Goal: Task Accomplishment & Management: Complete application form

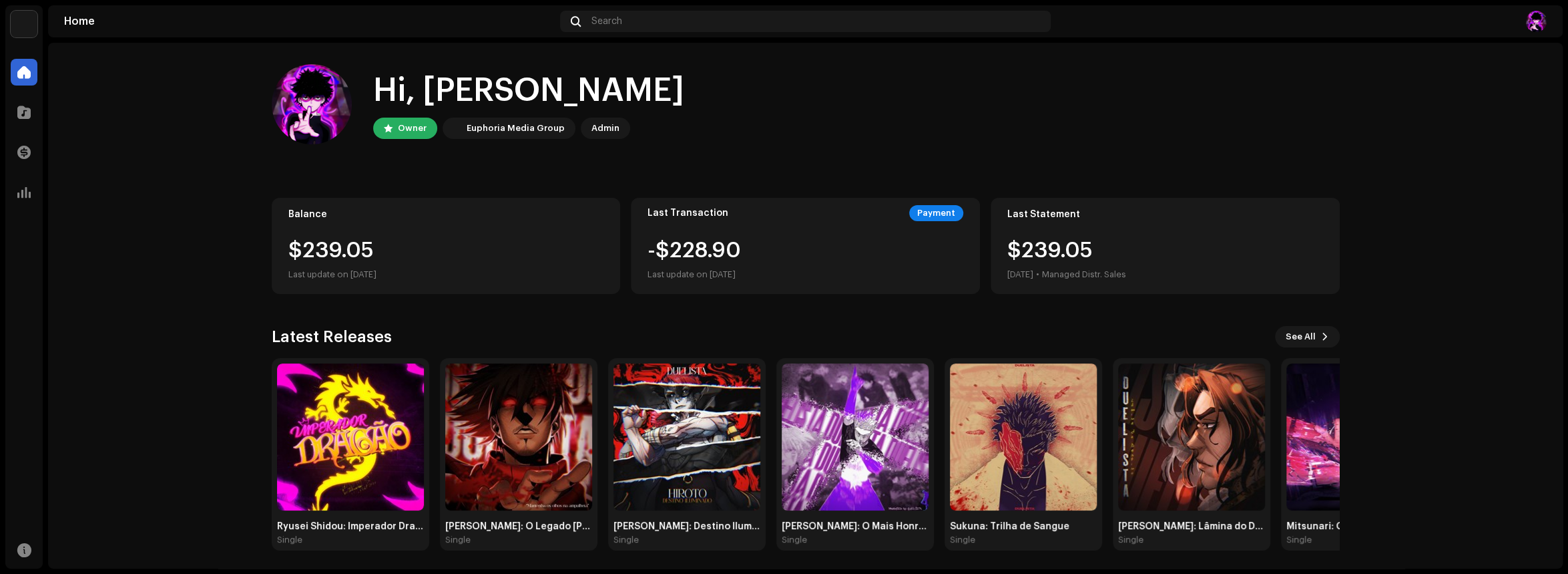
drag, startPoint x: 1566, startPoint y: 262, endPoint x: 911, endPoint y: 261, distance: 655.0
click at [1564, 261] on div "Duelista Home Catalog Transactions Analytics Resources Duelista Home Search Hi,…" at bounding box center [784, 287] width 1568 height 574
drag, startPoint x: 263, startPoint y: 400, endPoint x: 276, endPoint y: 403, distance: 13.3
click at [264, 400] on div "Hi, Jesse Owner Euphoria Media Group Admin Balance $239.05 Last update on Oct 9…" at bounding box center [805, 308] width 1110 height 529
click at [334, 415] on img at bounding box center [350, 436] width 147 height 147
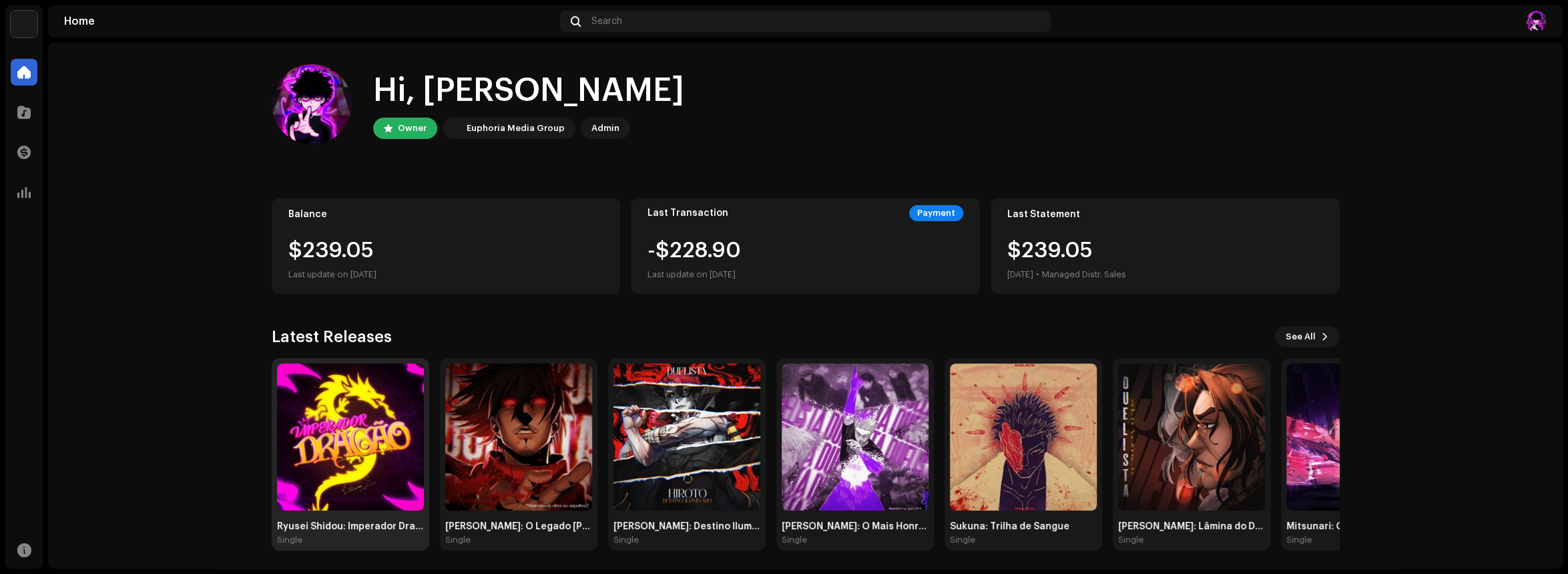
click at [370, 429] on img at bounding box center [350, 436] width 147 height 147
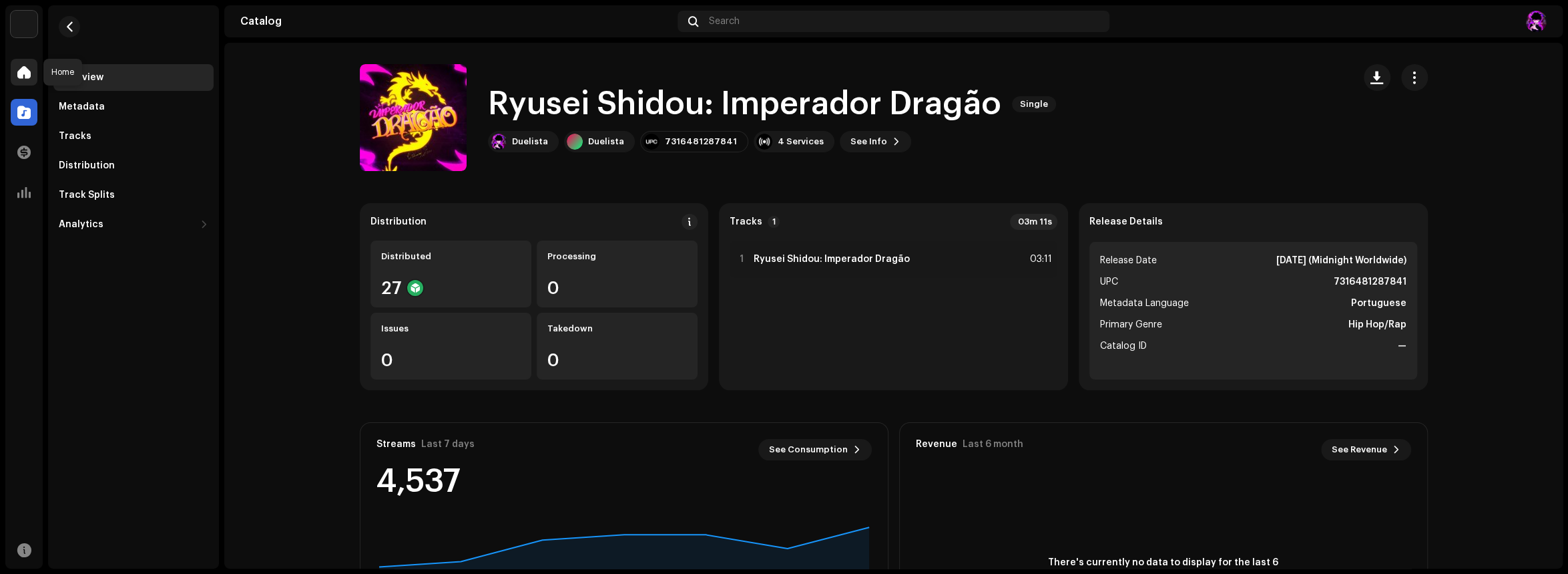
click at [26, 67] on span at bounding box center [23, 72] width 13 height 11
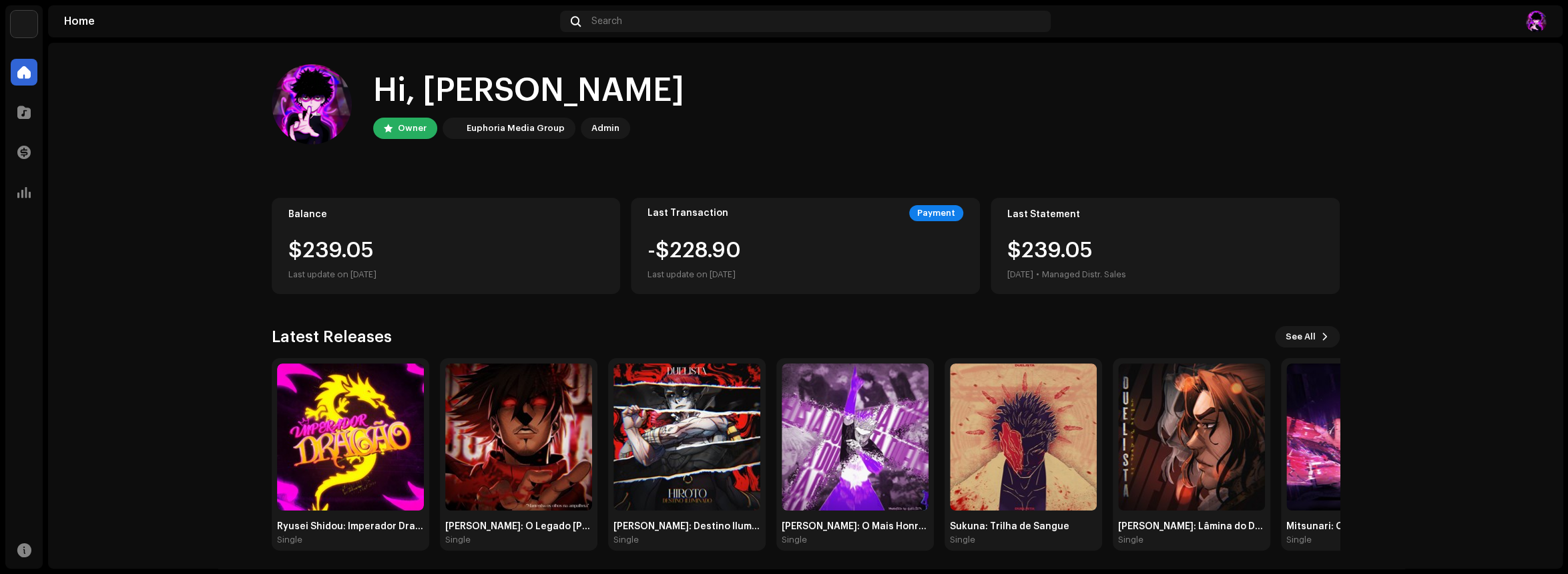
click at [1419, 193] on home-home "Hi, Jesse Owner Euphoria Media Group Admin Balance $239.05 Last update on Oct 9…" at bounding box center [805, 308] width 1515 height 529
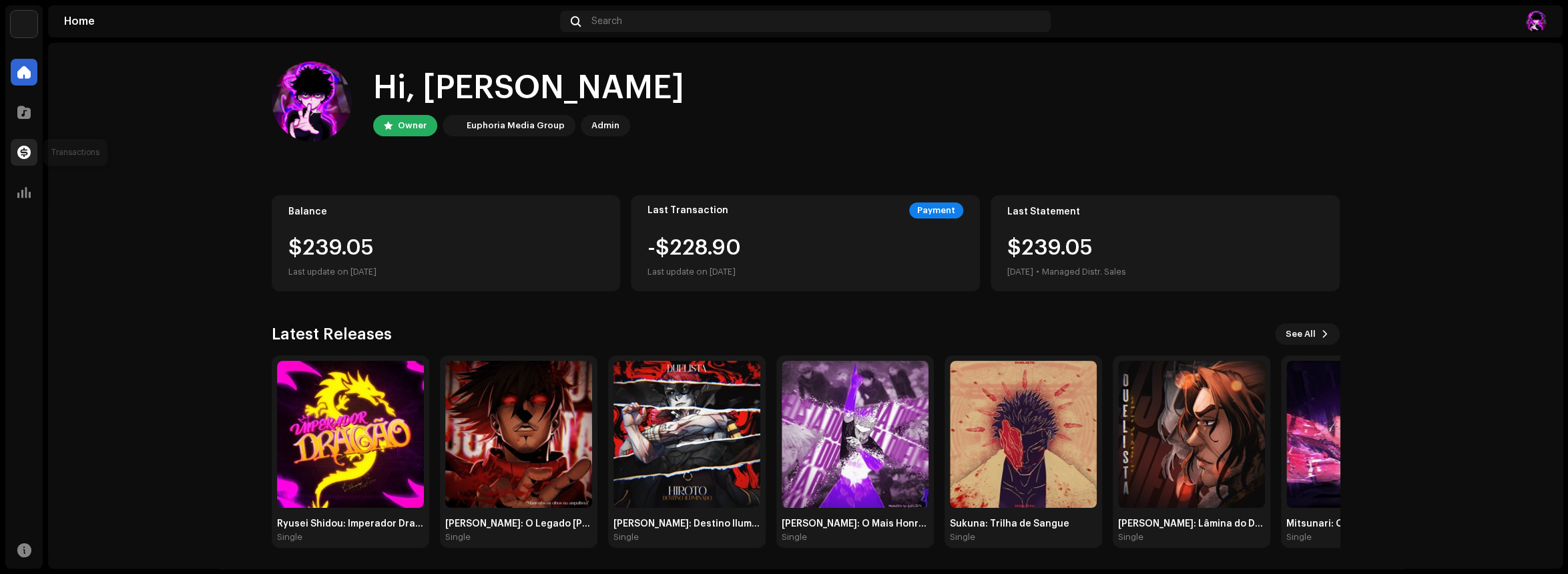
click at [24, 155] on span at bounding box center [23, 152] width 13 height 11
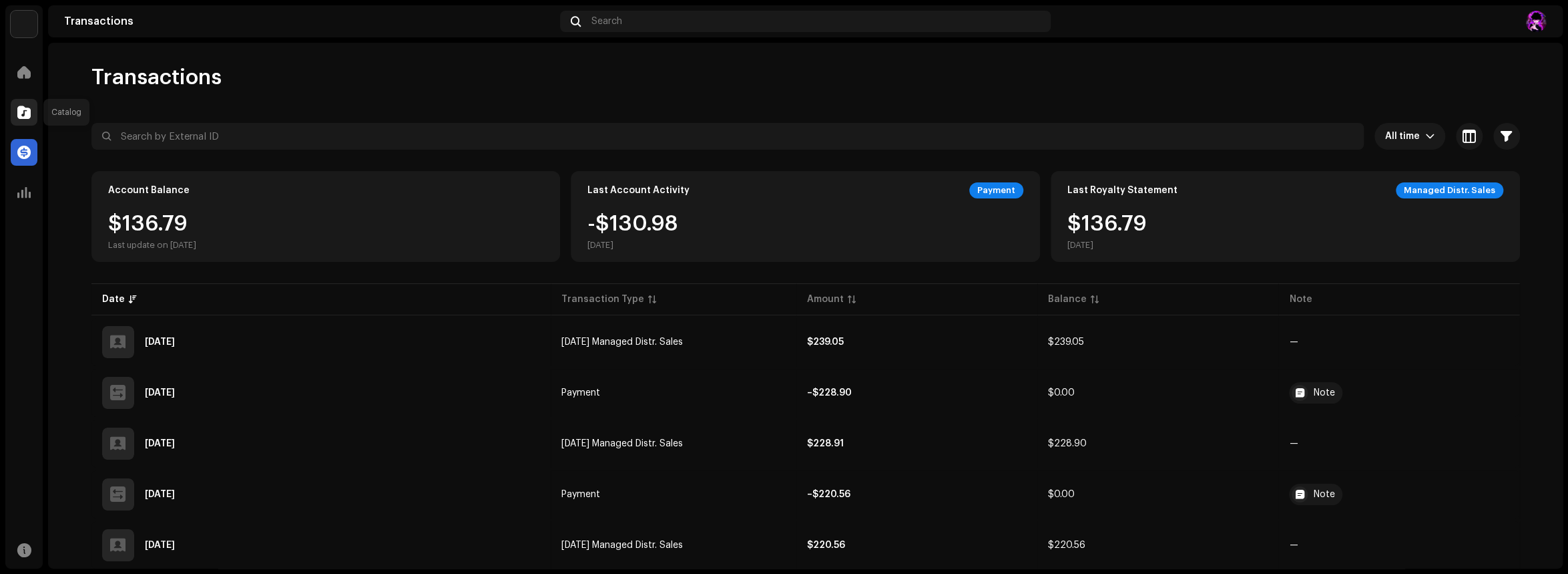
click at [22, 117] on span at bounding box center [23, 112] width 13 height 11
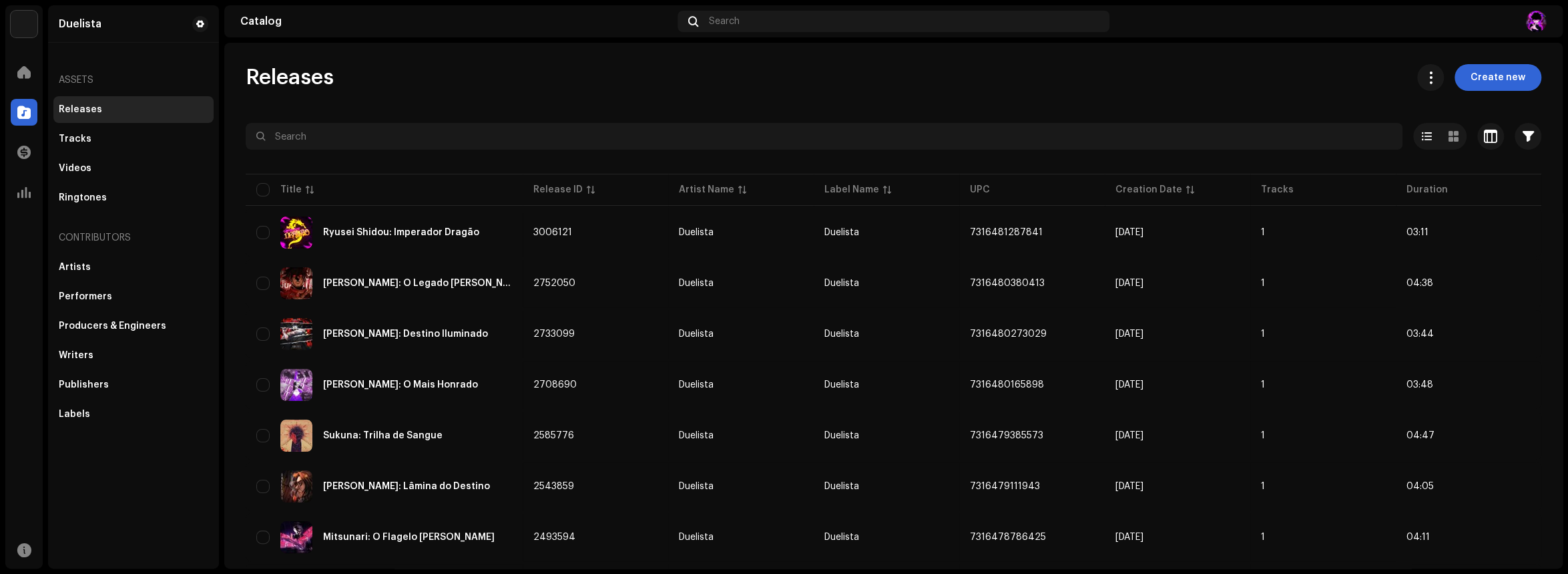
click at [1141, 81] on div "Releases Create new" at bounding box center [893, 77] width 1296 height 27
click at [1500, 85] on span "Create new" at bounding box center [1498, 77] width 55 height 27
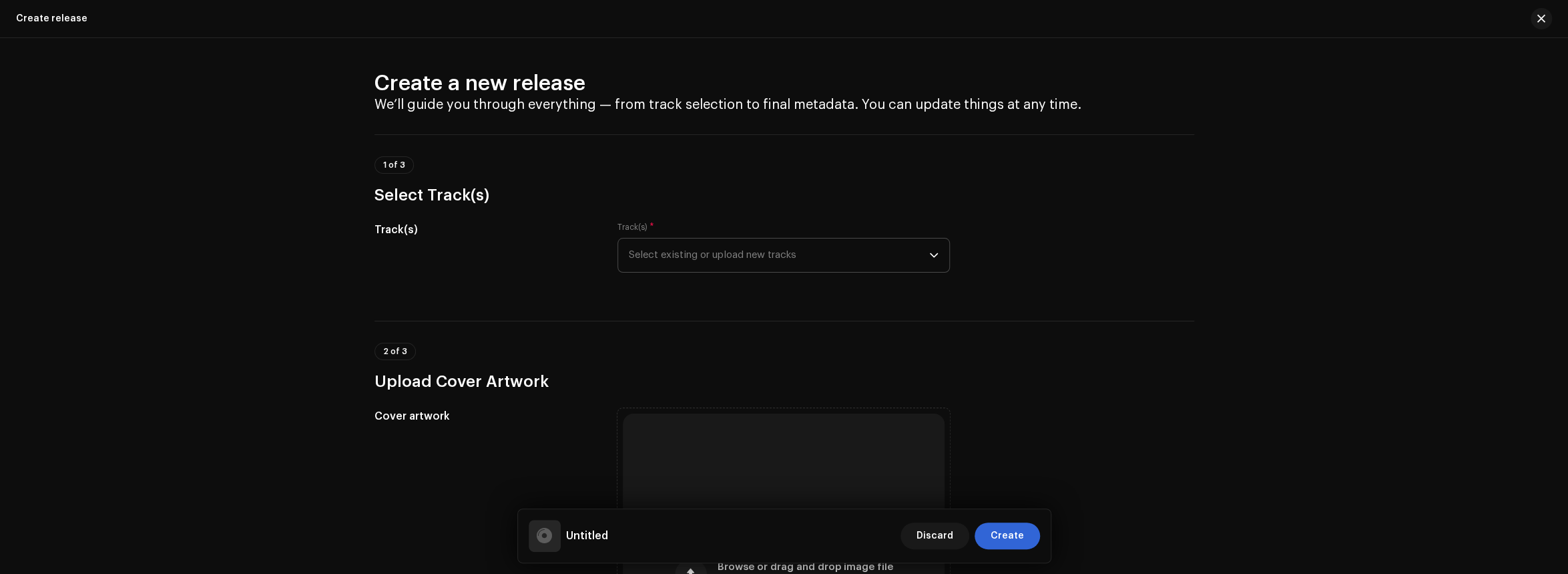
click at [872, 253] on span "Select existing or upload new tracks" at bounding box center [779, 255] width 300 height 33
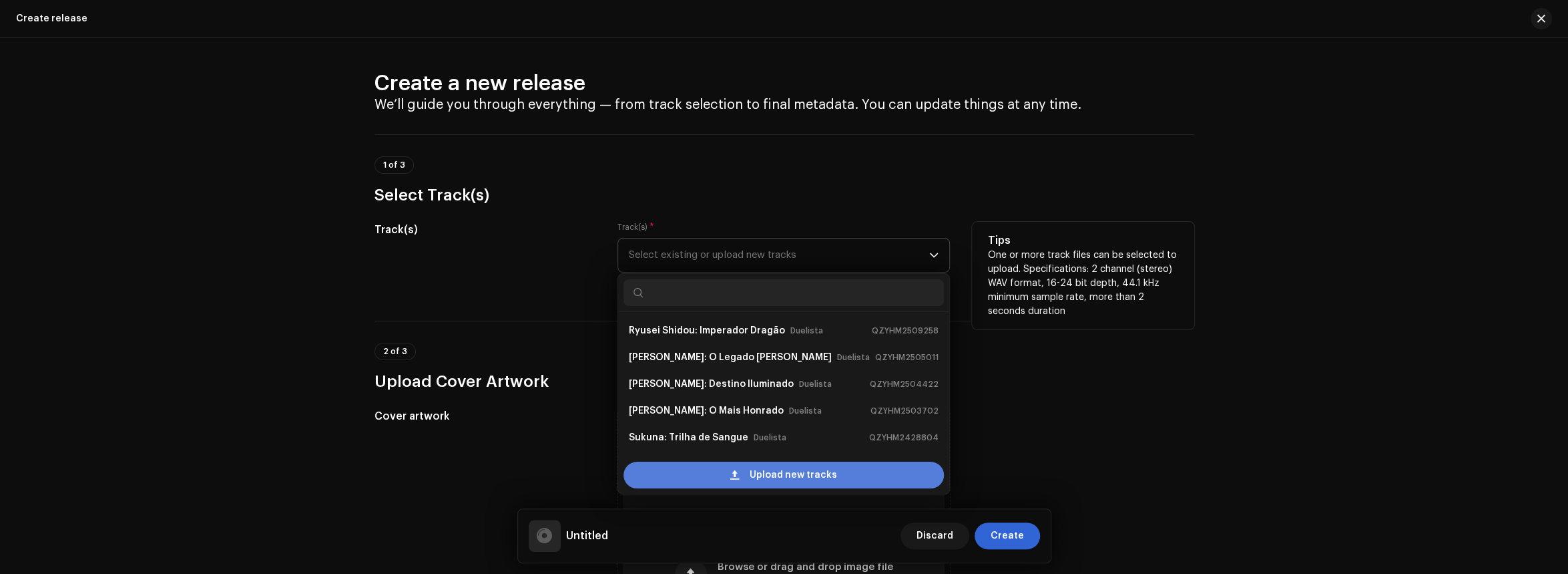
click at [801, 481] on span "Upload new tracks" at bounding box center [793, 475] width 87 height 27
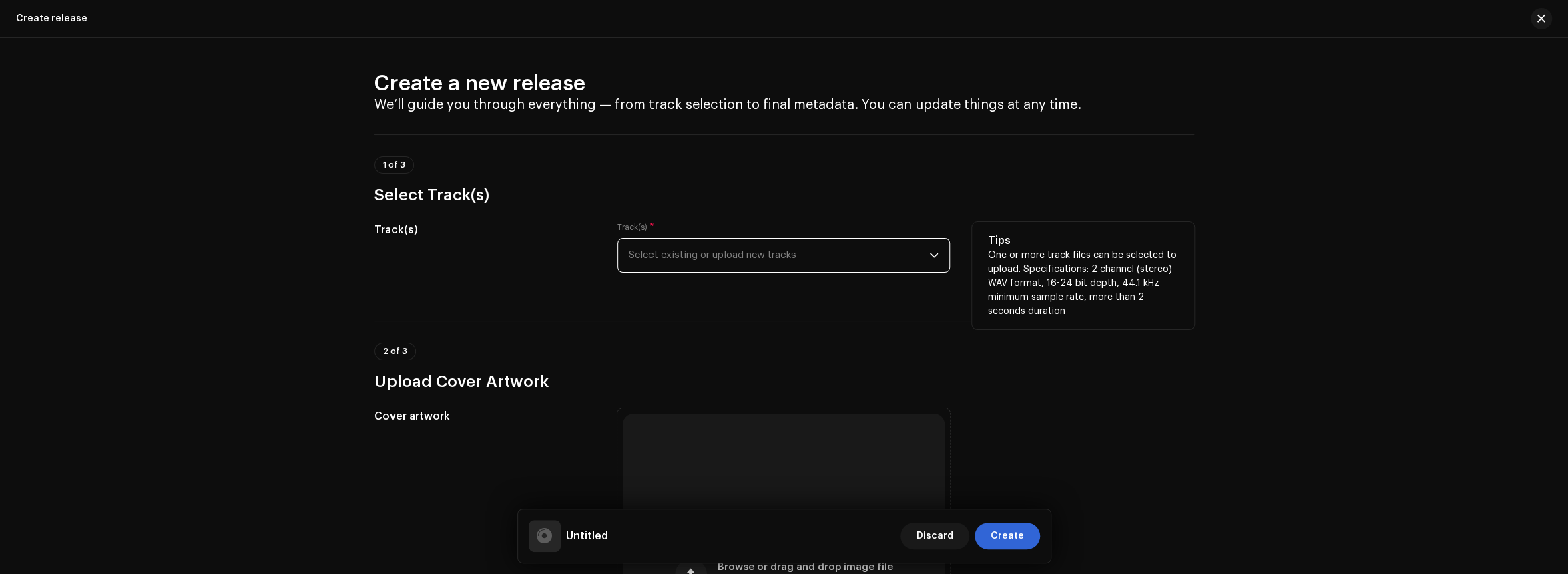
click at [886, 243] on span "Select existing or upload new tracks" at bounding box center [779, 255] width 300 height 33
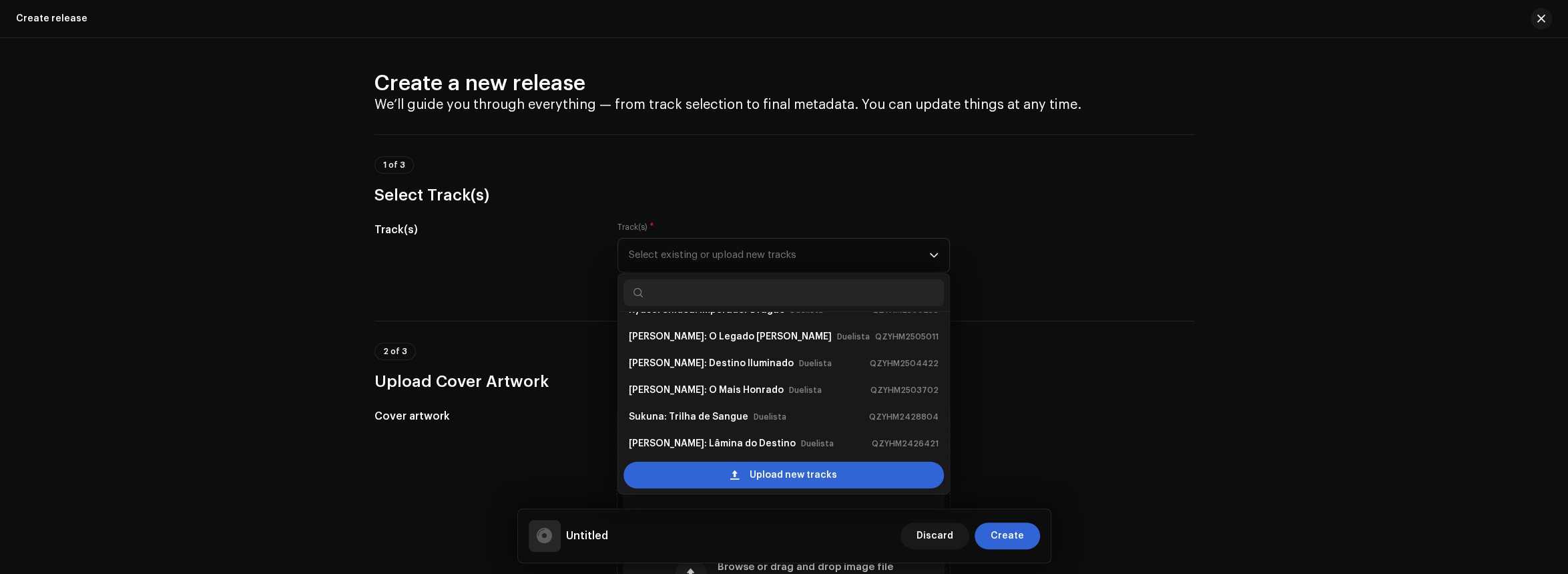
scroll to position [5, 0]
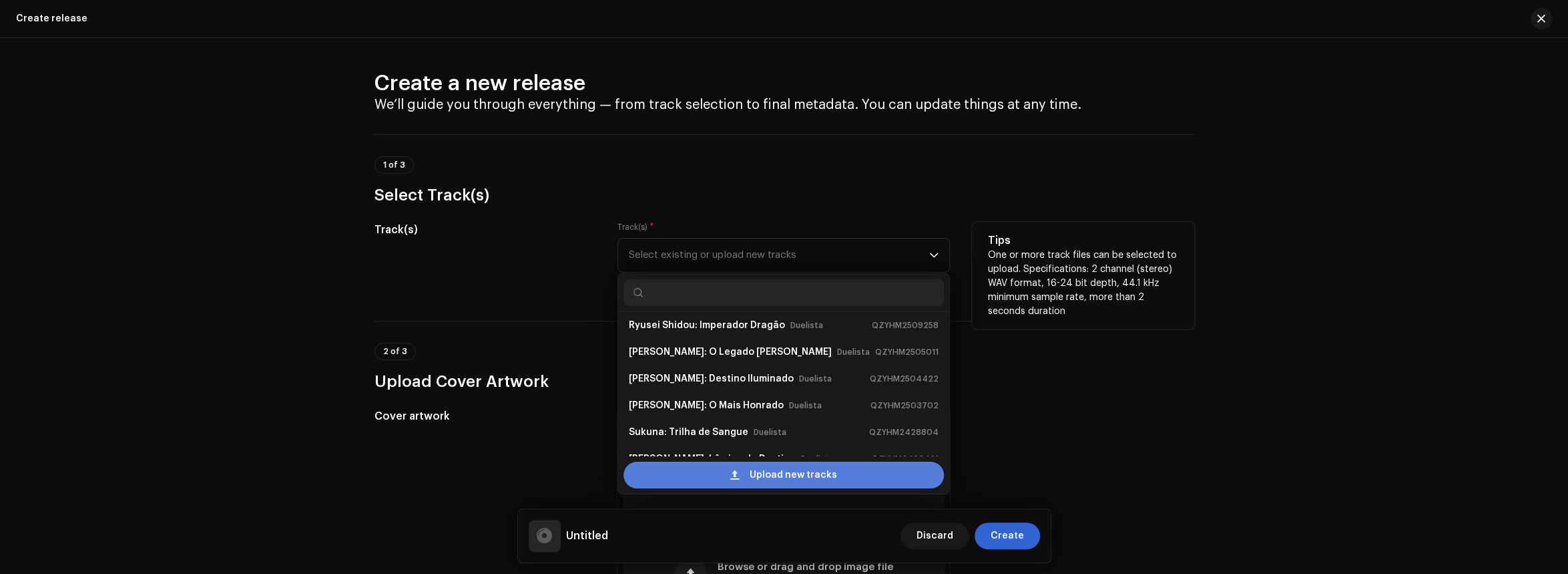
click at [820, 481] on span "Upload new tracks" at bounding box center [793, 475] width 87 height 27
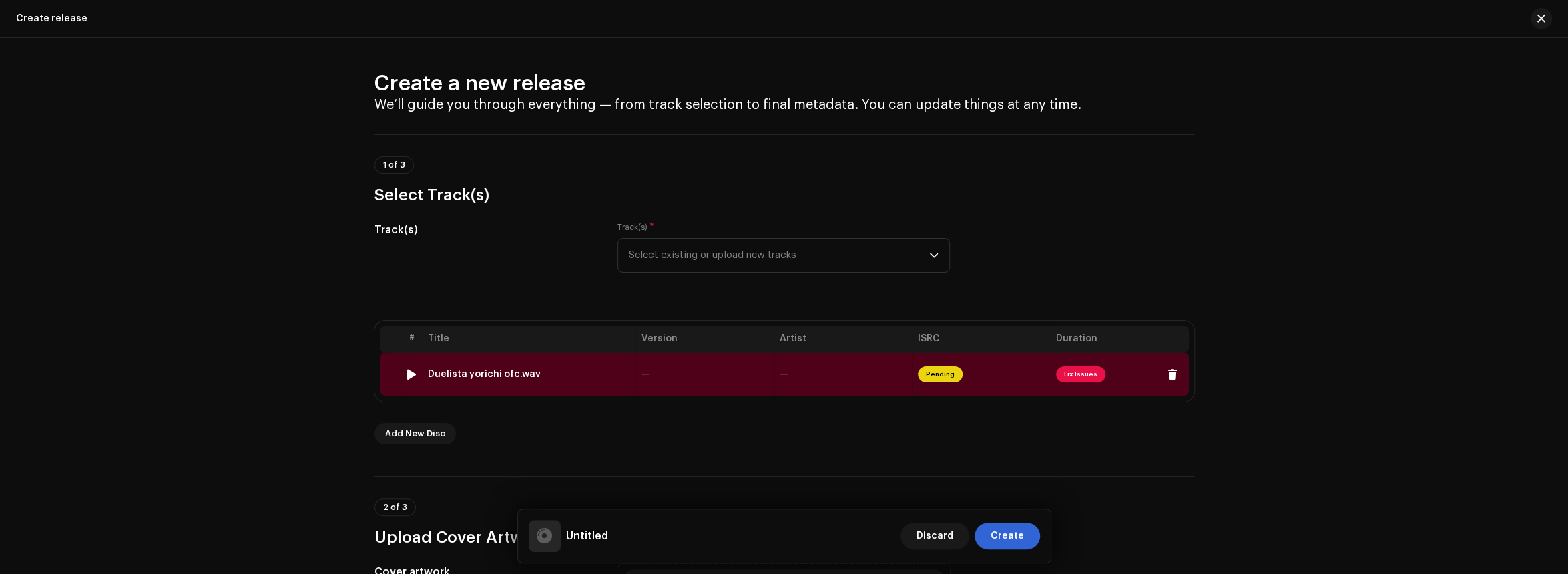
click at [1065, 376] on span "Fix Issues" at bounding box center [1081, 374] width 49 height 16
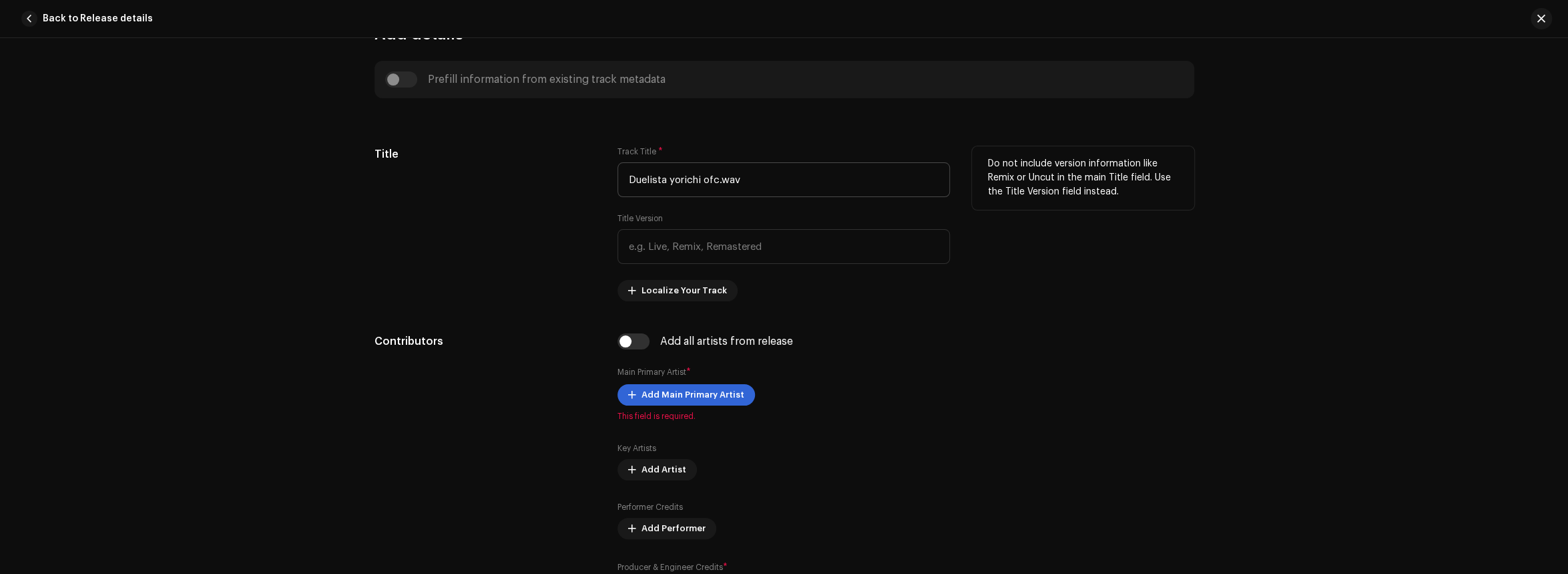
scroll to position [448, 0]
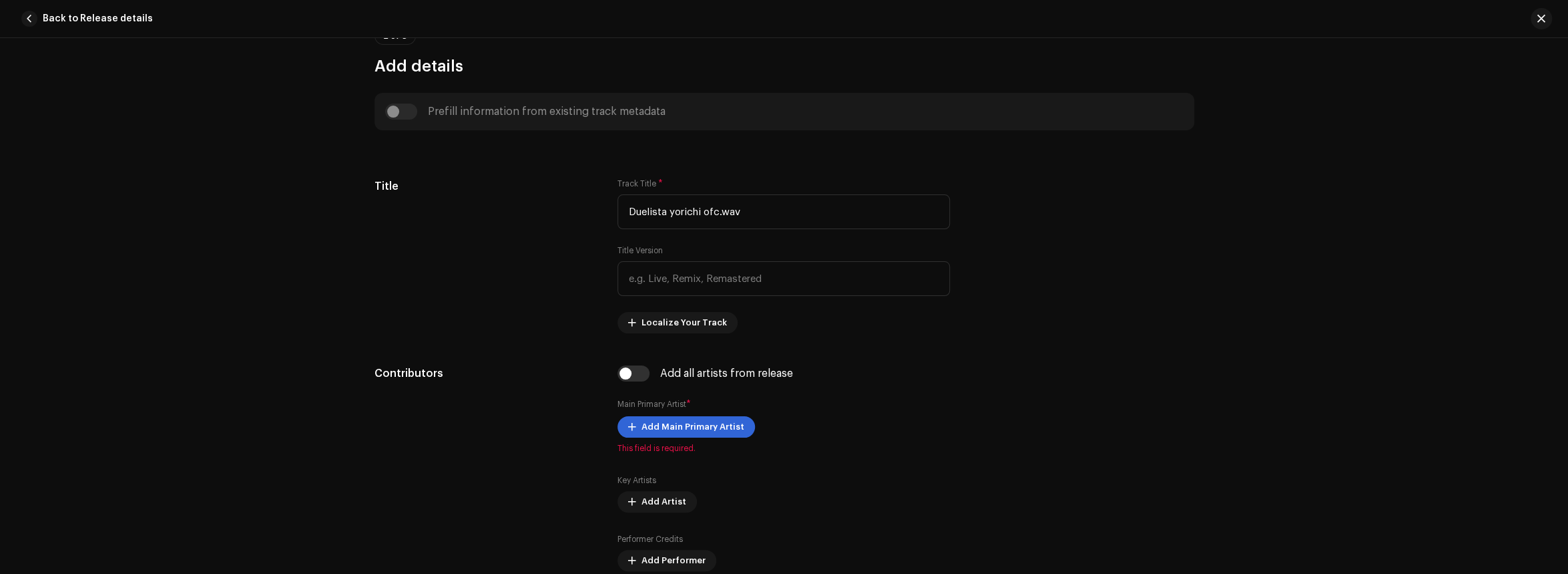
drag, startPoint x: 167, startPoint y: 263, endPoint x: 212, endPoint y: 238, distance: 51.5
click at [167, 263] on div "Track details Complete the following to finalize your track. 1 of 3 Add Audio F…" at bounding box center [784, 305] width 1568 height 535
drag, startPoint x: 787, startPoint y: 206, endPoint x: -25, endPoint y: 63, distance: 824.5
click at [0, 63] on html "Duelista Home Catalog Transactions Analytics Resources Duelista Assets Releases…" at bounding box center [784, 287] width 1568 height 574
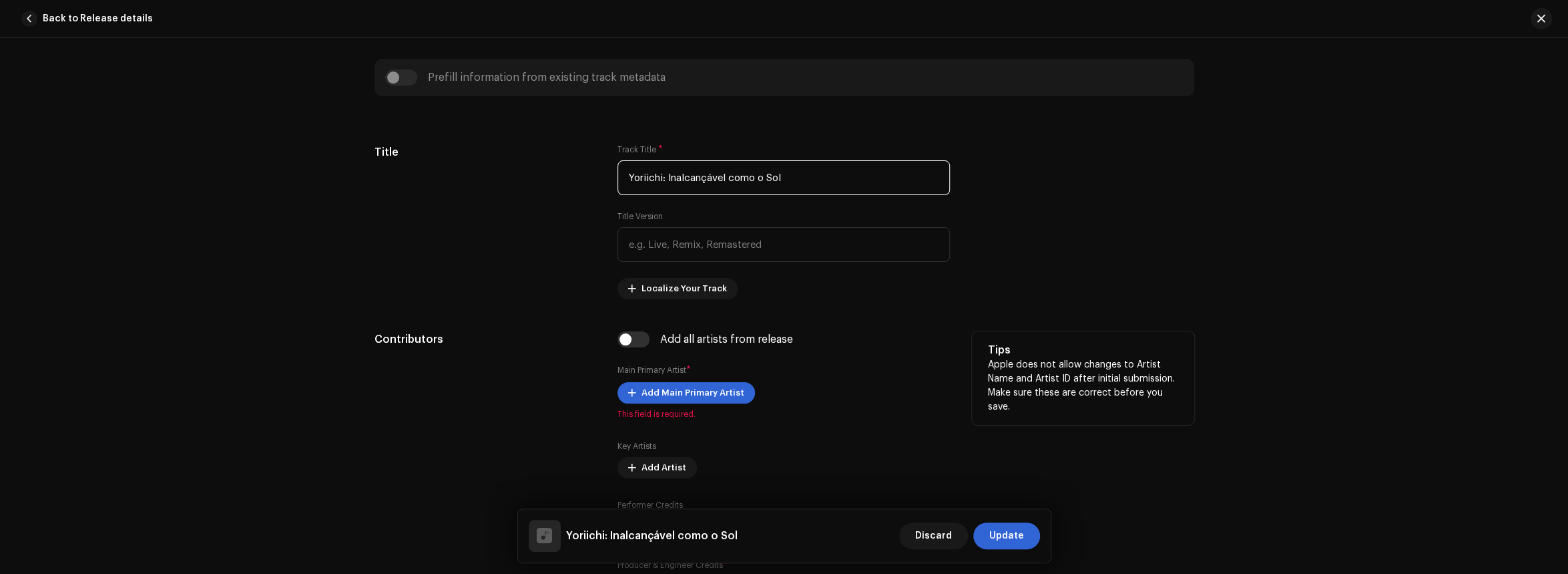
scroll to position [515, 0]
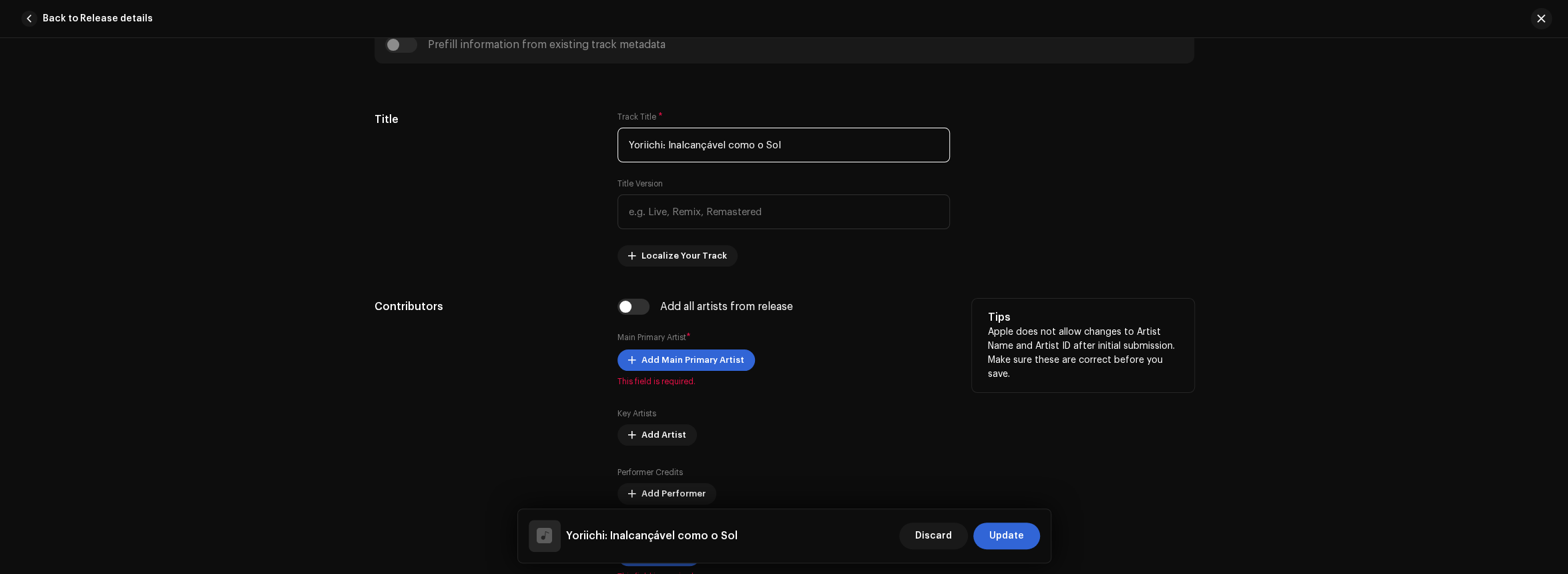
type input "Yoriichi: Inalcançável como o Sol"
click at [146, 235] on div "Track details Complete the following to finalize your track. 1 of 3 Add Audio F…" at bounding box center [784, 305] width 1568 height 535
click at [701, 360] on span "Add Main Primary Artist" at bounding box center [692, 360] width 102 height 27
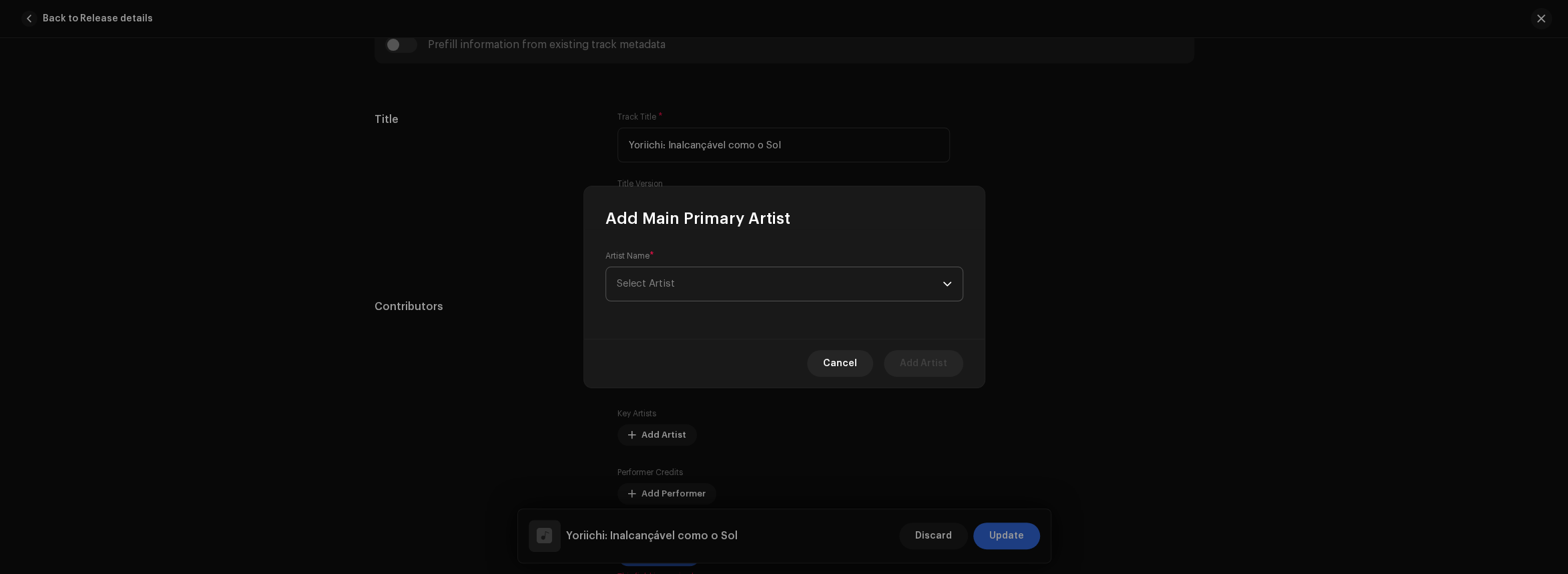
click at [759, 291] on span "Select Artist" at bounding box center [780, 283] width 325 height 33
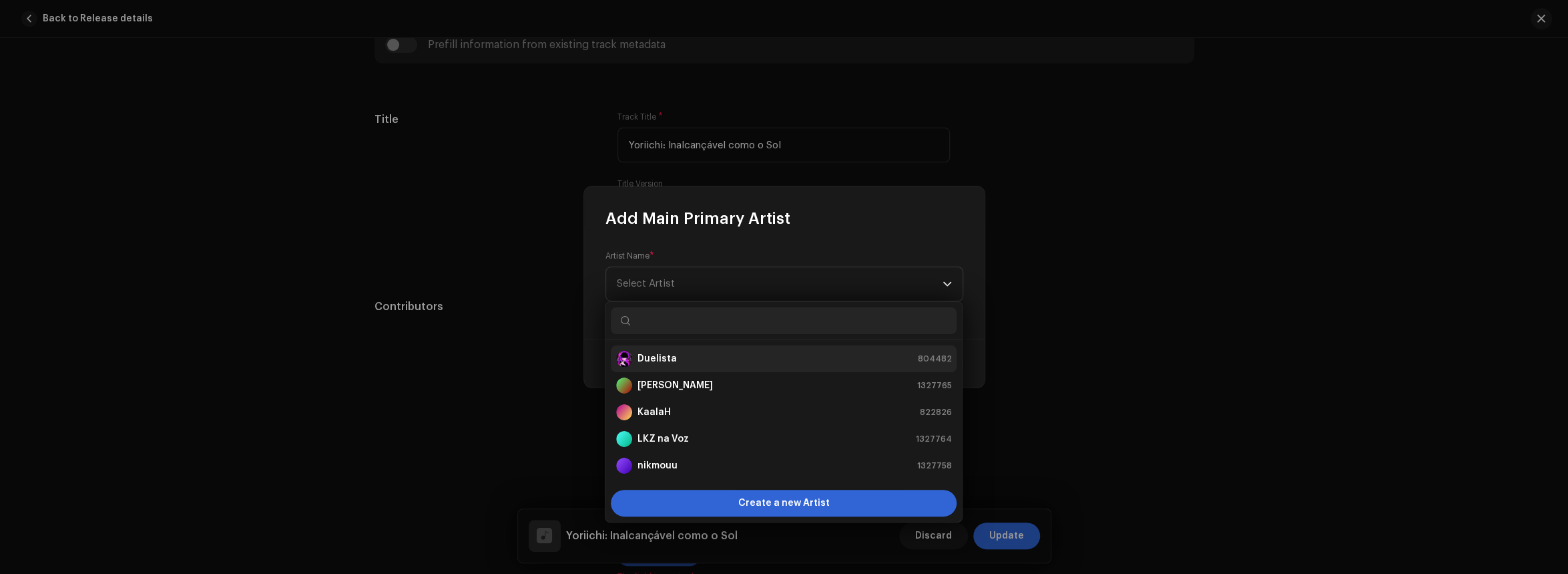
click at [714, 356] on div "Duelista 804482" at bounding box center [783, 359] width 335 height 16
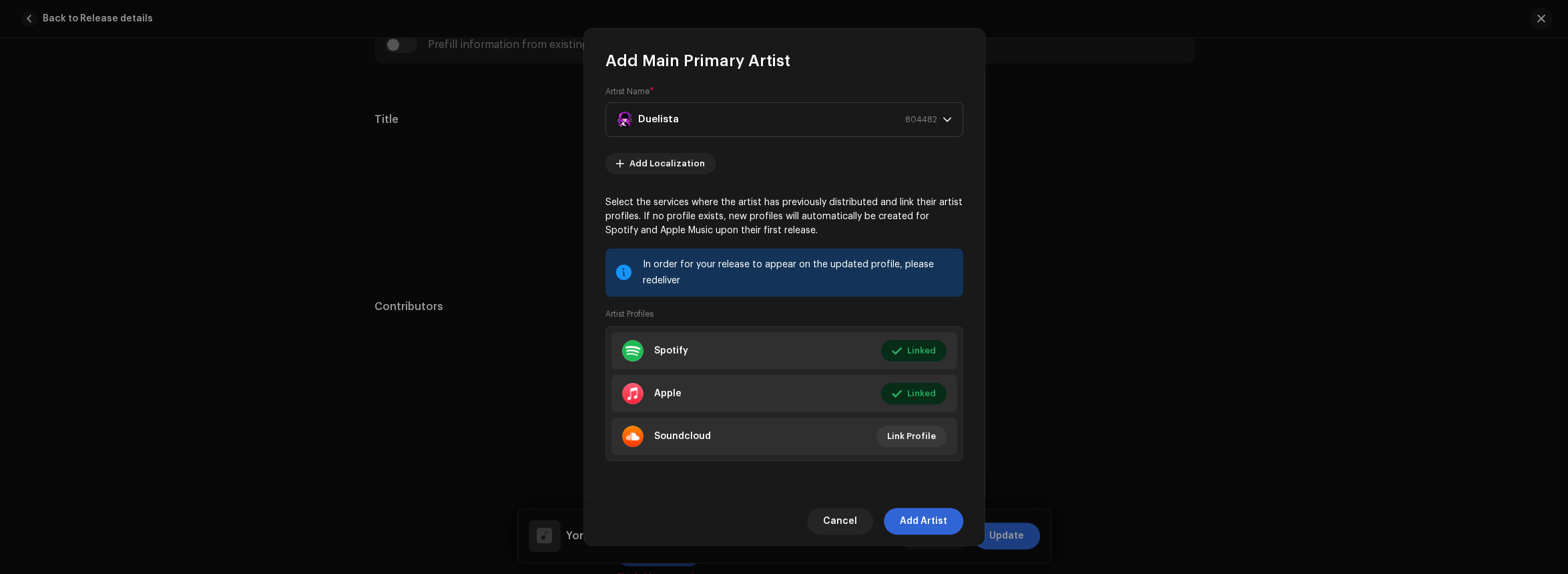
scroll to position [8, 0]
click at [930, 517] on span "Add Artist" at bounding box center [923, 521] width 48 height 27
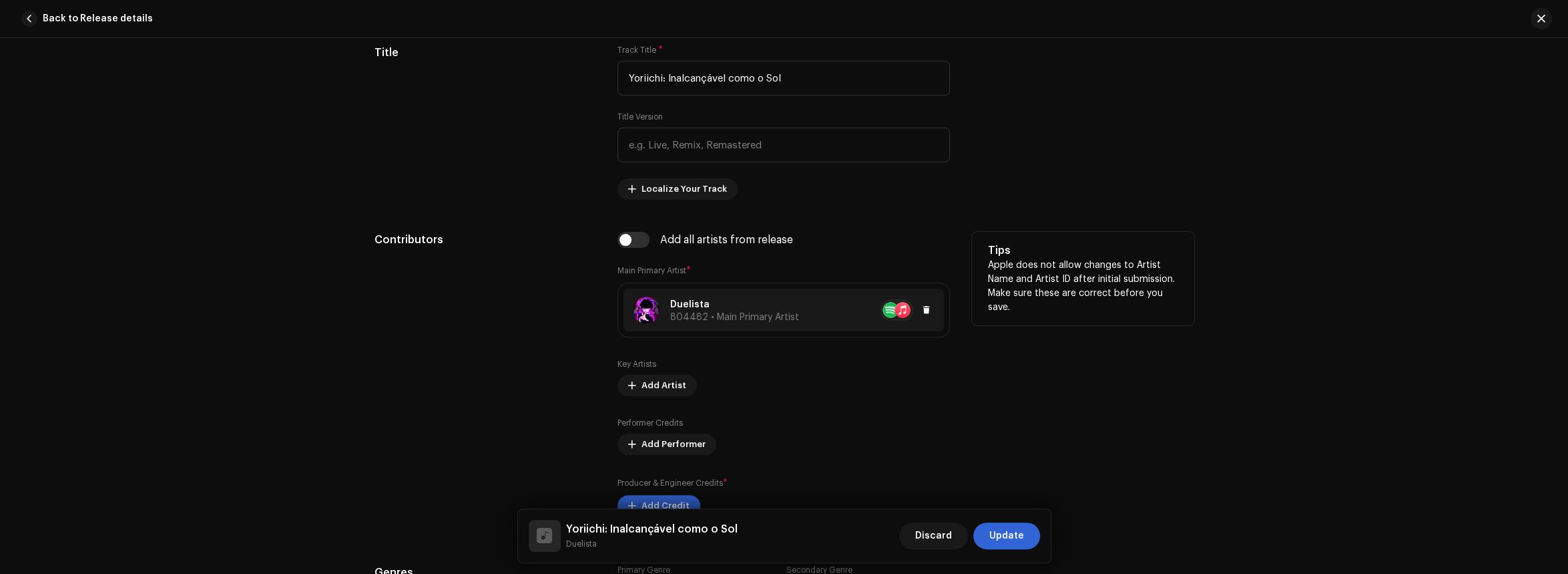
scroll to position [715, 0]
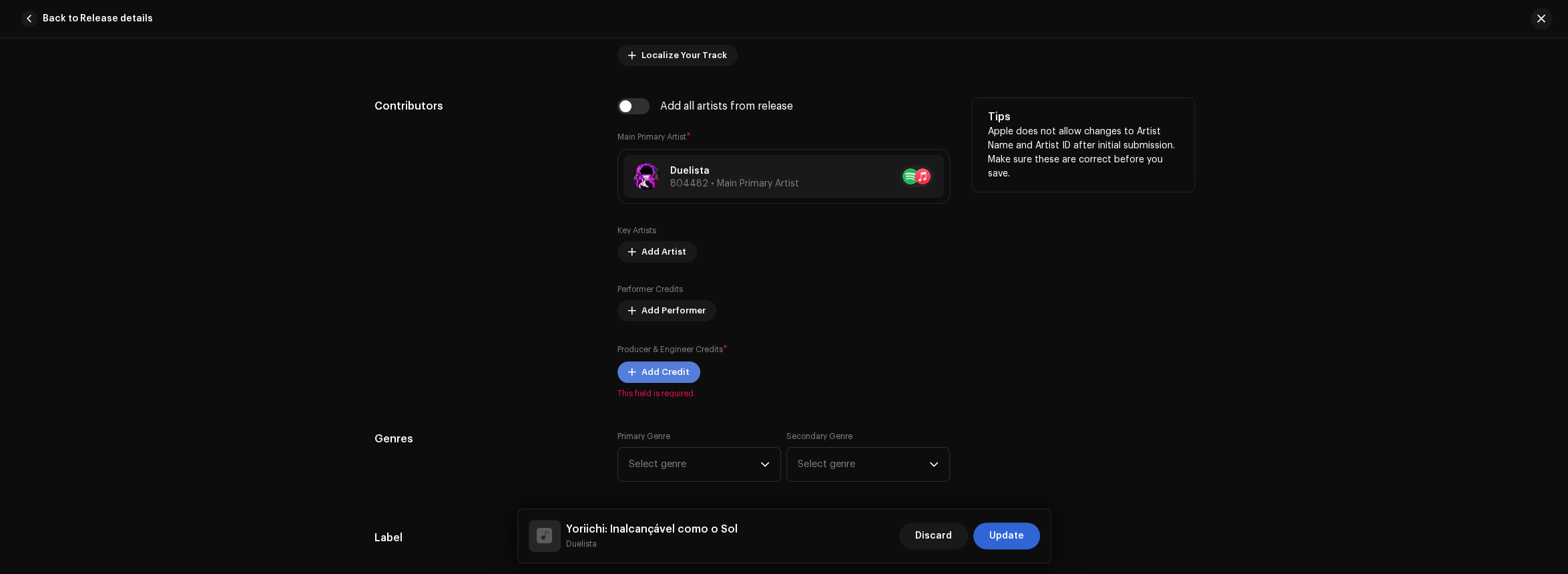
click at [665, 367] on span "Add Credit" at bounding box center [664, 372] width 48 height 27
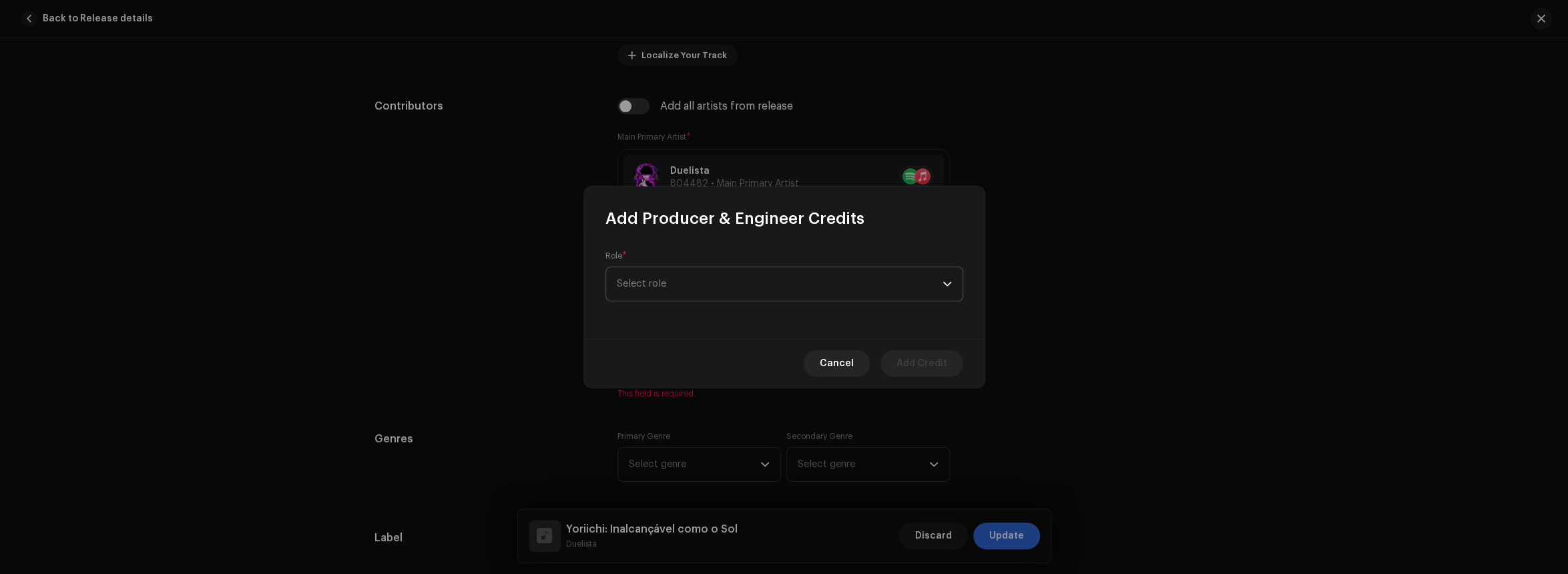
click at [783, 287] on span "Select role" at bounding box center [780, 283] width 325 height 33
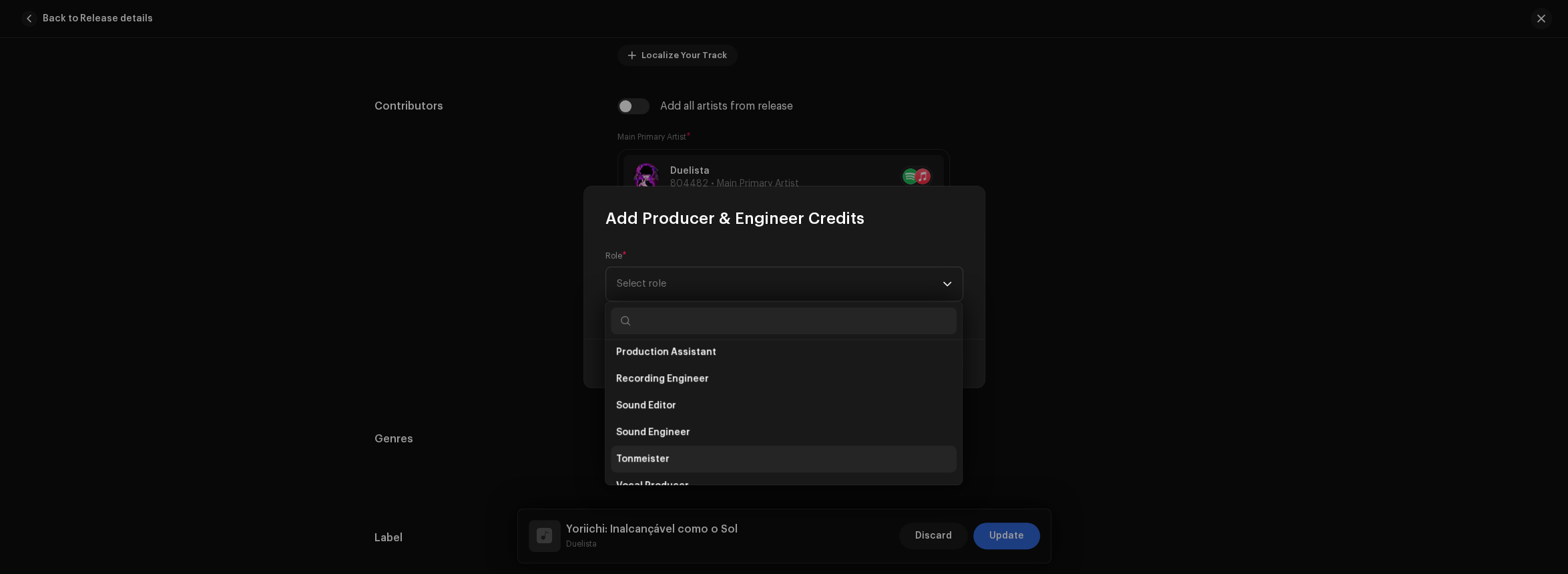
scroll to position [587, 0]
click at [700, 464] on li "Vocal Producer" at bounding box center [783, 466] width 346 height 27
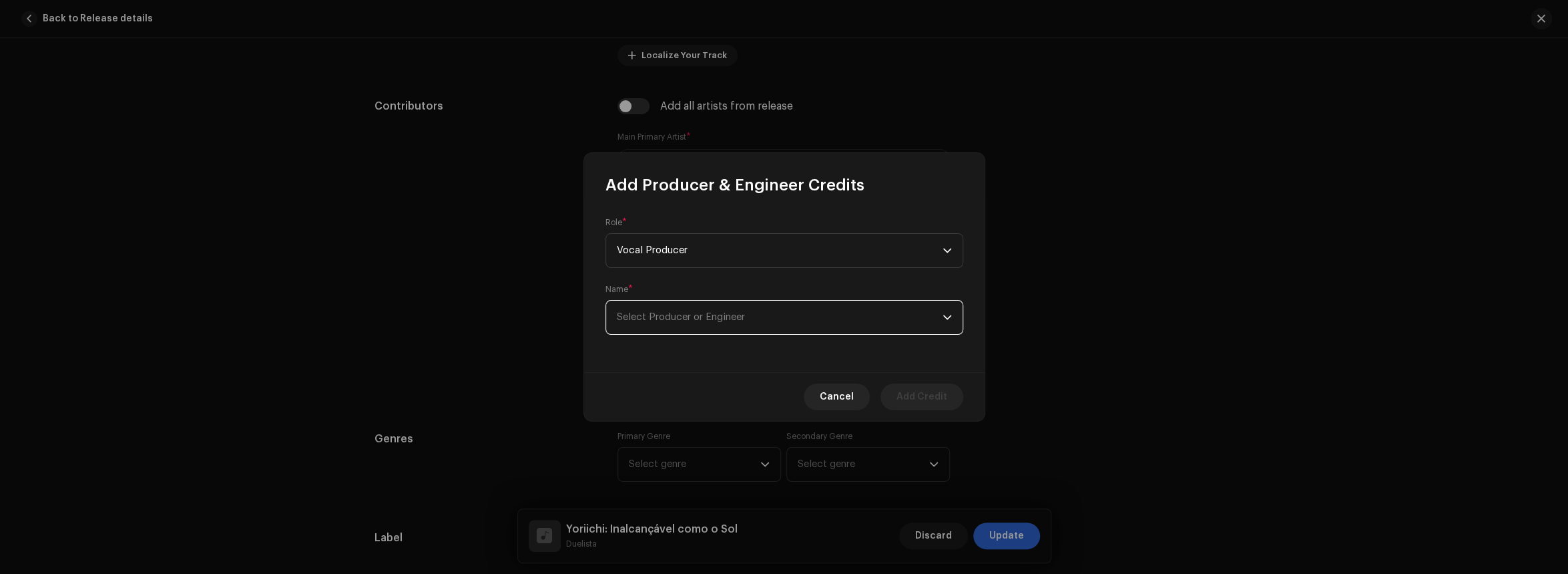
click at [745, 319] on span "Select Producer or Engineer" at bounding box center [681, 317] width 129 height 10
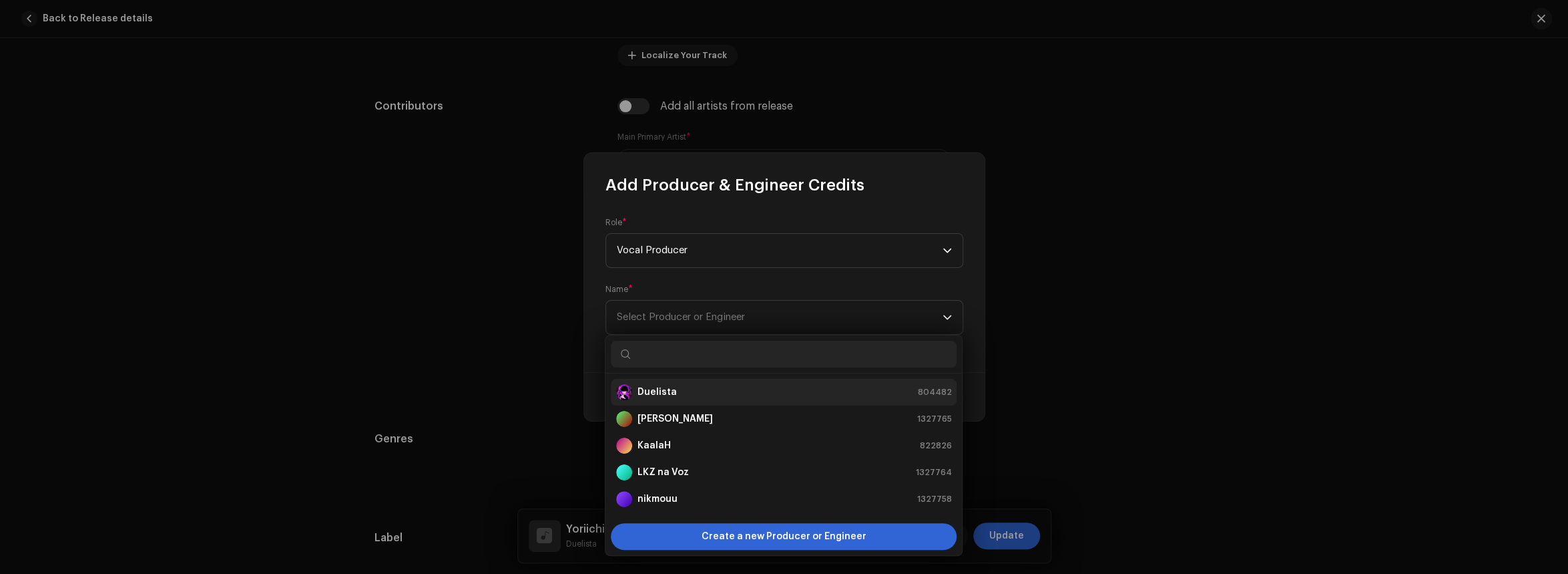
click at [703, 396] on div "Duelista 804482" at bounding box center [783, 392] width 335 height 16
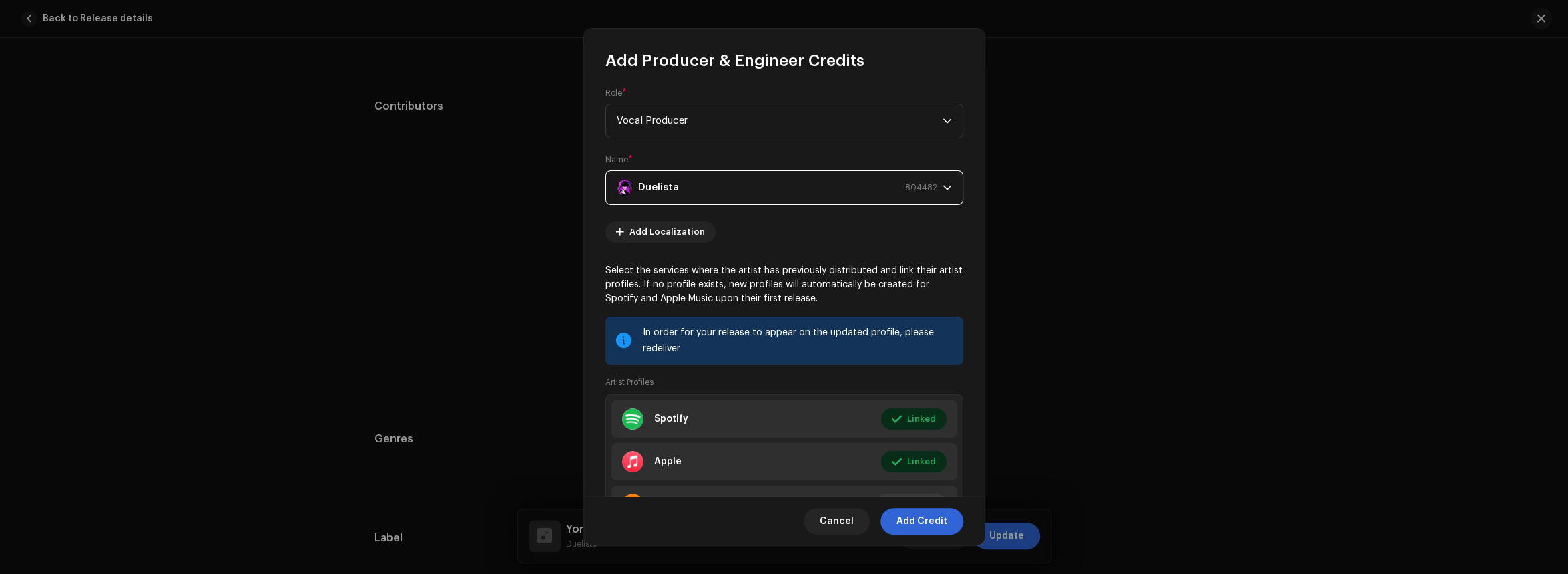
scroll to position [0, 0]
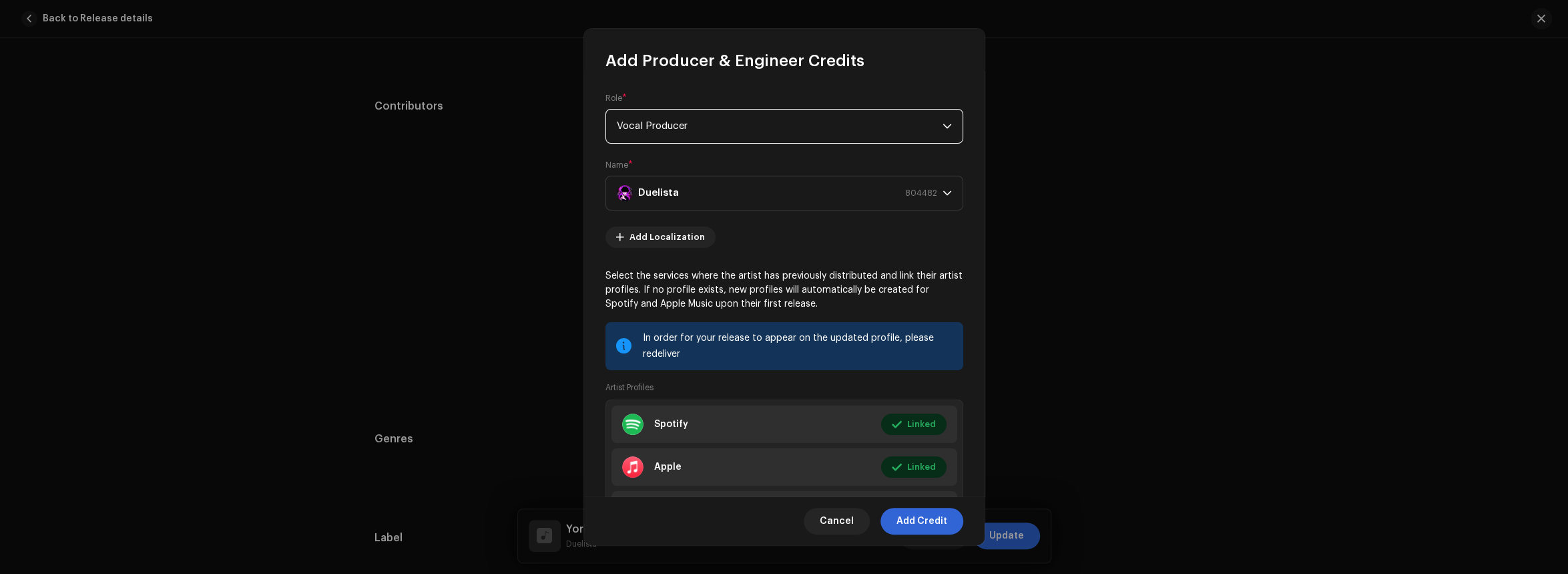
click at [797, 130] on span "Vocal Producer" at bounding box center [780, 126] width 325 height 33
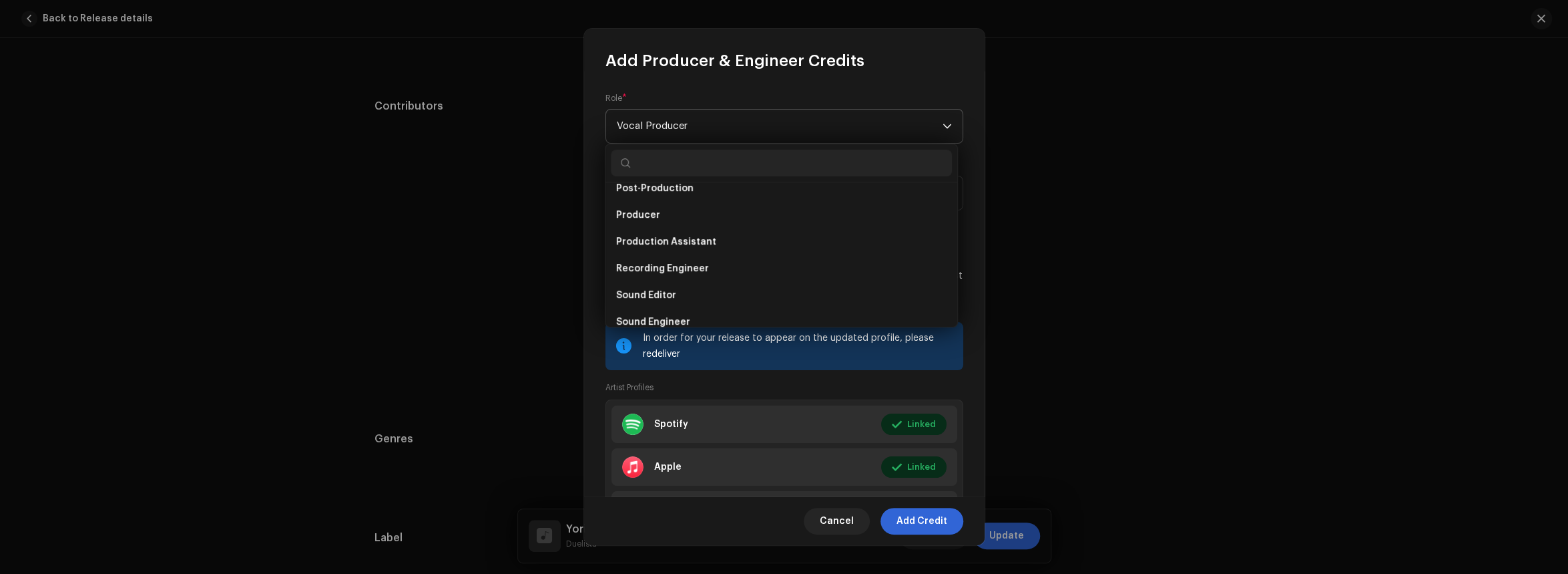
scroll to position [513, 0]
click at [866, 94] on div "Role * Vocal Producer" at bounding box center [784, 118] width 358 height 50
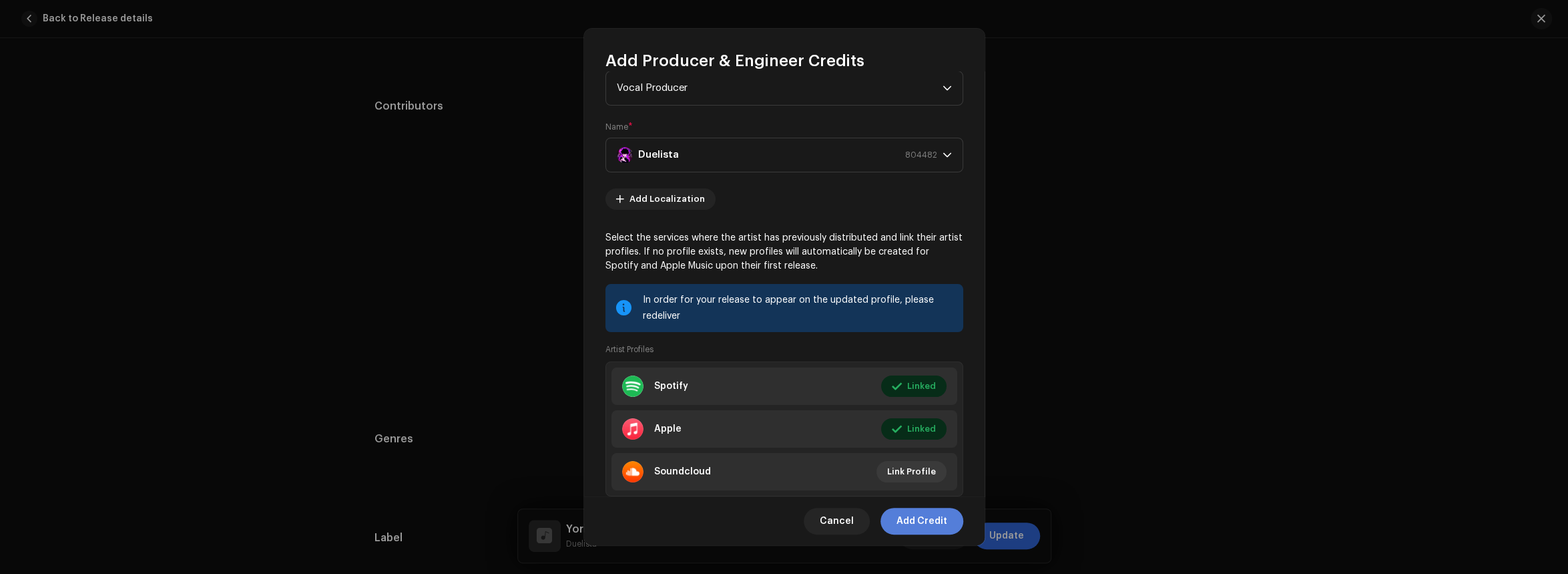
scroll to position [75, 0]
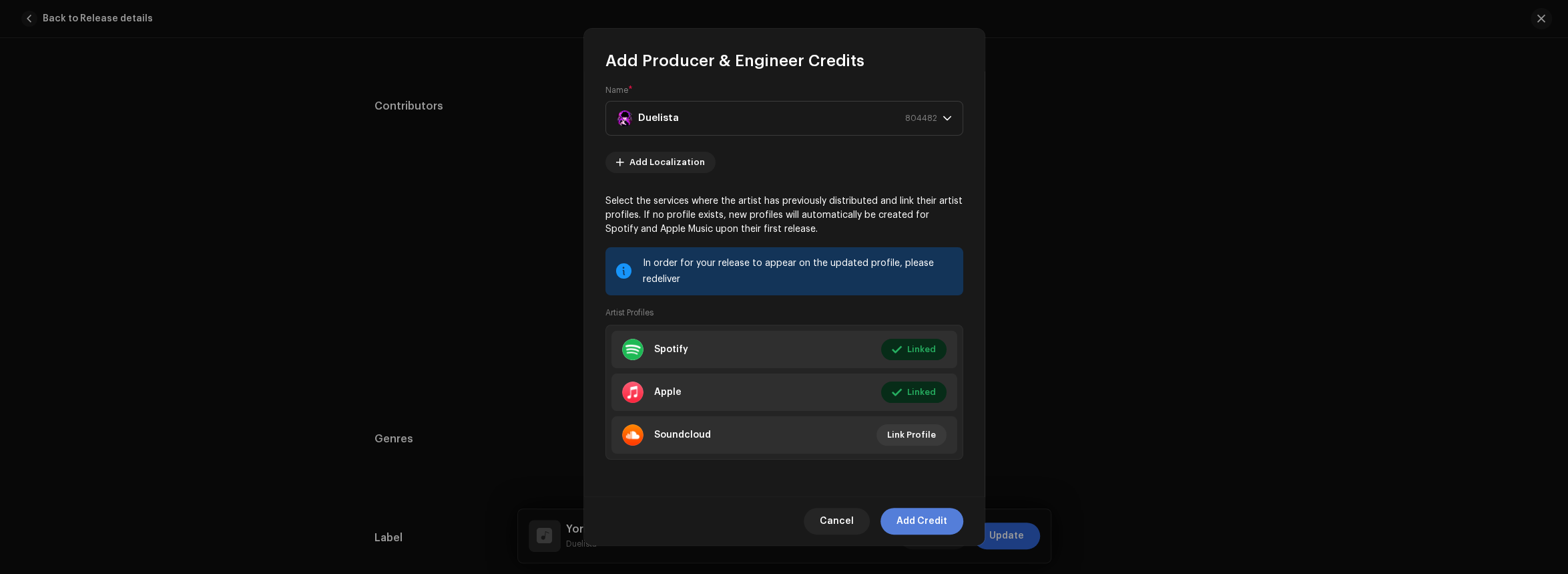
click at [935, 524] on span "Add Credit" at bounding box center [922, 521] width 50 height 27
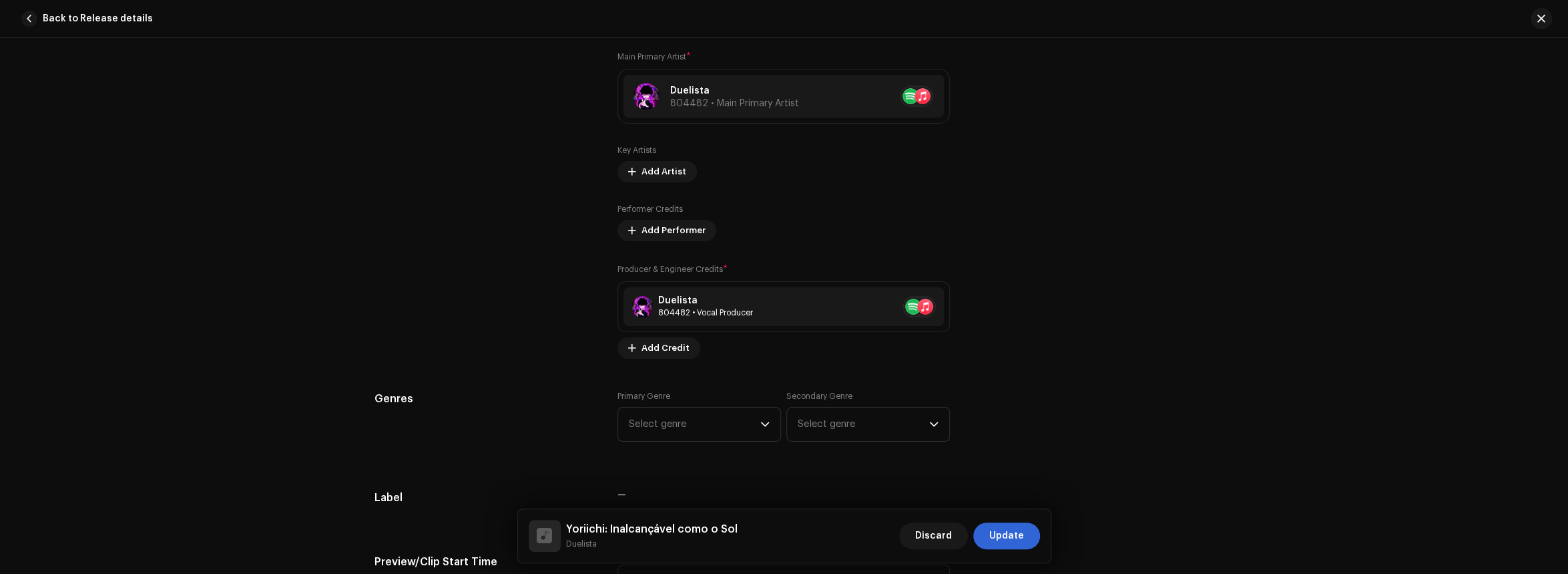
scroll to position [916, 0]
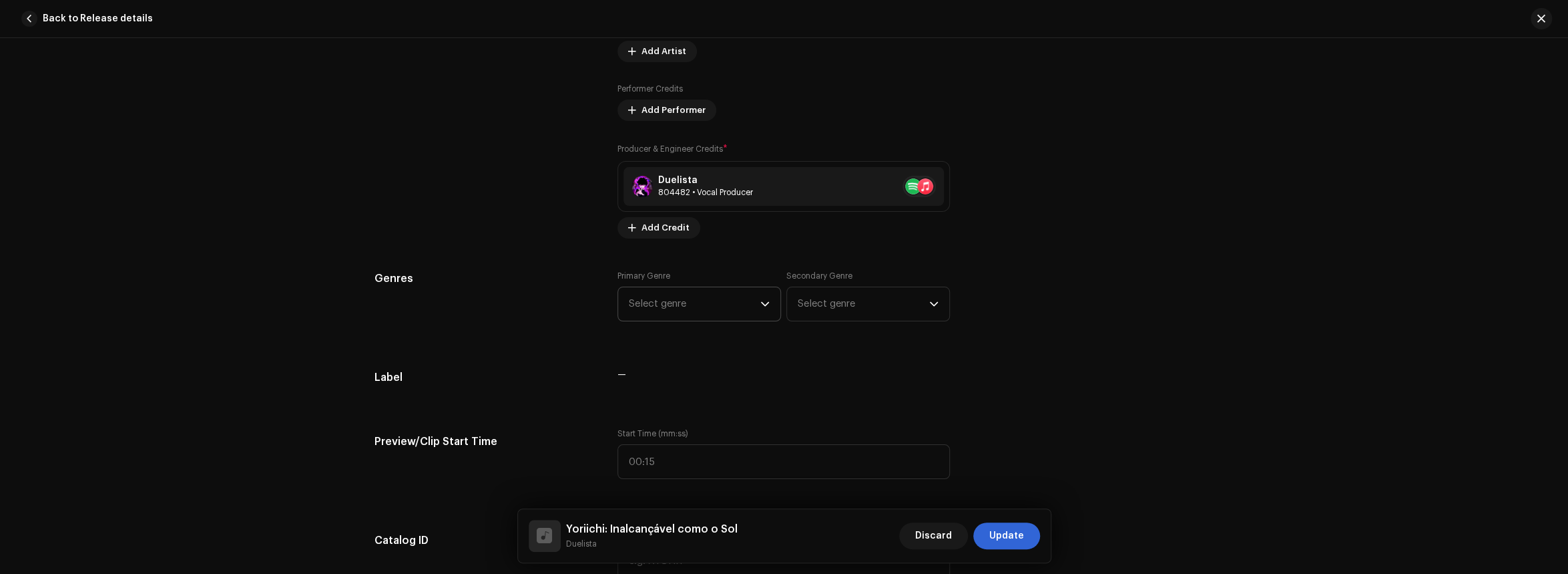
click at [717, 305] on span "Select genre" at bounding box center [694, 303] width 131 height 33
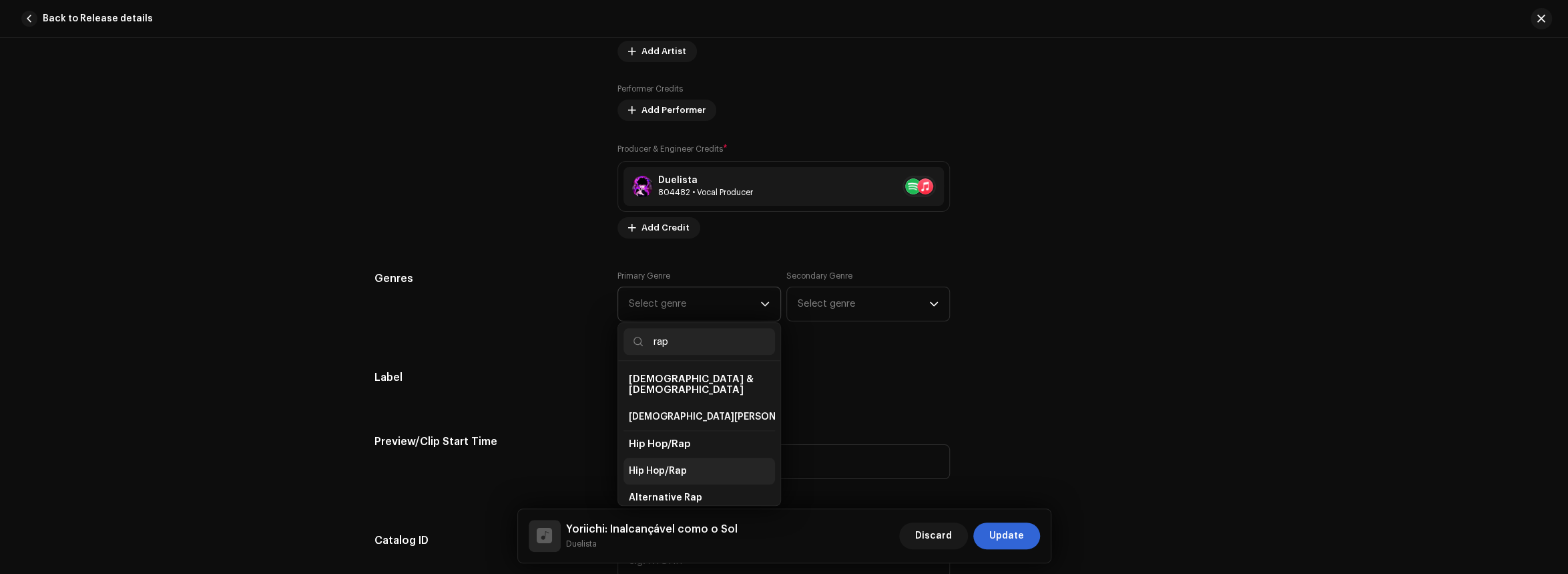
type input "rap"
click at [685, 458] on li "Hip Hop/Rap" at bounding box center [699, 471] width 152 height 27
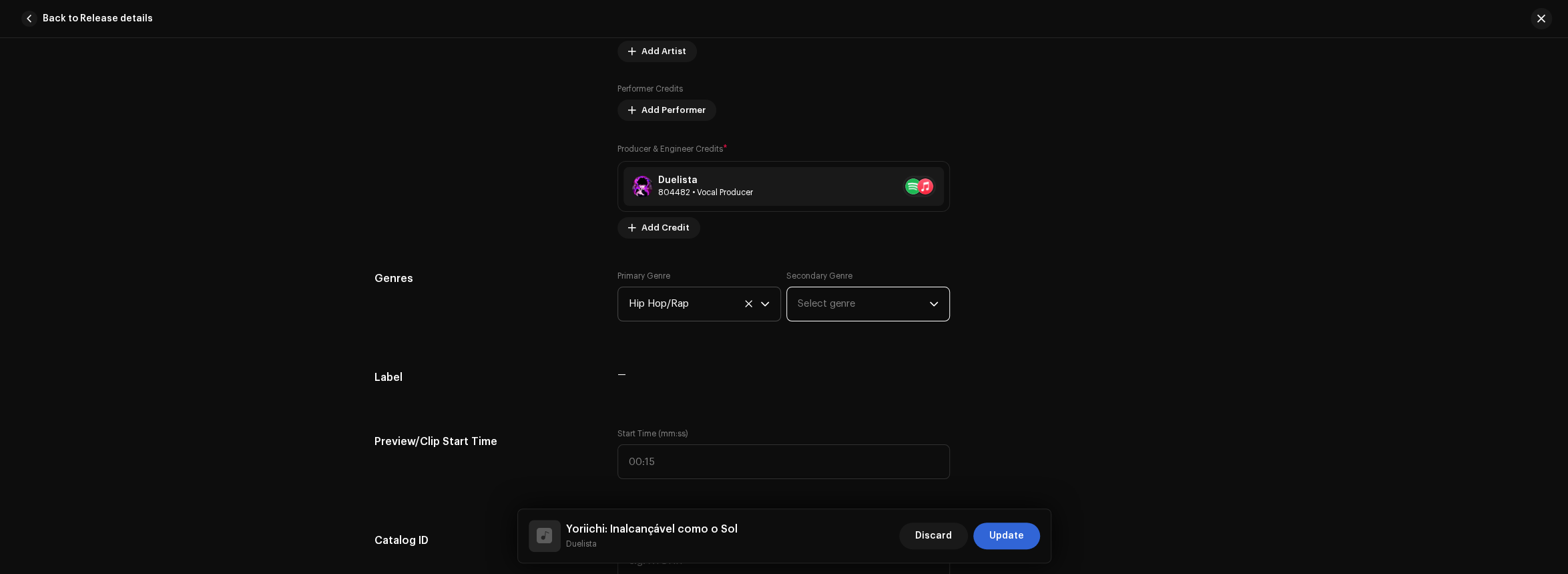
click at [854, 312] on span "Select genre" at bounding box center [863, 303] width 131 height 33
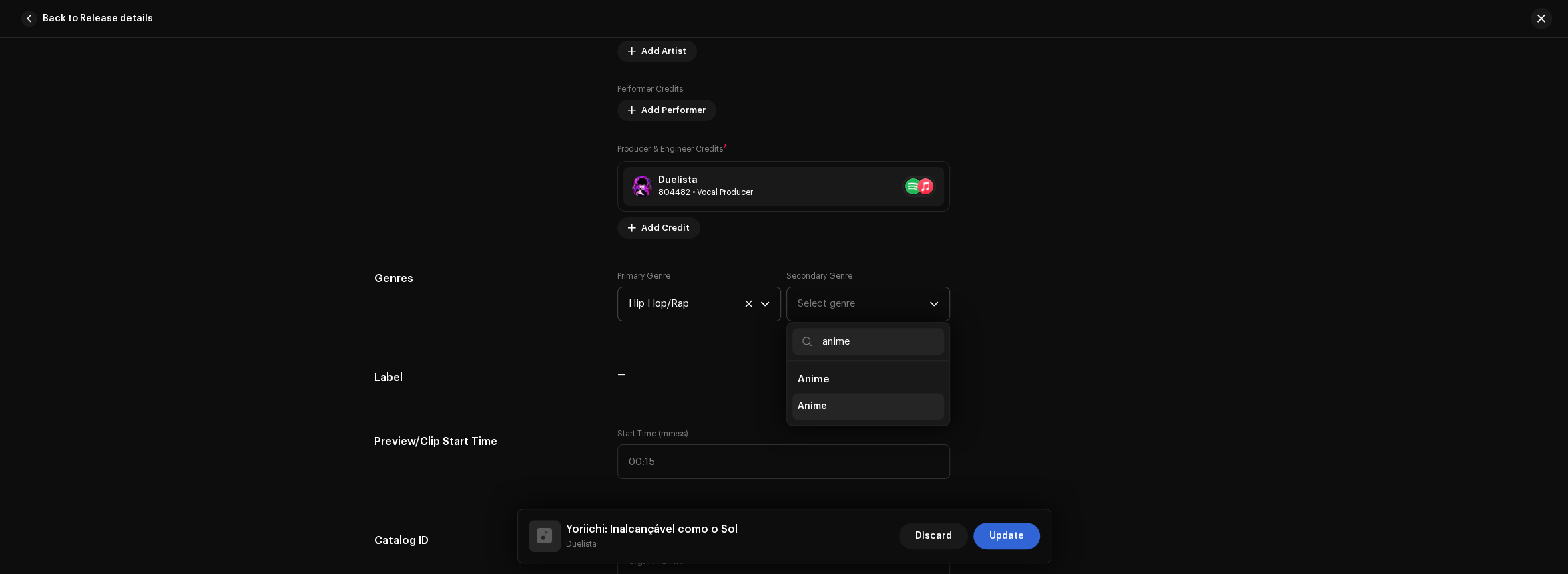
type input "anime"
click at [847, 414] on li "Anime" at bounding box center [868, 407] width 152 height 27
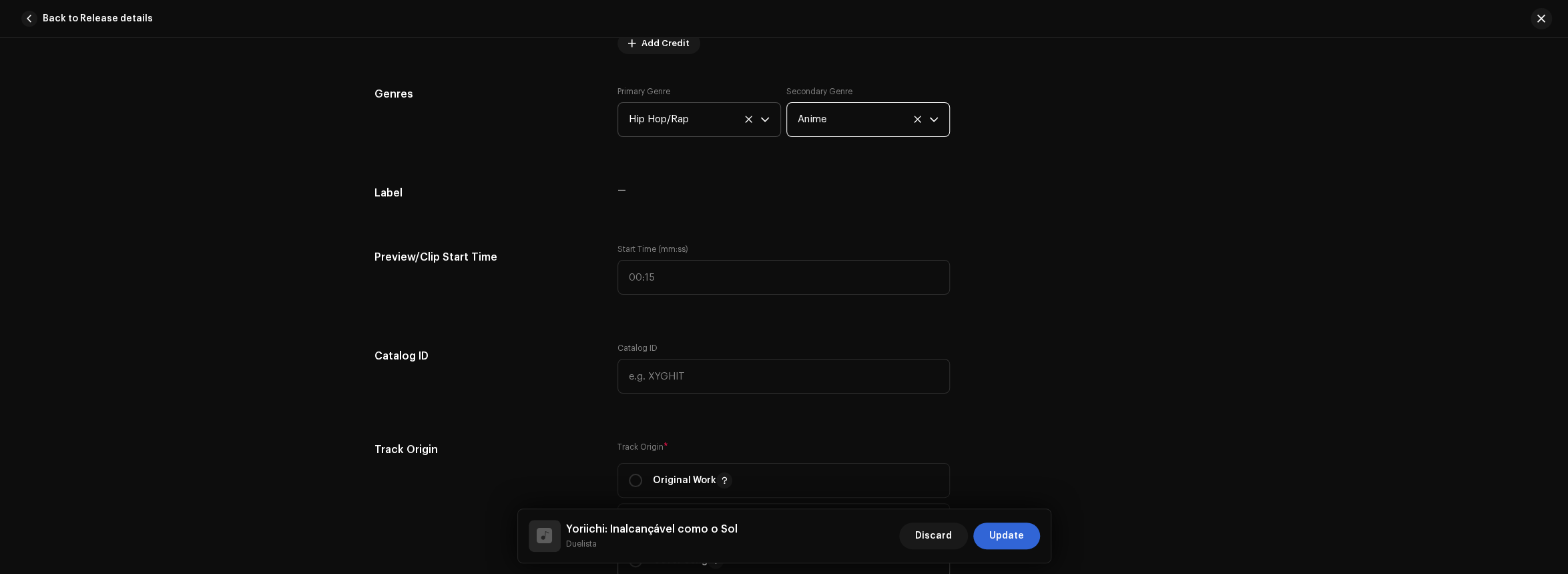
scroll to position [1250, 0]
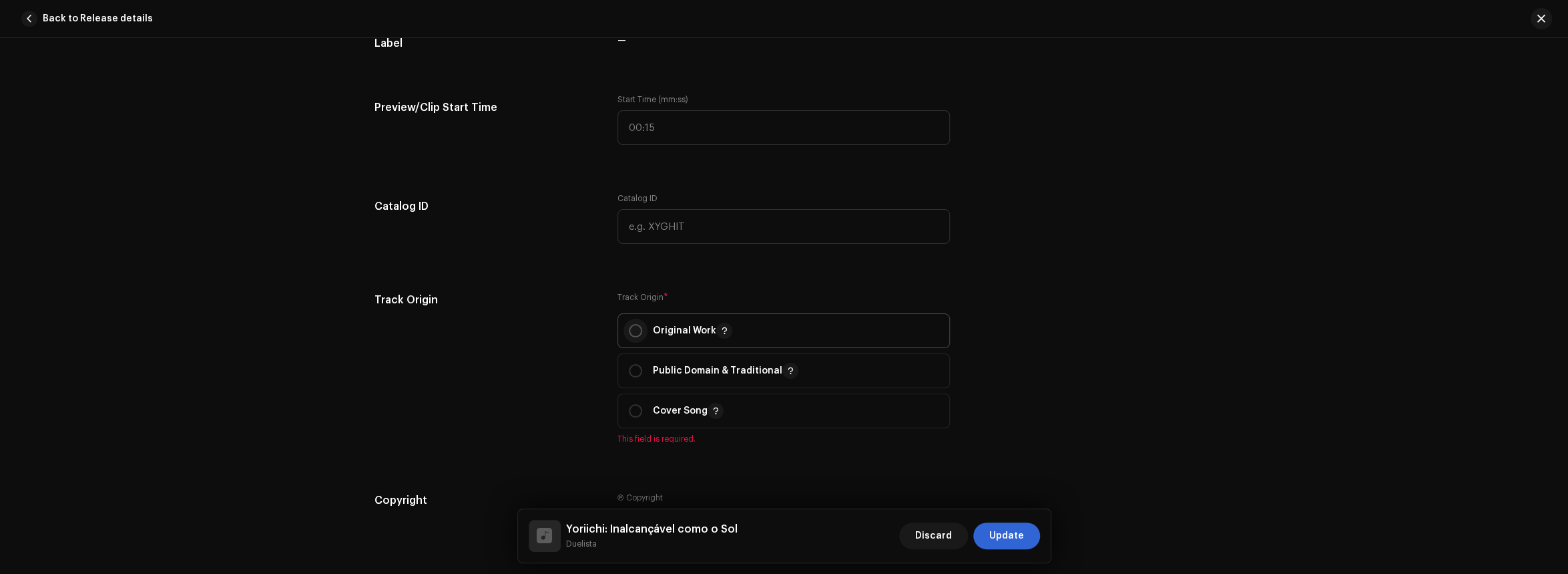
click at [637, 324] on p-radiobutton at bounding box center [635, 330] width 13 height 13
radio input "true"
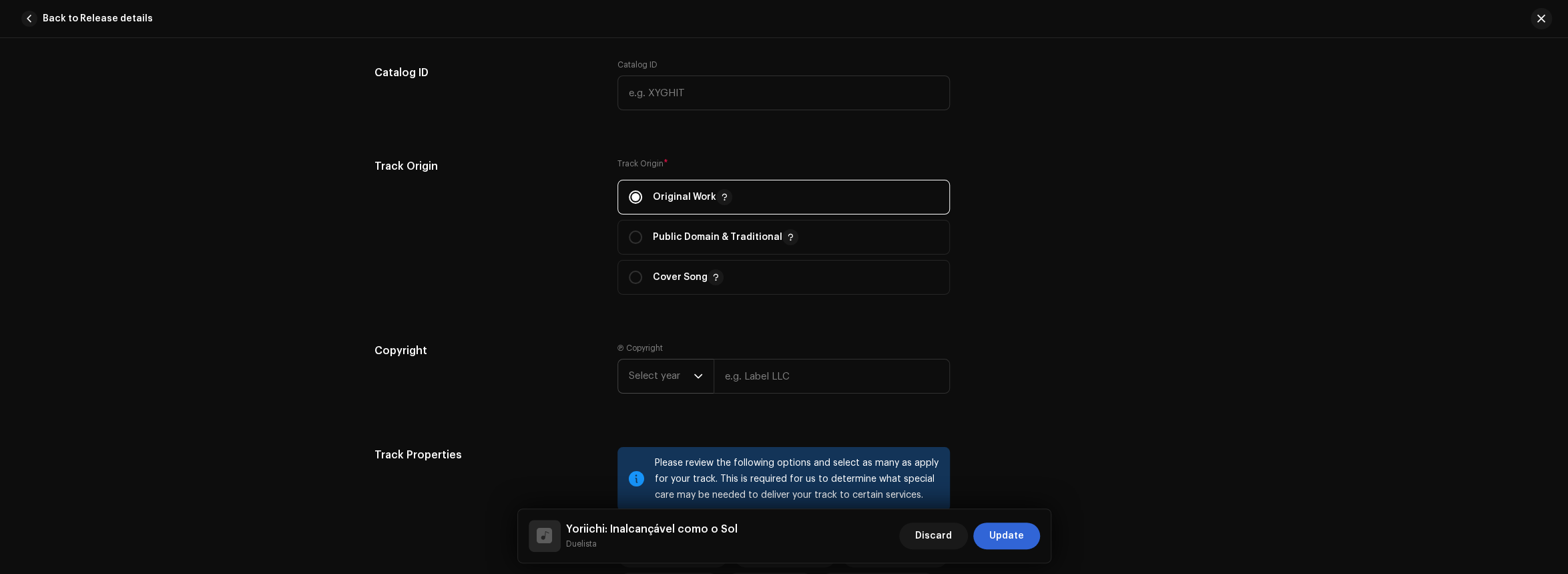
click at [650, 372] on span "Select year" at bounding box center [661, 375] width 65 height 33
click at [838, 328] on div "Track details Complete the following to finalize your track. 1 of 3 Add Audio F…" at bounding box center [784, 90] width 862 height 2808
click at [664, 373] on span "Select year" at bounding box center [661, 375] width 65 height 33
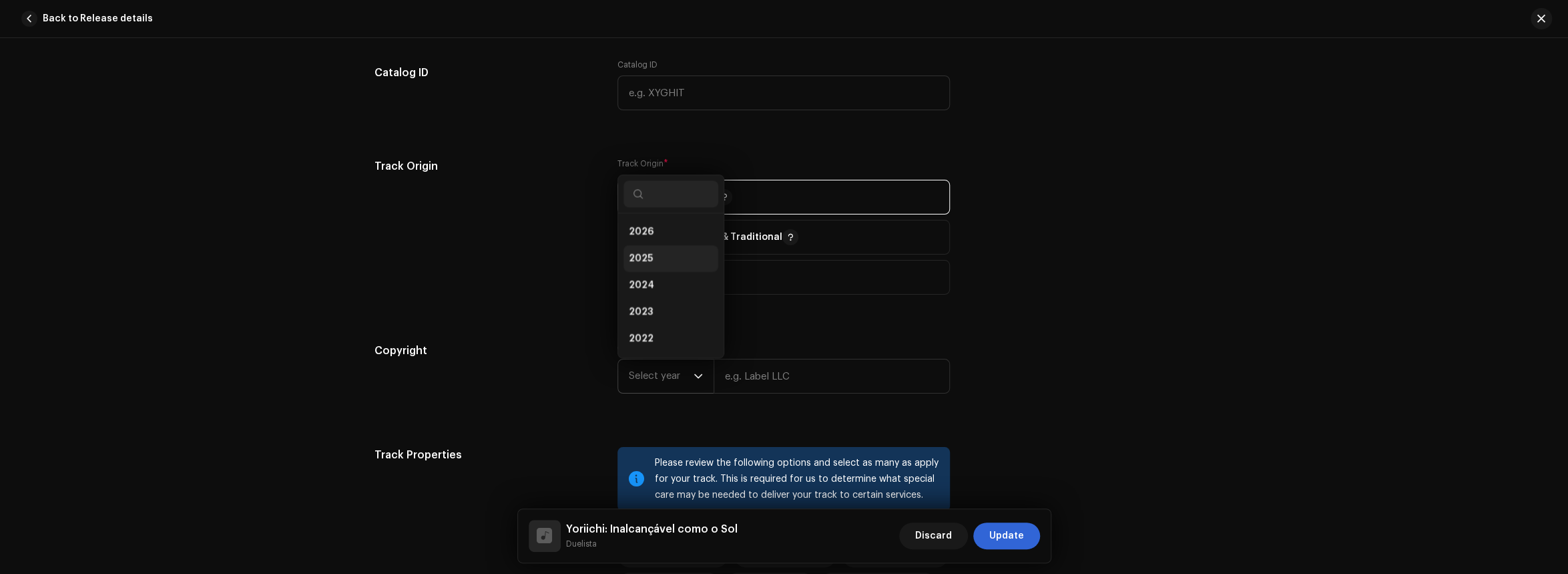
click at [666, 253] on li "2025" at bounding box center [670, 258] width 94 height 27
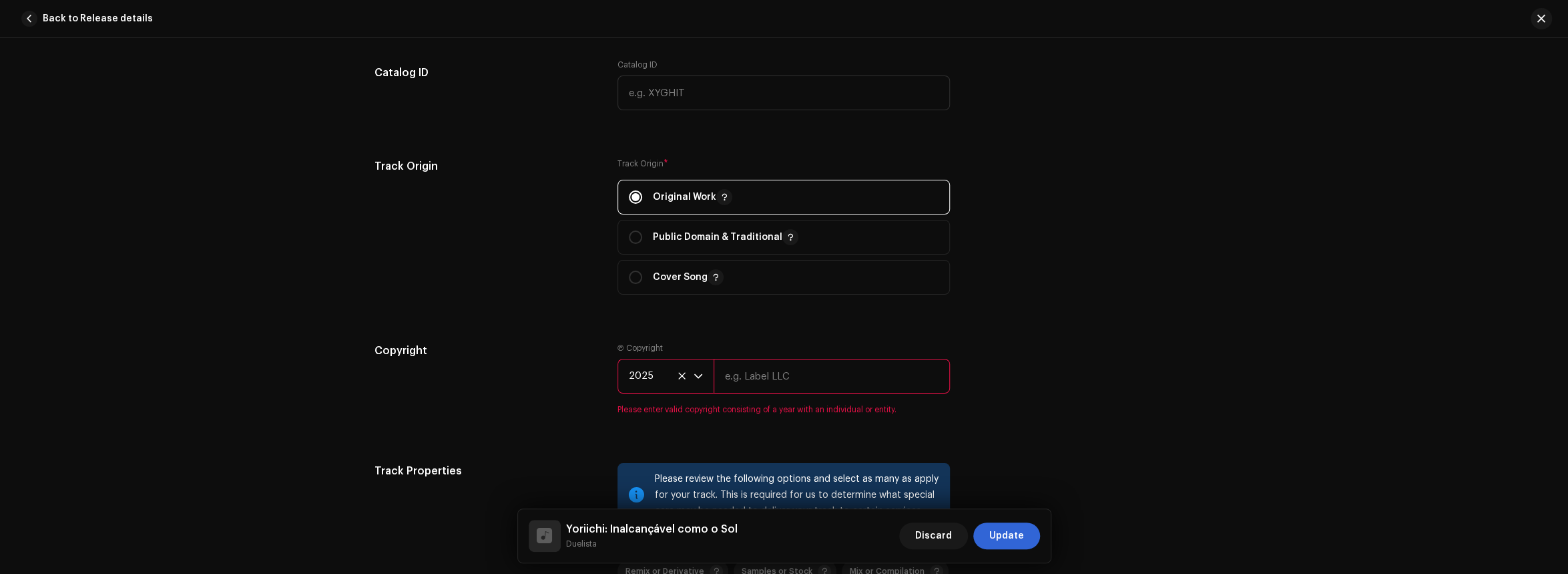
click at [786, 371] on input "text" at bounding box center [832, 376] width 236 height 35
paste input "Yoriichi: Inalcançável como o Sol"
type input "Yoriichi: Inalcançável como o Sol"
drag, startPoint x: 880, startPoint y: 375, endPoint x: 458, endPoint y: 328, distance: 424.6
click at [459, 328] on div "Track details Complete the following to finalize your track. 1 of 3 Add Audio F…" at bounding box center [784, 98] width 862 height 2824
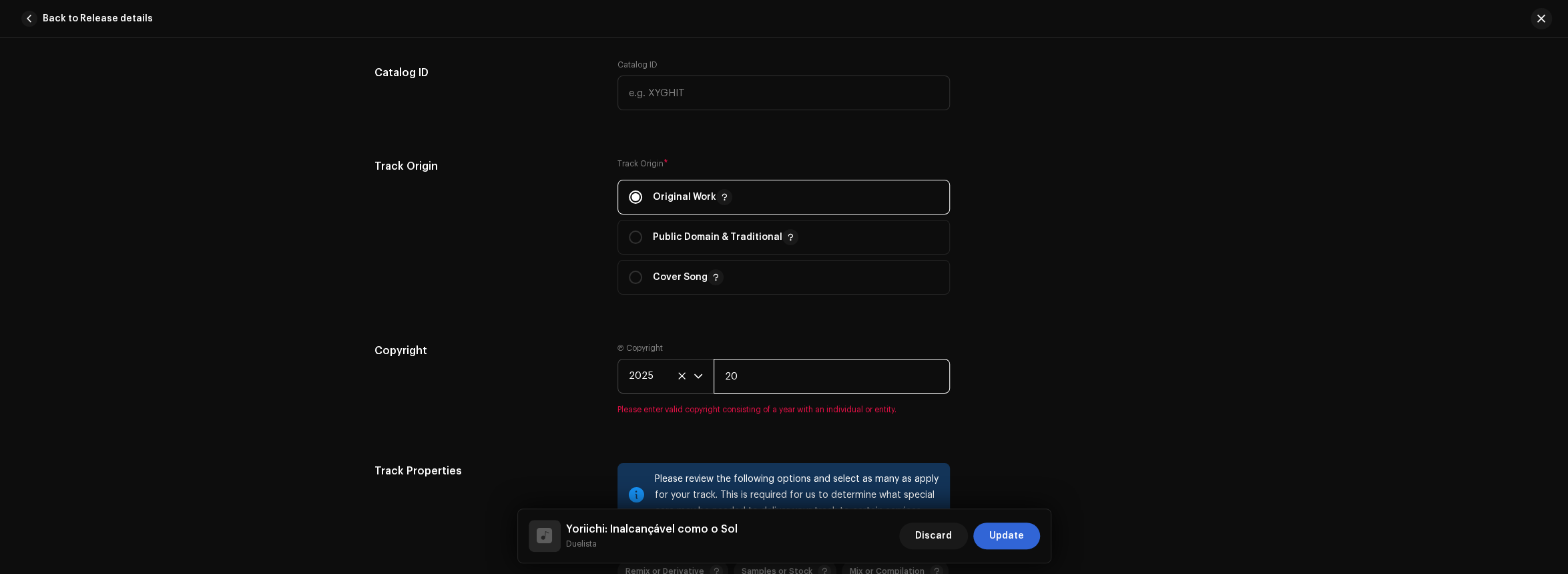
type input "2"
click at [1030, 398] on div "Copyright Ⓟ Copyright 2025 Please enter valid copyright consisting of a year wi…" at bounding box center [785, 387] width 820 height 88
click at [813, 376] on input "text" at bounding box center [832, 376] width 236 height 35
type input "Duelista Records"
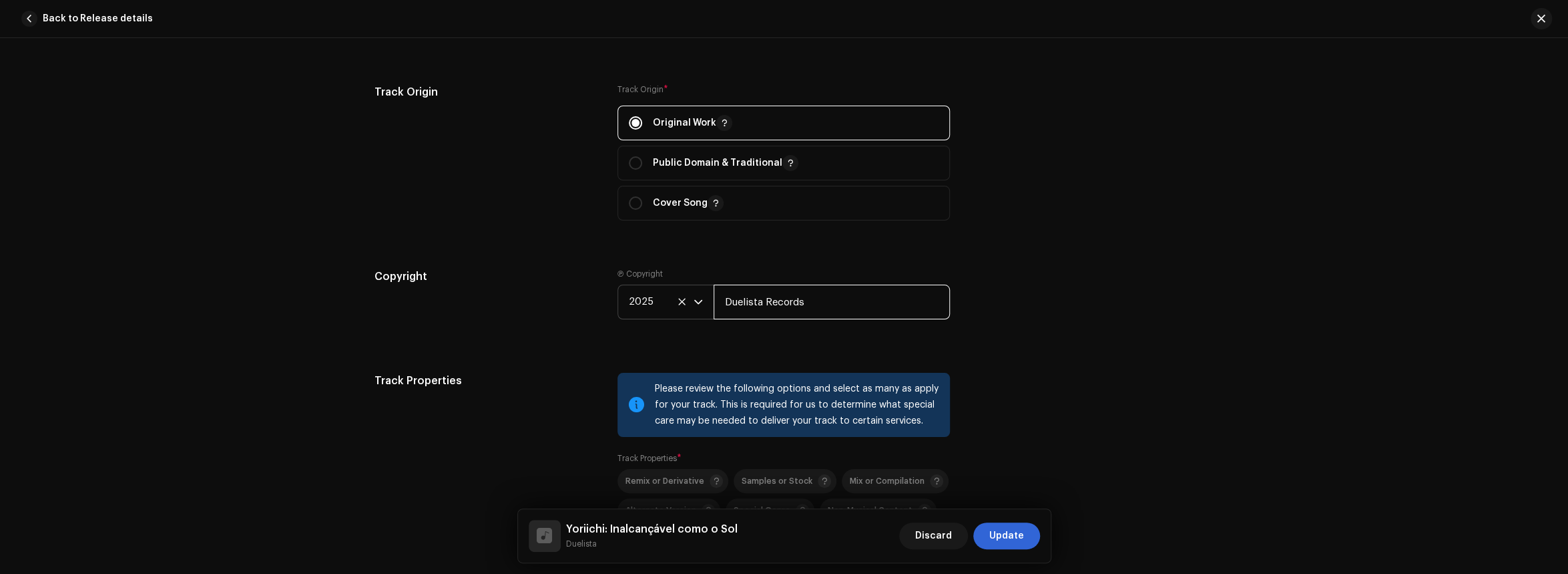
scroll to position [1583, 0]
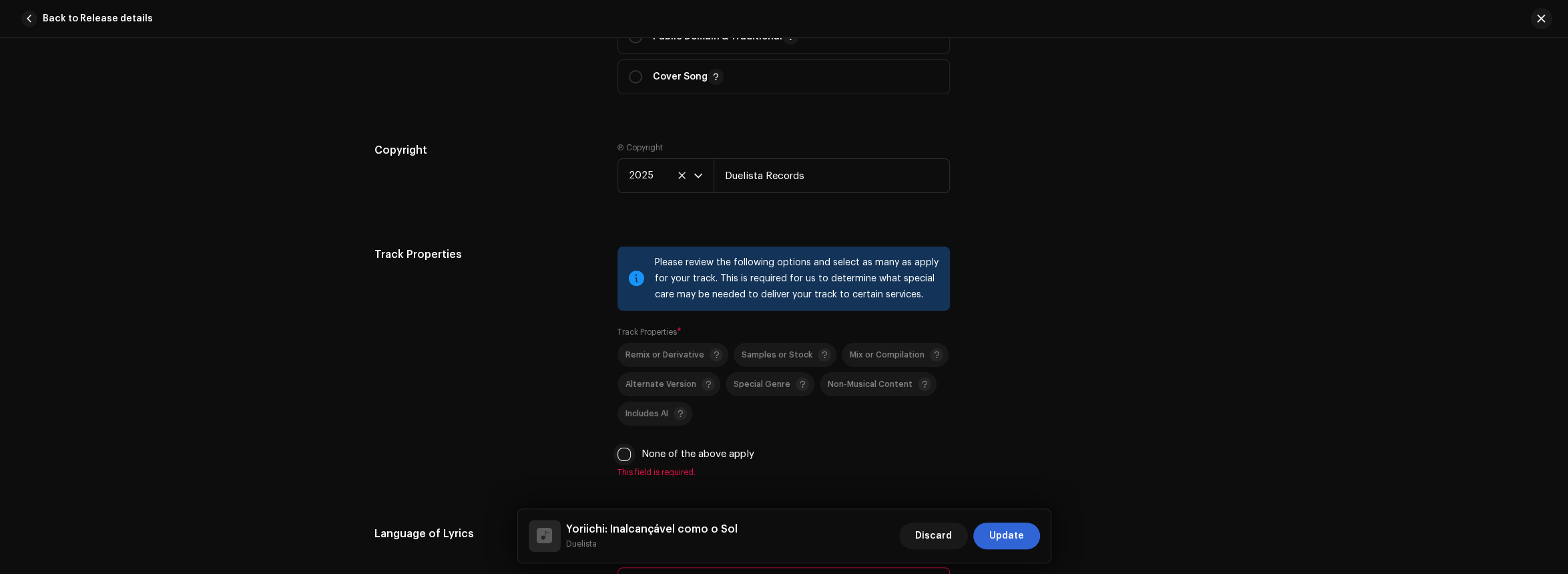
click at [620, 454] on input "None of the above apply" at bounding box center [624, 453] width 13 height 13
checkbox input "true"
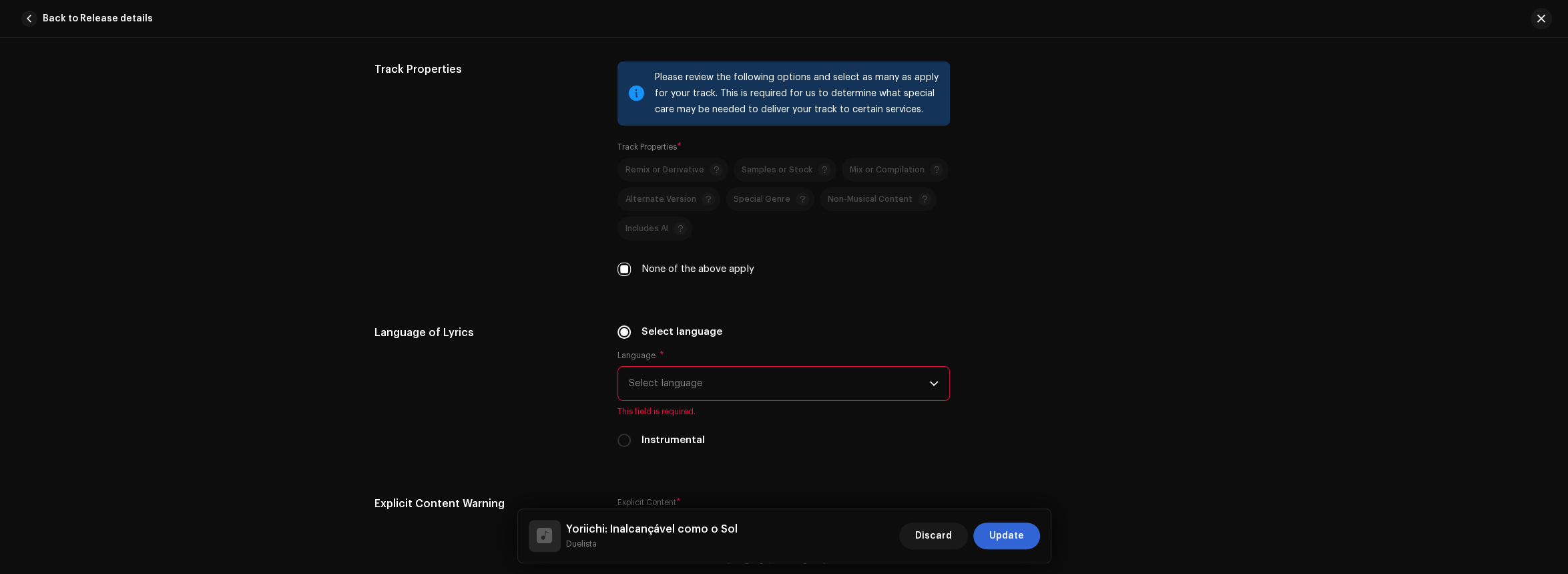
scroll to position [1784, 0]
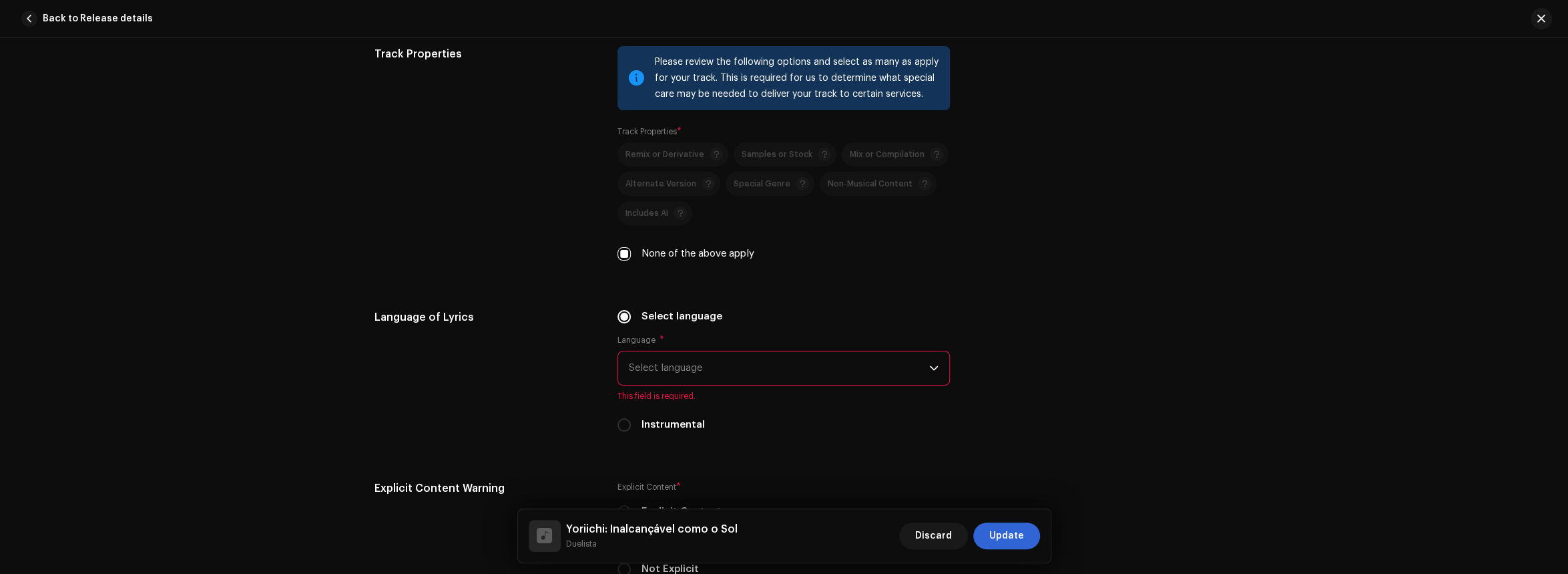
click at [642, 373] on span "Select language" at bounding box center [779, 368] width 300 height 33
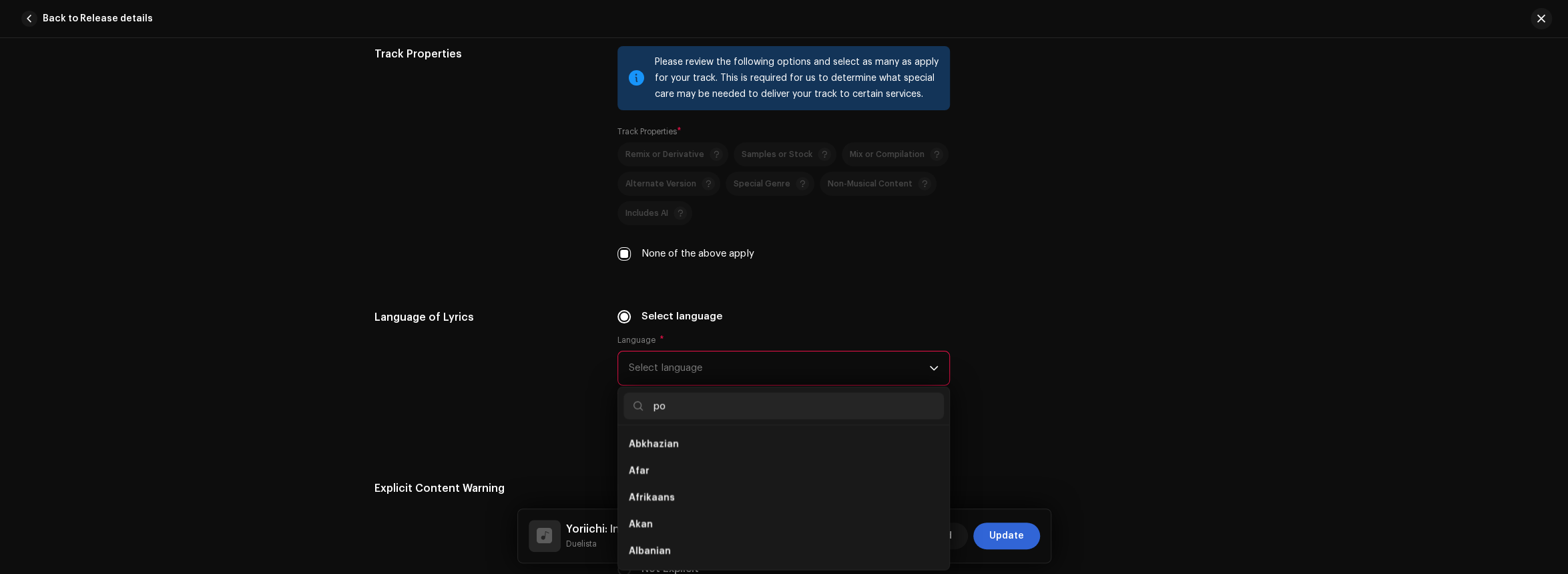
scroll to position [0, 0]
type input "portu"
click at [690, 445] on li "Portuguese" at bounding box center [783, 444] width 320 height 27
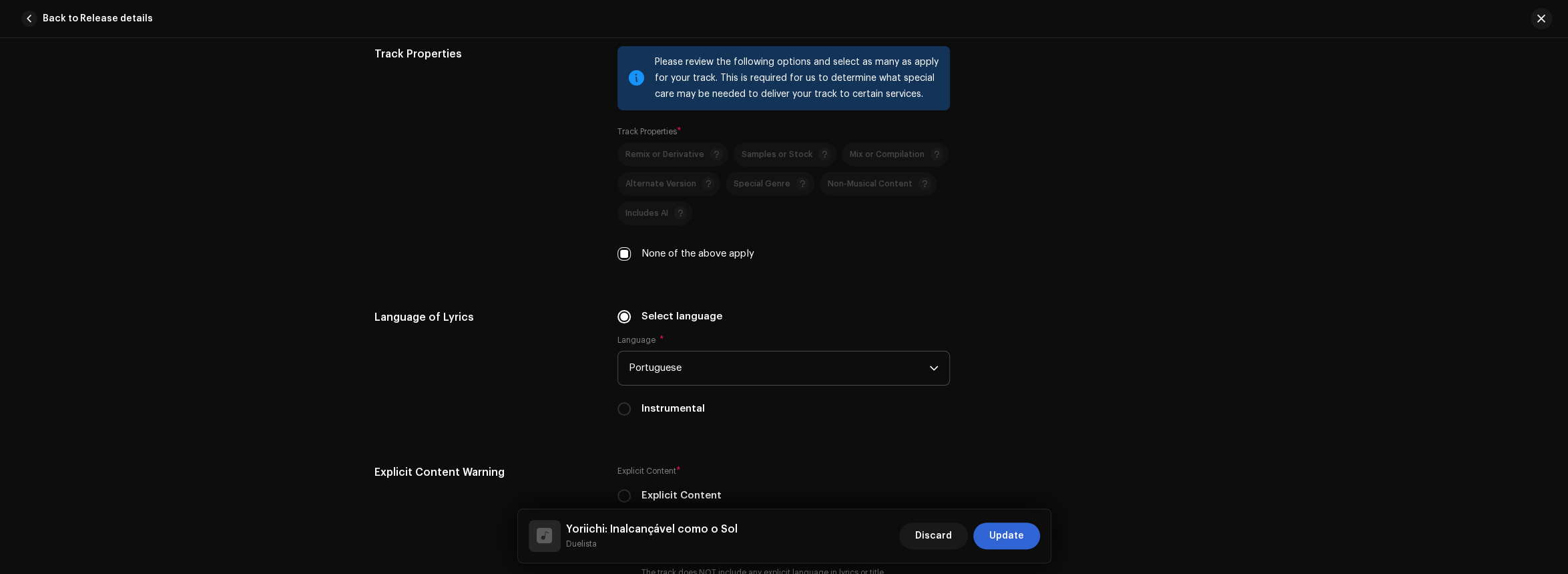
click at [448, 396] on div "Language of Lyrics" at bounding box center [486, 371] width 222 height 123
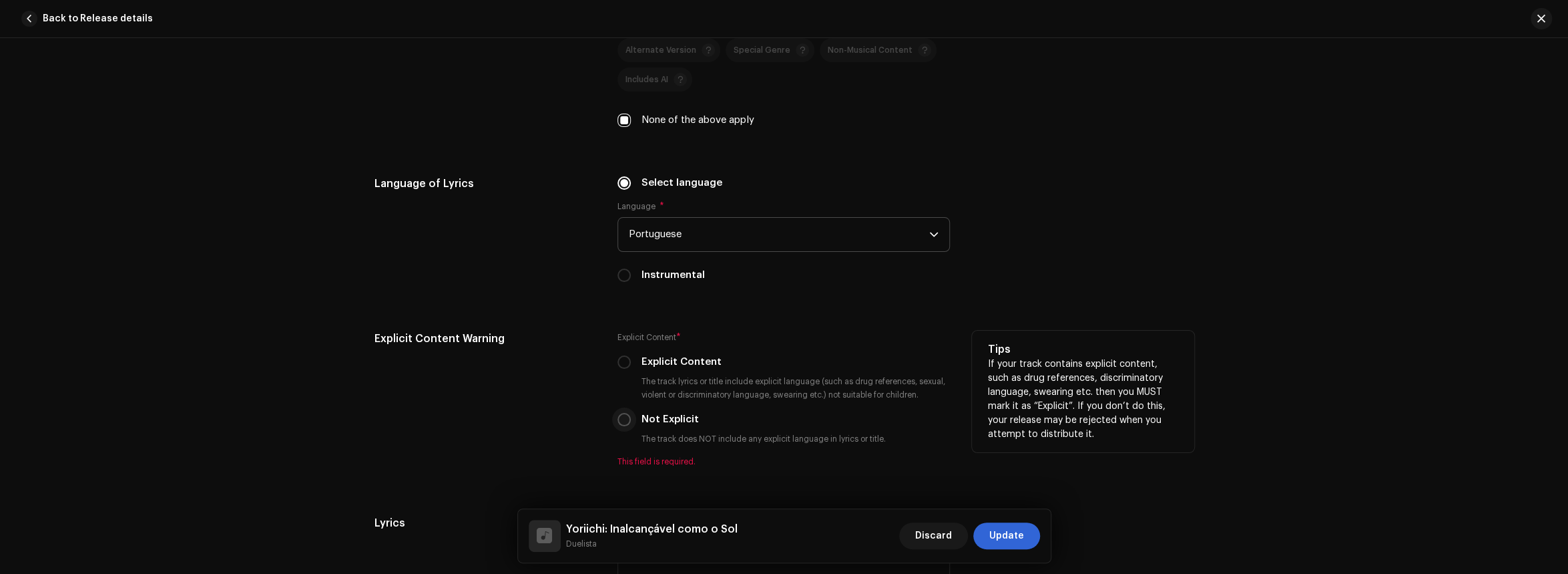
click at [621, 424] on input "Not Explicit" at bounding box center [624, 419] width 13 height 13
radio input "true"
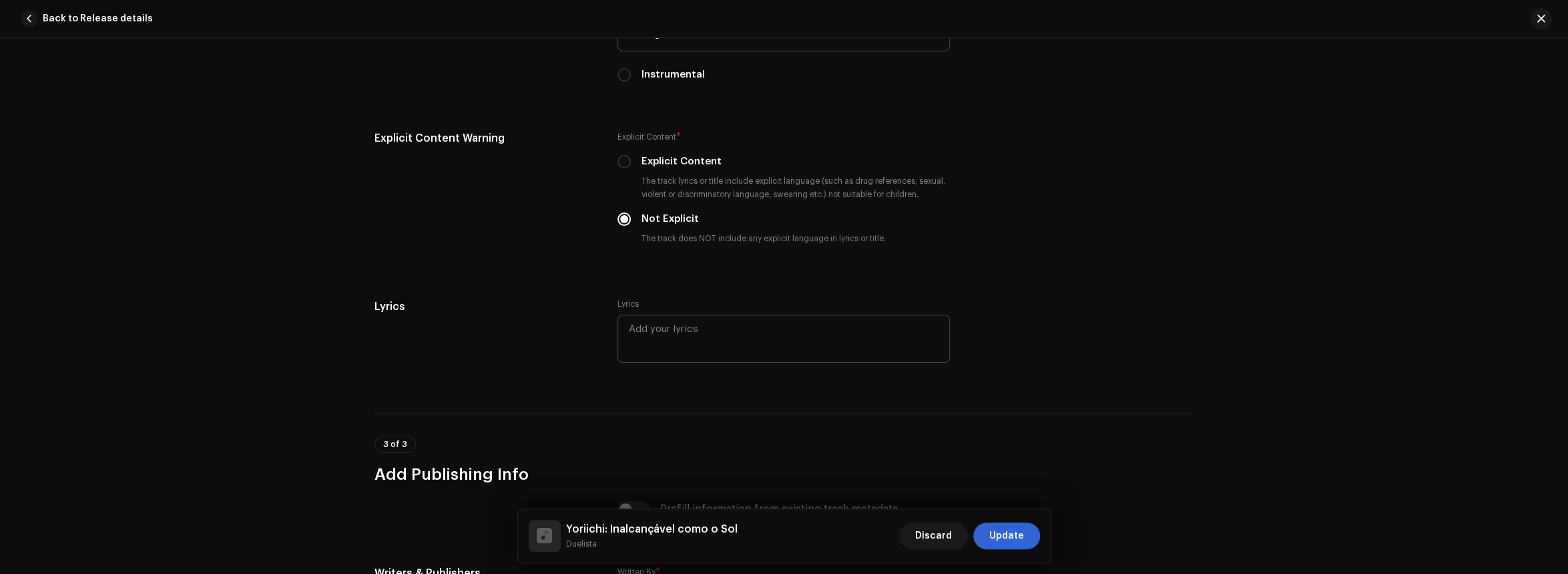
scroll to position [2318, 0]
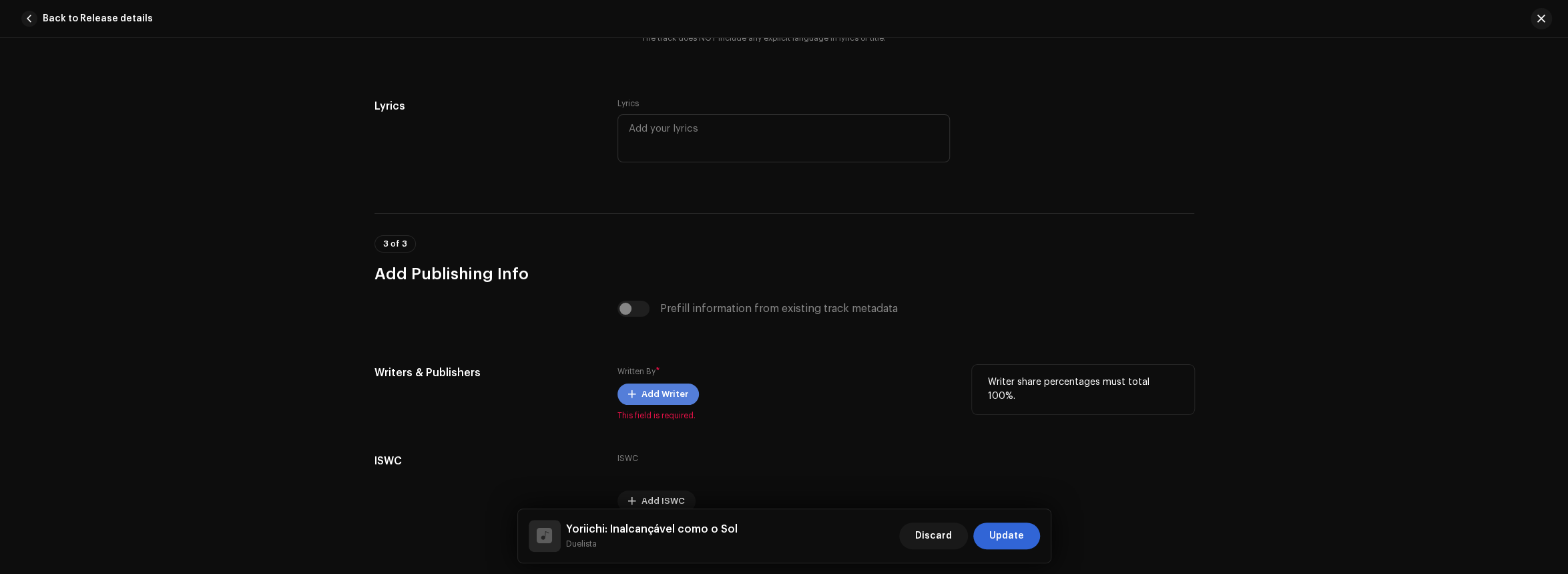
click at [646, 388] on span "Add Writer" at bounding box center [664, 394] width 47 height 27
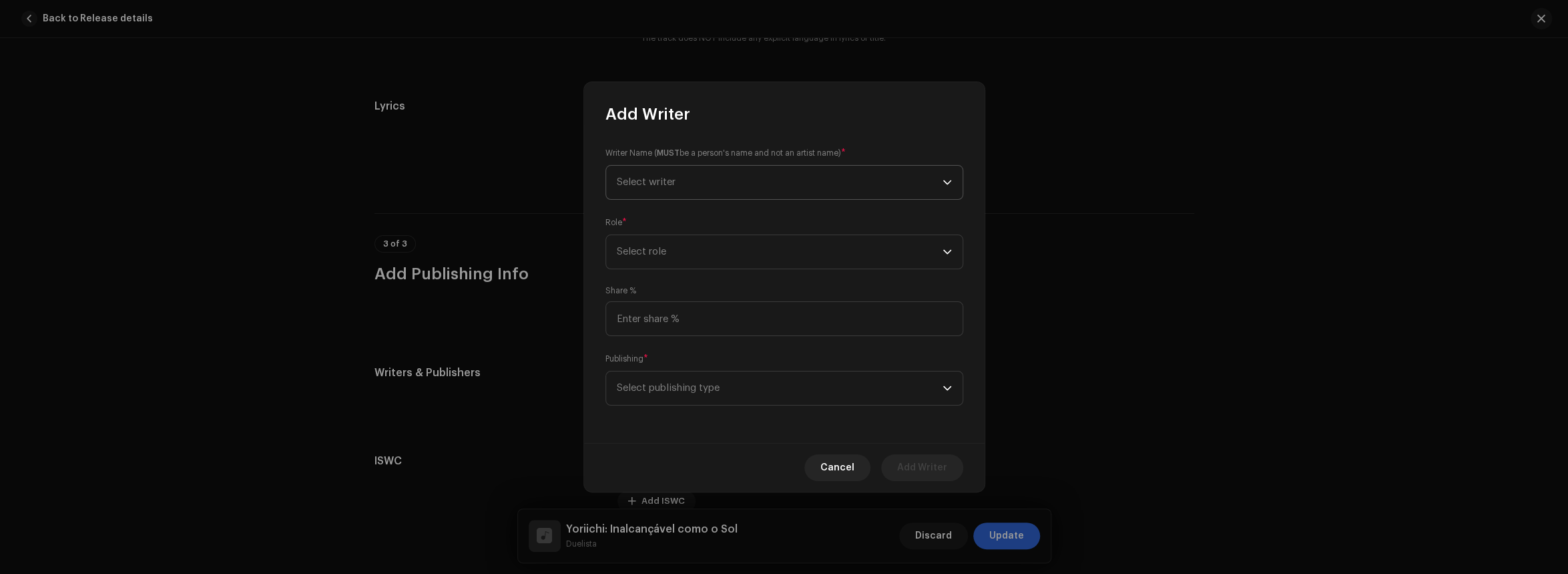
click at [701, 185] on span "Select writer" at bounding box center [780, 182] width 325 height 33
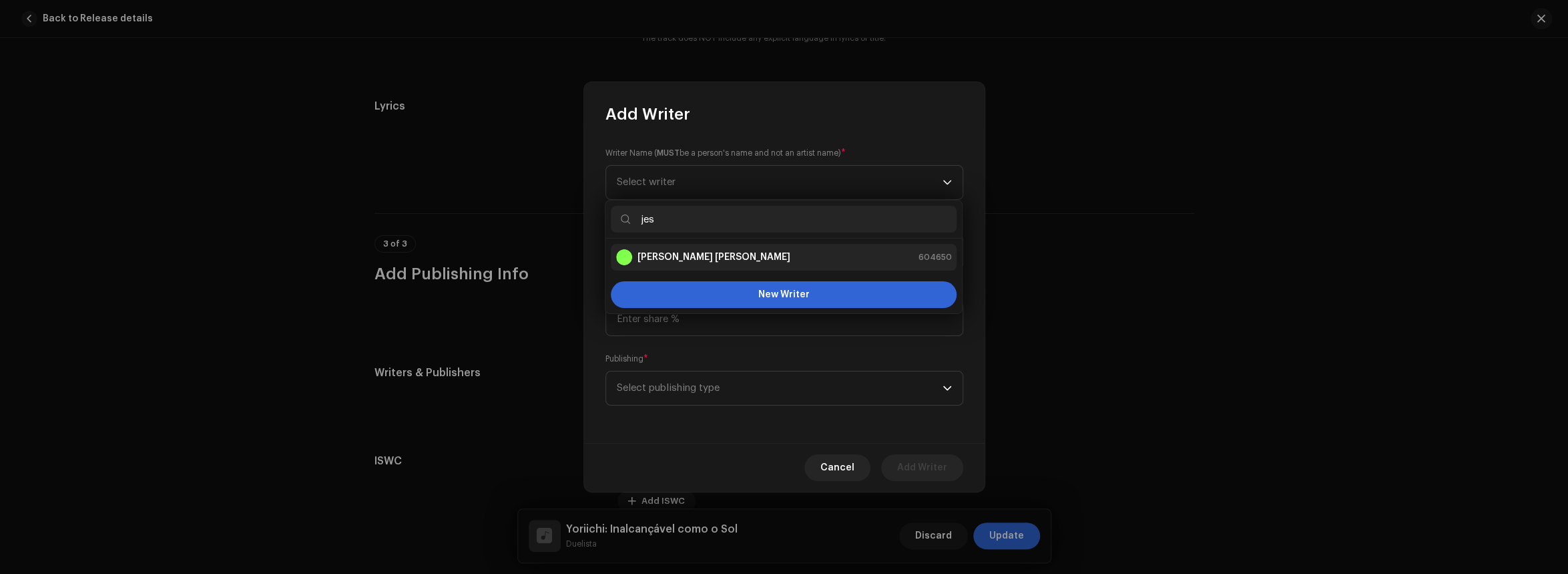
type input "jes"
click at [725, 256] on div "Jessé Braga Silva 604650" at bounding box center [783, 257] width 335 height 16
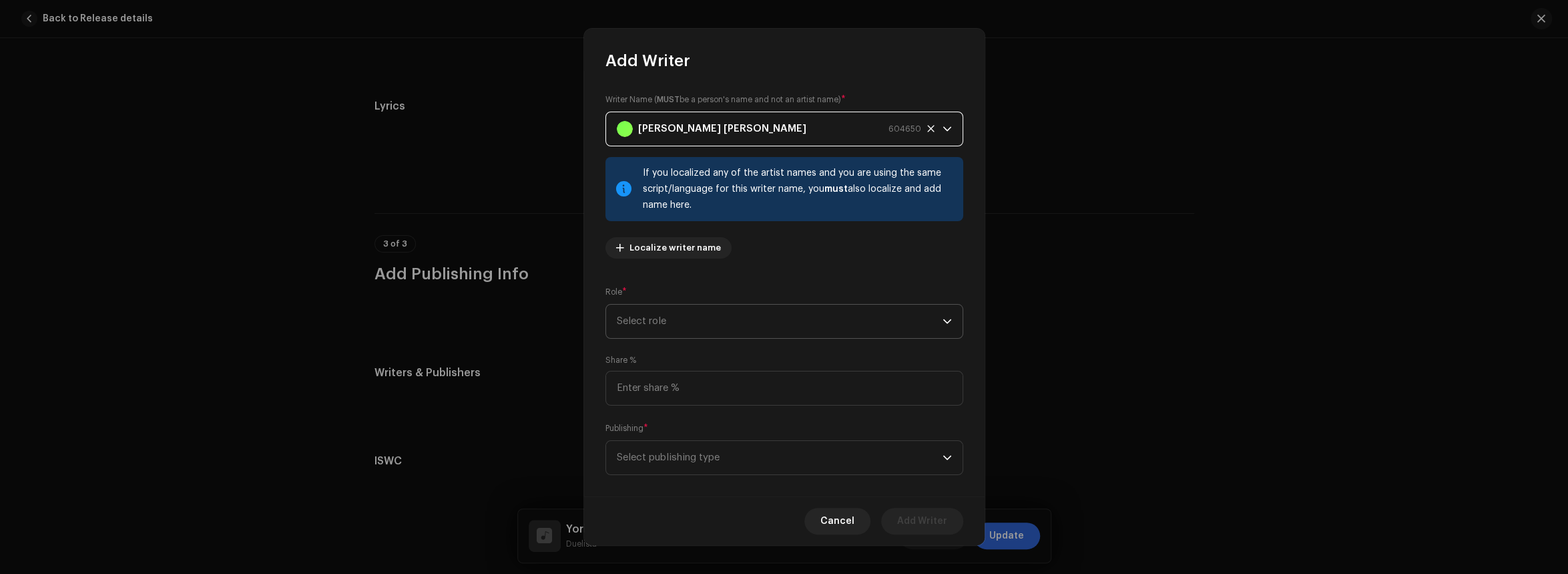
click at [723, 326] on span "Select role" at bounding box center [780, 321] width 325 height 33
click at [706, 428] on li "Composer & Lyricist" at bounding box center [780, 438] width 341 height 27
click at [704, 380] on input at bounding box center [784, 388] width 358 height 35
type input "100.00"
click at [677, 455] on span "Select publishing type" at bounding box center [780, 457] width 325 height 33
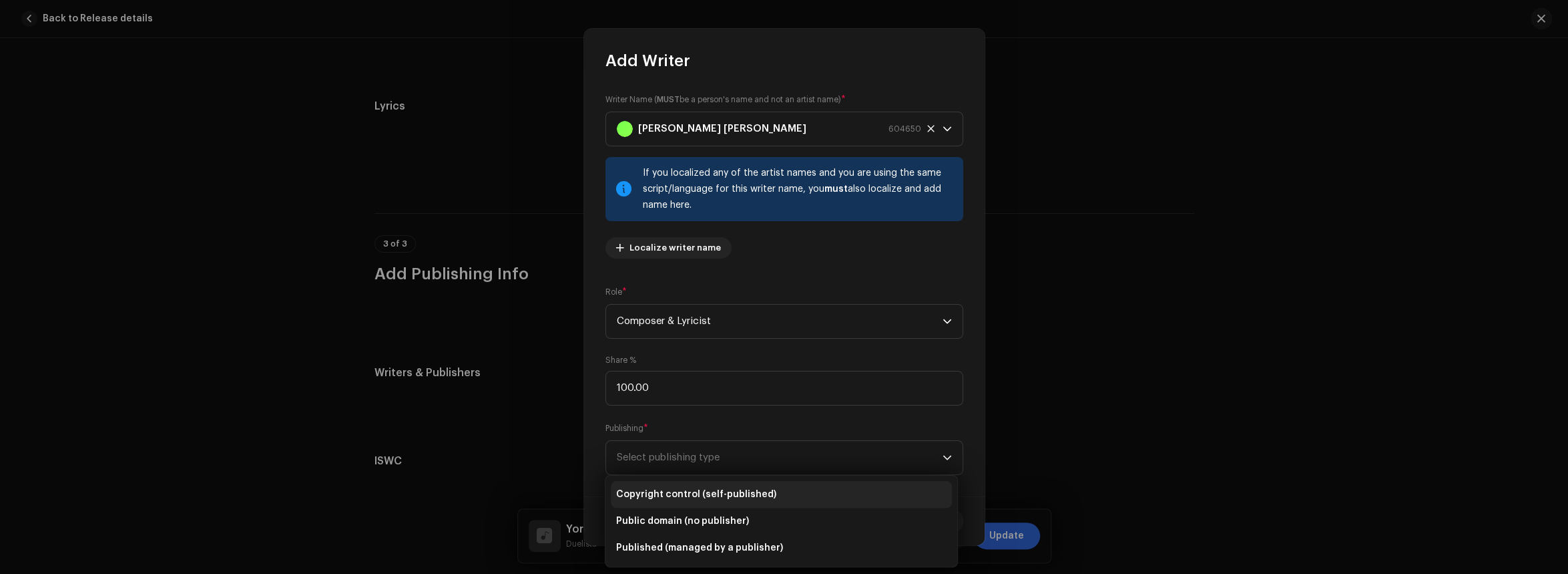
click at [712, 497] on span "Copyright control (self-published)" at bounding box center [696, 494] width 160 height 13
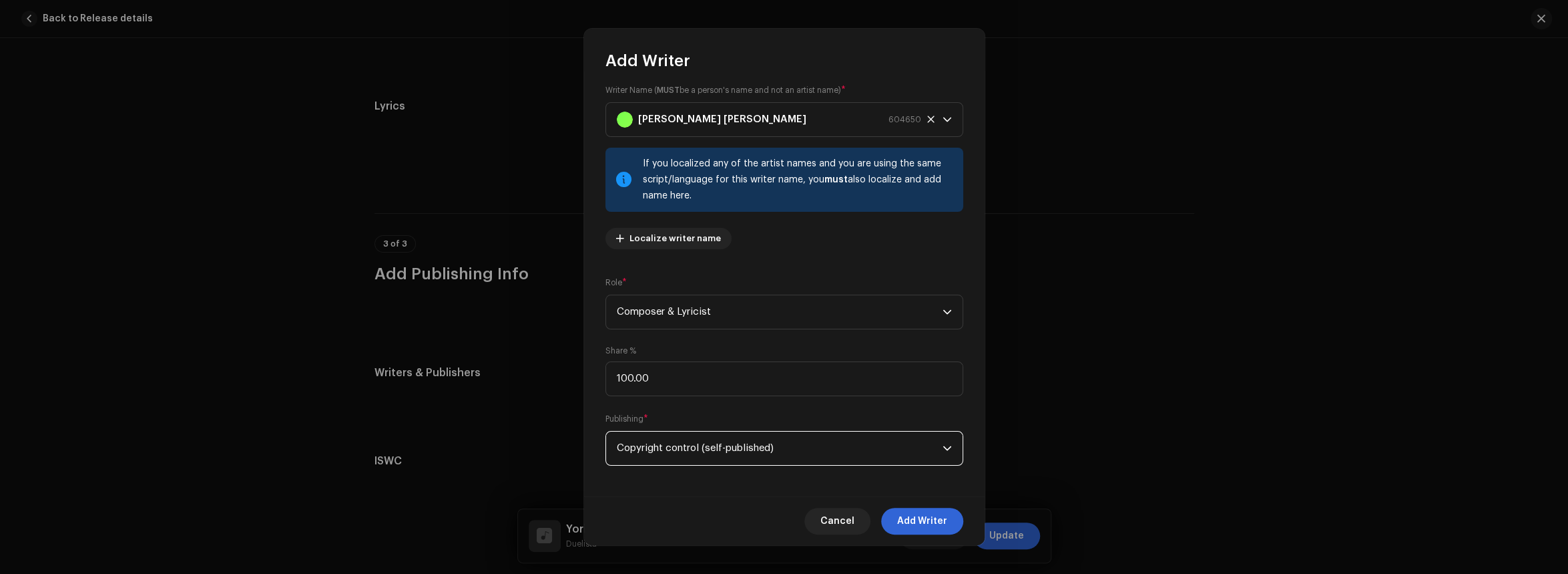
scroll to position [15, 0]
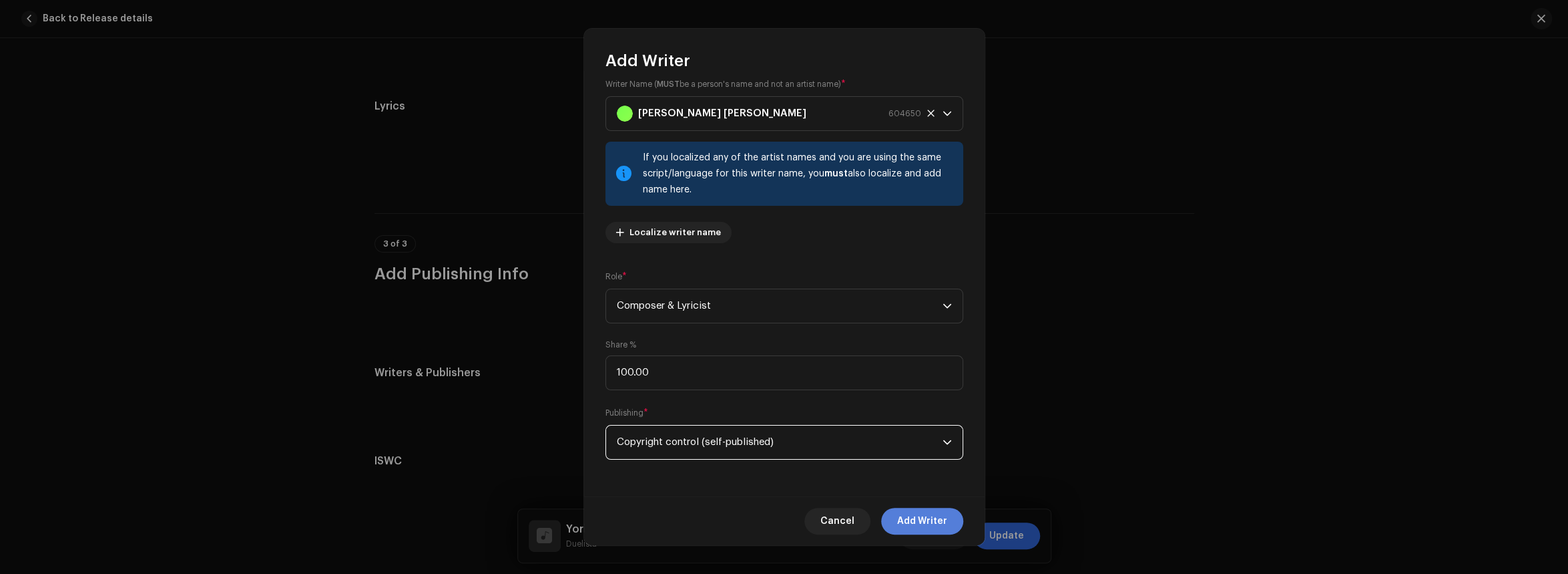
click at [932, 520] on span "Add Writer" at bounding box center [922, 521] width 50 height 27
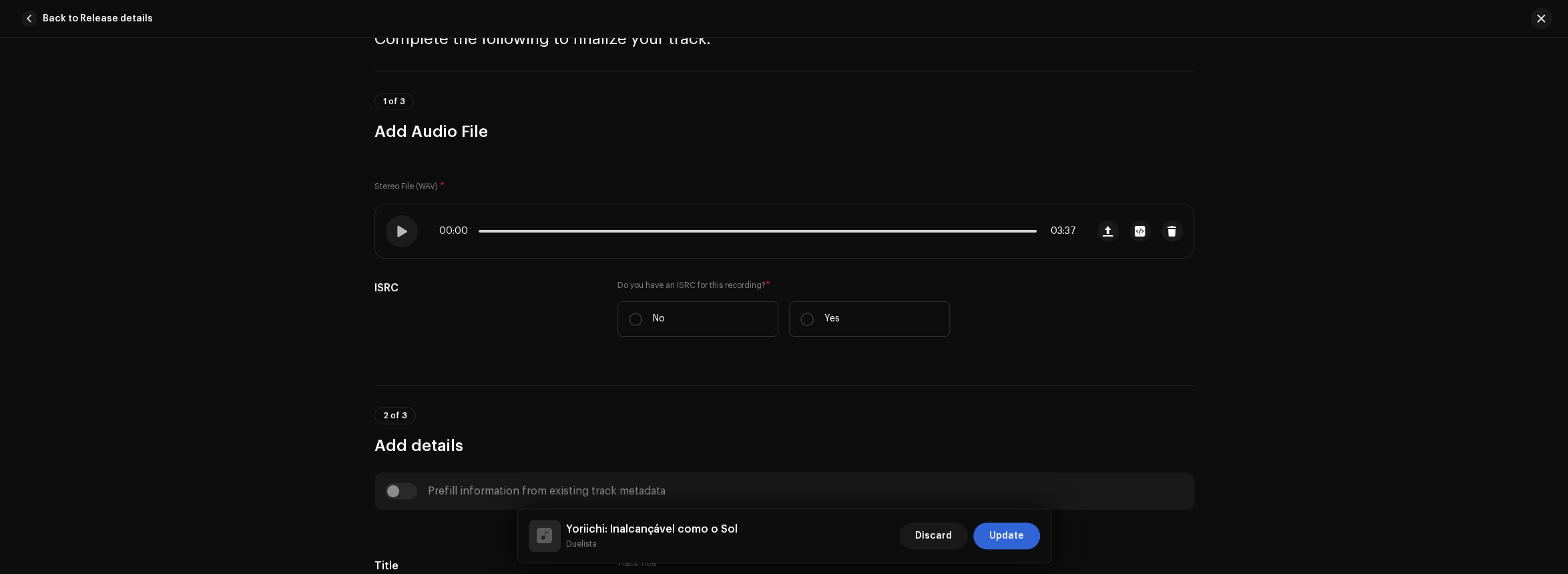
scroll to position [19, 0]
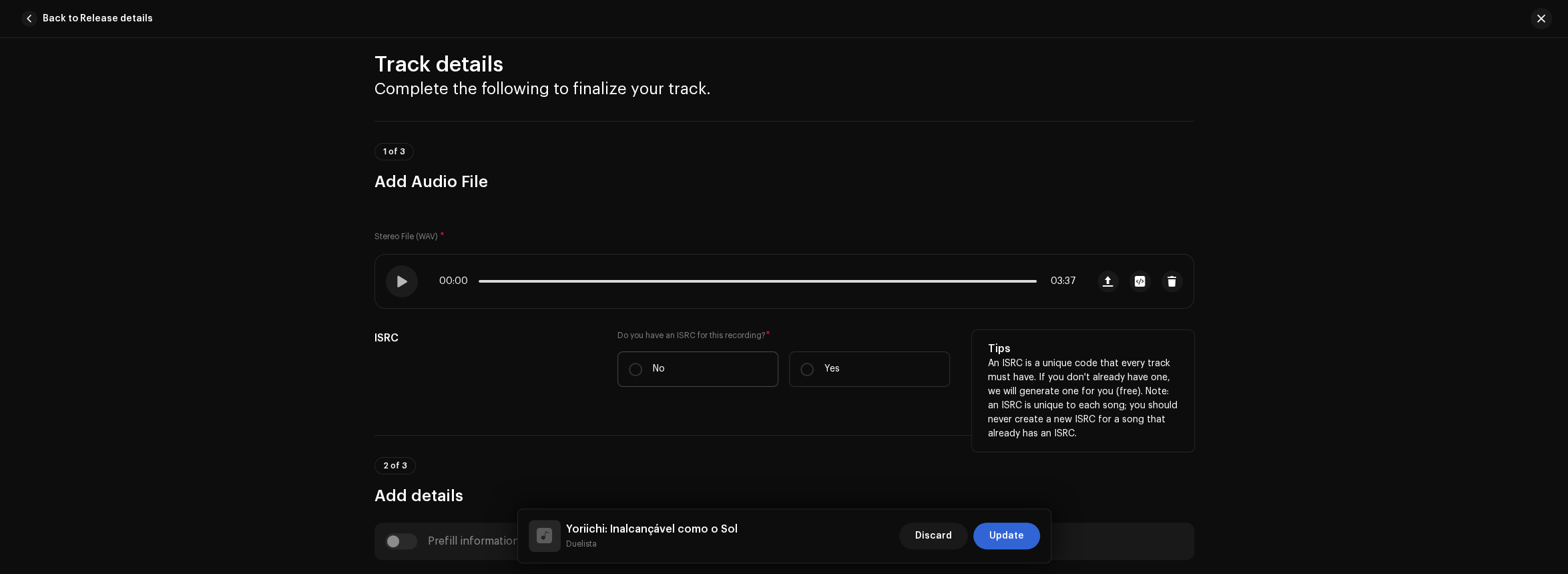
click at [706, 367] on label "No" at bounding box center [698, 369] width 161 height 35
click at [642, 367] on input "No" at bounding box center [635, 369] width 13 height 13
radio input "true"
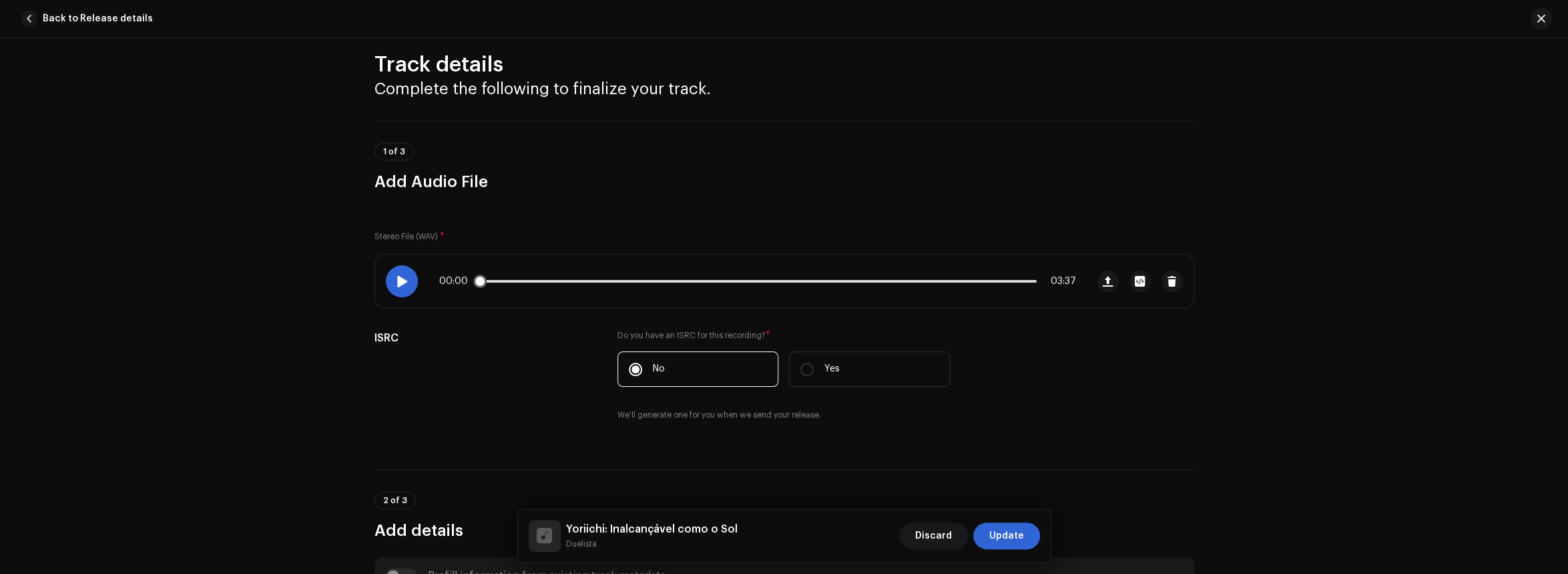
click at [397, 276] on span at bounding box center [401, 282] width 12 height 11
click at [672, 283] on div "00:01 03:37" at bounding box center [758, 282] width 637 height 11
click at [761, 283] on div "00:01 03:37" at bounding box center [758, 282] width 637 height 11
click at [811, 282] on div "00:02 03:37" at bounding box center [758, 282] width 637 height 11
click at [828, 279] on div "00:02 03:37" at bounding box center [758, 282] width 637 height 11
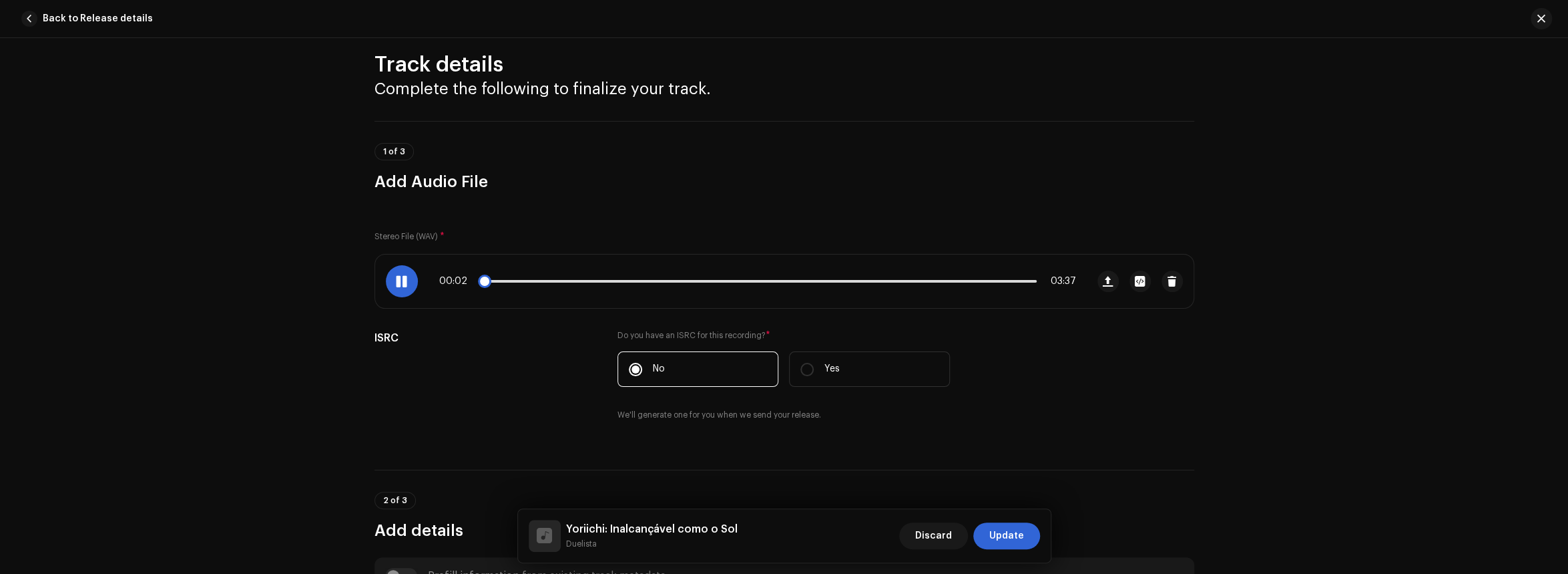
click at [833, 280] on p-slider at bounding box center [757, 281] width 558 height 3
click at [840, 283] on span at bounding box center [837, 281] width 13 height 13
click at [917, 282] on div "02:20 03:37" at bounding box center [758, 282] width 637 height 11
click at [959, 282] on p-slider at bounding box center [757, 281] width 558 height 3
click at [1004, 537] on span "Update" at bounding box center [1006, 536] width 35 height 27
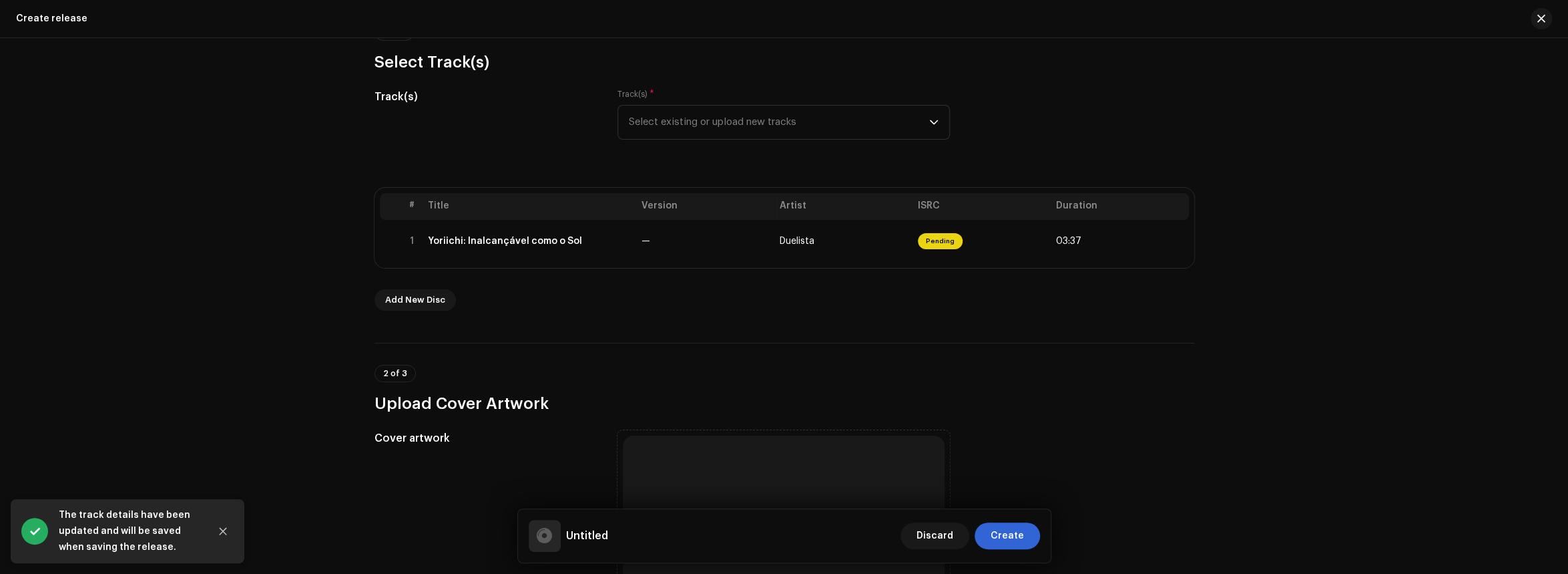
scroll to position [266, 0]
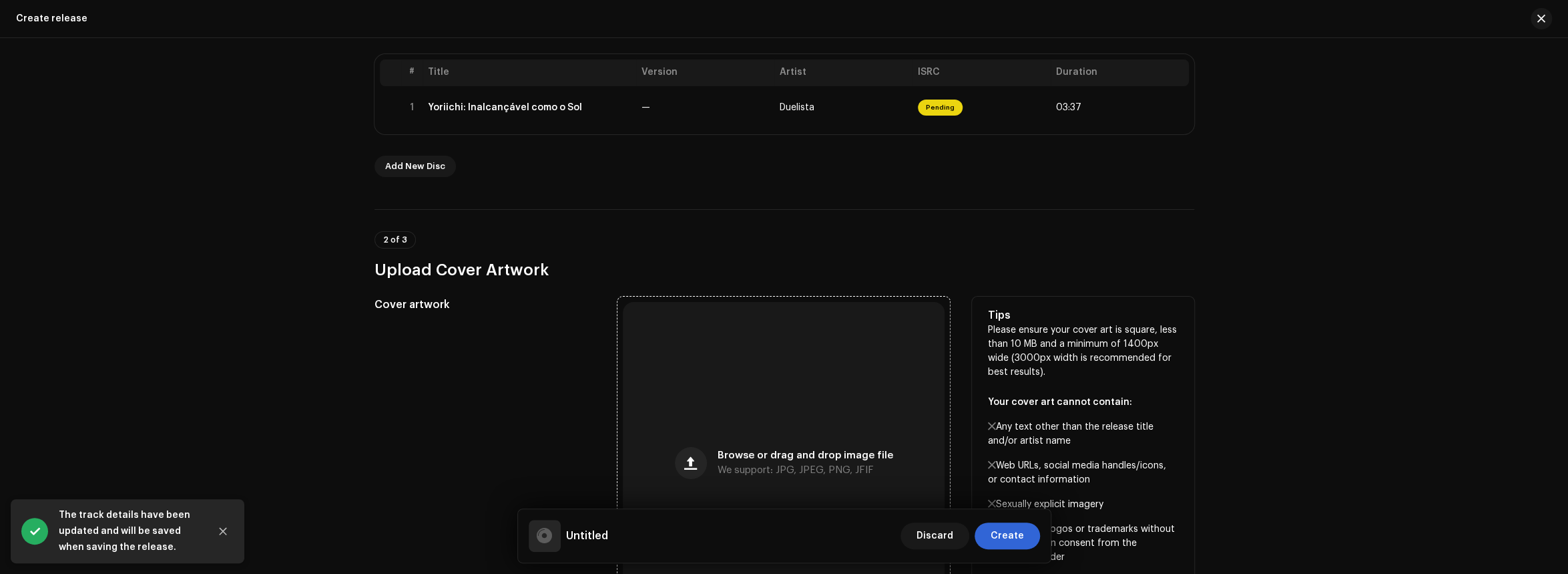
click at [745, 377] on div "Browse or drag and drop image file We support: JPG, JPEG, PNG, JFIF" at bounding box center [784, 463] width 322 height 322
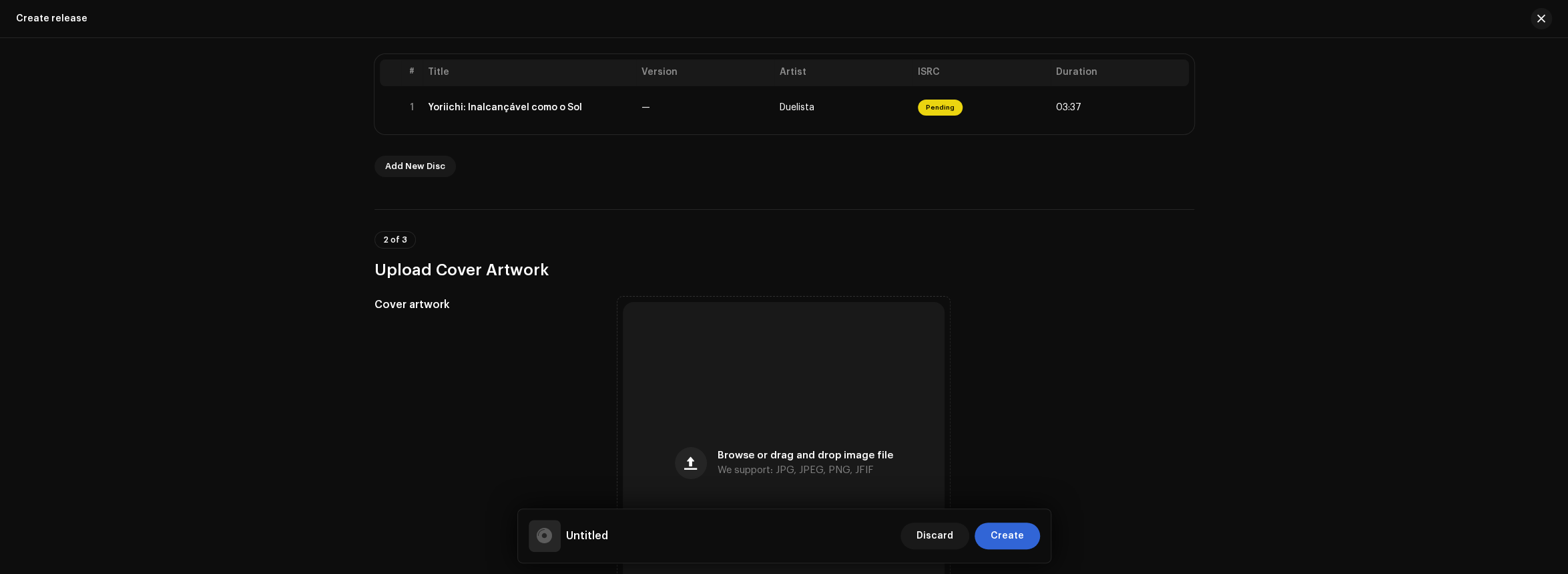
drag, startPoint x: 1270, startPoint y: 299, endPoint x: 1256, endPoint y: 300, distance: 14.0
click at [1270, 299] on div "Create a new release We’ll guide you through everything — from track selection …" at bounding box center [784, 305] width 1568 height 535
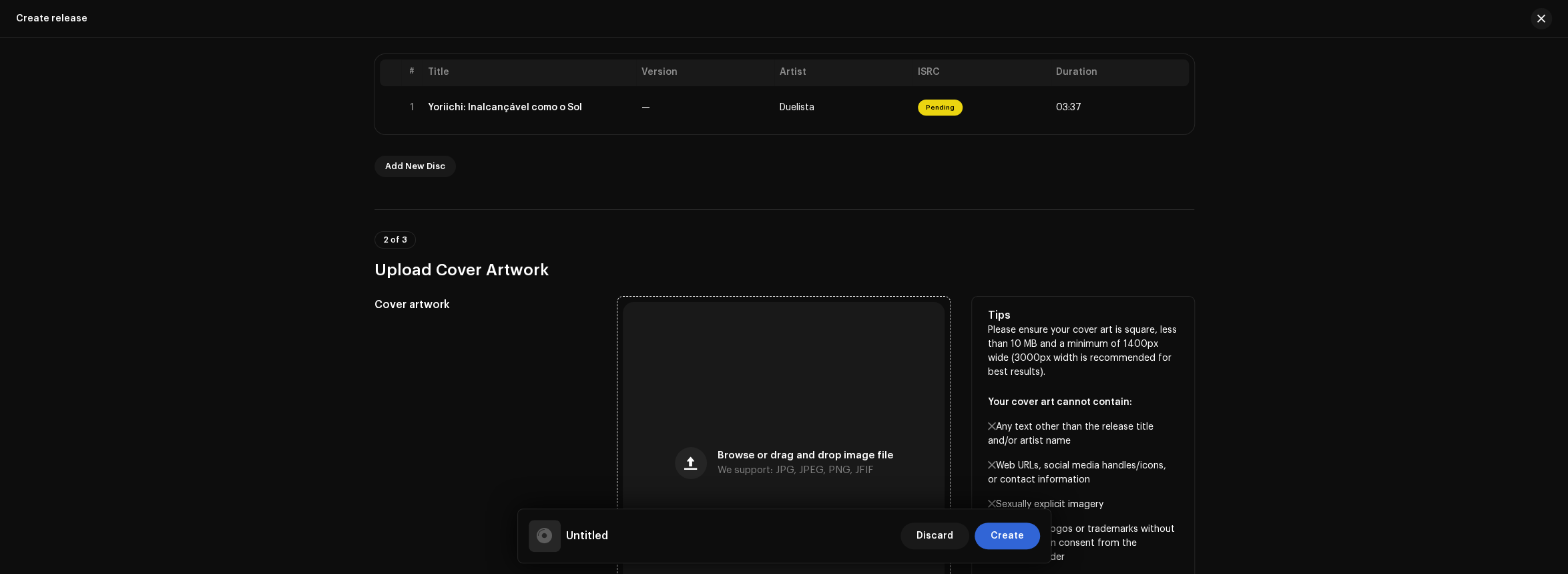
click at [786, 398] on div "Browse or drag and drop image file We support: JPG, JPEG, PNG, JFIF" at bounding box center [784, 463] width 322 height 322
click at [771, 445] on div "Browse or drag and drop image file We support: JPG, JPEG, PNG, JFIF" at bounding box center [784, 463] width 322 height 322
click at [738, 436] on div "Browse or drag and drop image file We support: JPG, JPEG, PNG, JFIF" at bounding box center [784, 463] width 322 height 322
click at [747, 364] on div "Browse or drag and drop image file We support: JPG, JPEG, PNG, JFIF" at bounding box center [784, 463] width 322 height 322
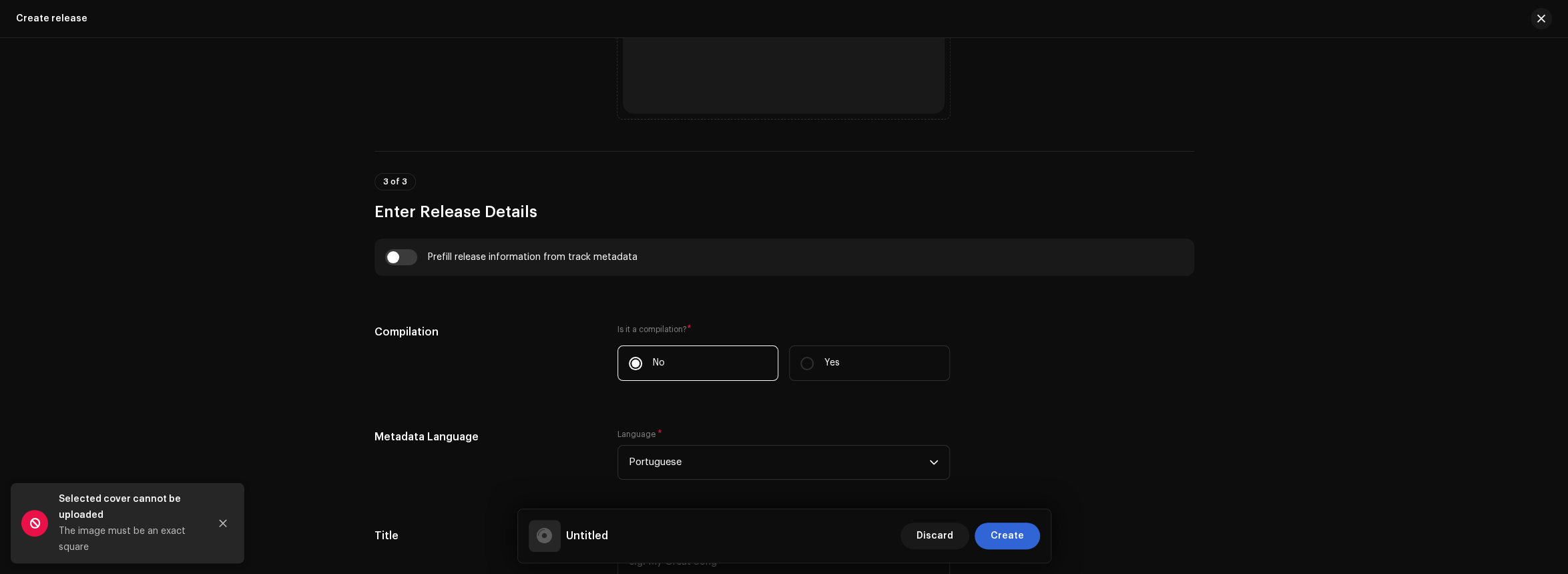
scroll to position [867, 0]
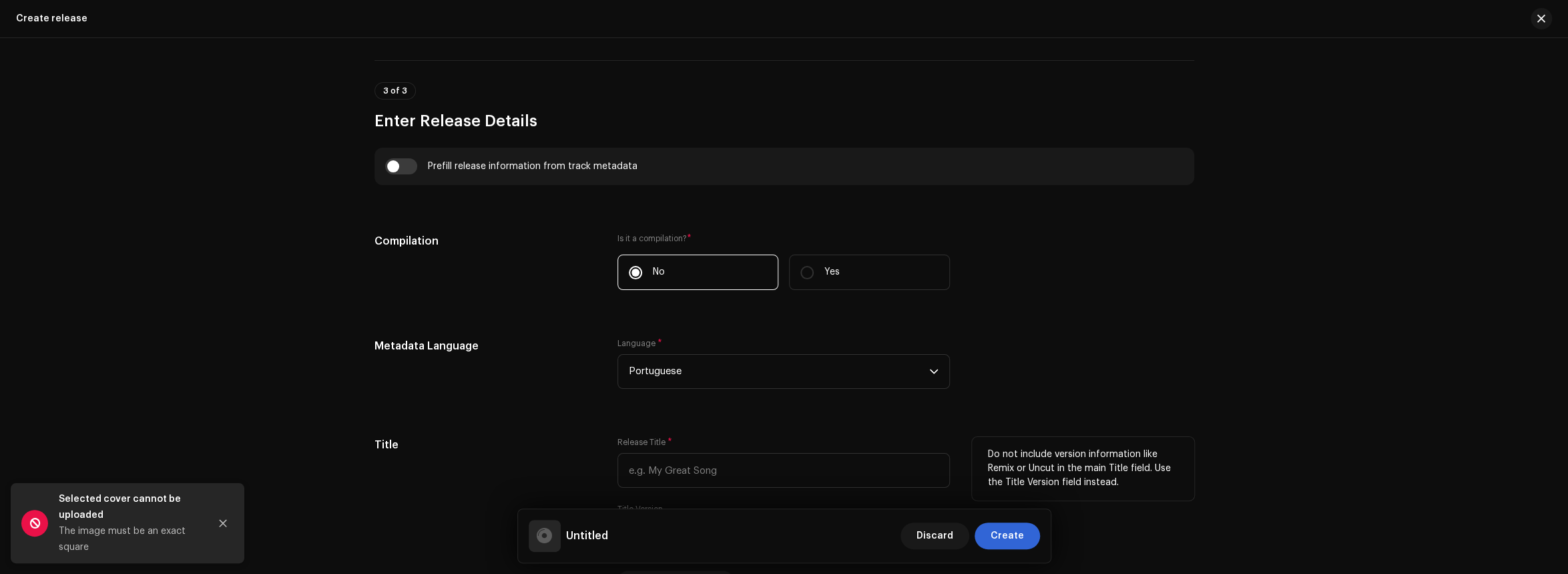
click at [680, 440] on div "Release Title *" at bounding box center [784, 462] width 333 height 50
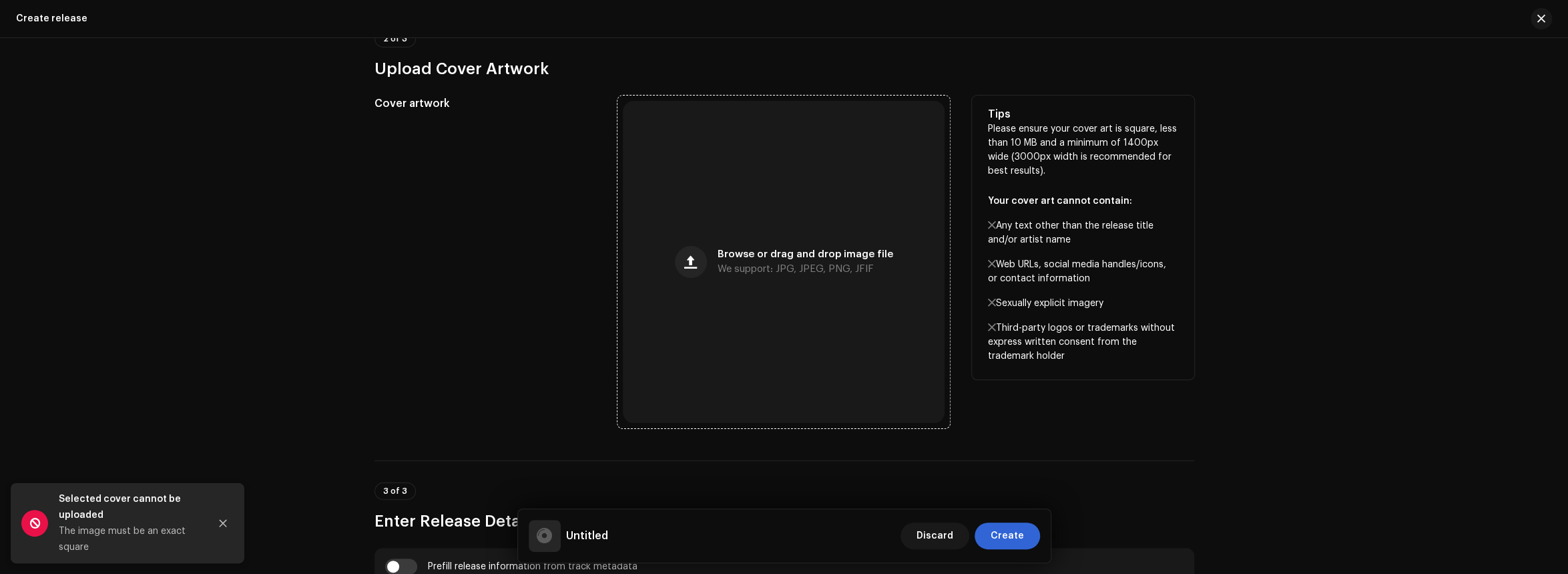
scroll to position [467, 0]
click at [704, 279] on div "Browse or drag and drop image file We support: JPG, JPEG, PNG, JFIF" at bounding box center [784, 263] width 322 height 322
drag, startPoint x: 1117, startPoint y: 140, endPoint x: 1149, endPoint y: 145, distance: 32.4
click at [1149, 145] on p "Please ensure your cover art is square, less than 10 MB and a minimum of 1400px…" at bounding box center [1083, 244] width 191 height 241
click at [1129, 136] on p "Please ensure your cover art is square, less than 10 MB and a minimum of 1400px…" at bounding box center [1083, 244] width 191 height 241
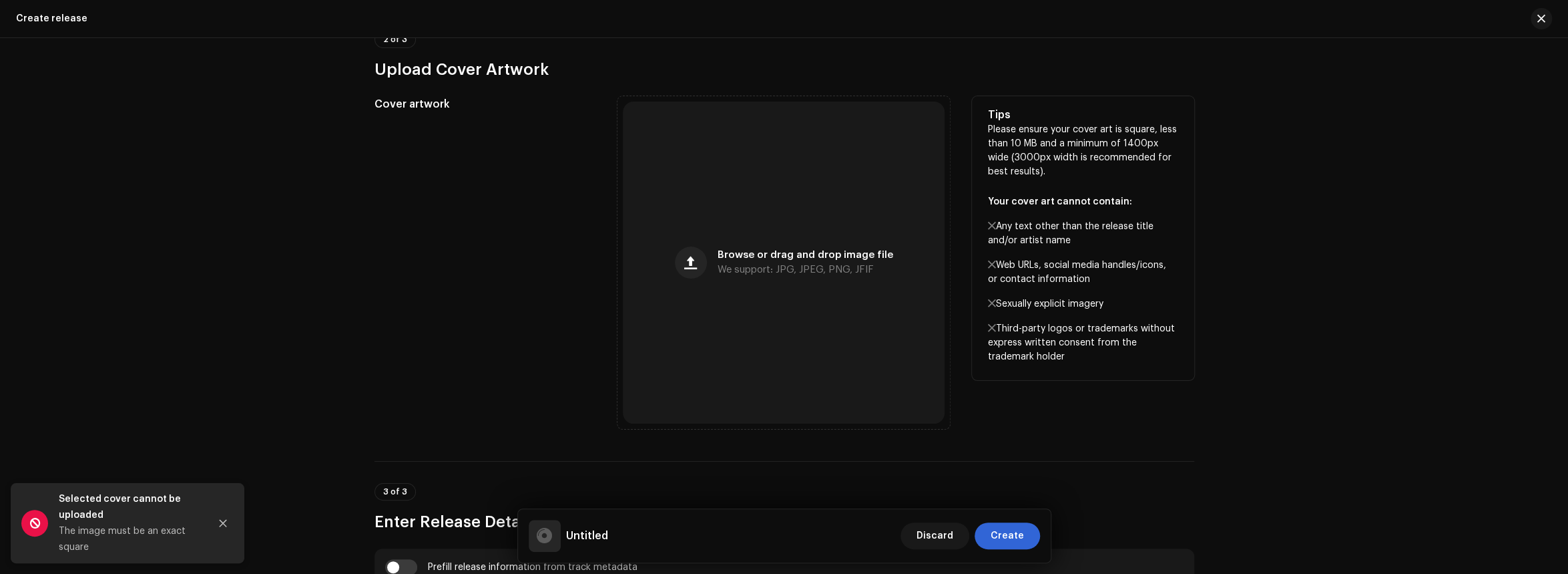
drag, startPoint x: 983, startPoint y: 122, endPoint x: 1044, endPoint y: 171, distance: 78.2
click at [1044, 171] on div "Tips Please ensure your cover art is square, less than 10 MB and a minimum of 1…" at bounding box center [1082, 238] width 222 height 284
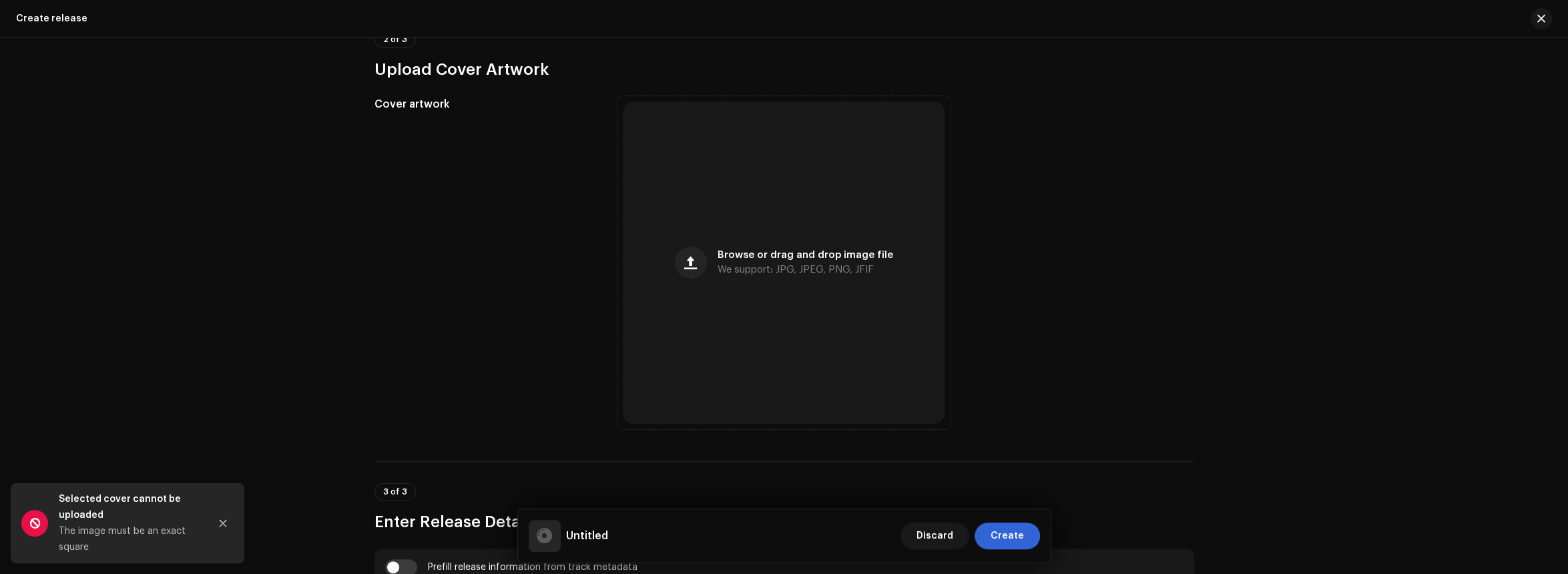
copy p "Please ensure your cover art is square, less than 10 MB and a minimum of 1400px…"
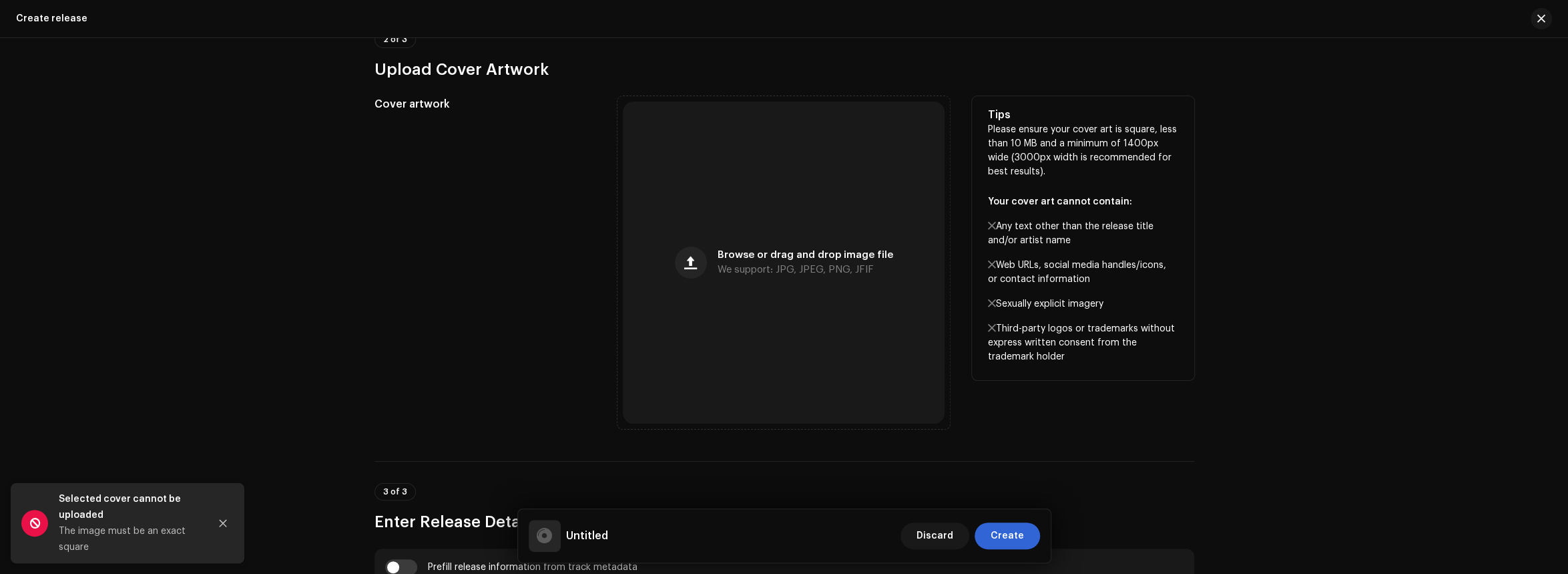
copy p "Please ensure your cover art is square, less than 10 MB and a minimum of 1400px…"
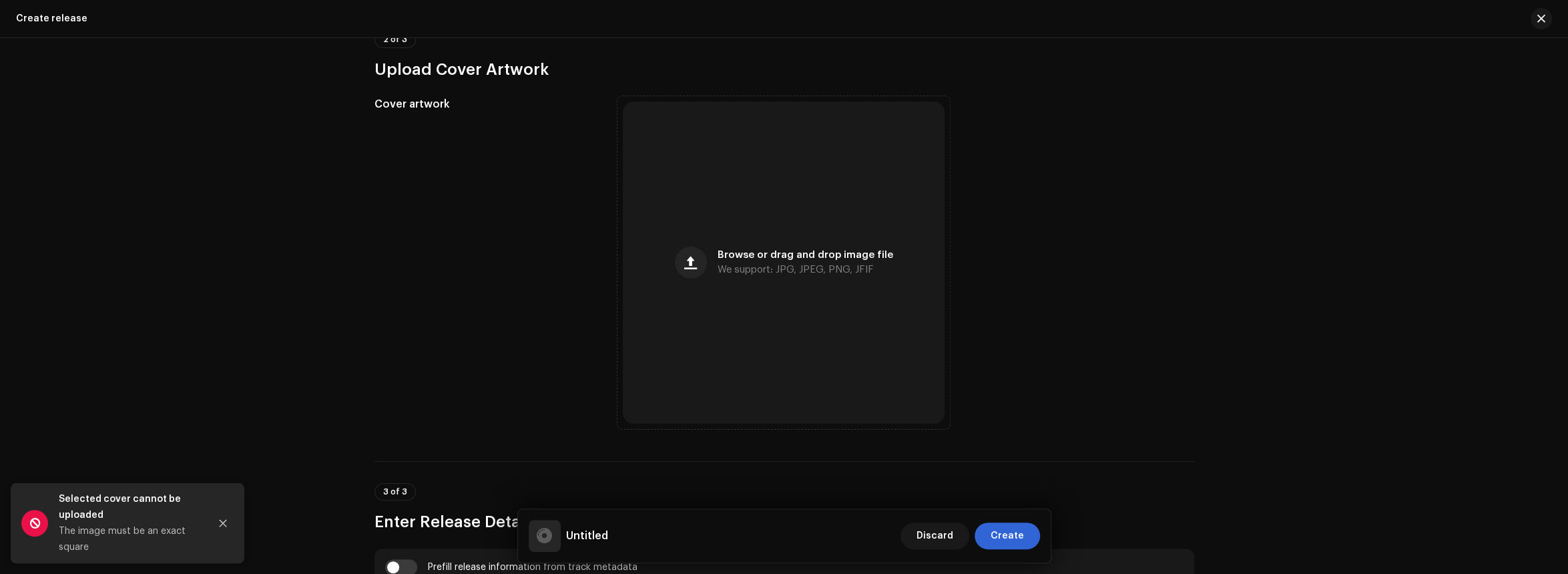
click at [1352, 327] on div "Create a new release We’ll guide you through everything — from track selection …" at bounding box center [784, 305] width 1568 height 535
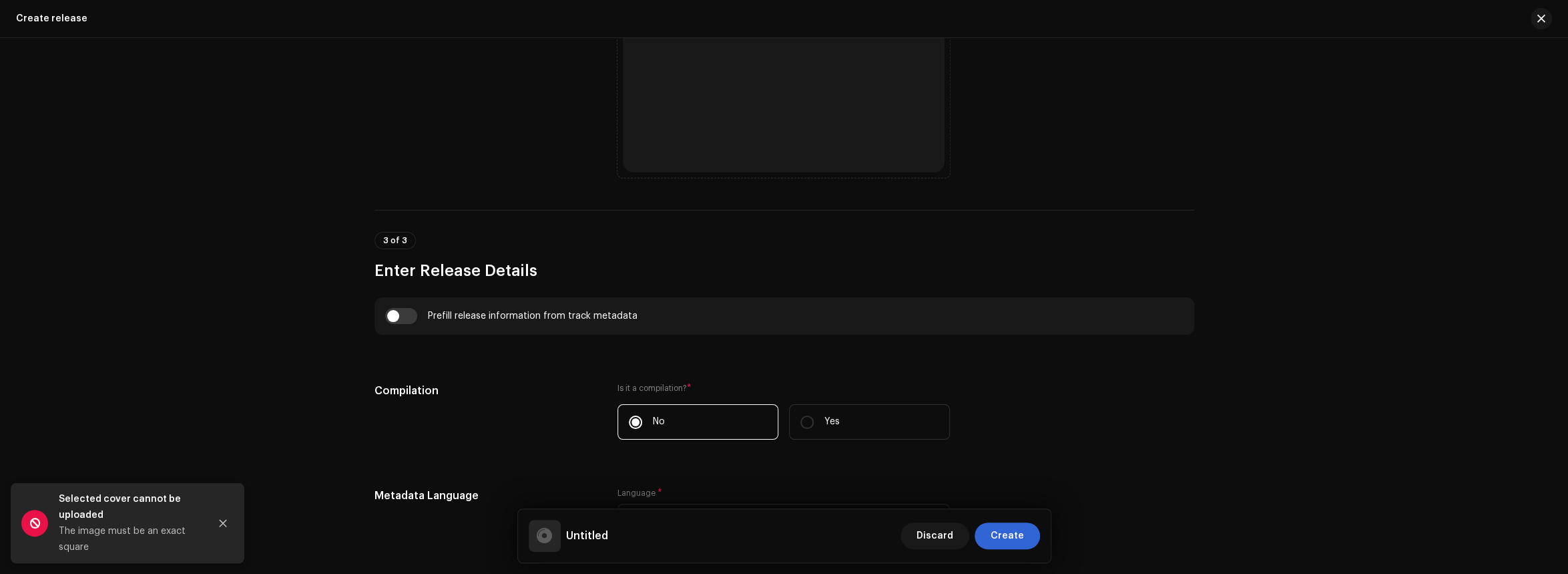
scroll to position [802, 0]
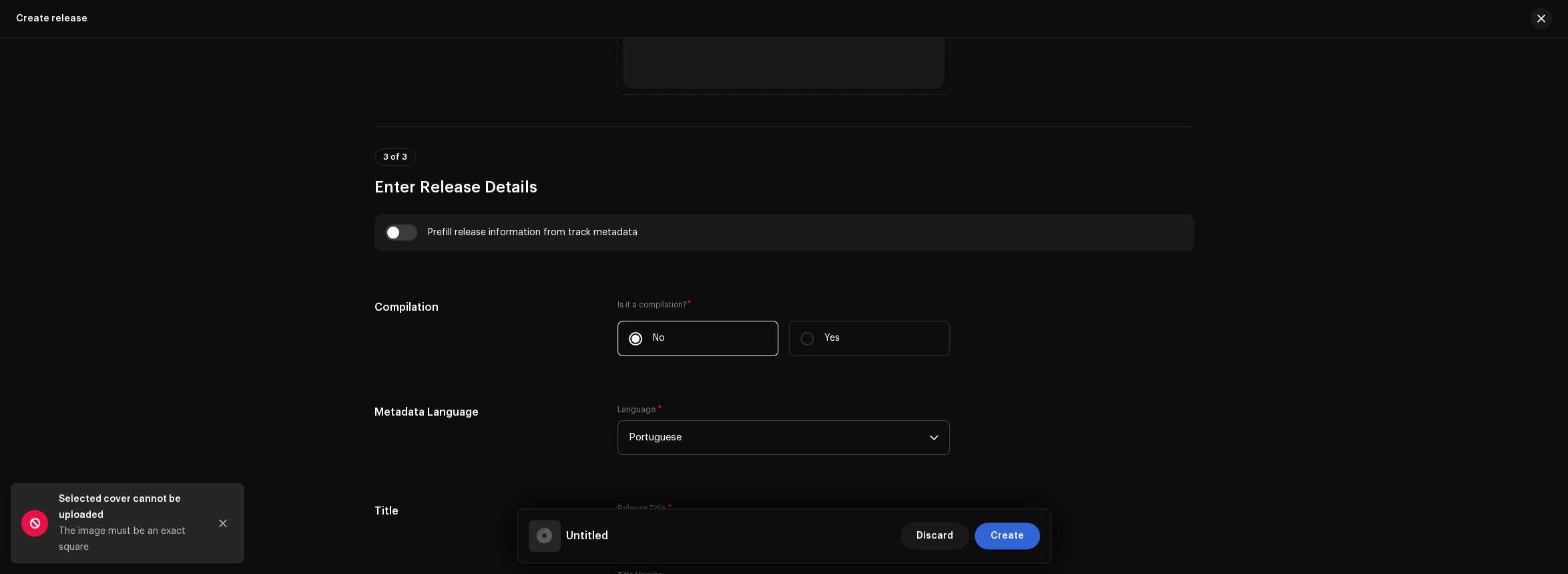
click at [723, 432] on span "Portuguese" at bounding box center [779, 437] width 300 height 33
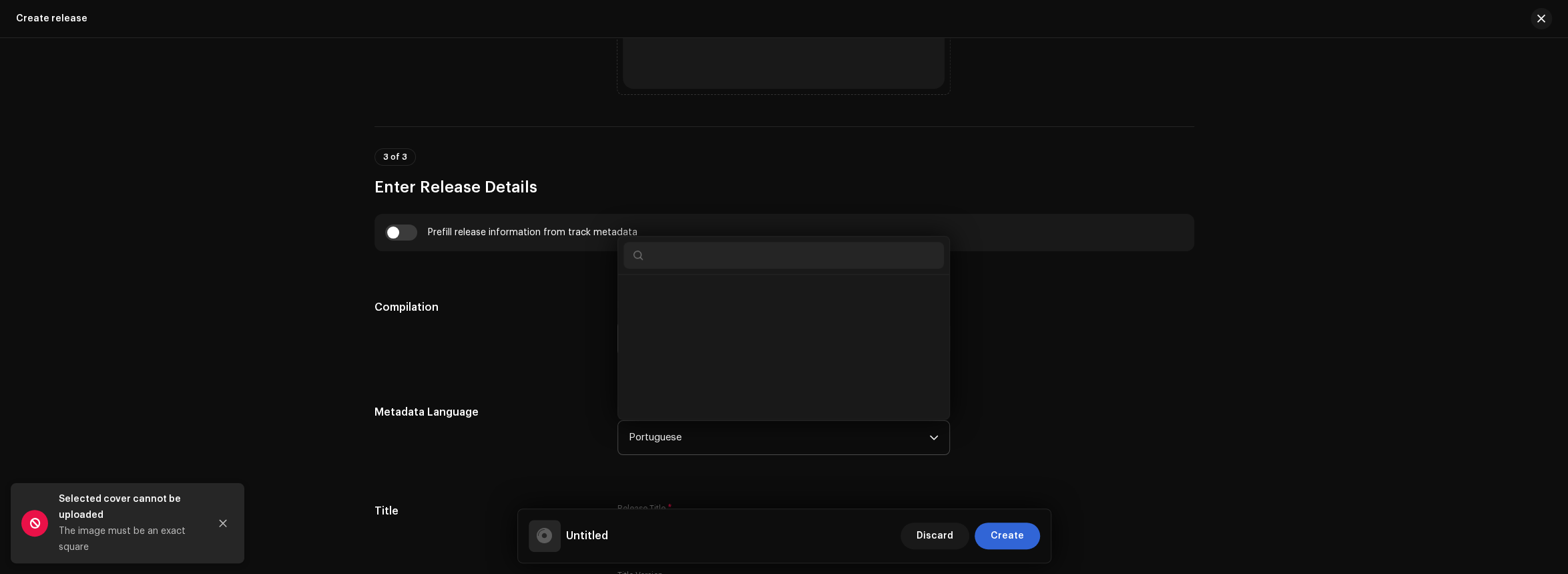
scroll to position [3638, 0]
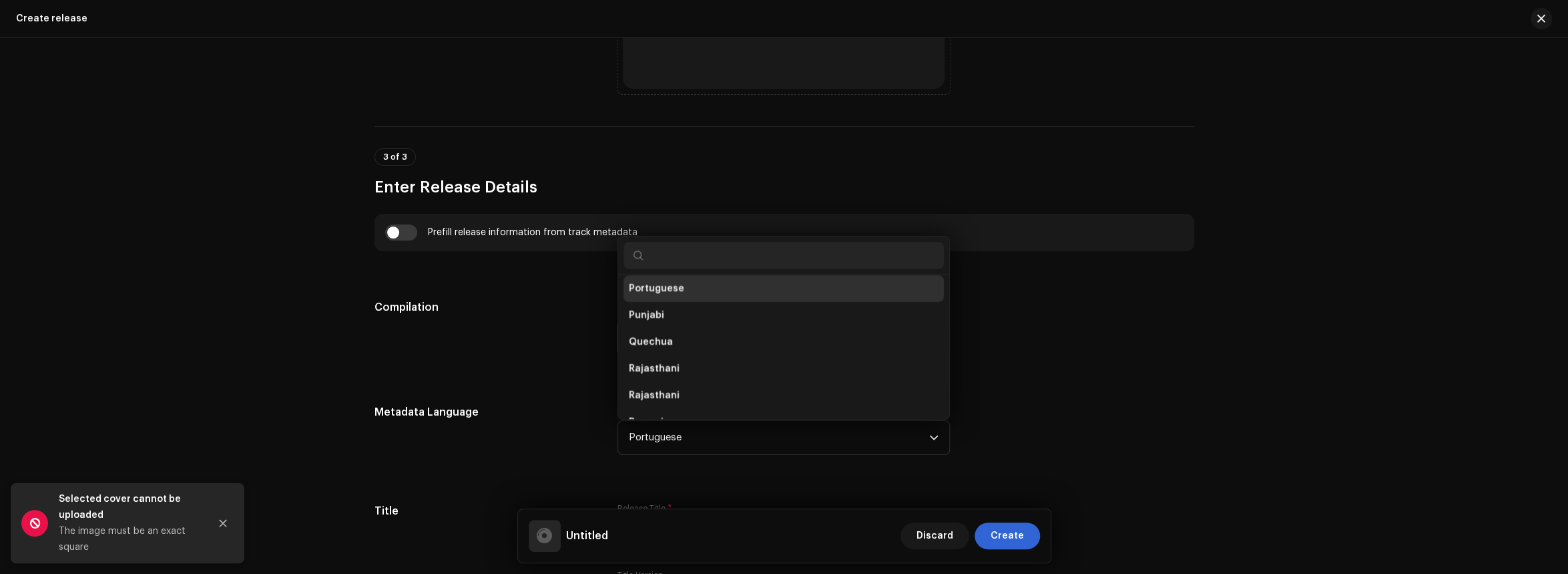
click at [1124, 418] on div "Metadata Language Language * Portuguese Pali Pashto Persian Polish Portuguese P…" at bounding box center [785, 437] width 820 height 67
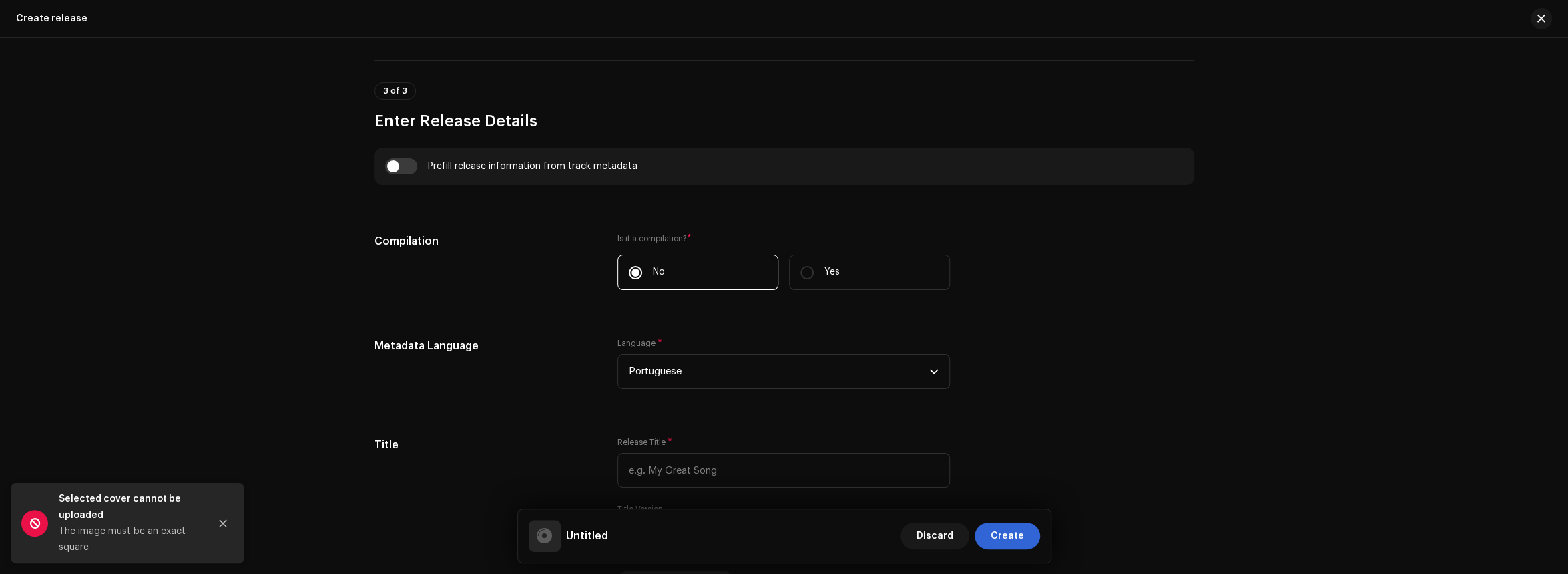
scroll to position [1068, 0]
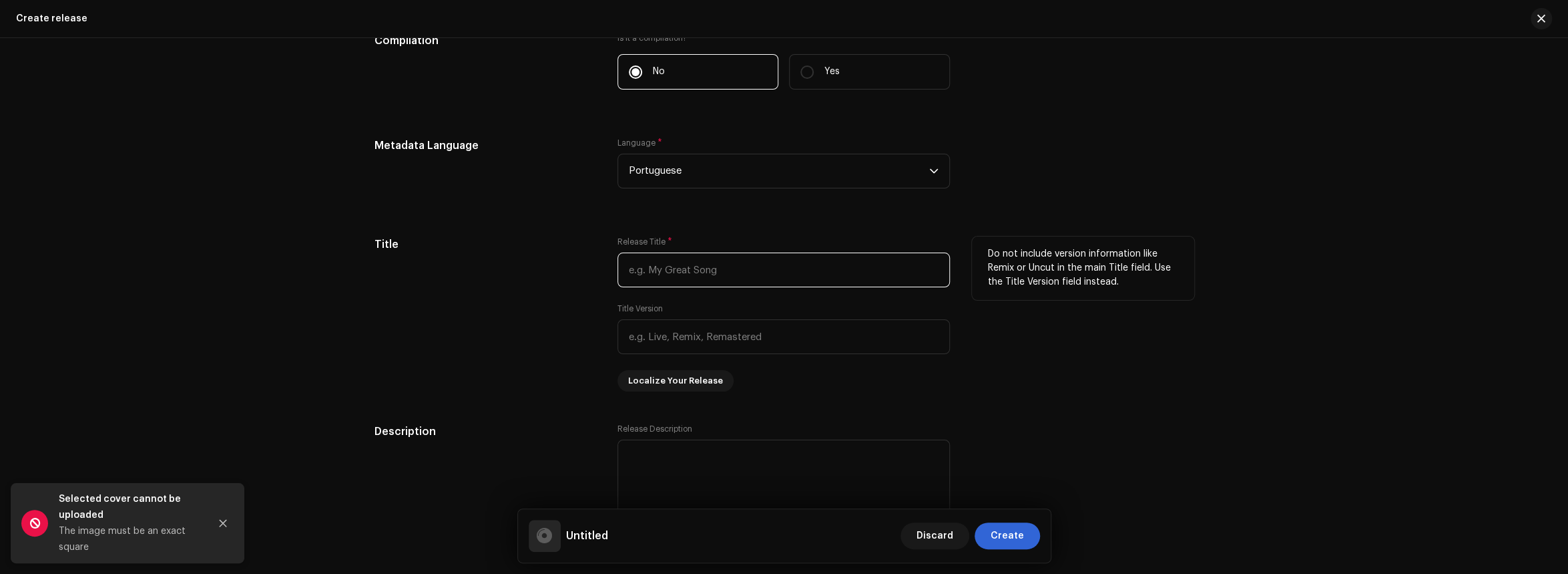
click at [729, 260] on input "text" at bounding box center [784, 270] width 333 height 35
paste input "Please ensure your cover art is square, less than 10 MB and a minimum of 1400px…"
type input "Please ensure your cover art is square, less than 10 MB and a minimum of 1400px…"
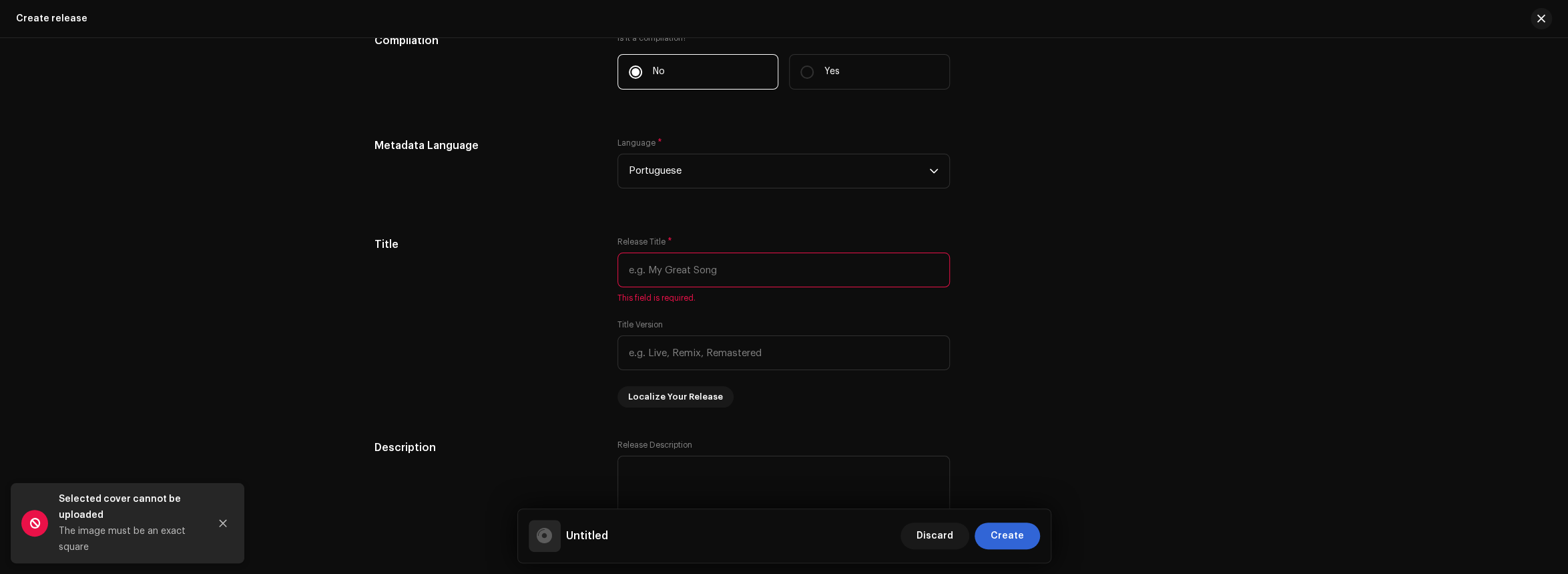
click at [115, 176] on div "Create a new release We’ll guide you through everything — from track selection …" at bounding box center [784, 305] width 1568 height 535
click at [725, 270] on input "text" at bounding box center [784, 270] width 333 height 35
paste input "Yoriichi: Inalcançável como o Sol"
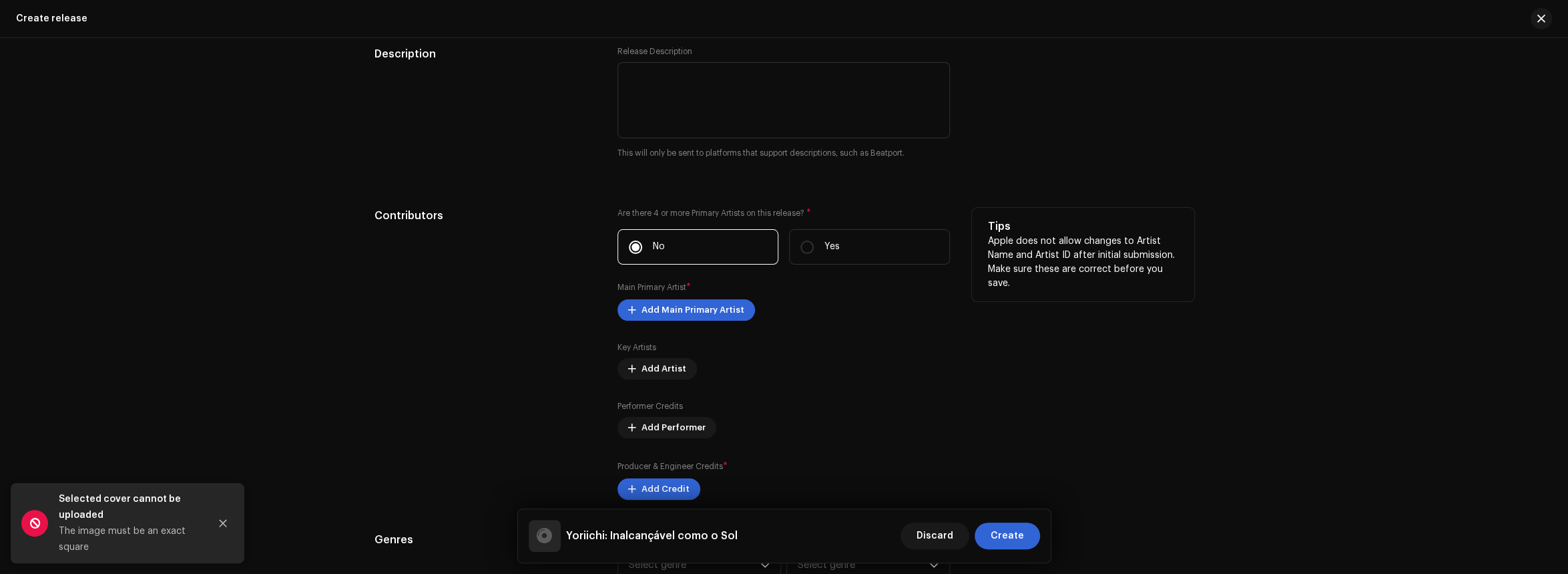
scroll to position [1537, 0]
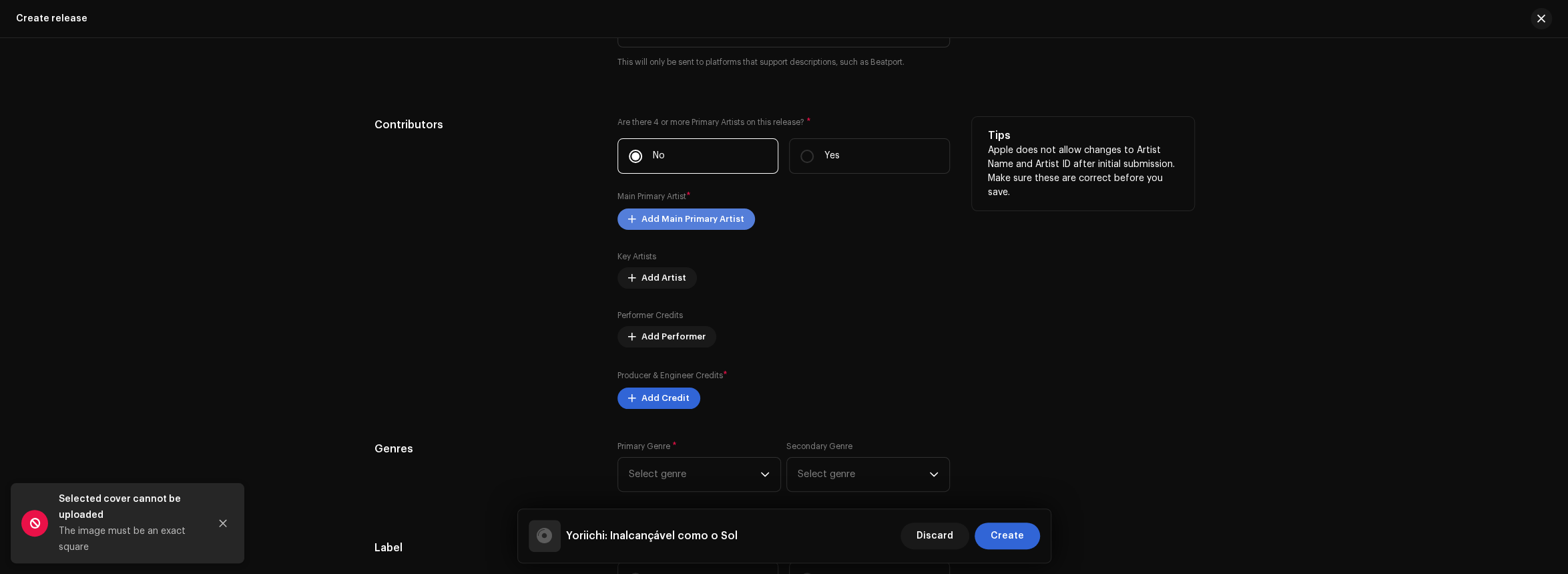
type input "Yoriichi: Inalcançável como o Sol"
click at [731, 214] on span "Add Main Primary Artist" at bounding box center [692, 220] width 102 height 27
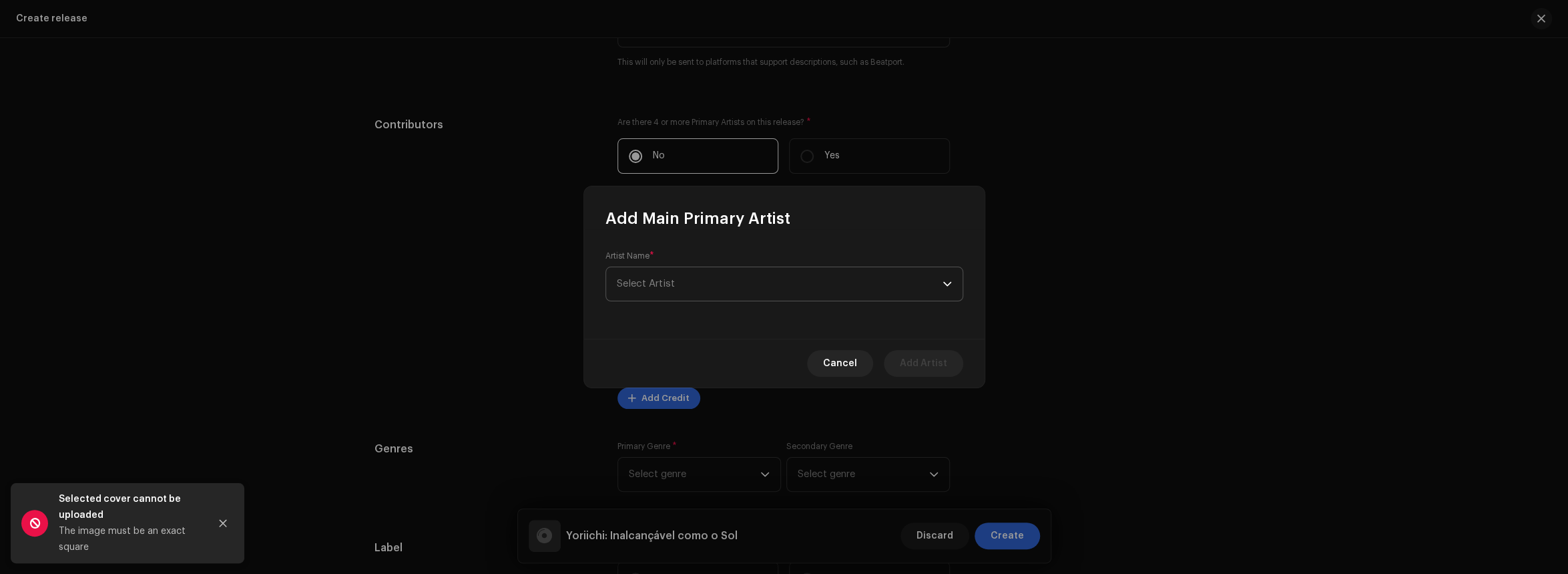
click at [717, 287] on span "Select Artist" at bounding box center [780, 283] width 325 height 33
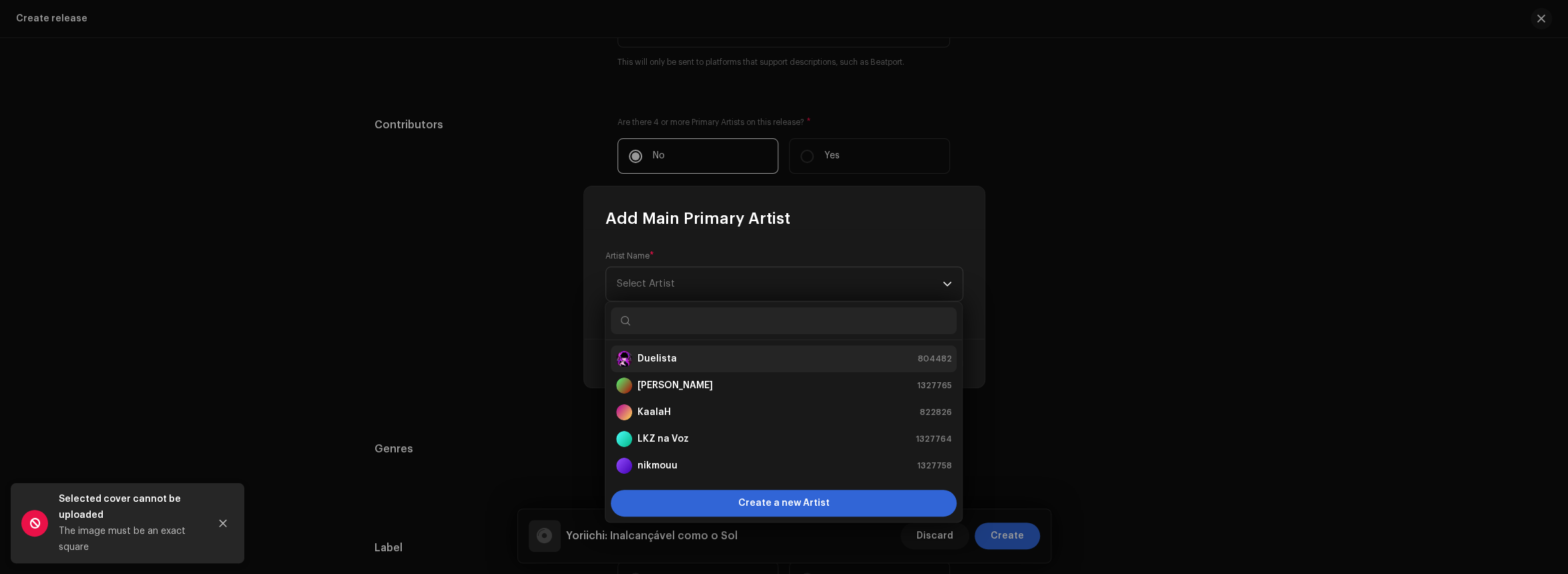
click at [694, 349] on li "Duelista 804482" at bounding box center [783, 359] width 346 height 27
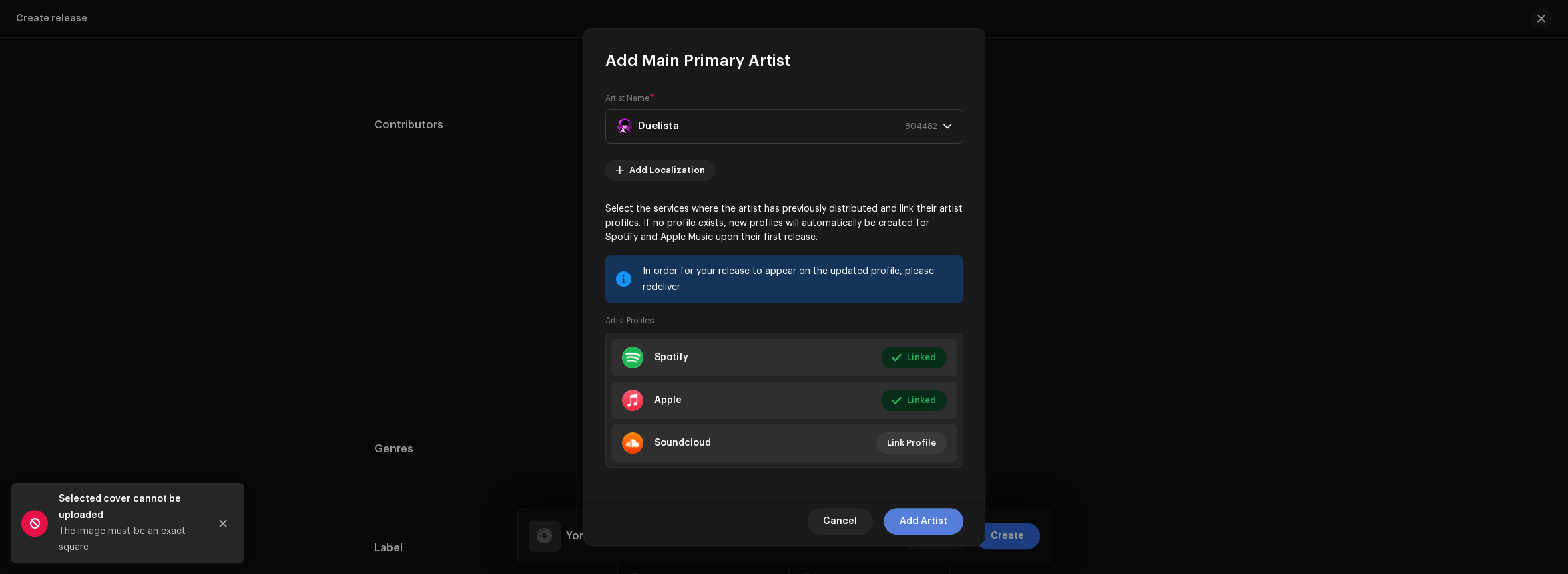
click at [935, 516] on span "Add Artist" at bounding box center [923, 521] width 48 height 27
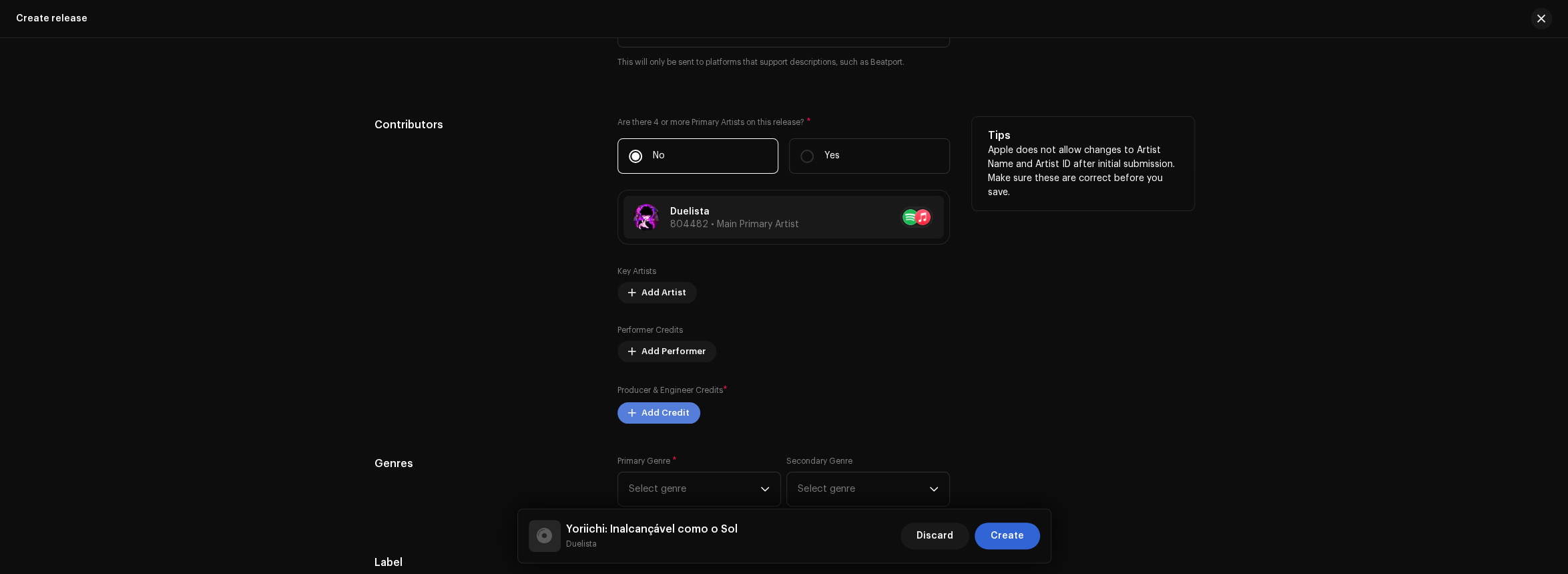
click at [685, 410] on button "Add Credit" at bounding box center [659, 413] width 83 height 22
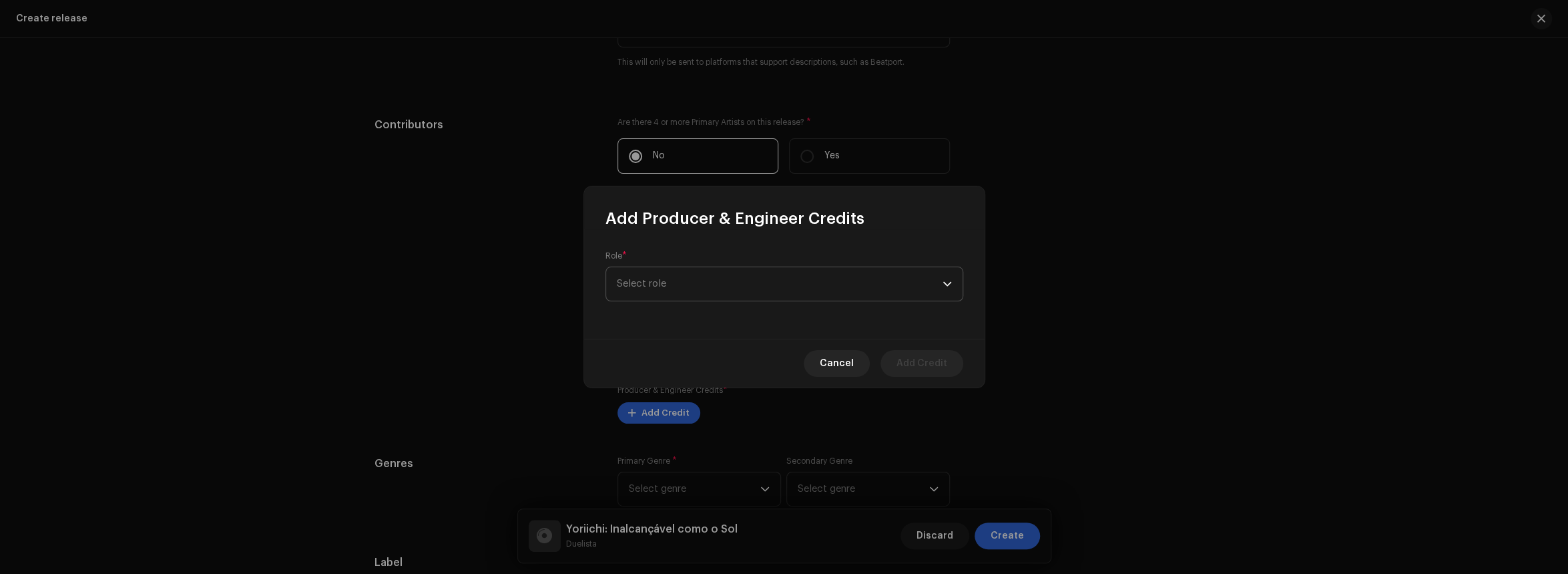
click at [830, 283] on span "Select role" at bounding box center [780, 283] width 325 height 33
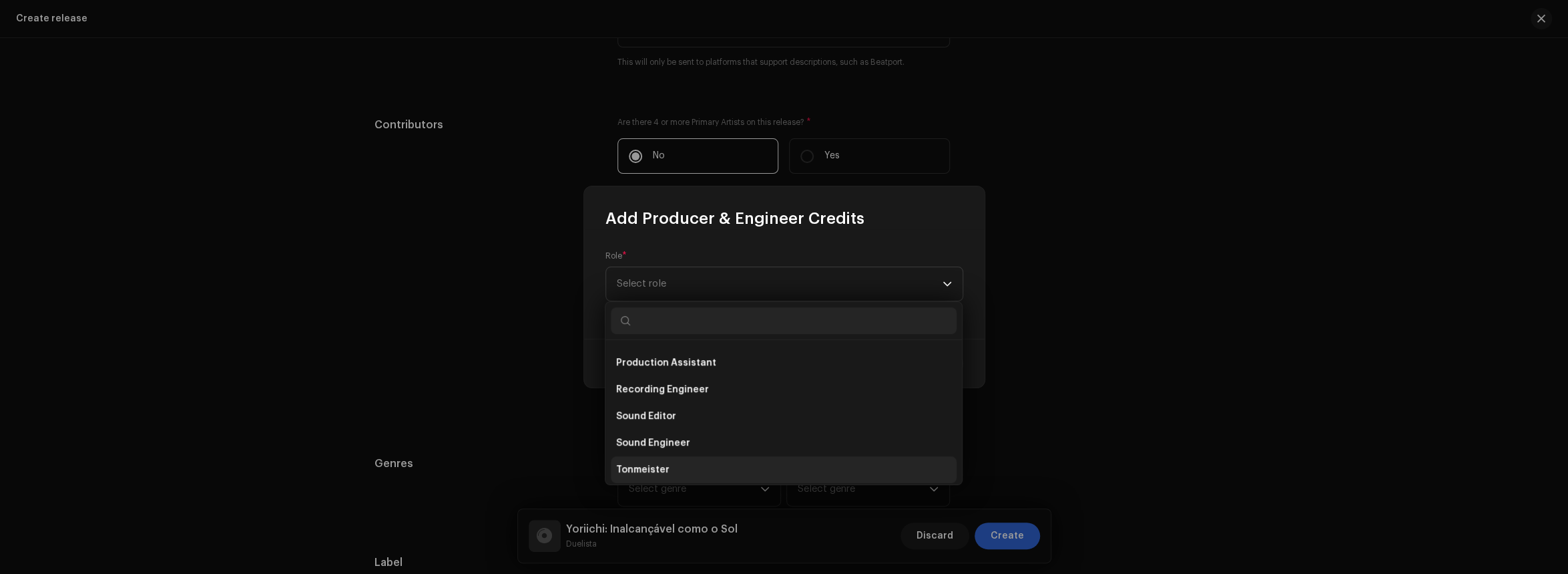
scroll to position [587, 0]
click at [680, 471] on span "Vocal Producer" at bounding box center [652, 466] width 73 height 13
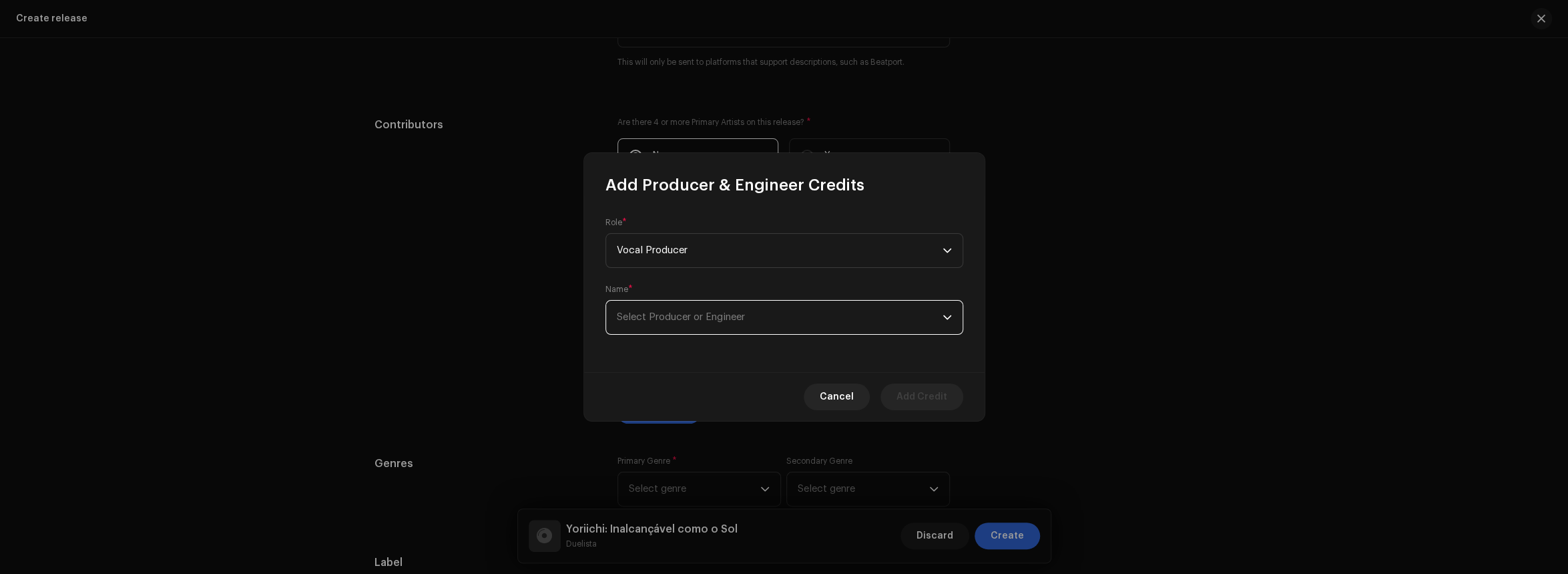
click at [880, 326] on span "Select Producer or Engineer" at bounding box center [780, 317] width 325 height 33
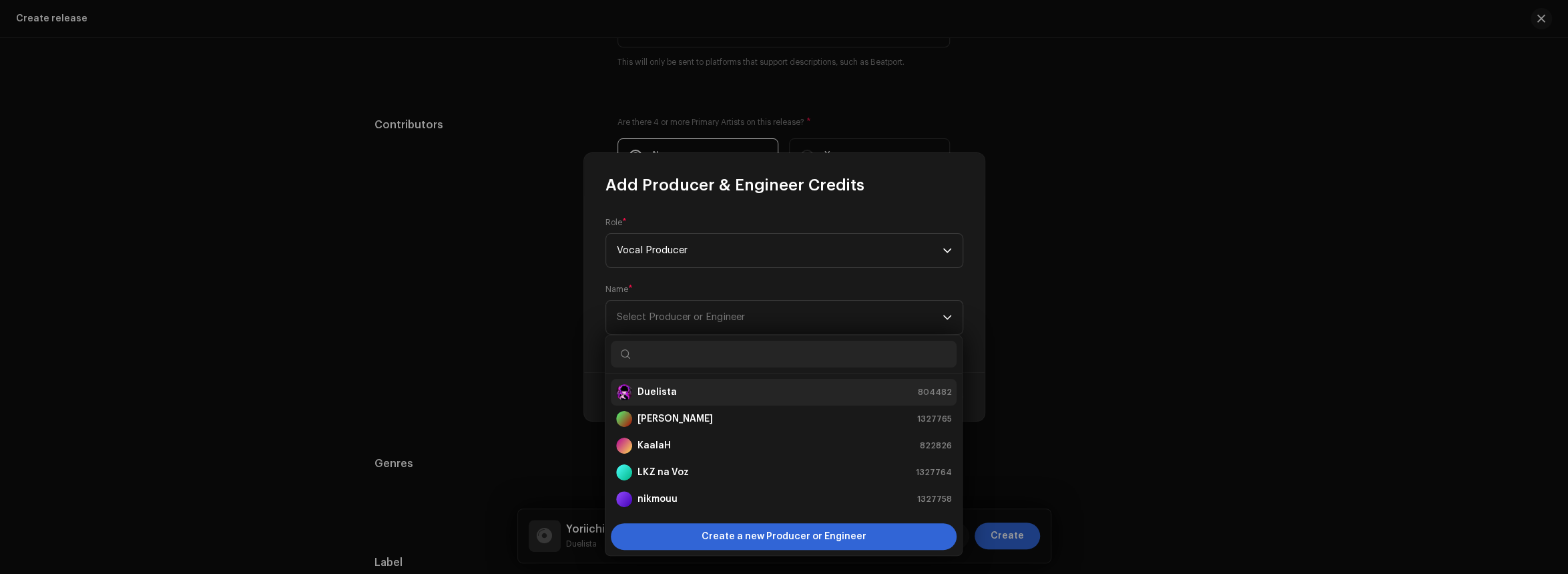
click at [709, 390] on div "Duelista 804482" at bounding box center [783, 392] width 335 height 16
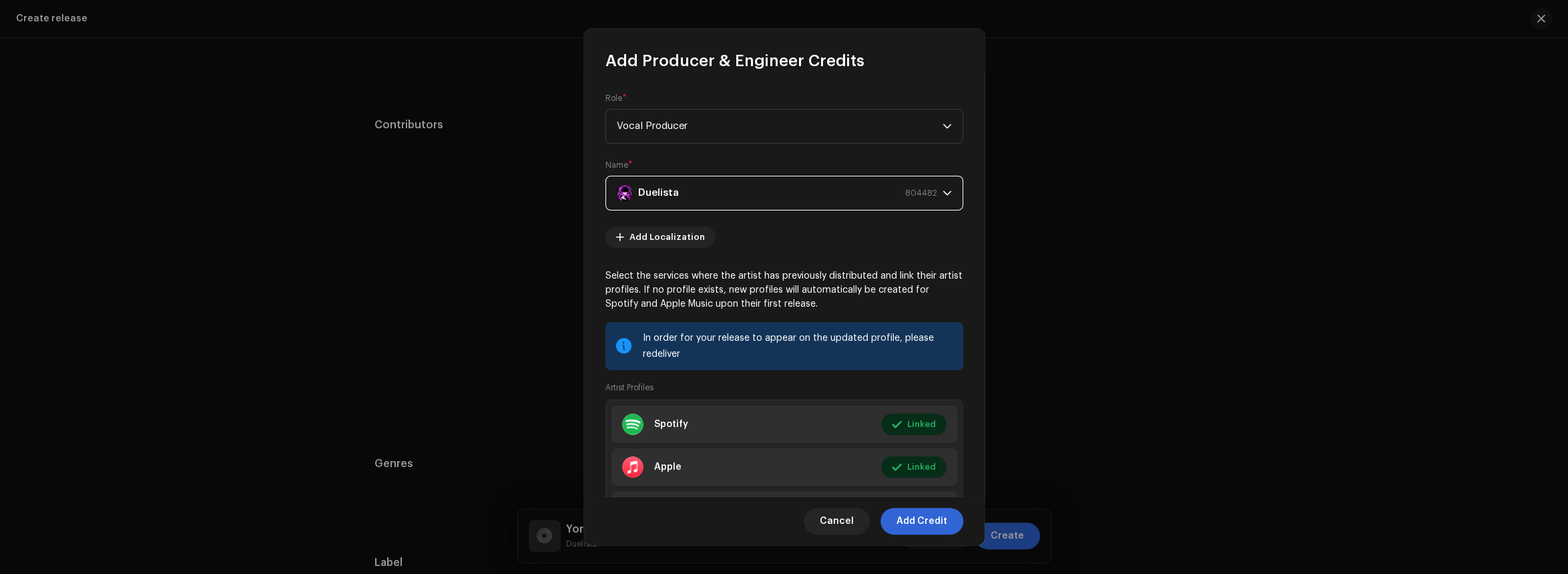
scroll to position [75, 0]
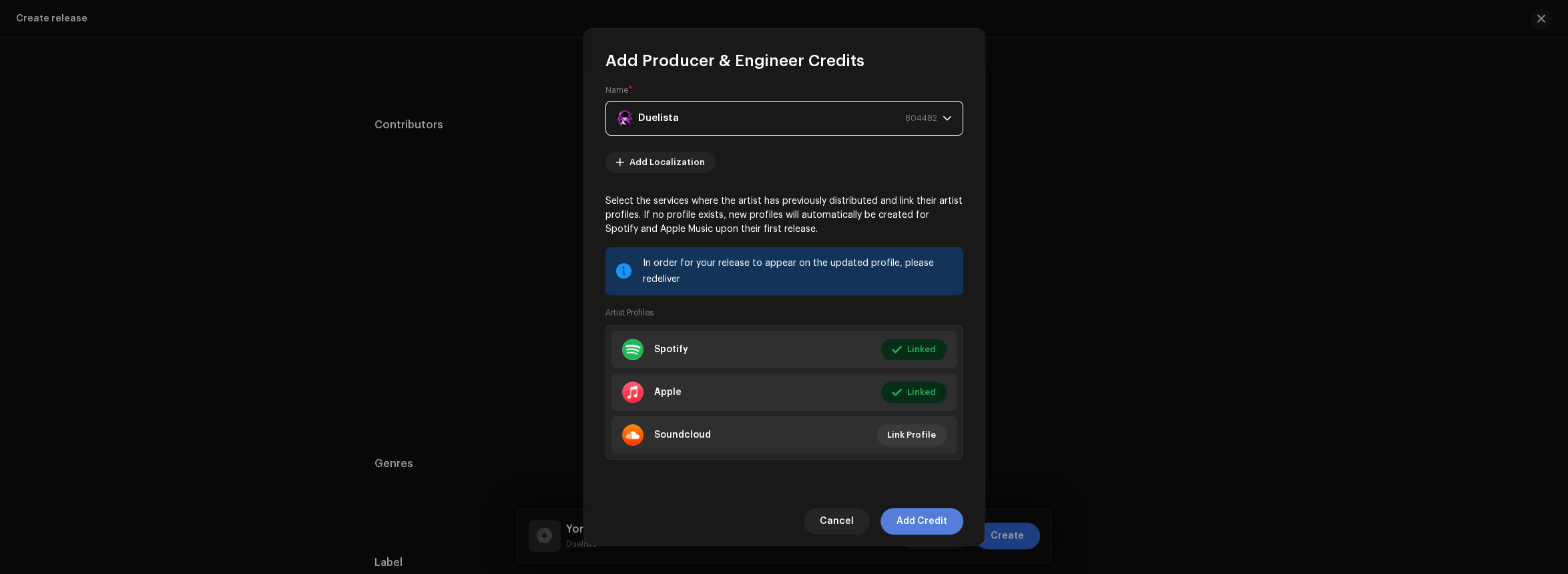
click at [913, 517] on span "Add Credit" at bounding box center [922, 521] width 50 height 27
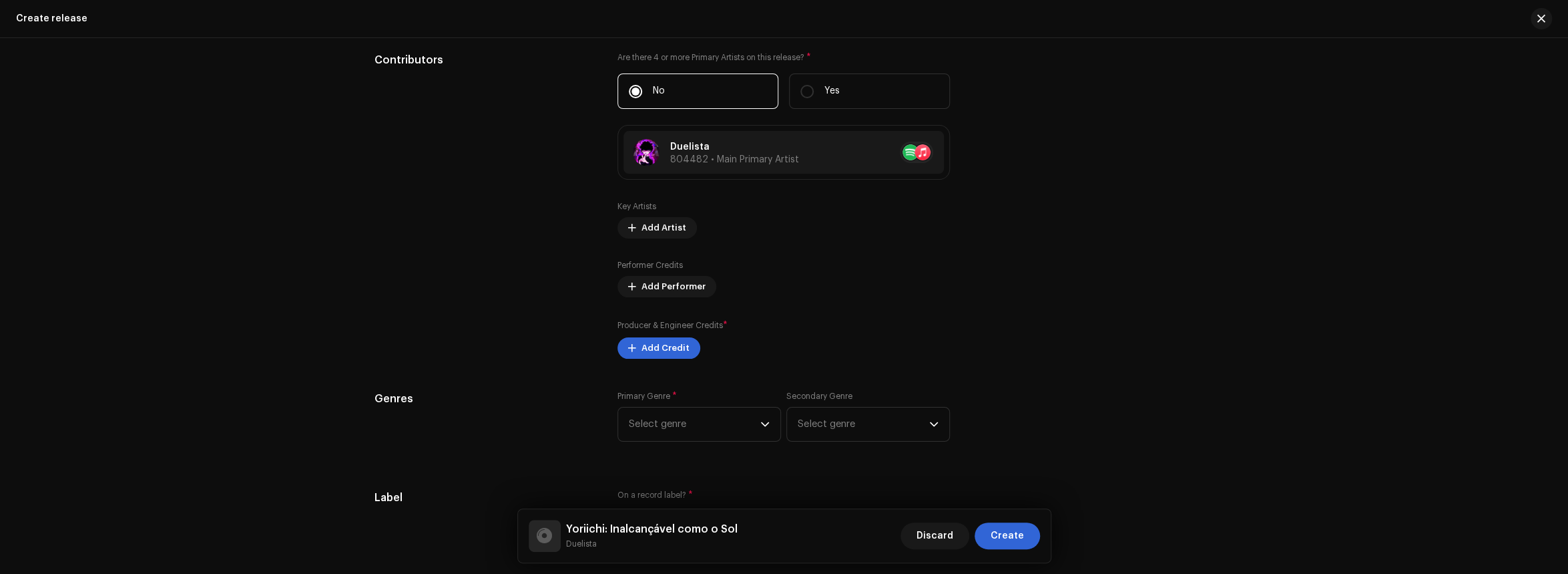
scroll to position [1669, 0]
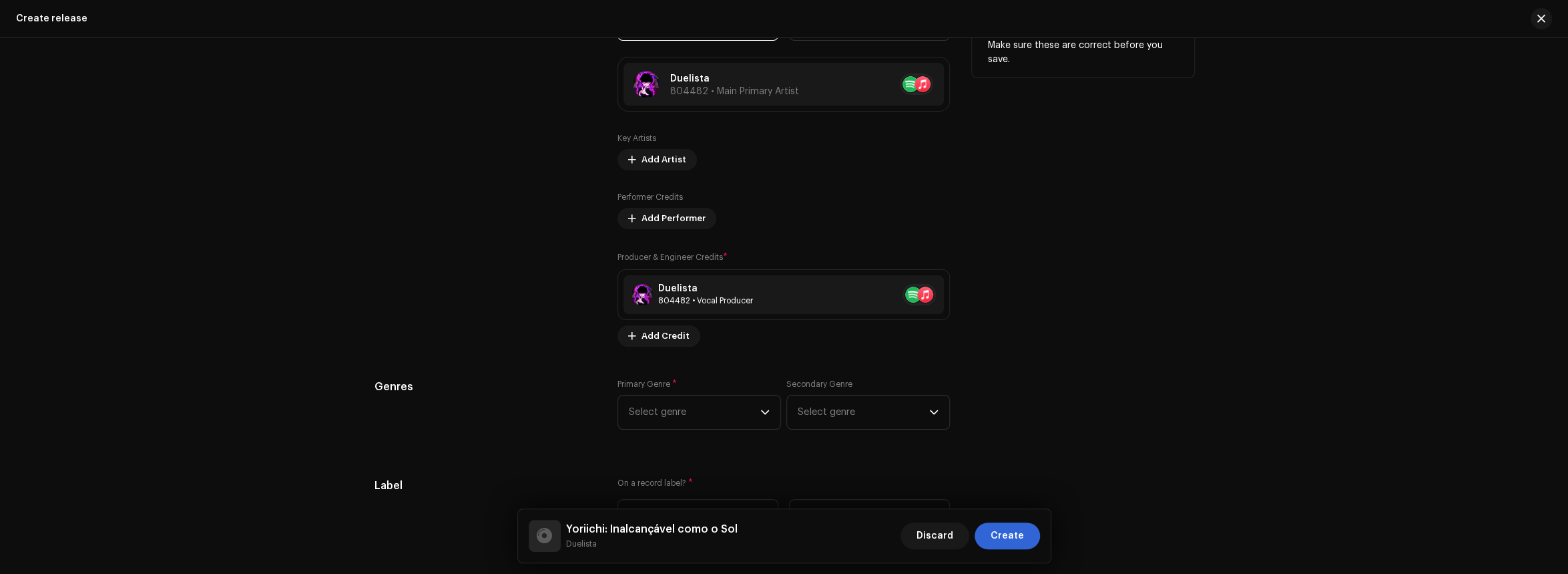
click at [694, 343] on div "Producer & Engineer Credits * Duelista 804482 • Vocal Producer Add Credit" at bounding box center [784, 298] width 333 height 96
click at [701, 382] on div "Primary Genre * Select genre" at bounding box center [699, 404] width 164 height 50
click at [706, 406] on span "Select genre" at bounding box center [694, 412] width 131 height 33
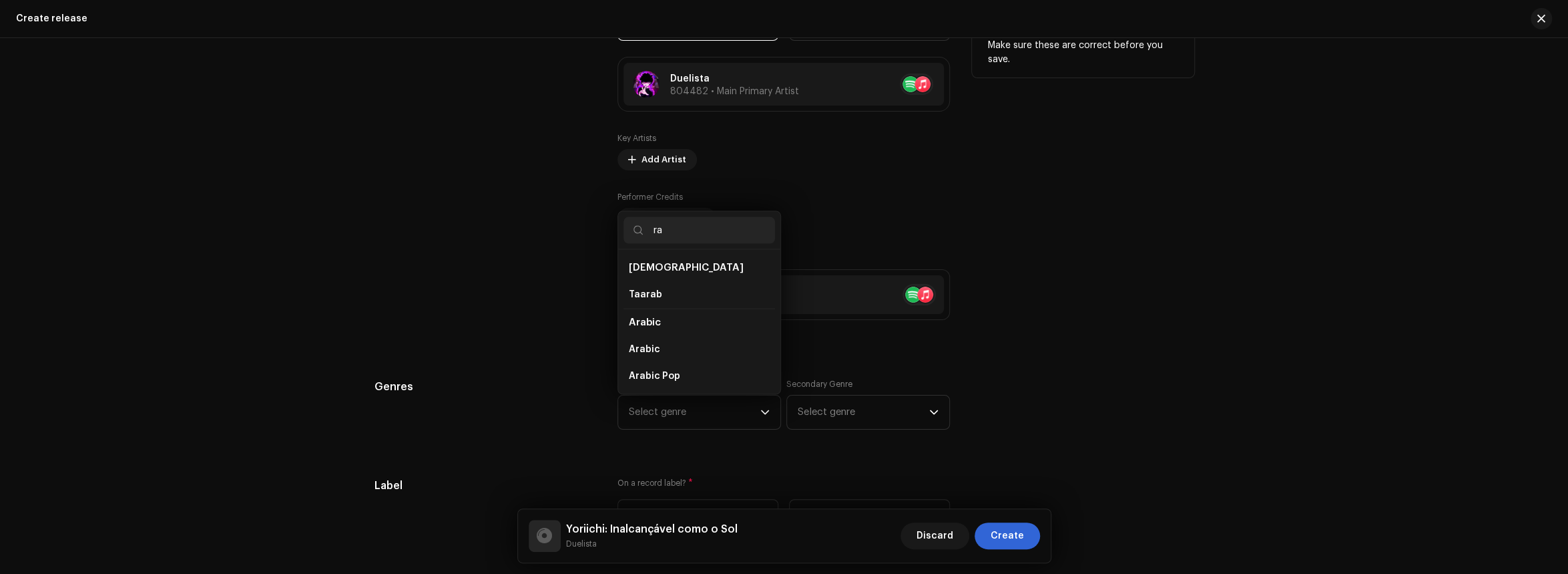
type input "ra"
click at [1047, 305] on div "Tips Apple does not allow changes to Artist Name and Artist ID after initial su…" at bounding box center [1082, 165] width 222 height 363
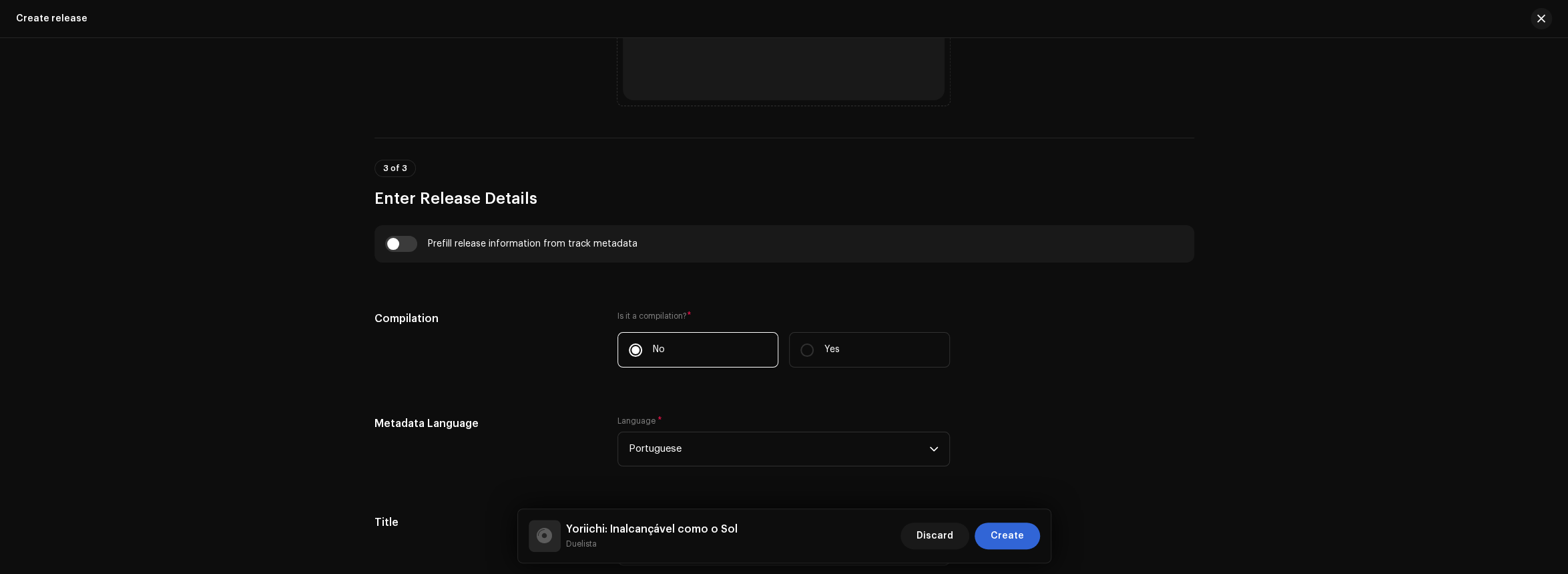
scroll to position [600, 0]
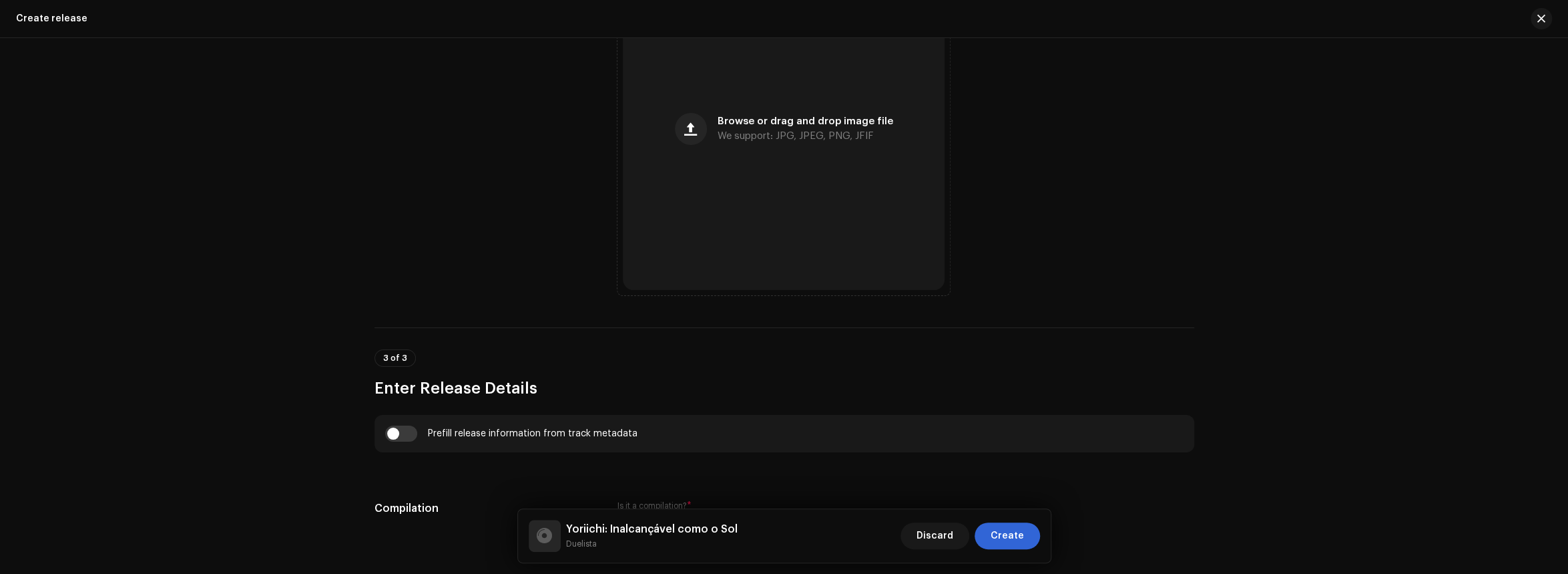
click at [410, 440] on div "Prefill release information from track metadata" at bounding box center [785, 434] width 820 height 38
click at [407, 437] on input "checkbox" at bounding box center [401, 434] width 32 height 16
checkbox input "true"
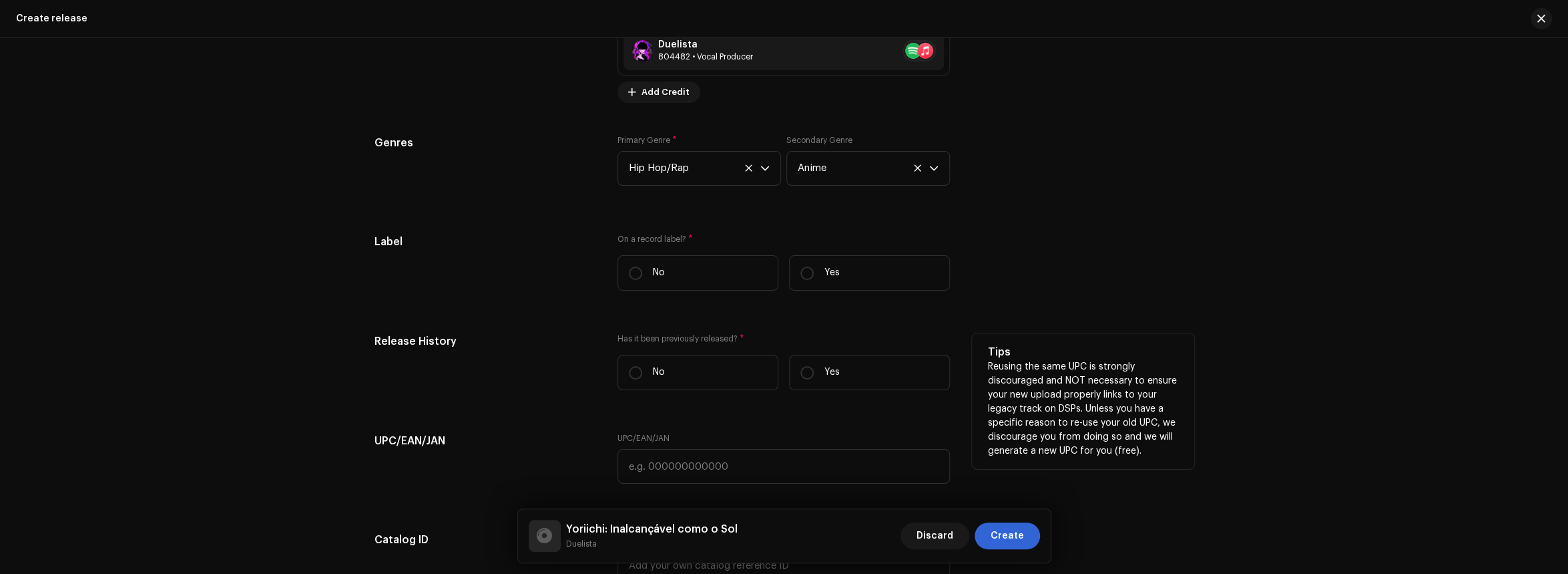
scroll to position [2004, 0]
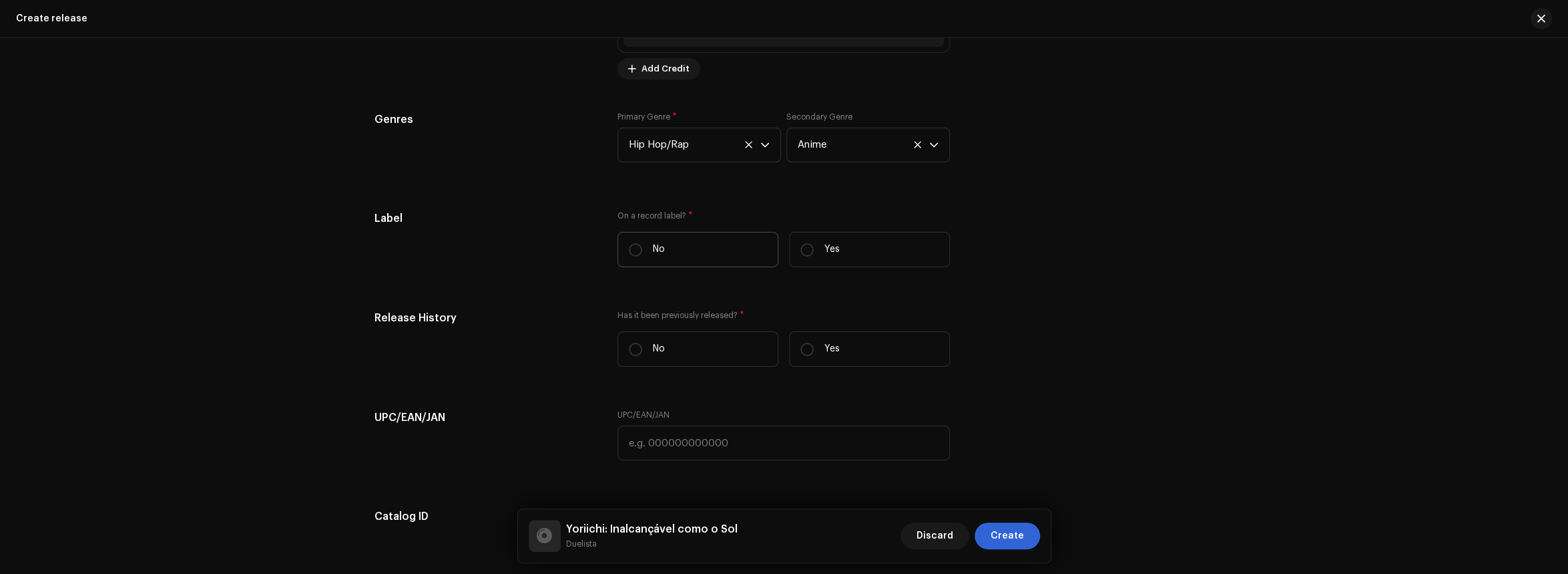
click at [662, 247] on p "No" at bounding box center [658, 250] width 12 height 14
click at [642, 247] on input "No" at bounding box center [635, 249] width 13 height 13
radio input "true"
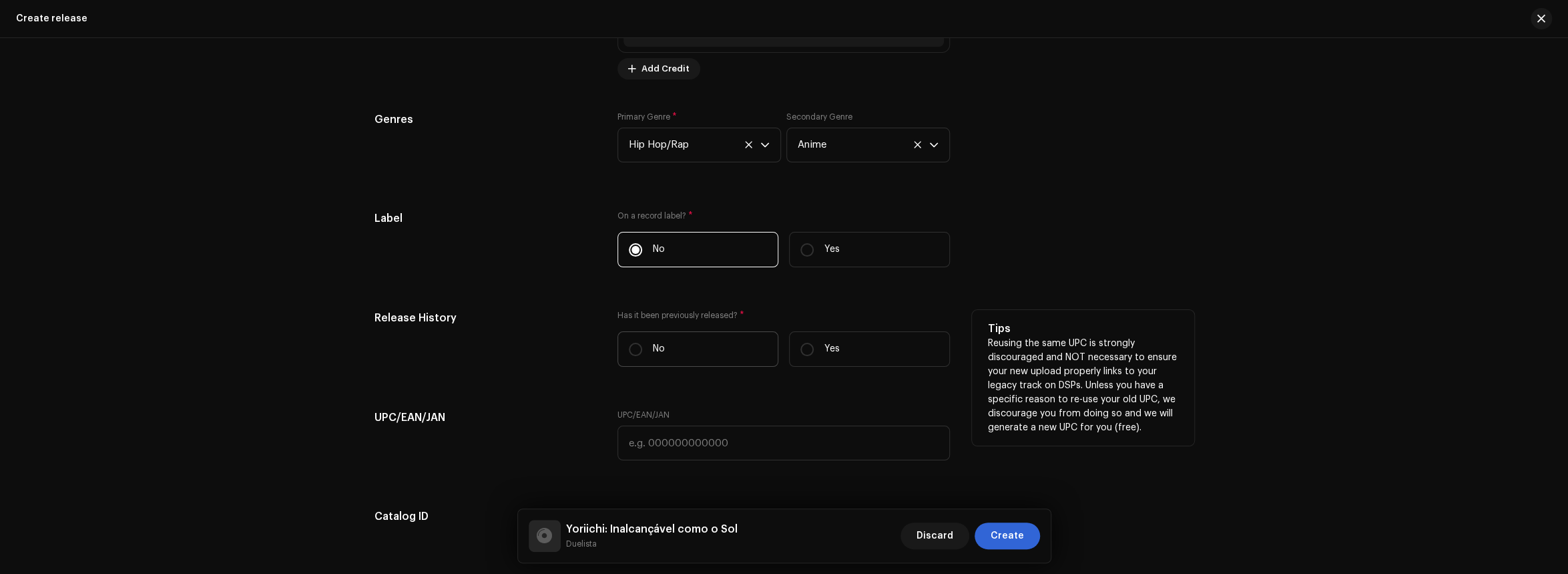
click at [667, 343] on label "No" at bounding box center [698, 348] width 161 height 35
click at [642, 343] on input "No" at bounding box center [635, 349] width 13 height 13
radio input "true"
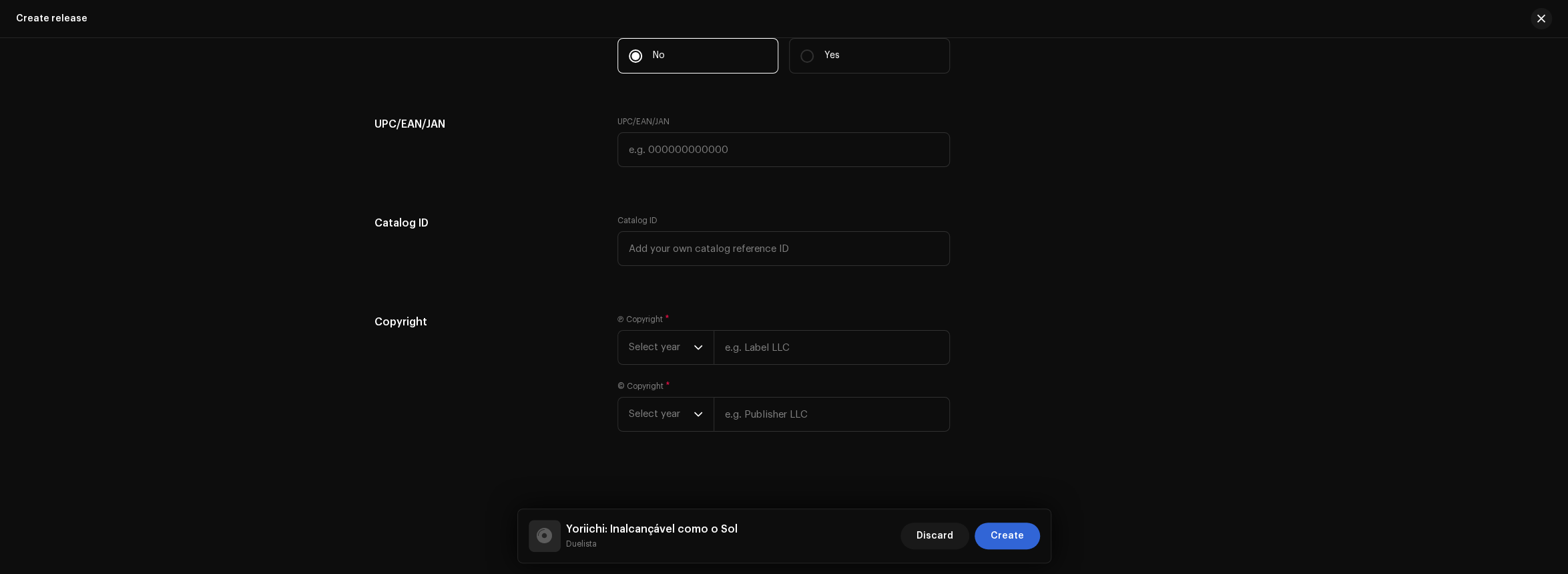
scroll to position [2297, 0]
click at [696, 352] on div "dropdown trigger" at bounding box center [698, 346] width 9 height 33
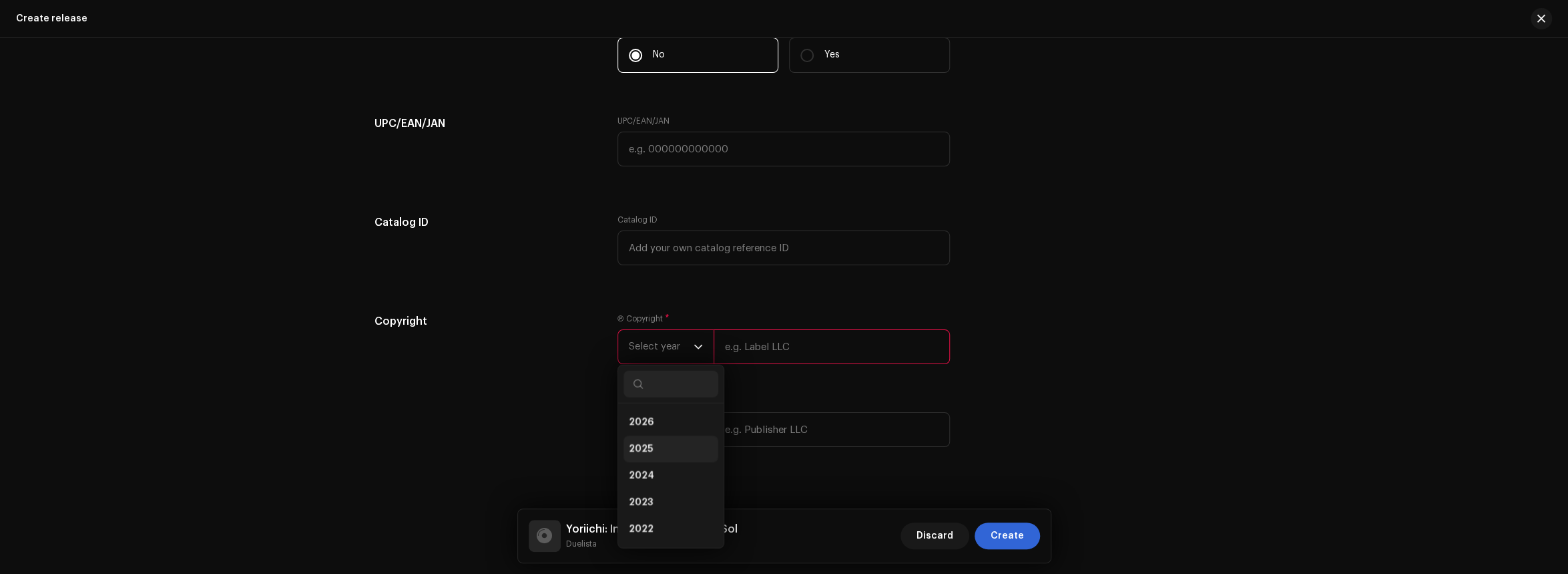
click at [664, 442] on li "2025" at bounding box center [670, 449] width 94 height 27
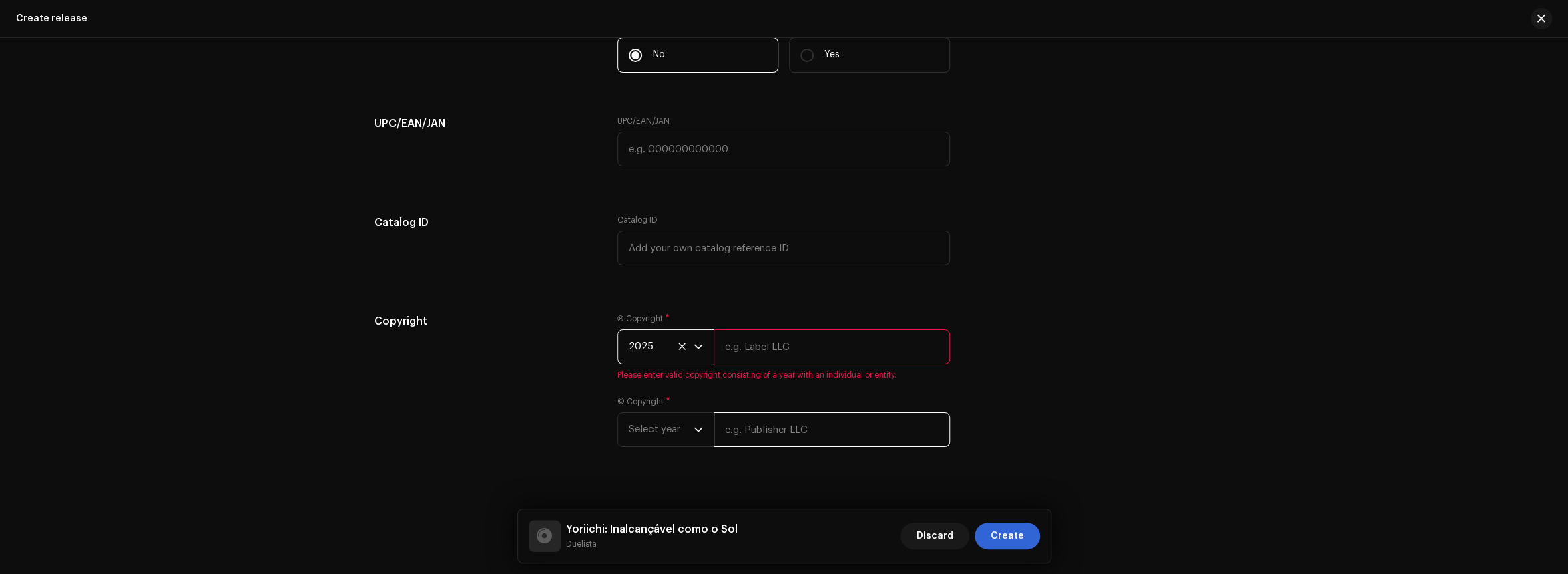
click at [714, 435] on input "text" at bounding box center [832, 429] width 236 height 35
click at [685, 435] on span "Select year" at bounding box center [661, 429] width 65 height 33
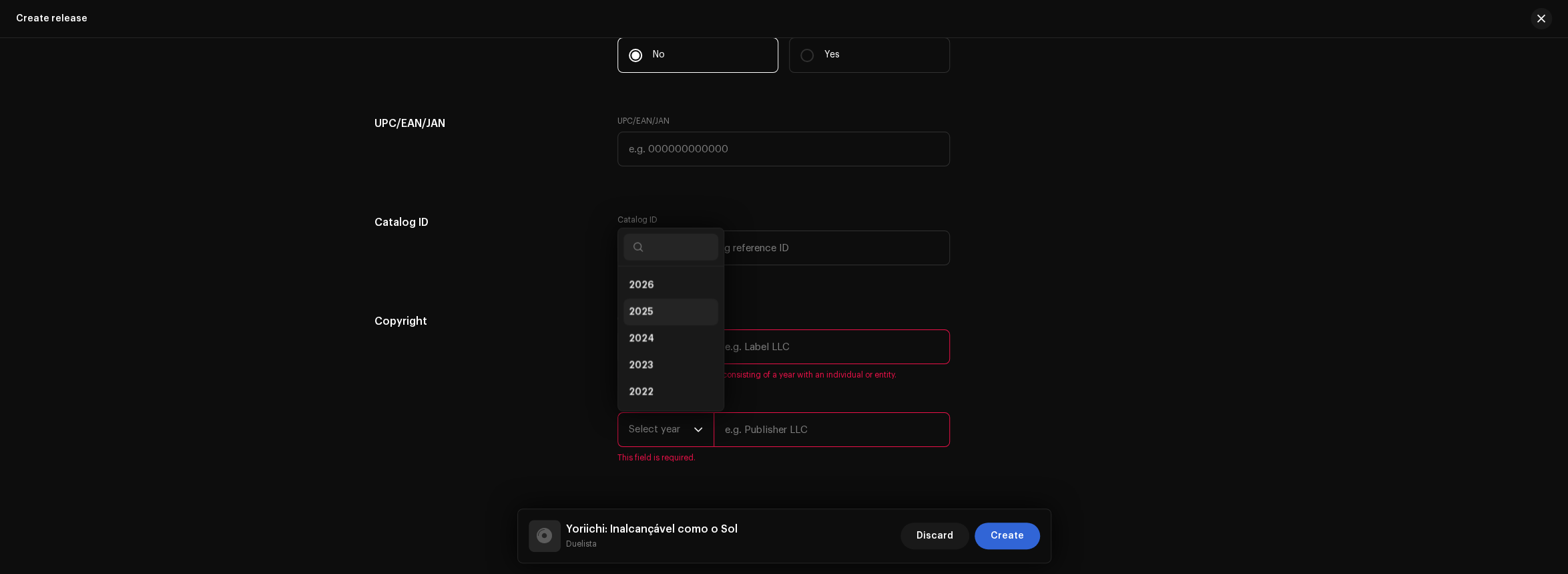
click at [669, 311] on li "2025" at bounding box center [670, 312] width 94 height 27
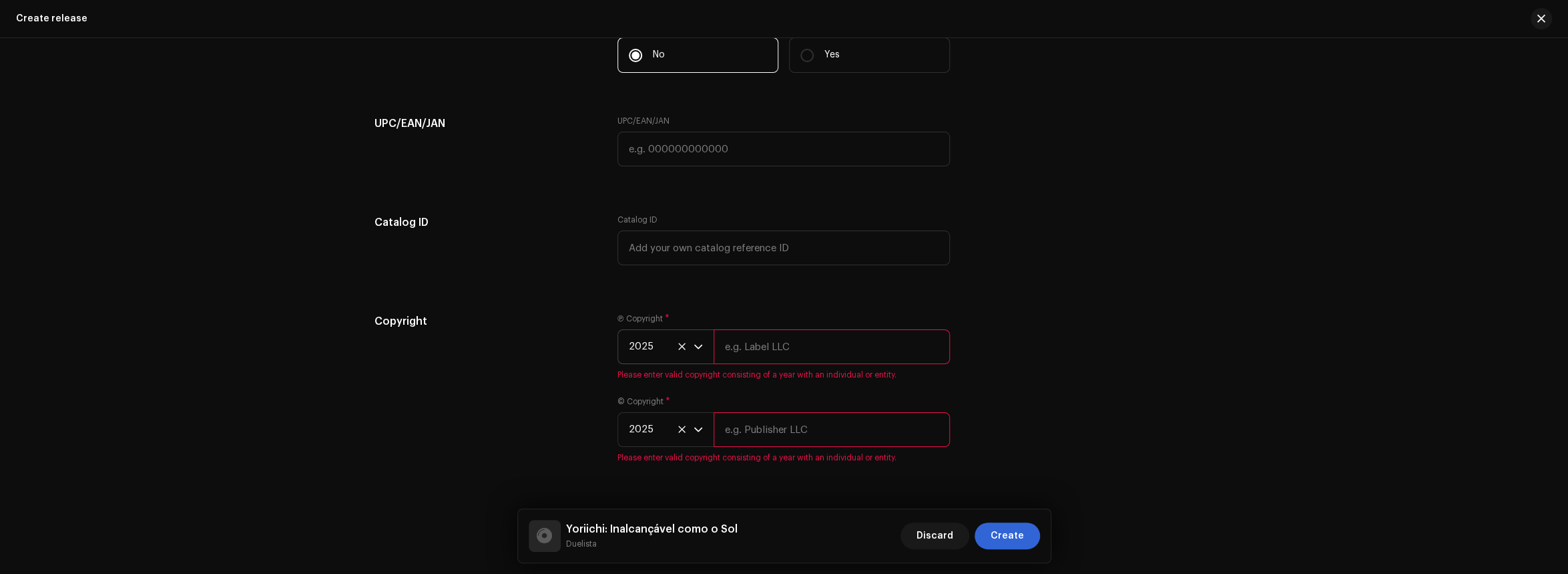
click at [762, 345] on input "text" at bounding box center [832, 346] width 236 height 35
type input "Duelista Records"
click at [813, 406] on input "text" at bounding box center [832, 413] width 236 height 35
type input "Duelista Records"
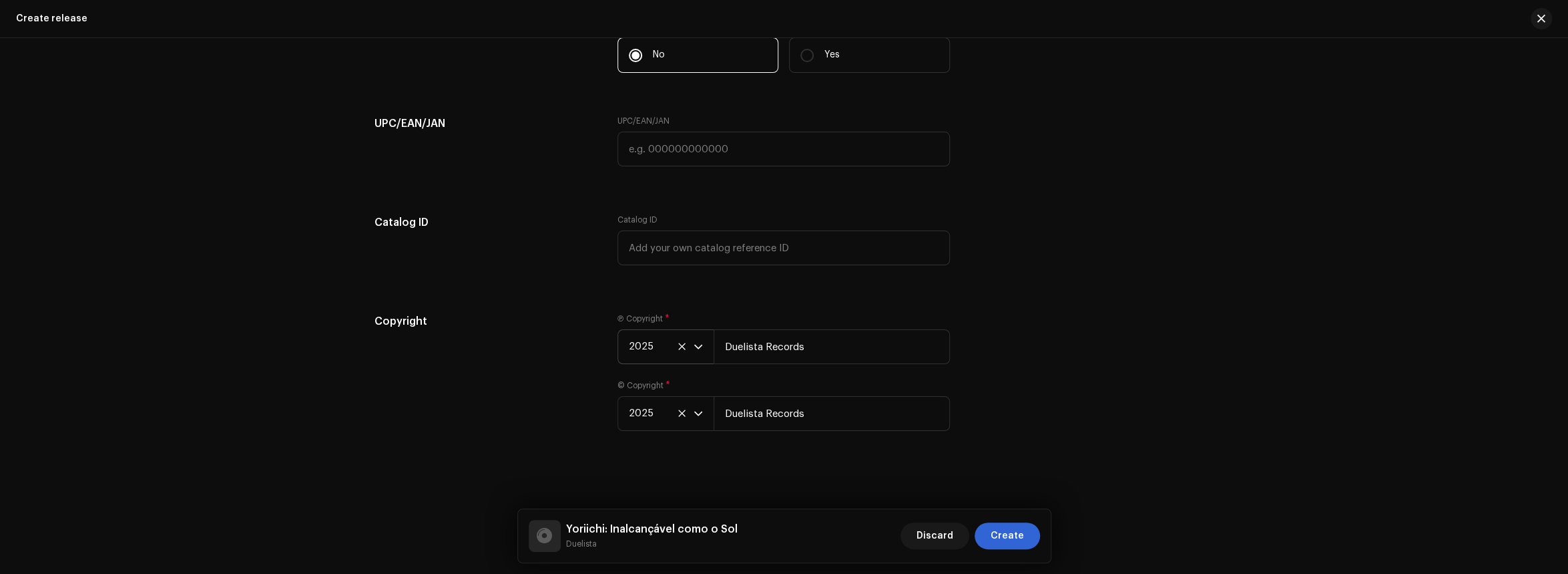
click at [548, 414] on div "Copyright" at bounding box center [486, 380] width 222 height 133
click at [695, 342] on icon "dropdown trigger" at bounding box center [698, 346] width 9 height 9
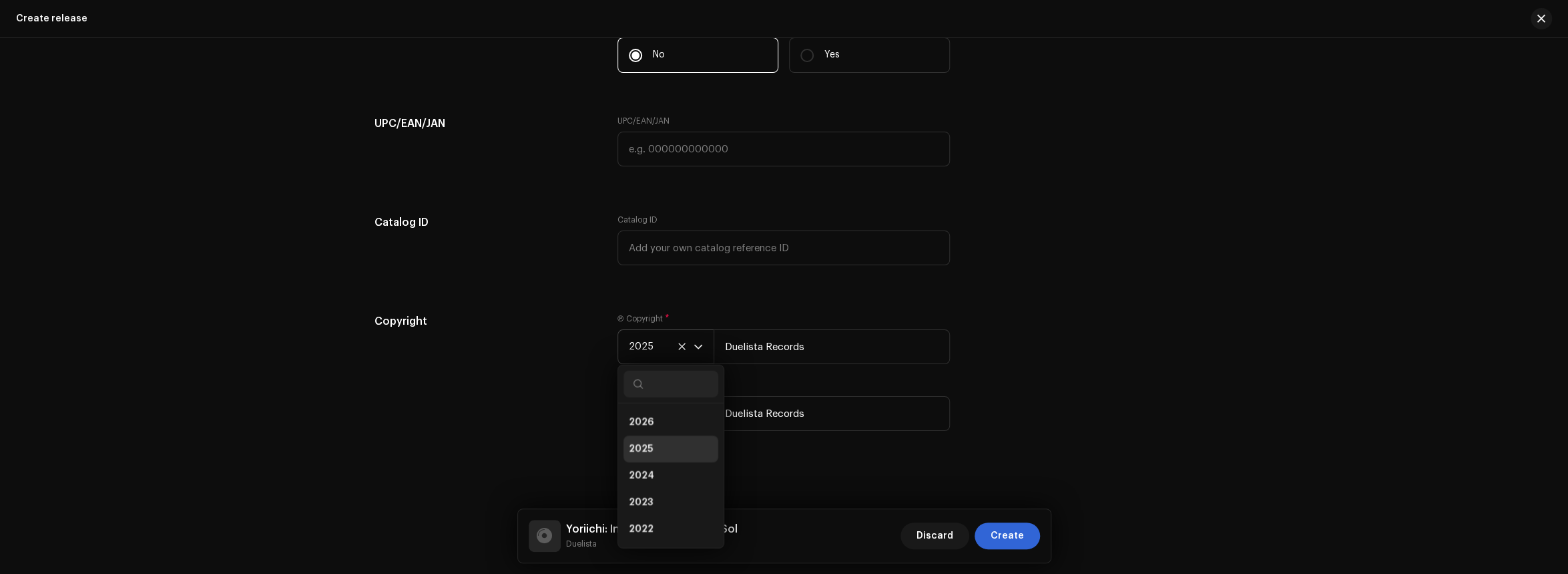
scroll to position [5, 0]
click at [996, 338] on div "Copyright Ⓟ Copyright * 2025 2026 2025 2024 2023 2022 2021 2020 2019 2018 2017 …" at bounding box center [785, 380] width 820 height 133
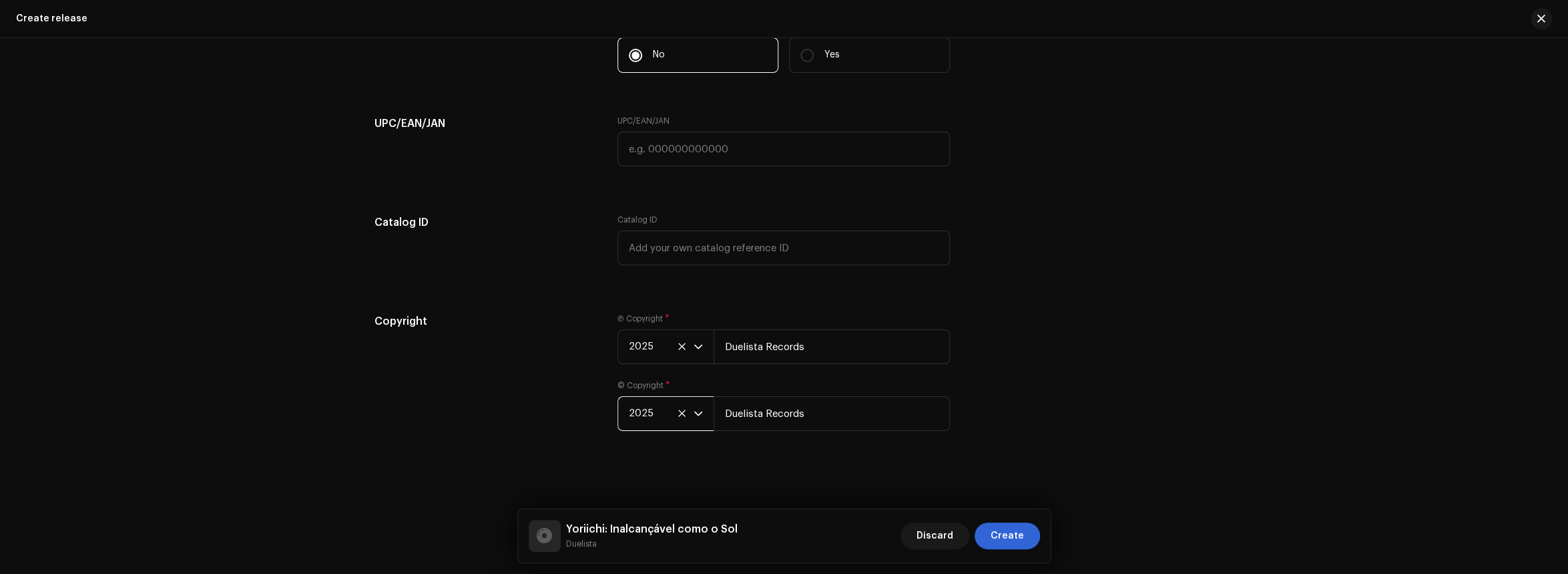
click at [673, 410] on span "2025" at bounding box center [661, 413] width 65 height 33
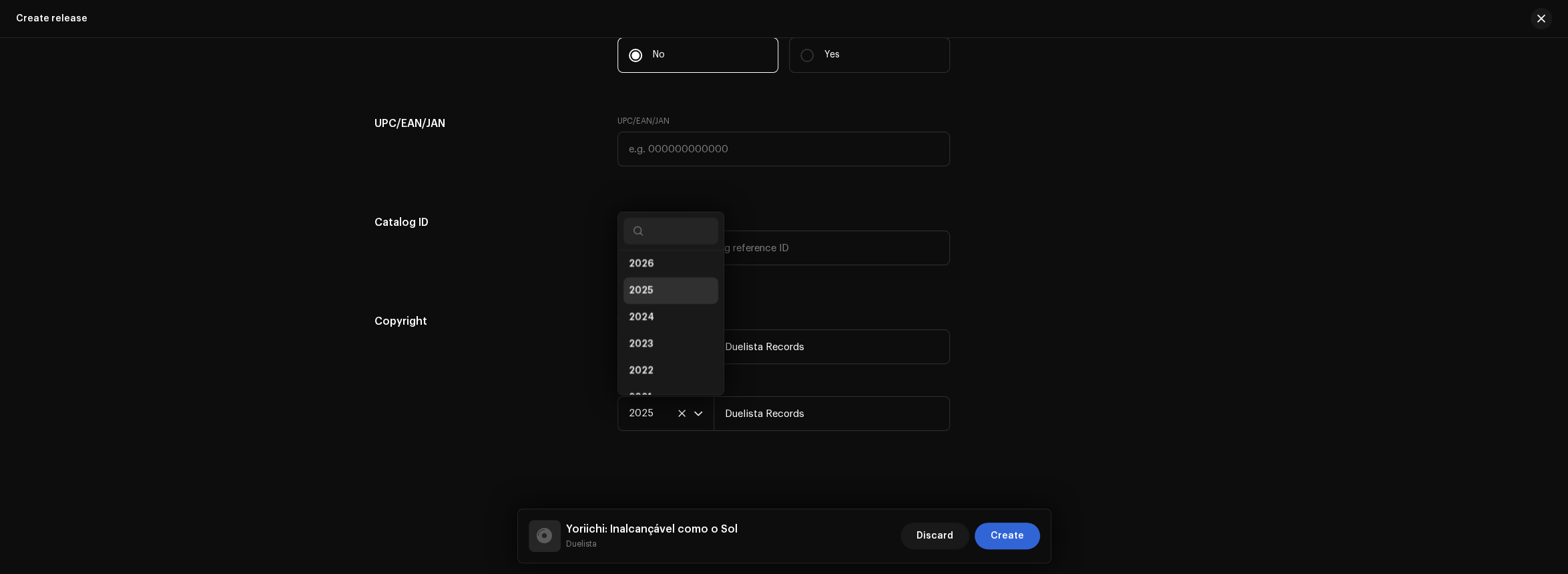
click at [995, 418] on div "Copyright Ⓟ Copyright * 2025 Duelista Records © Copyright * 2025 2026 2025 2024…" at bounding box center [785, 380] width 820 height 133
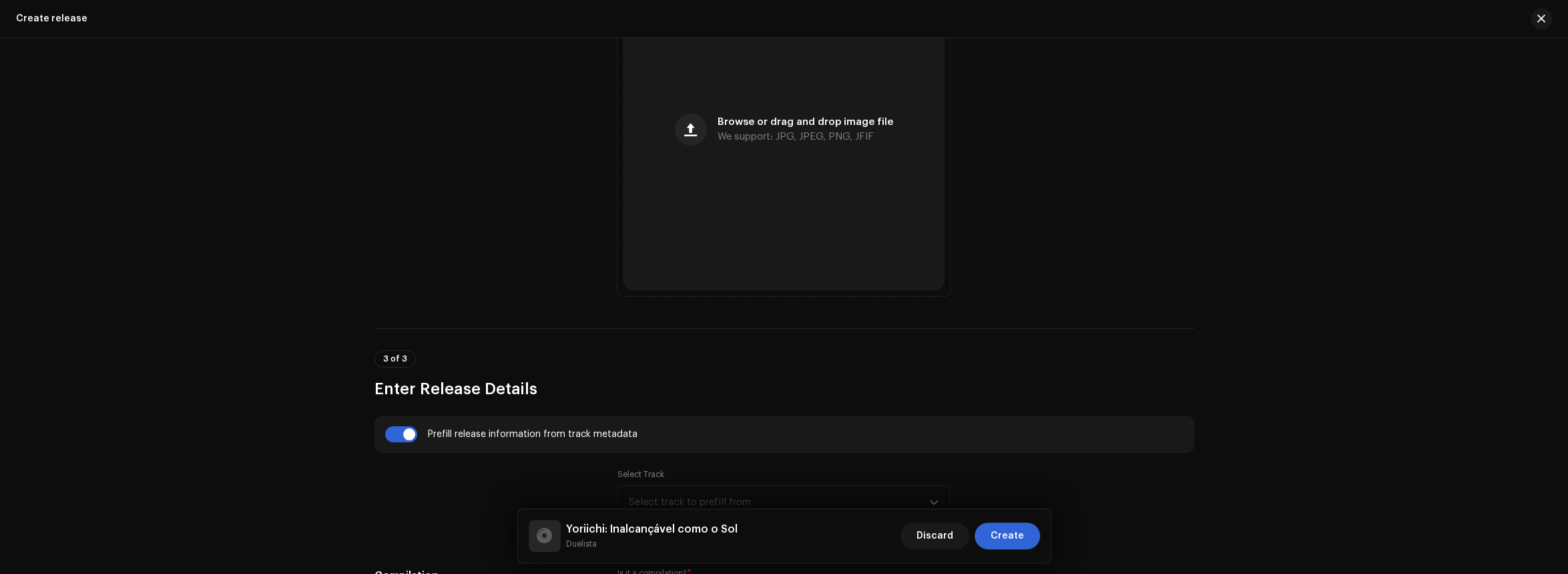
scroll to position [426, 0]
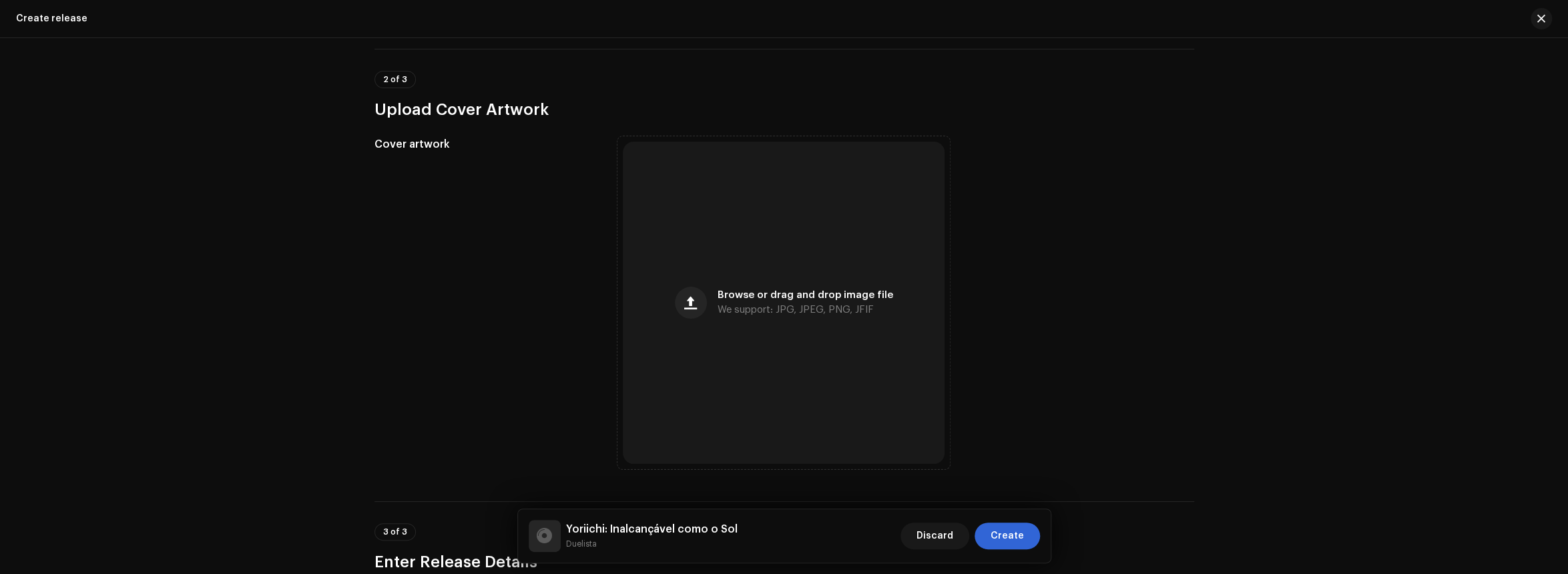
click at [1, 87] on div "Create a new release We’ll guide you through everything — from track selection …" at bounding box center [784, 305] width 1568 height 535
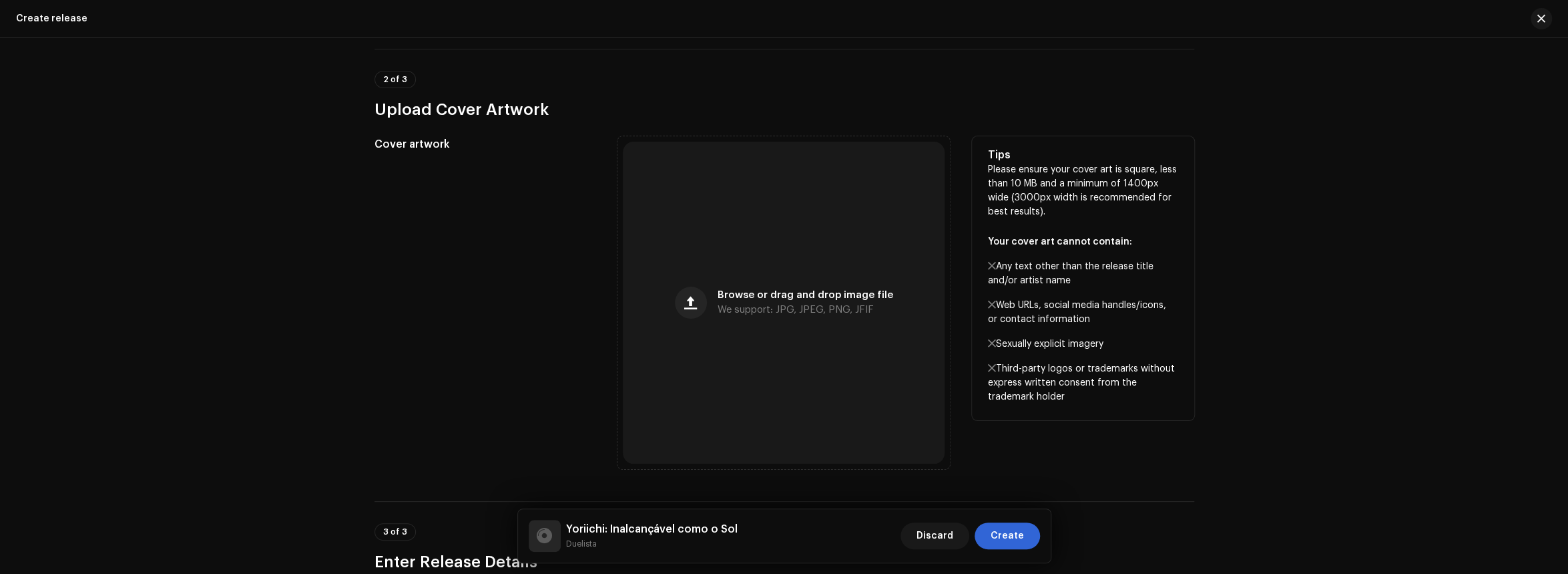
click at [1190, 295] on div "Tips Please ensure your cover art is square, less than 10 MB and a minimum of 1…" at bounding box center [1082, 278] width 222 height 284
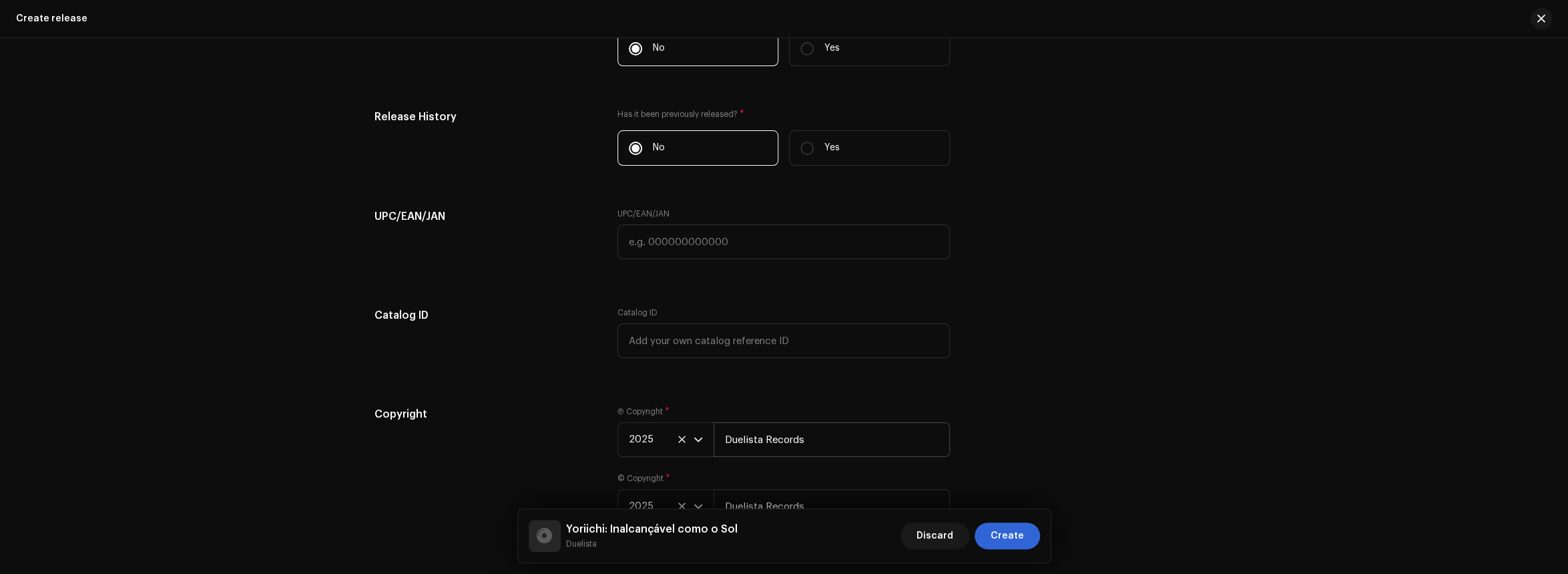
scroll to position [2297, 0]
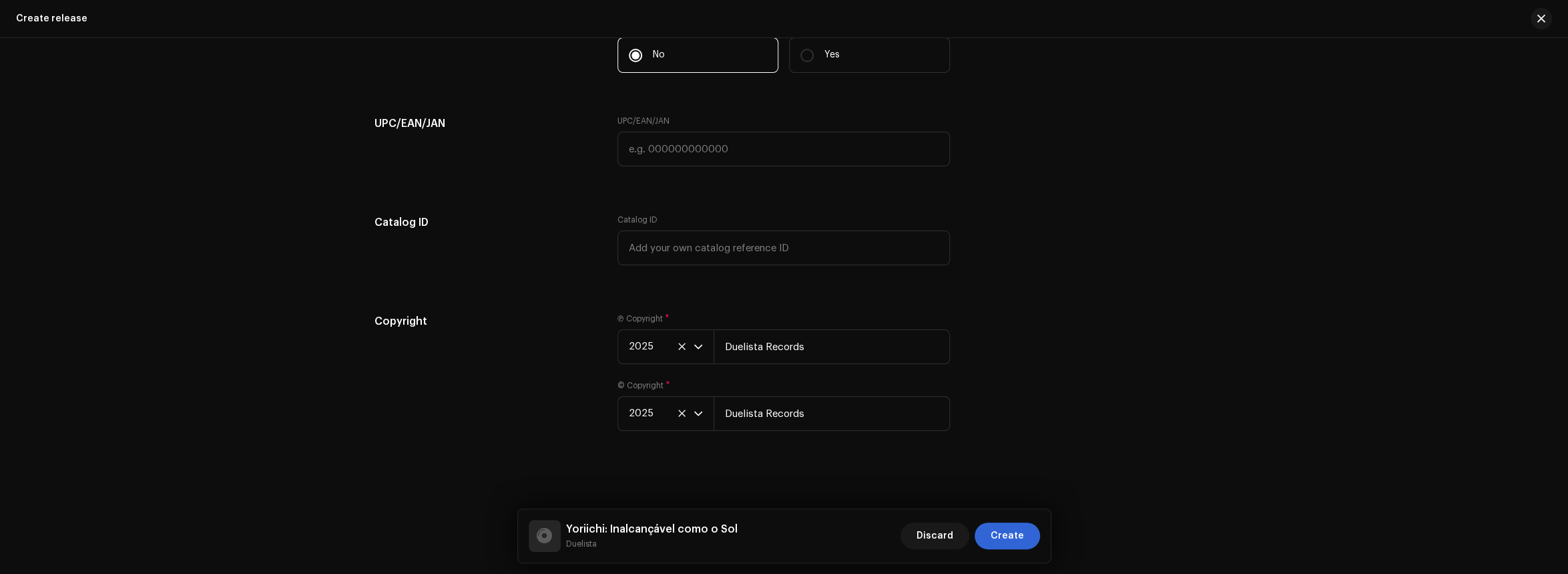
click at [618, 316] on label "Ⓟ Copyright *" at bounding box center [644, 318] width 52 height 11
drag, startPoint x: 688, startPoint y: 344, endPoint x: 677, endPoint y: 343, distance: 11.0
click at [687, 344] on span "2025" at bounding box center [661, 346] width 65 height 33
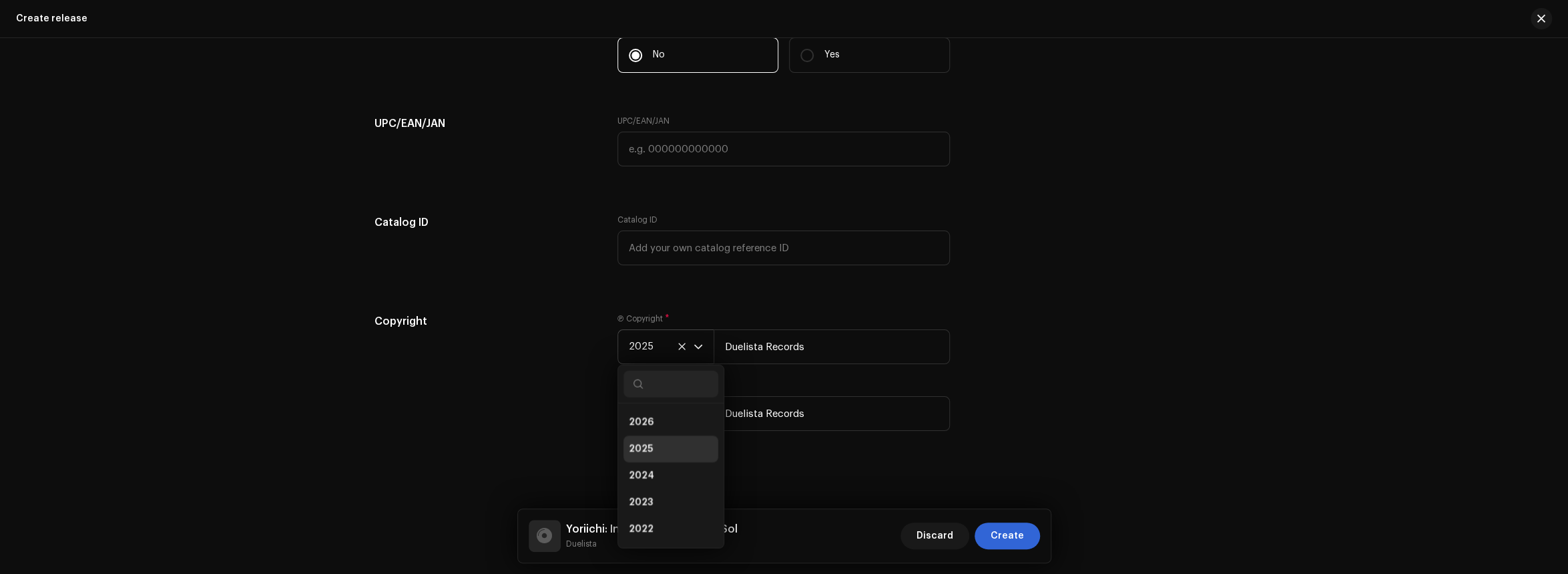
scroll to position [5, 0]
drag, startPoint x: 677, startPoint y: 343, endPoint x: 702, endPoint y: 343, distance: 25.0
click at [678, 343] on icon at bounding box center [681, 345] width 6 height 6
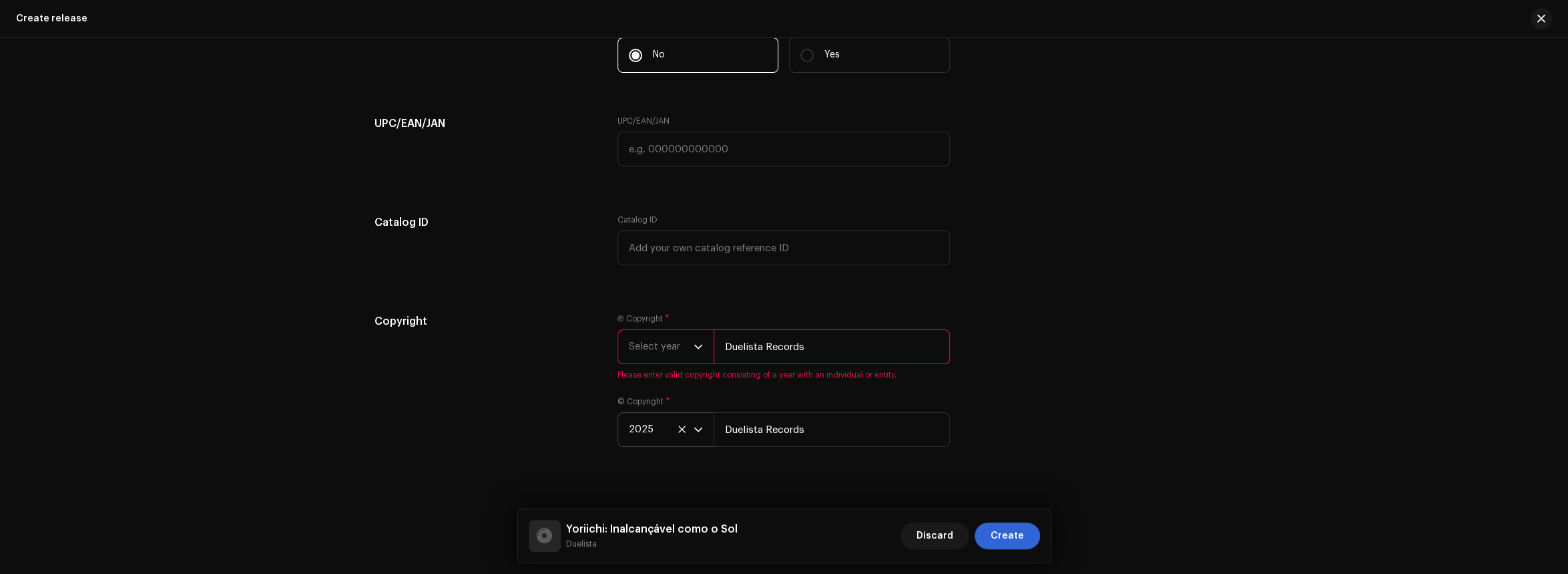
click at [684, 429] on span "2025" at bounding box center [661, 429] width 65 height 33
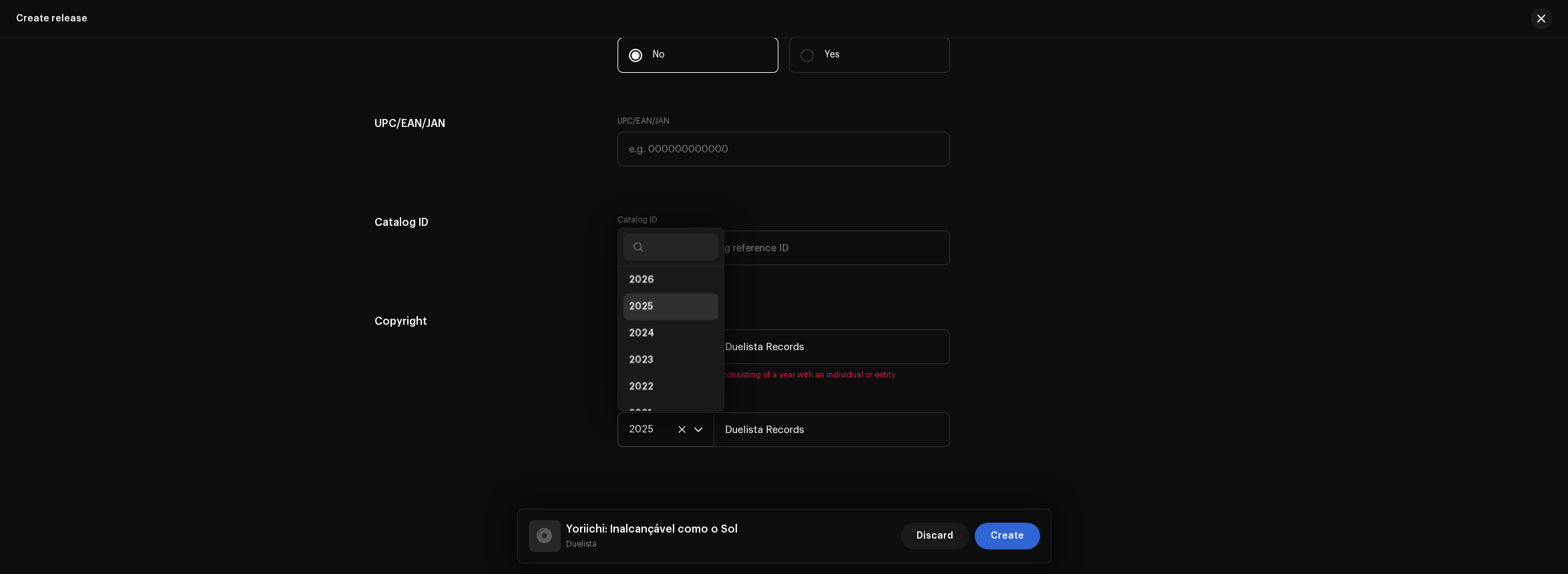
drag, startPoint x: 686, startPoint y: 432, endPoint x: 675, endPoint y: 429, distance: 11.4
click at [686, 432] on span "2025" at bounding box center [661, 429] width 65 height 33
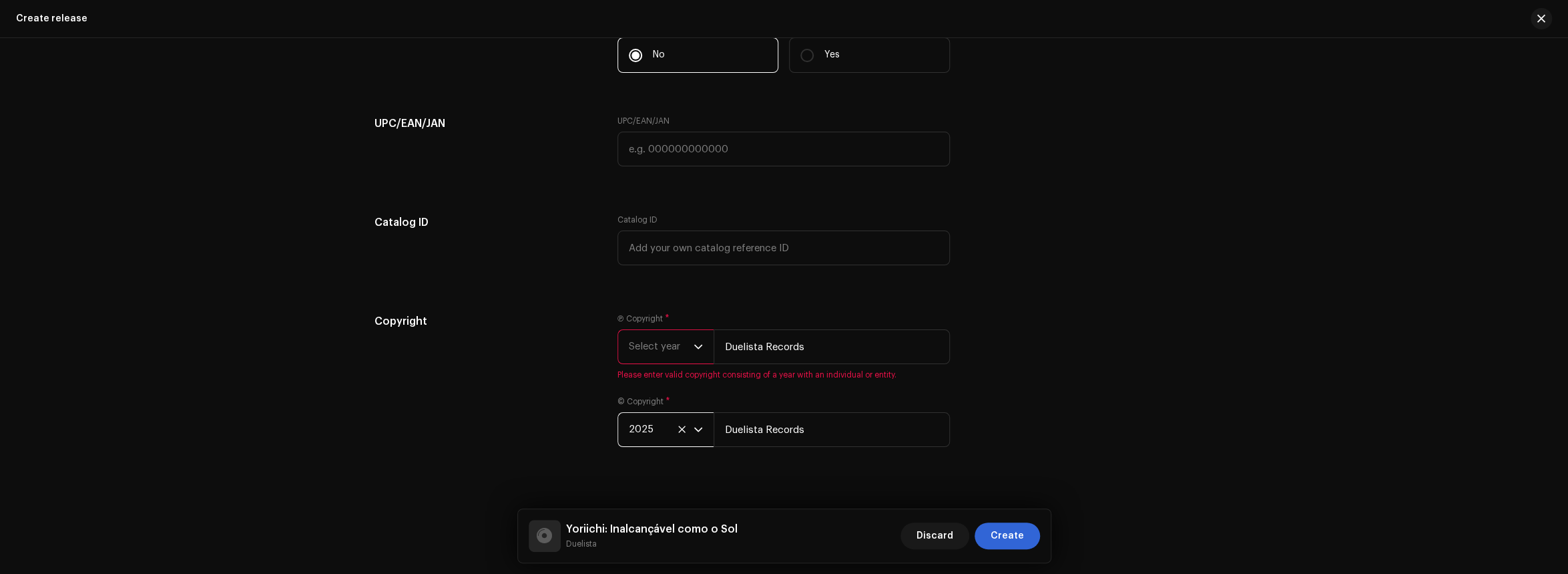
click at [678, 429] on icon at bounding box center [682, 429] width 9 height 9
click at [687, 331] on span "Select year" at bounding box center [661, 346] width 65 height 33
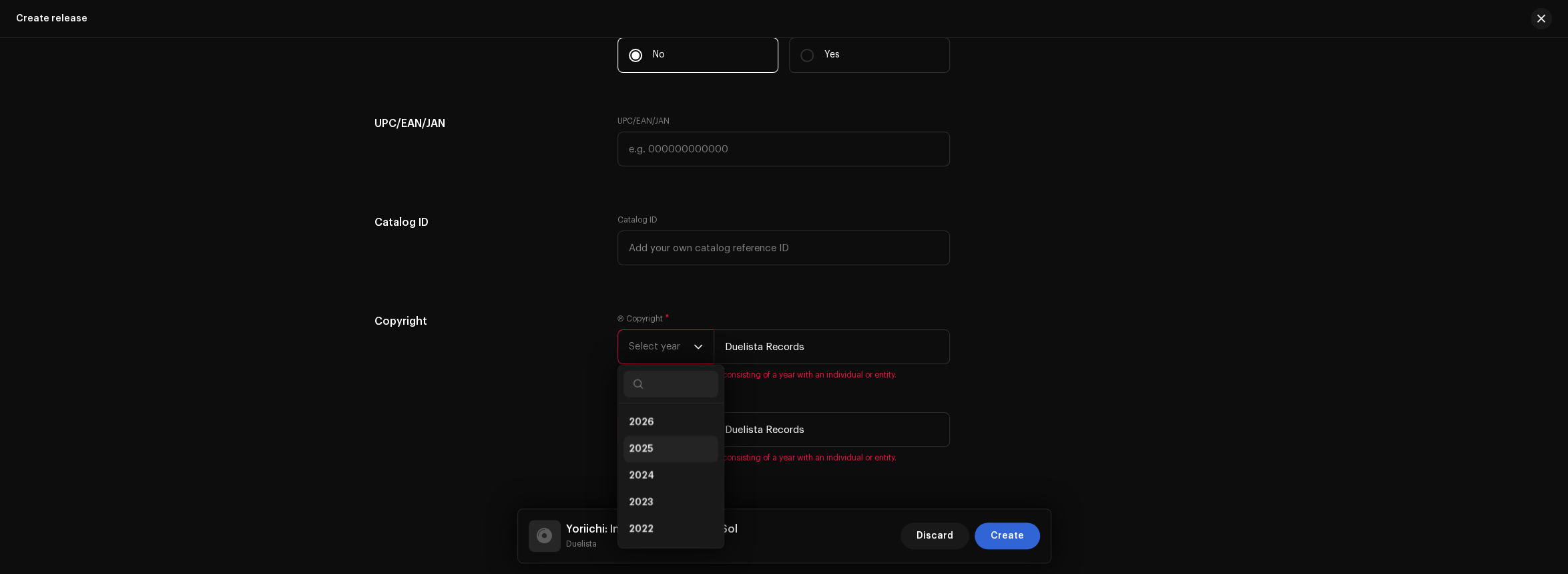
click at [662, 451] on li "2025" at bounding box center [670, 449] width 94 height 27
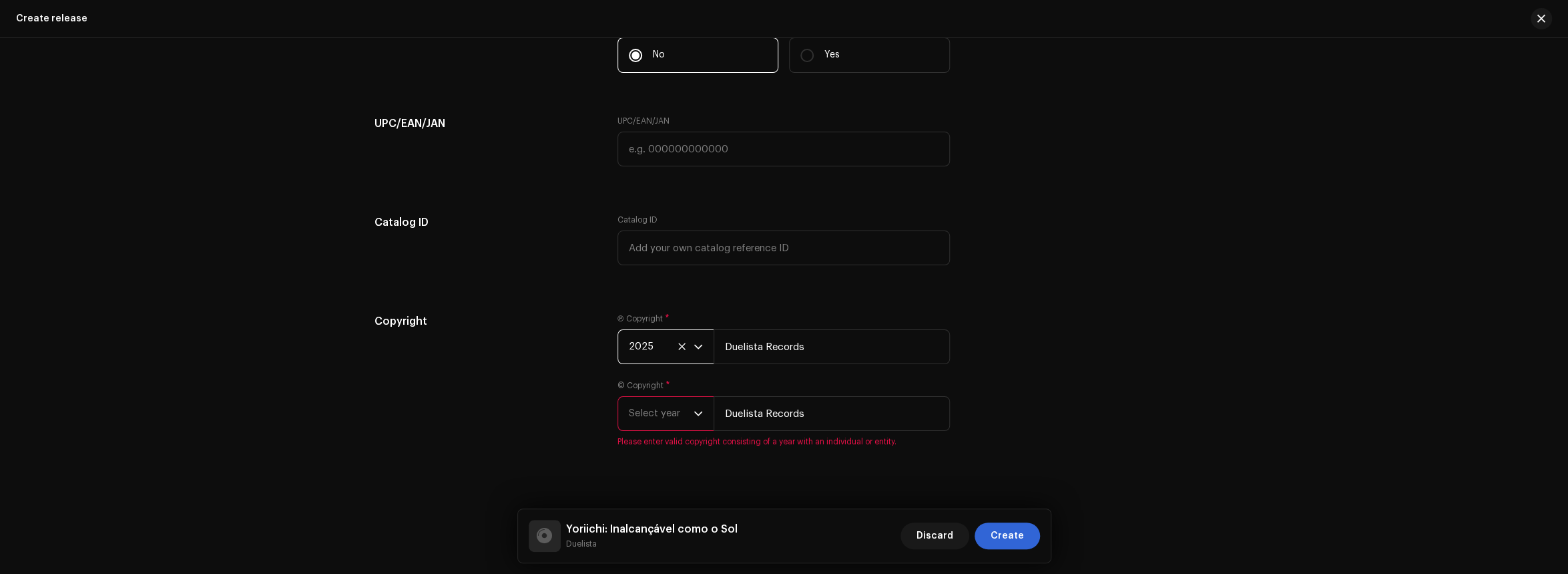
click at [655, 404] on span "Select year" at bounding box center [661, 413] width 65 height 33
click at [652, 278] on li "2025" at bounding box center [670, 275] width 94 height 27
click at [1219, 321] on div "Create a new release We’ll guide you through everything — from track selection …" at bounding box center [784, 305] width 1568 height 535
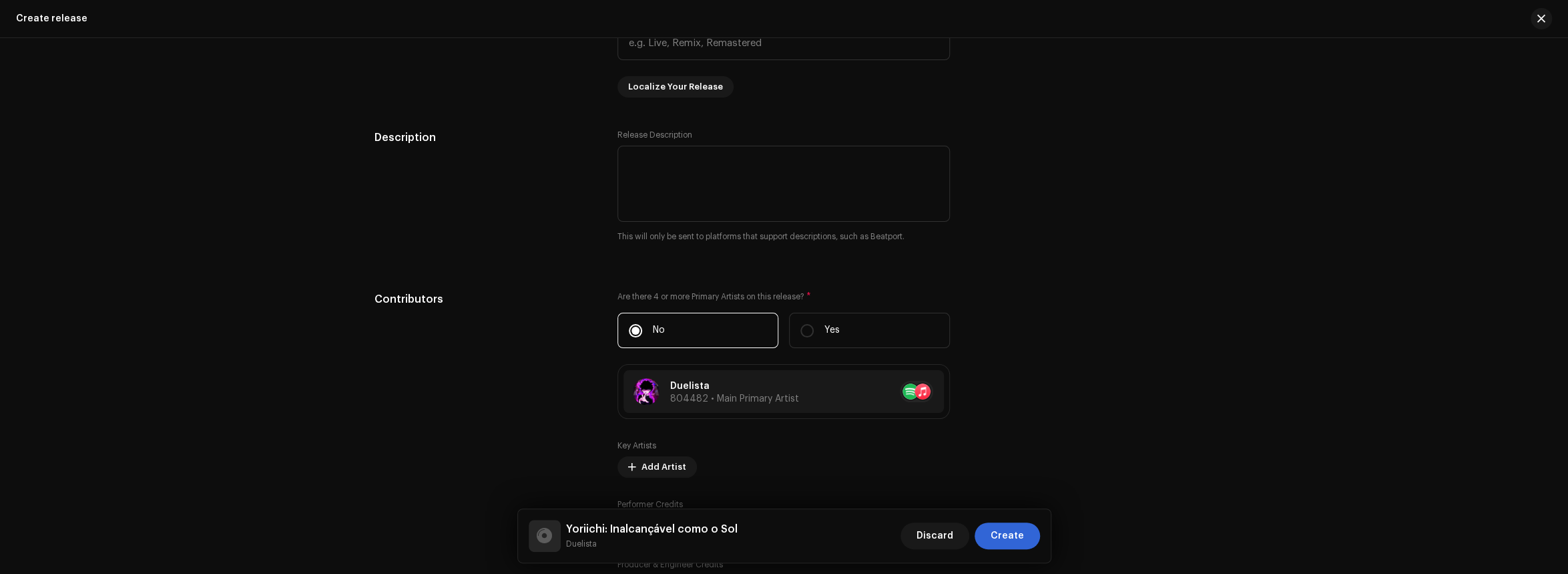
scroll to position [1161, 0]
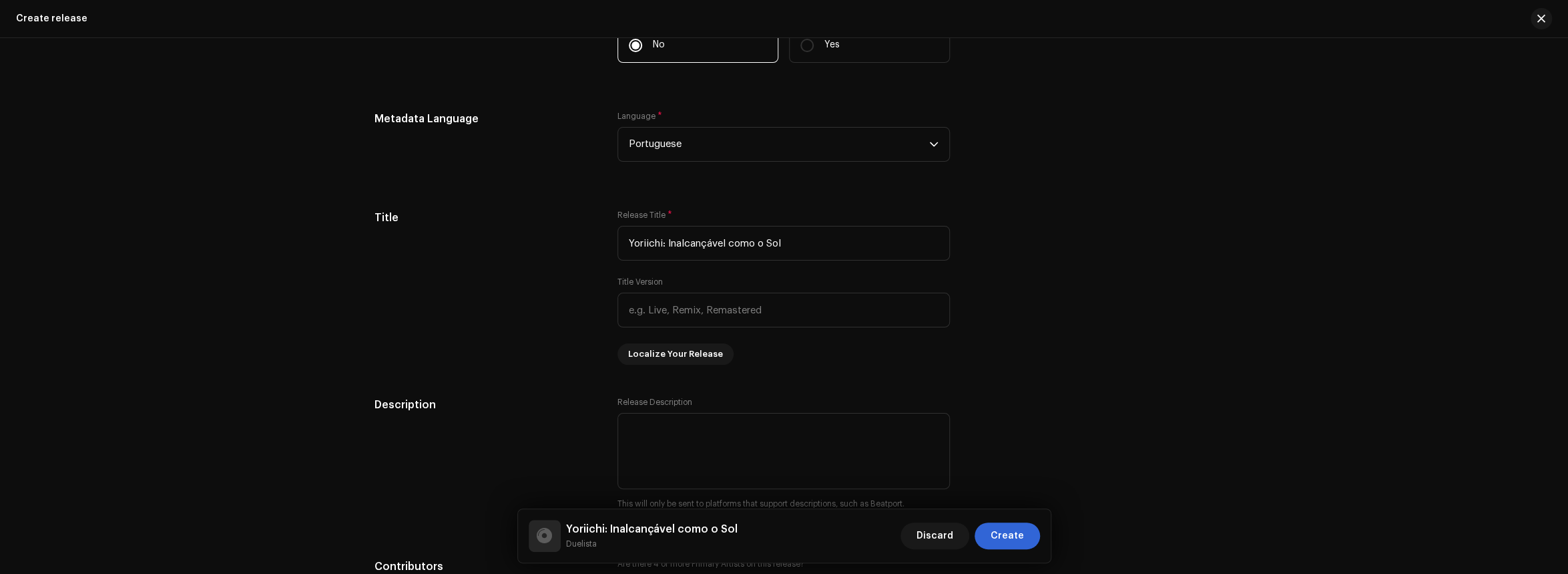
click at [1014, 520] on div "Discard Create" at bounding box center [970, 536] width 139 height 32
click at [1020, 539] on span "Create" at bounding box center [1007, 536] width 33 height 27
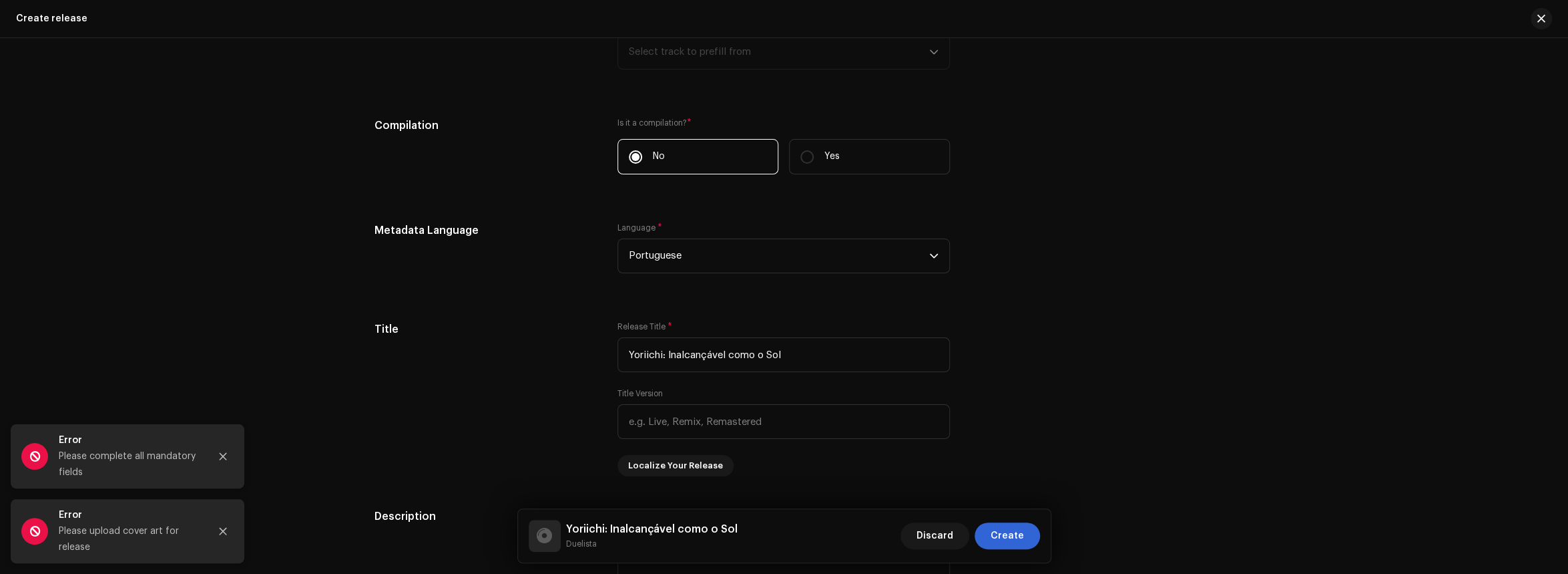
scroll to position [894, 0]
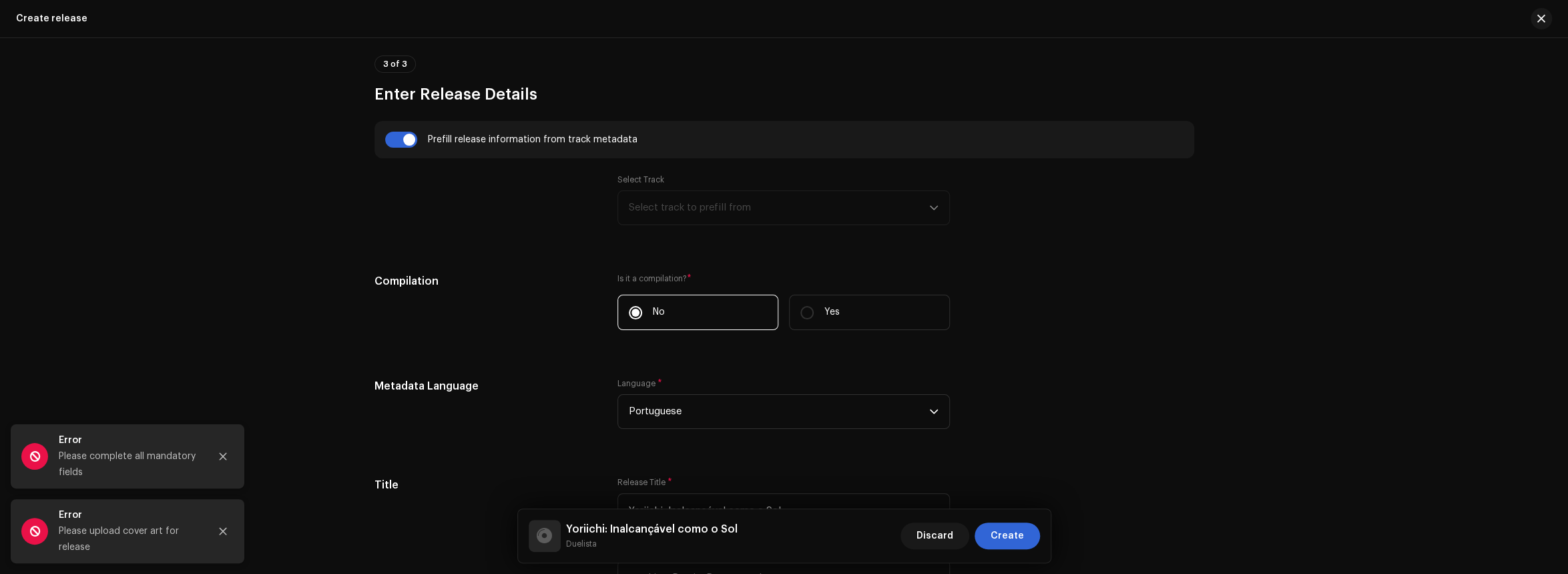
click at [750, 214] on div "Select Track Select track to prefill from" at bounding box center [784, 200] width 333 height 50
drag, startPoint x: 937, startPoint y: 211, endPoint x: 926, endPoint y: 209, distance: 11.2
click at [926, 209] on div "Select Track Select track to prefill from" at bounding box center [784, 200] width 333 height 50
click at [927, 209] on div "Select Track Select track to prefill from" at bounding box center [784, 200] width 333 height 50
click at [1038, 390] on div "Metadata Language Language * Portuguese" at bounding box center [785, 411] width 820 height 67
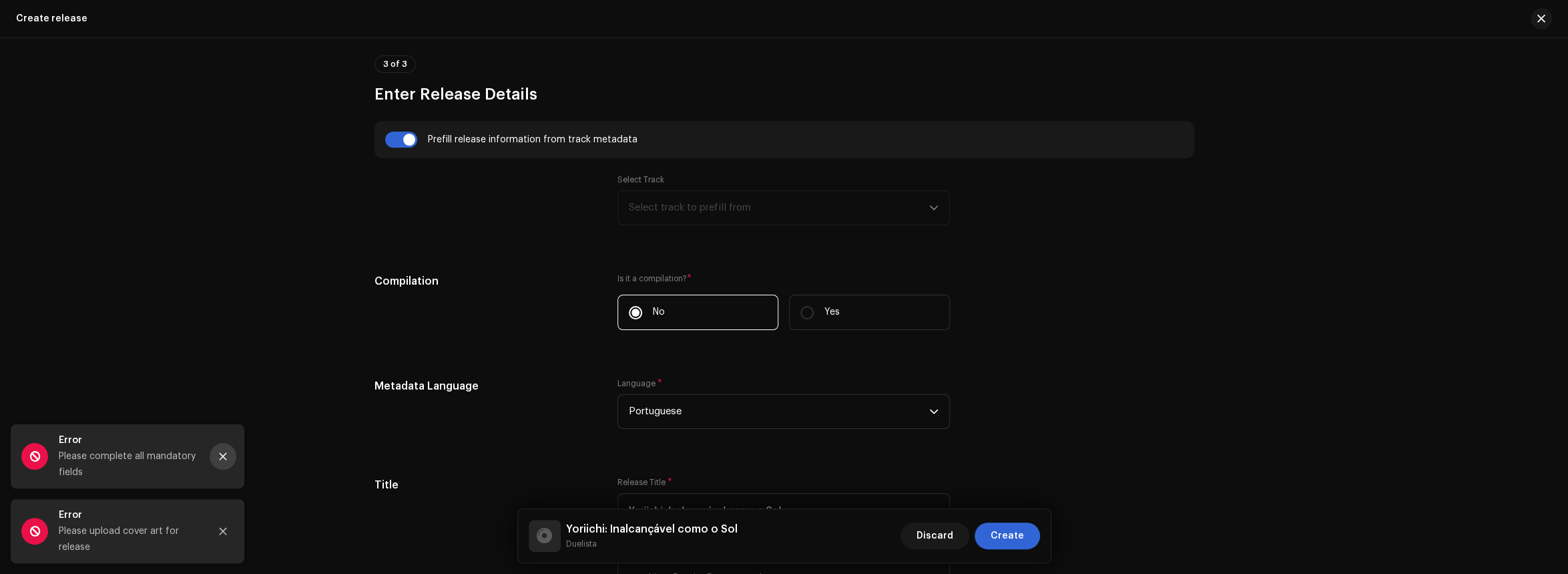
click at [223, 453] on icon "Close" at bounding box center [223, 456] width 9 height 9
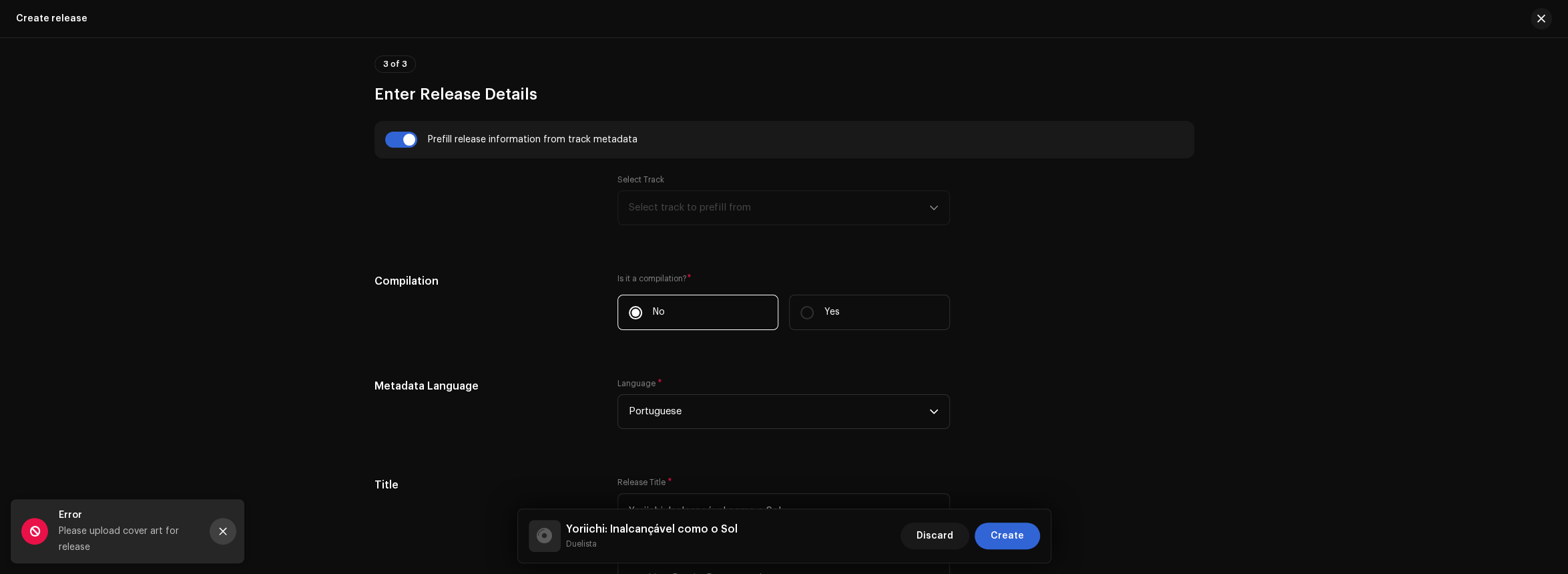
click at [226, 521] on button "Close" at bounding box center [223, 531] width 27 height 27
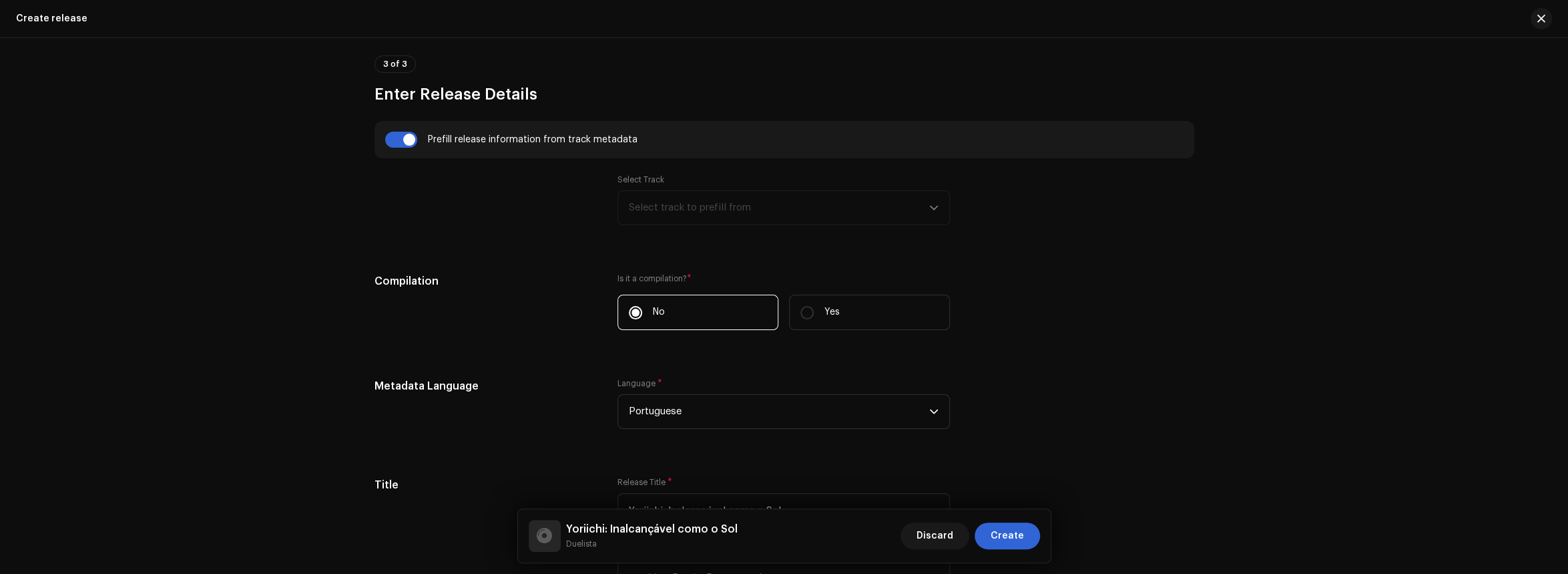
drag, startPoint x: 761, startPoint y: 235, endPoint x: 776, endPoint y: 219, distance: 21.9
click at [763, 231] on div "Select Track Select track to prefill from" at bounding box center [784, 208] width 333 height 67
click at [776, 219] on div "Select Track Select track to prefill from" at bounding box center [784, 200] width 333 height 50
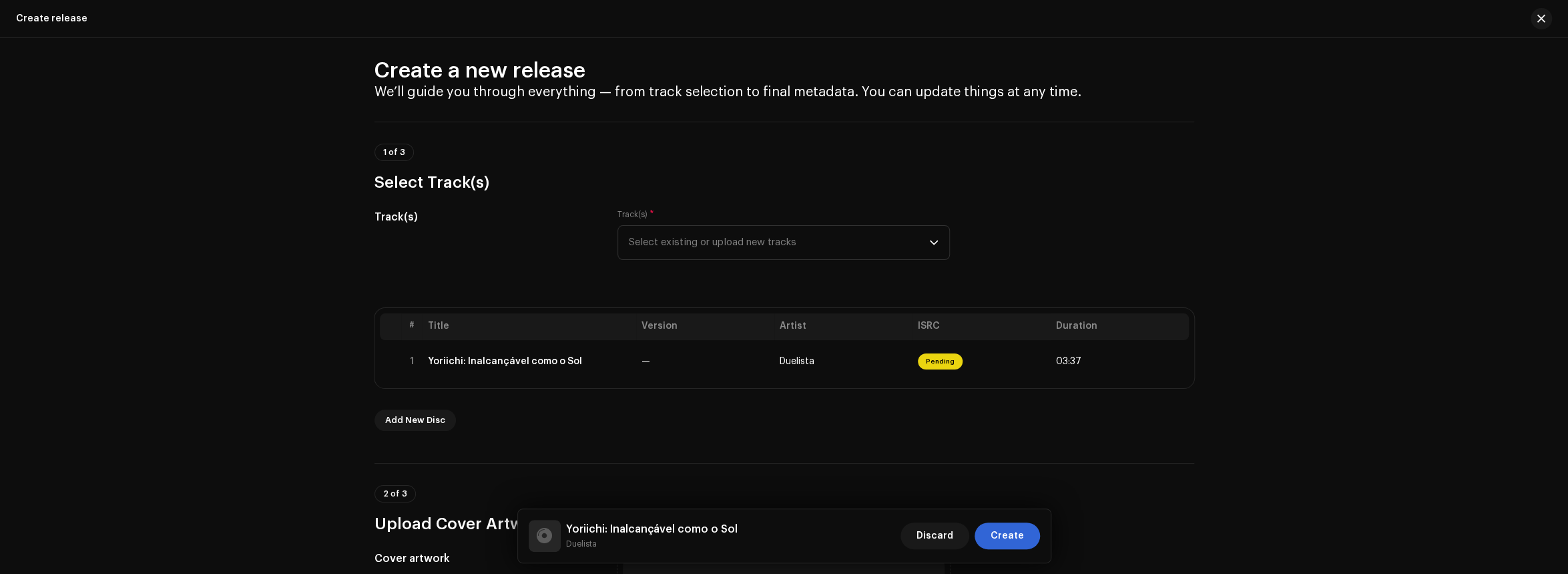
scroll to position [0, 0]
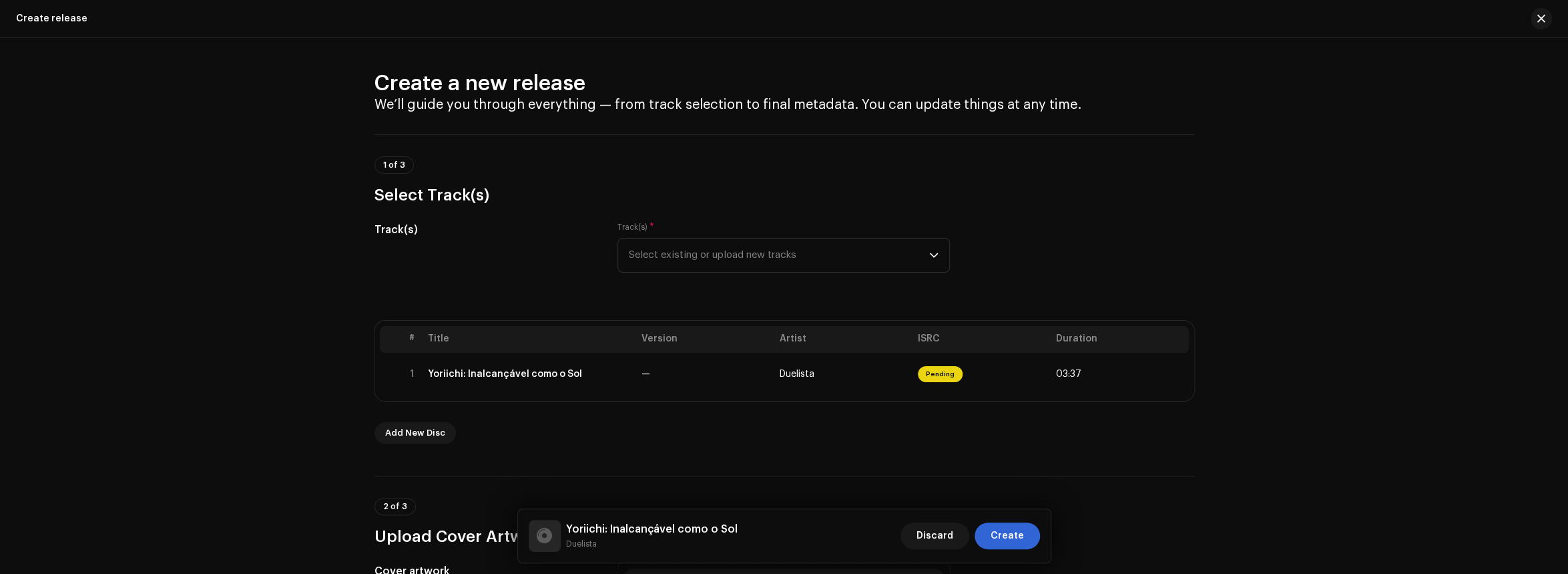
drag, startPoint x: 1381, startPoint y: 282, endPoint x: 1311, endPoint y: 238, distance: 82.7
click at [1365, 271] on div "Create a new release We’ll guide you through everything — from track selection …" at bounding box center [784, 305] width 1568 height 535
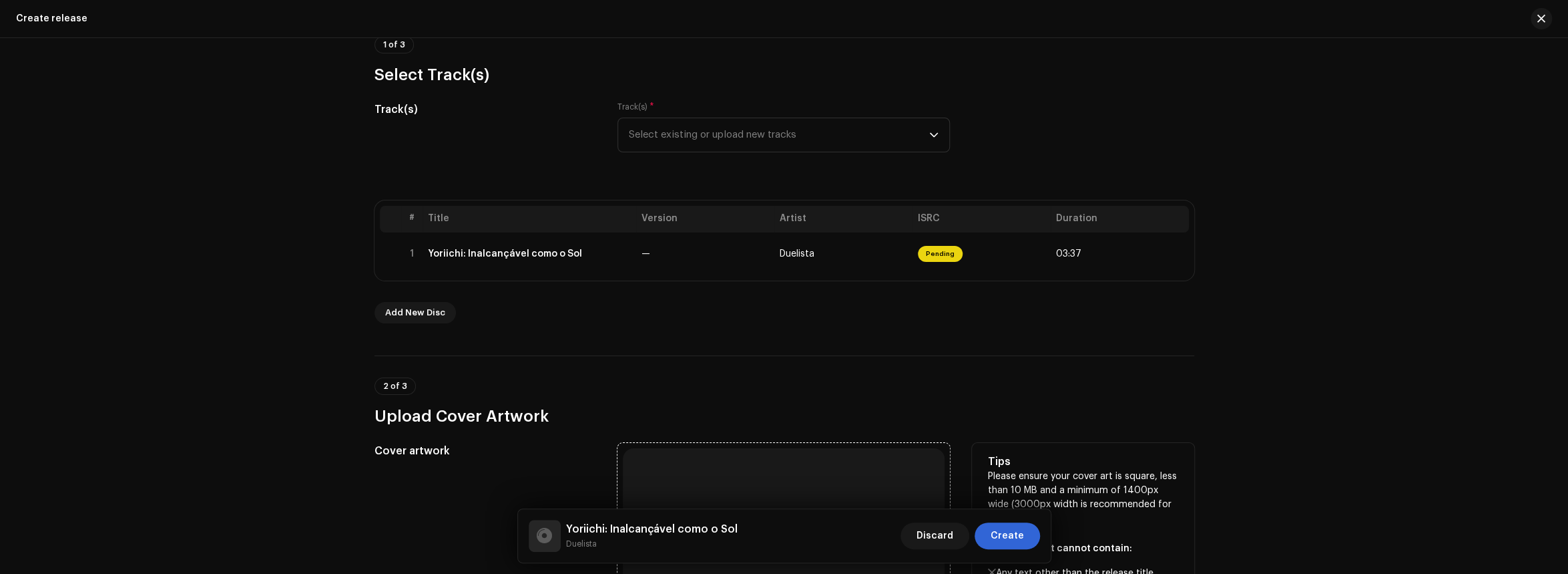
scroll to position [266, 0]
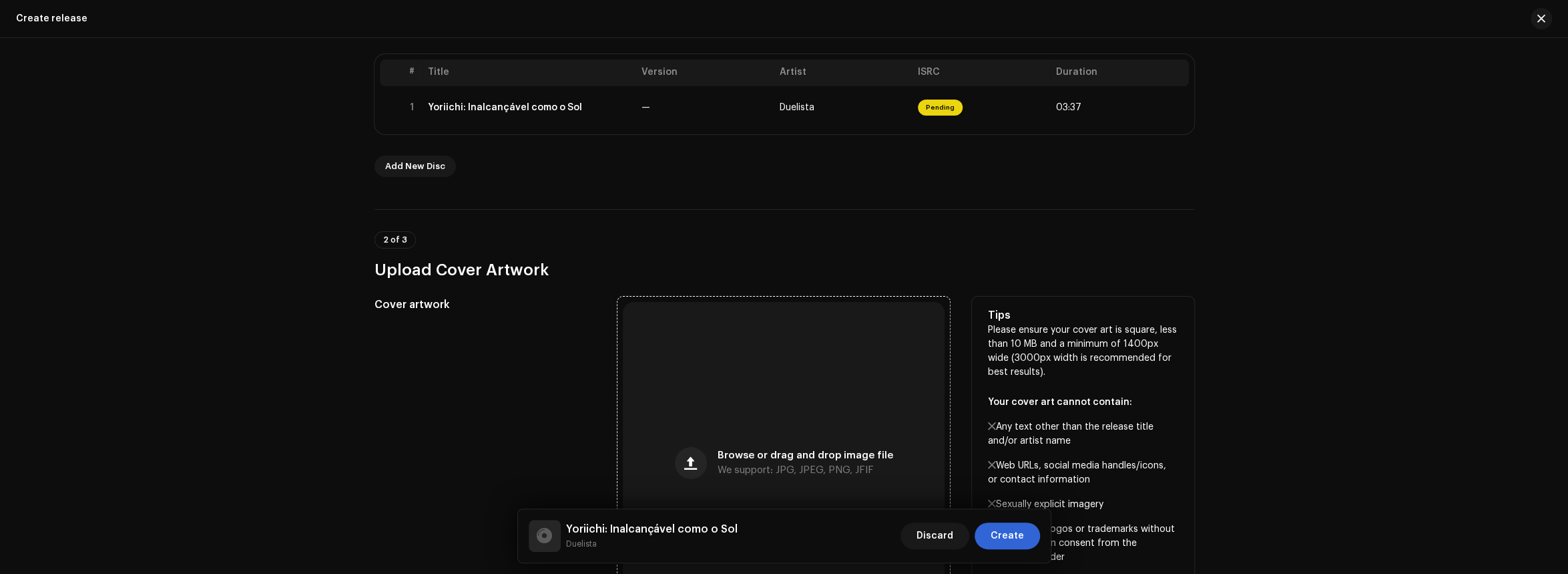
click at [736, 403] on div "Browse or drag and drop image file We support: JPG, JPEG, PNG, JFIF" at bounding box center [784, 463] width 322 height 322
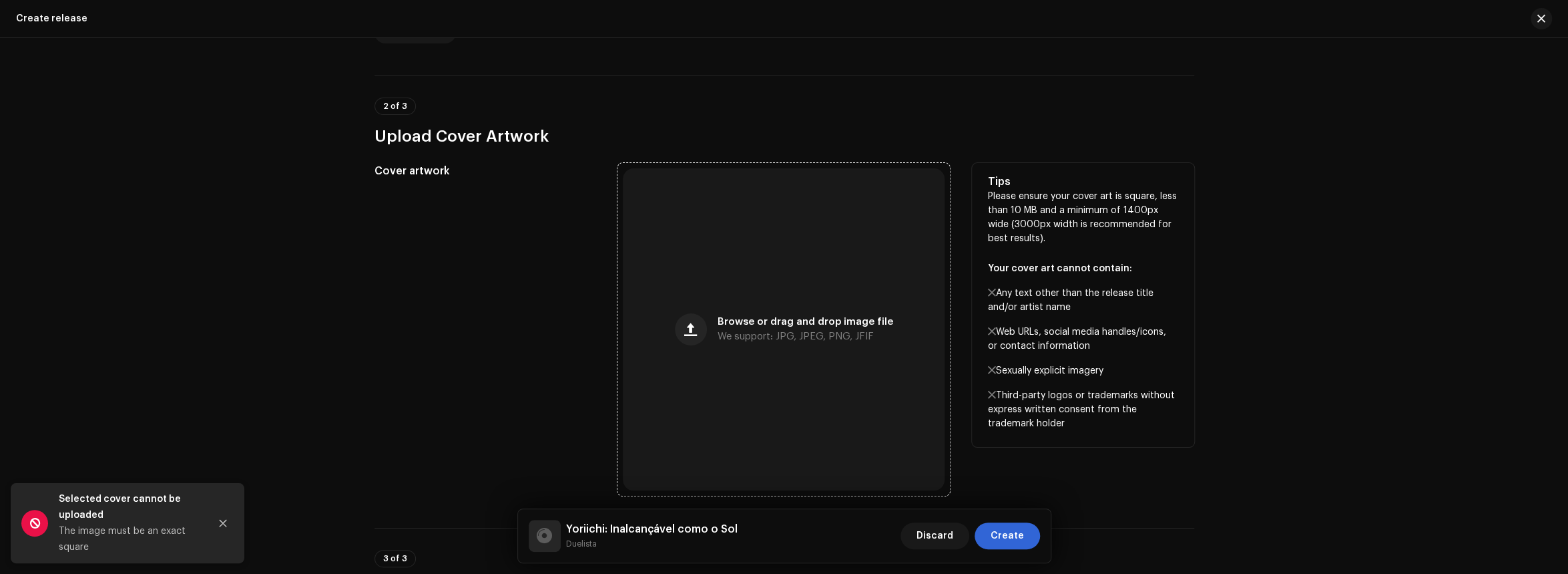
scroll to position [400, 0]
click at [843, 338] on span "We support: JPG, JPEG, PNG, JFIF" at bounding box center [796, 336] width 156 height 9
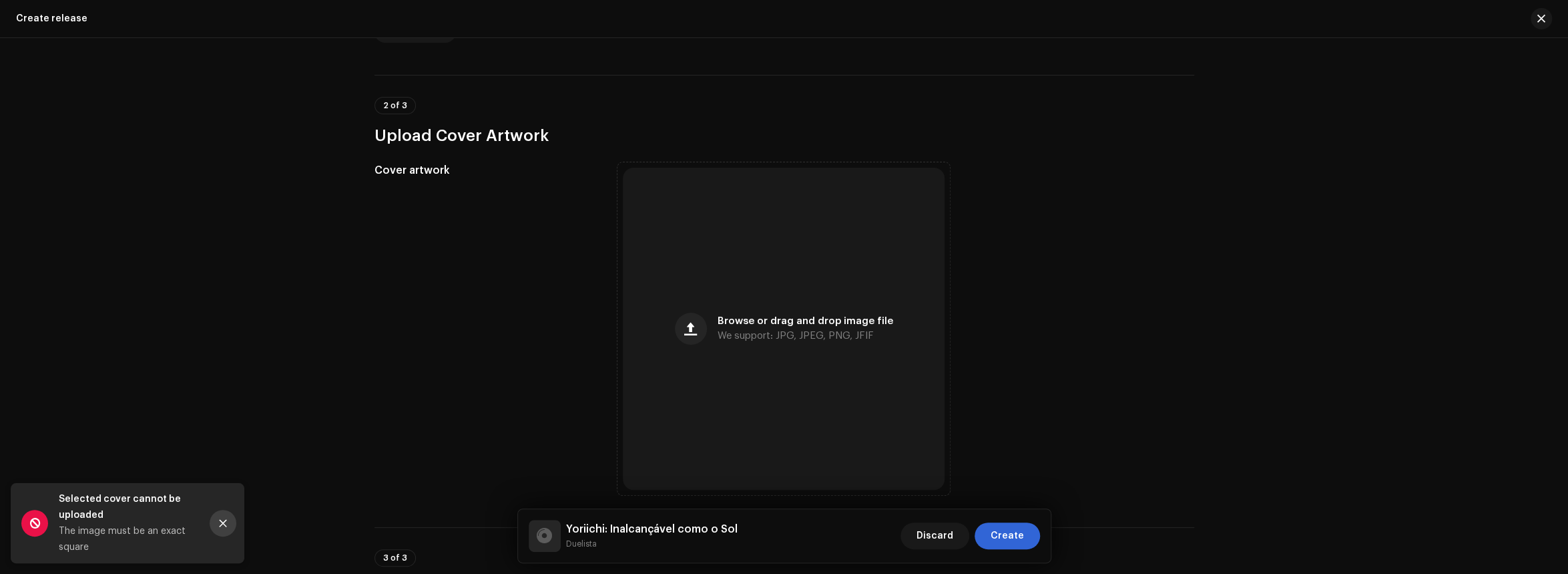
click at [227, 525] on icon "Close" at bounding box center [223, 523] width 9 height 9
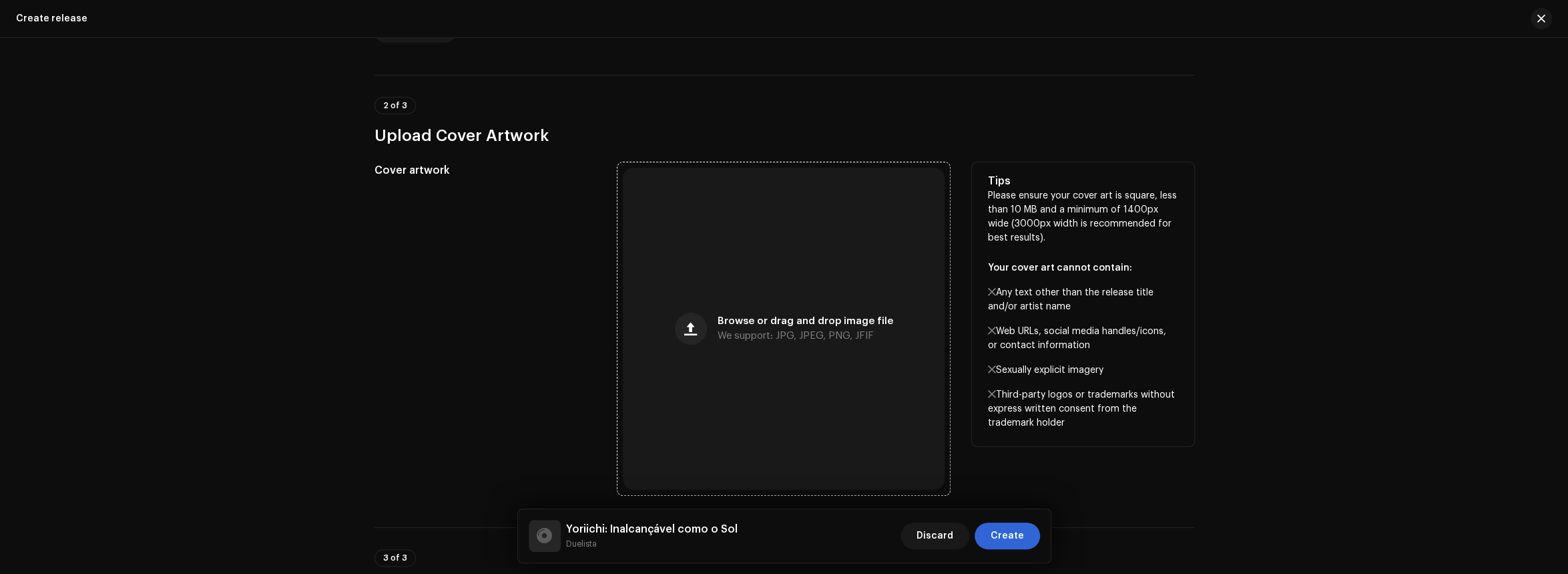
click at [695, 310] on div "Browse or drag and drop image file We support: JPG, JPEG, PNG, JFIF" at bounding box center [784, 328] width 322 height 322
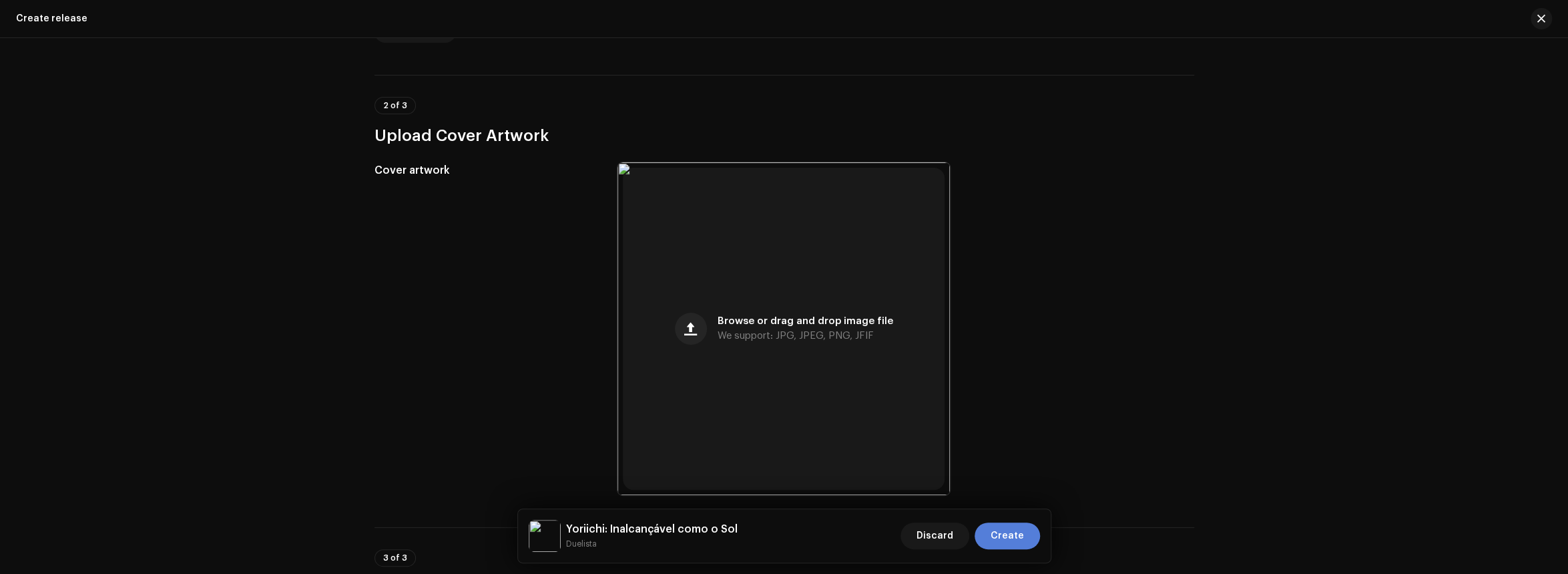
click at [1018, 525] on span "Create" at bounding box center [1007, 536] width 33 height 27
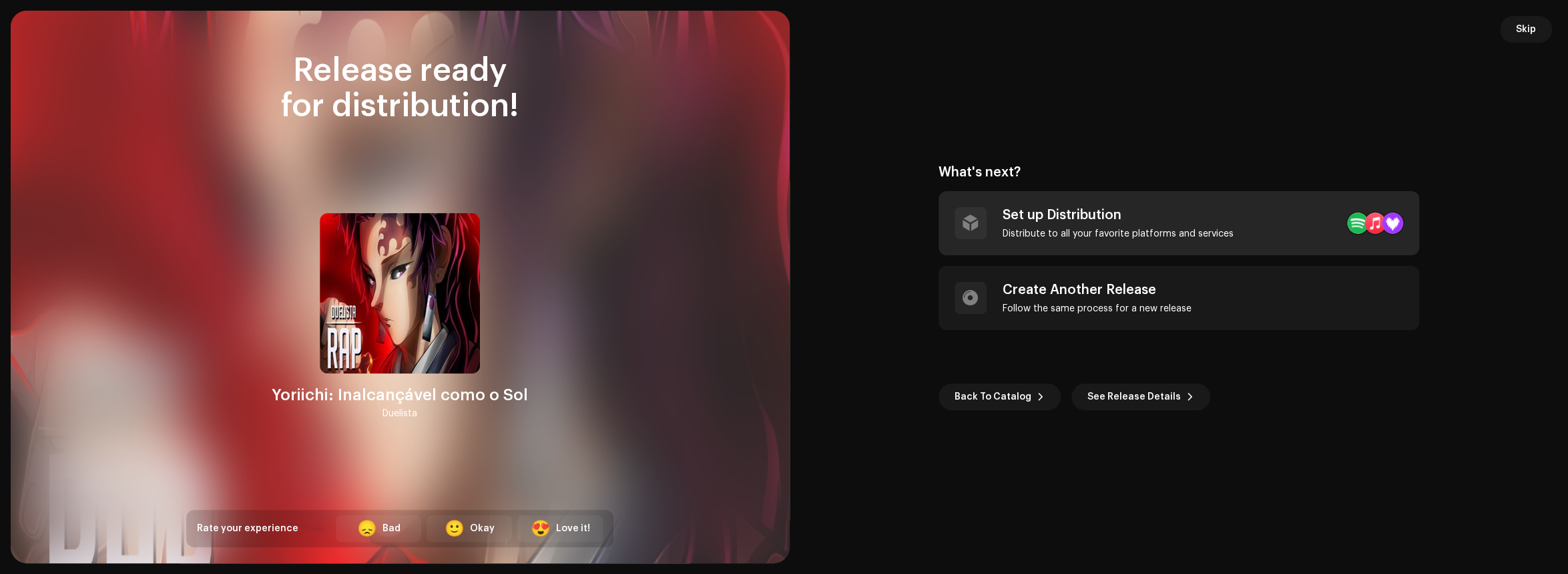
click at [1081, 229] on div "Distribute to all your favorite platforms and services" at bounding box center [1118, 234] width 231 height 11
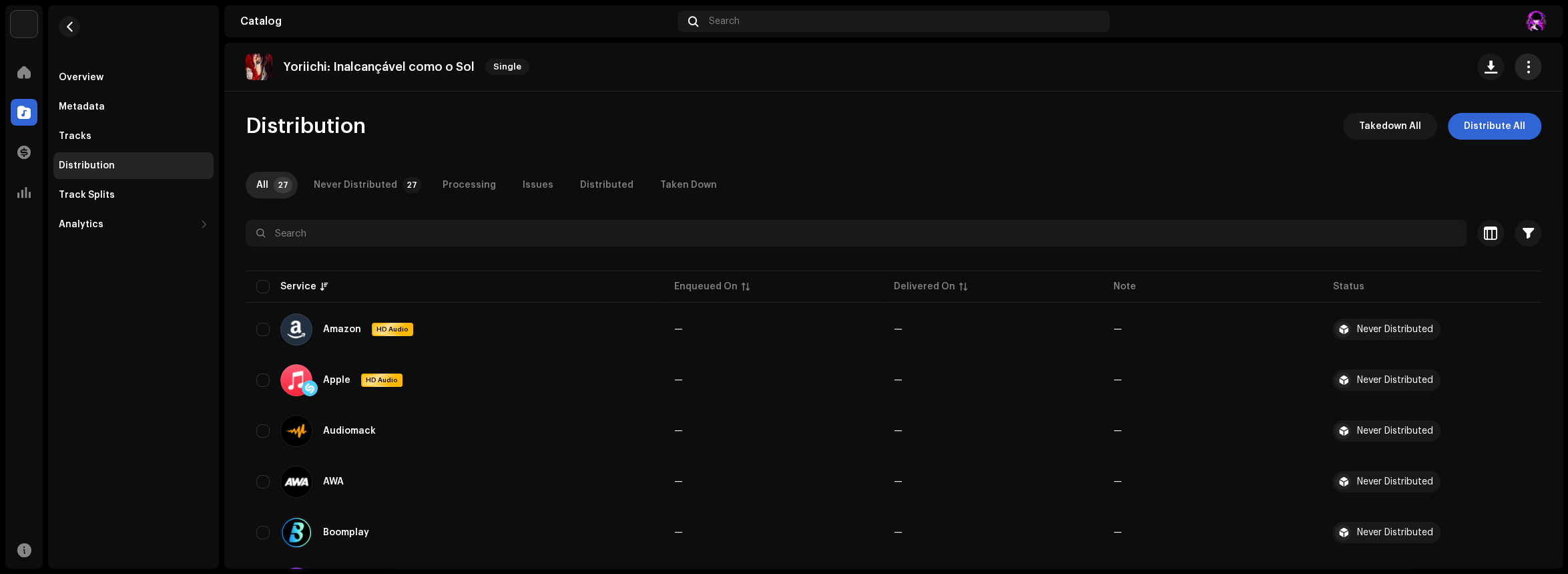
click at [1523, 76] on button "button" at bounding box center [1528, 67] width 27 height 27
click at [1466, 121] on div "Edit" at bounding box center [1460, 126] width 124 height 11
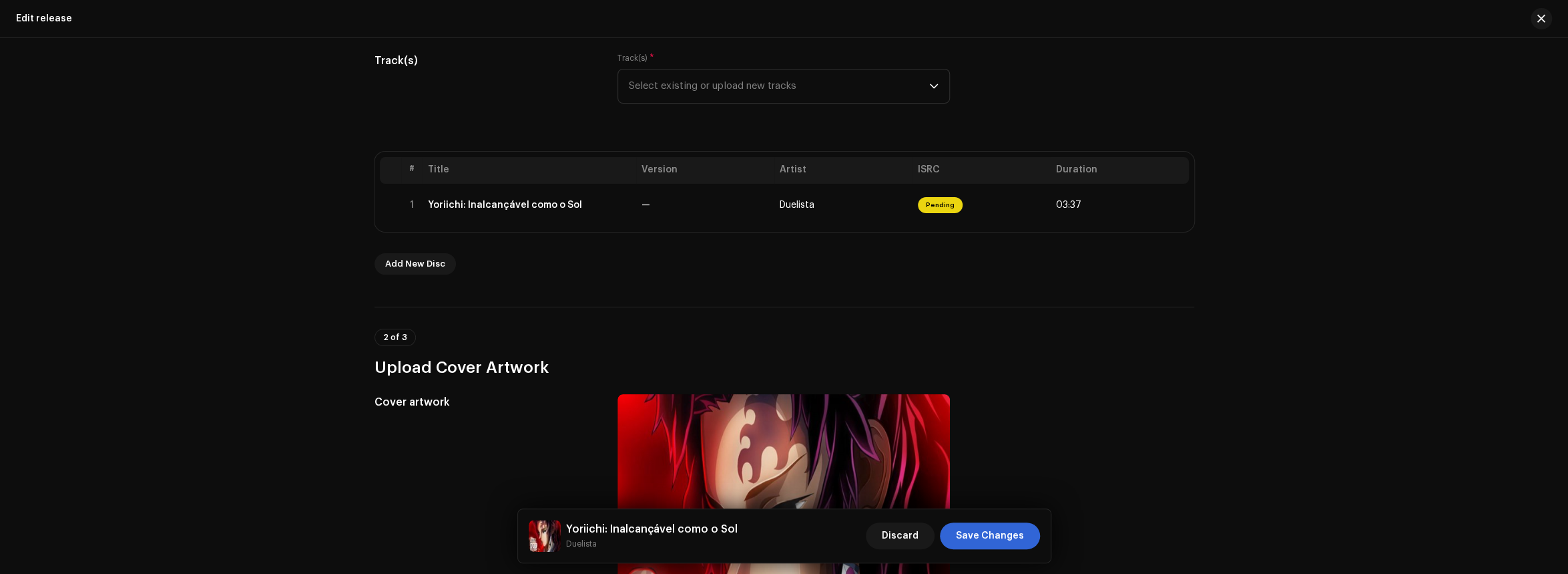
scroll to position [266, 0]
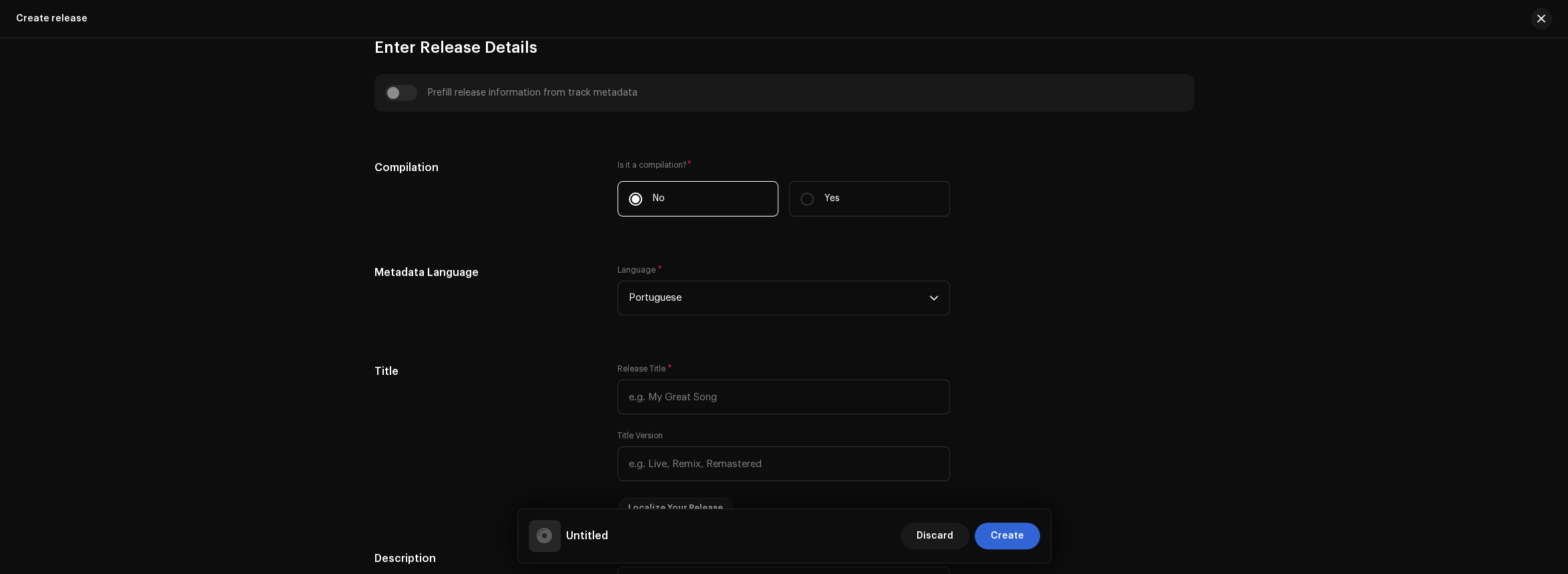
scroll to position [668, 0]
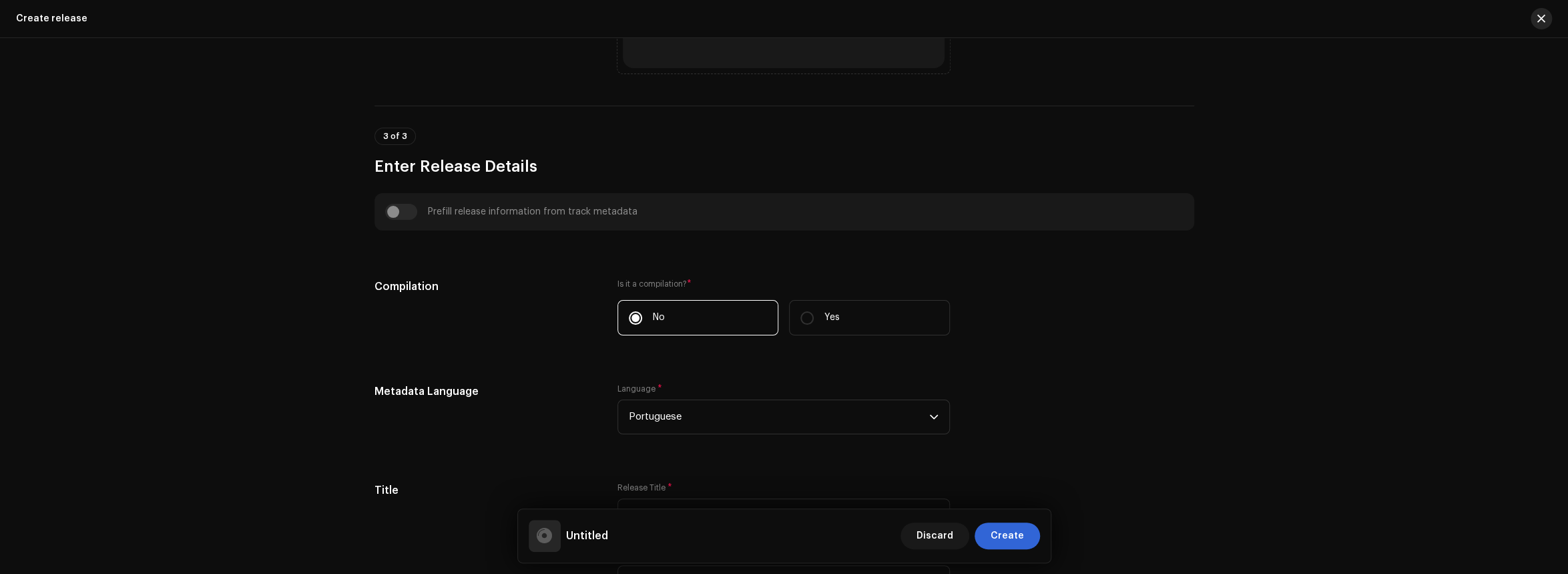
click at [1544, 20] on span "button" at bounding box center [1541, 19] width 8 height 11
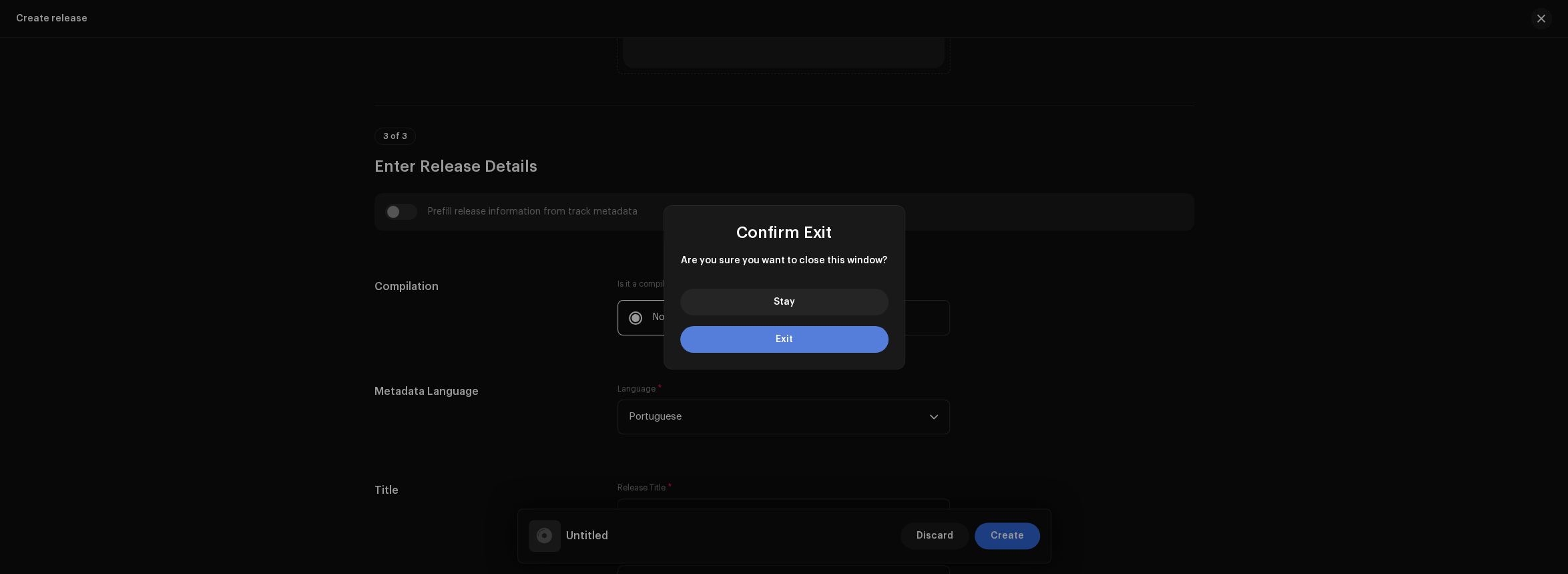
click at [813, 344] on button "Exit" at bounding box center [785, 339] width 209 height 27
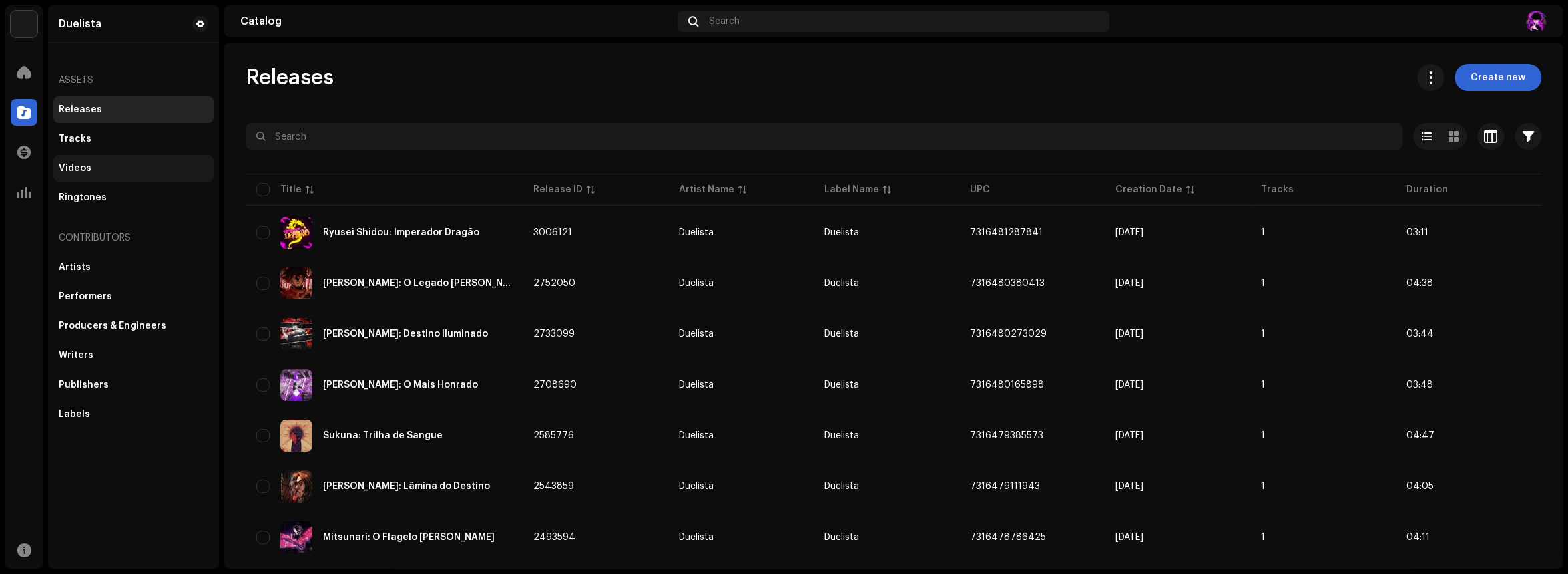
click at [133, 155] on div "Videos" at bounding box center [133, 168] width 160 height 27
click at [132, 136] on div "Tracks" at bounding box center [133, 139] width 149 height 11
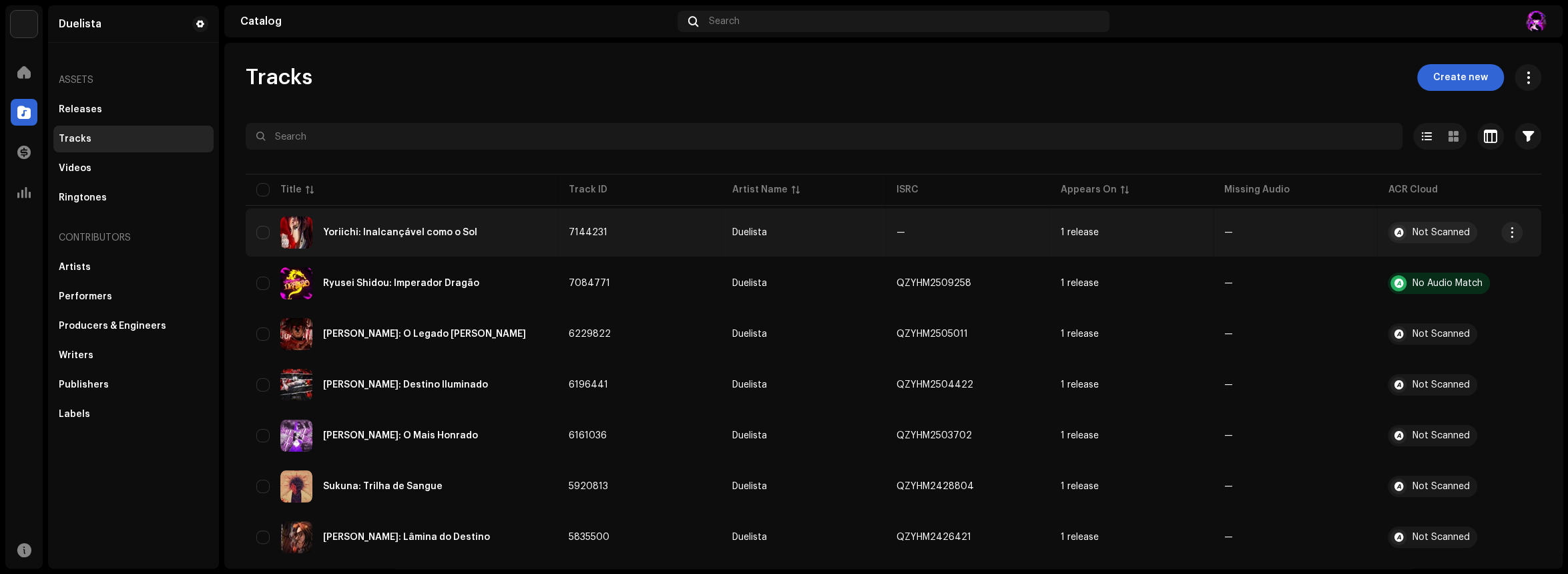
click at [441, 245] on div "Yoriichi: Inalcançável como o Sol" at bounding box center [402, 233] width 291 height 32
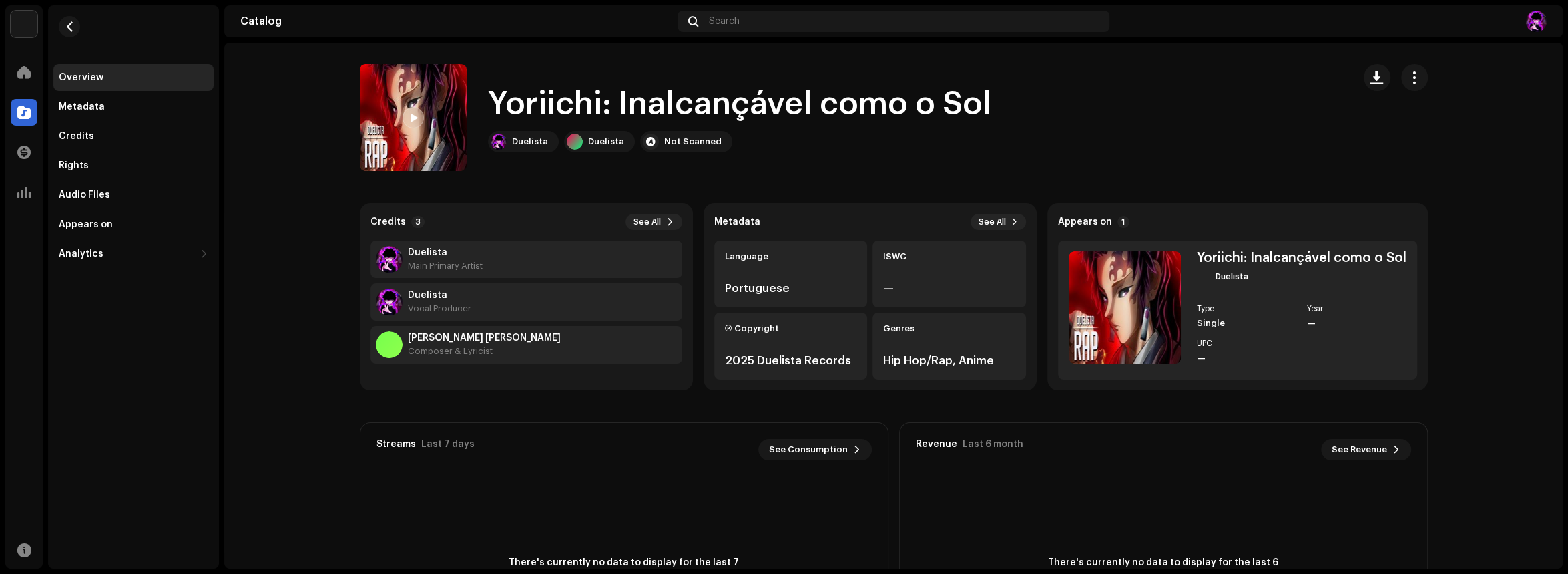
click at [409, 118] on span at bounding box center [413, 118] width 8 height 11
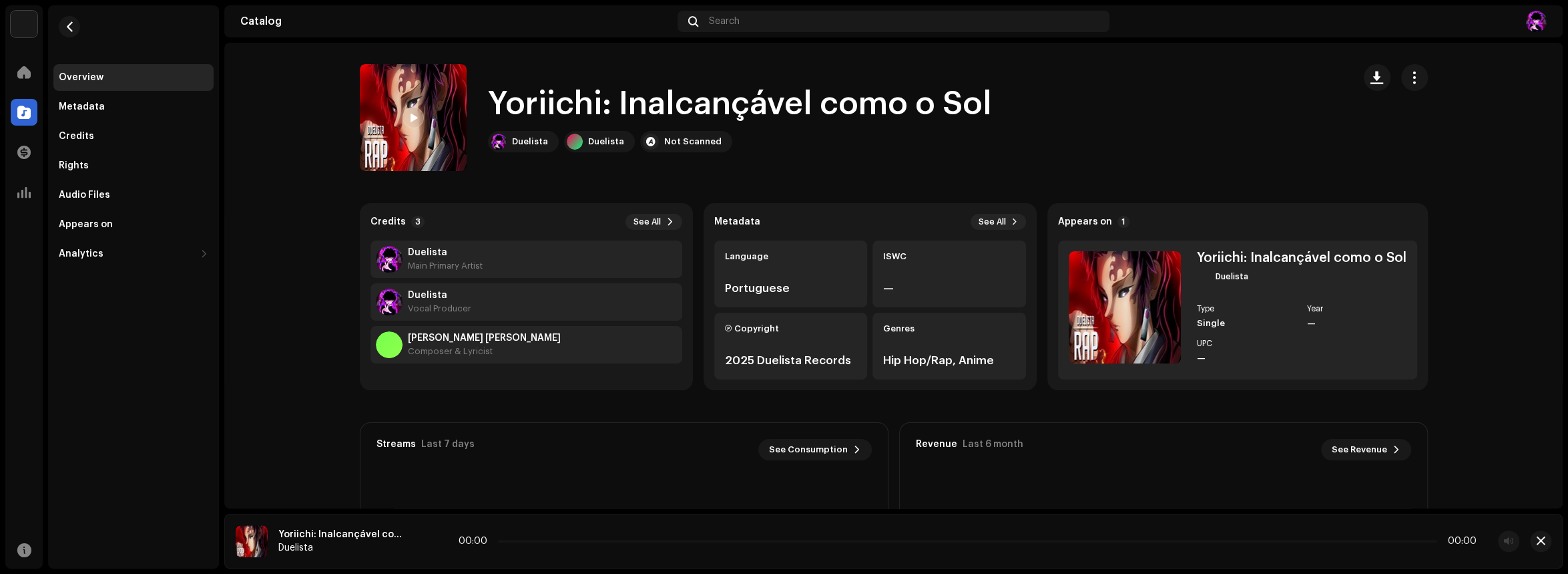
click at [424, 543] on icon at bounding box center [427, 542] width 25 height 27
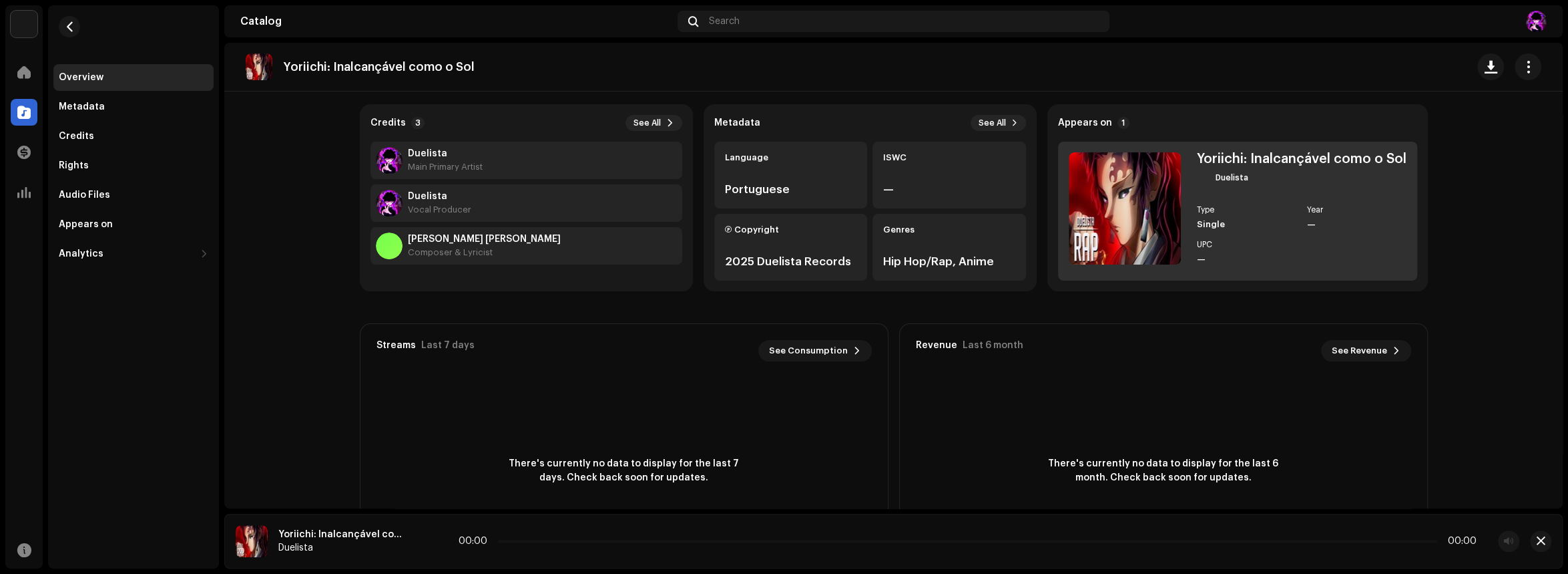
scroll to position [68, 0]
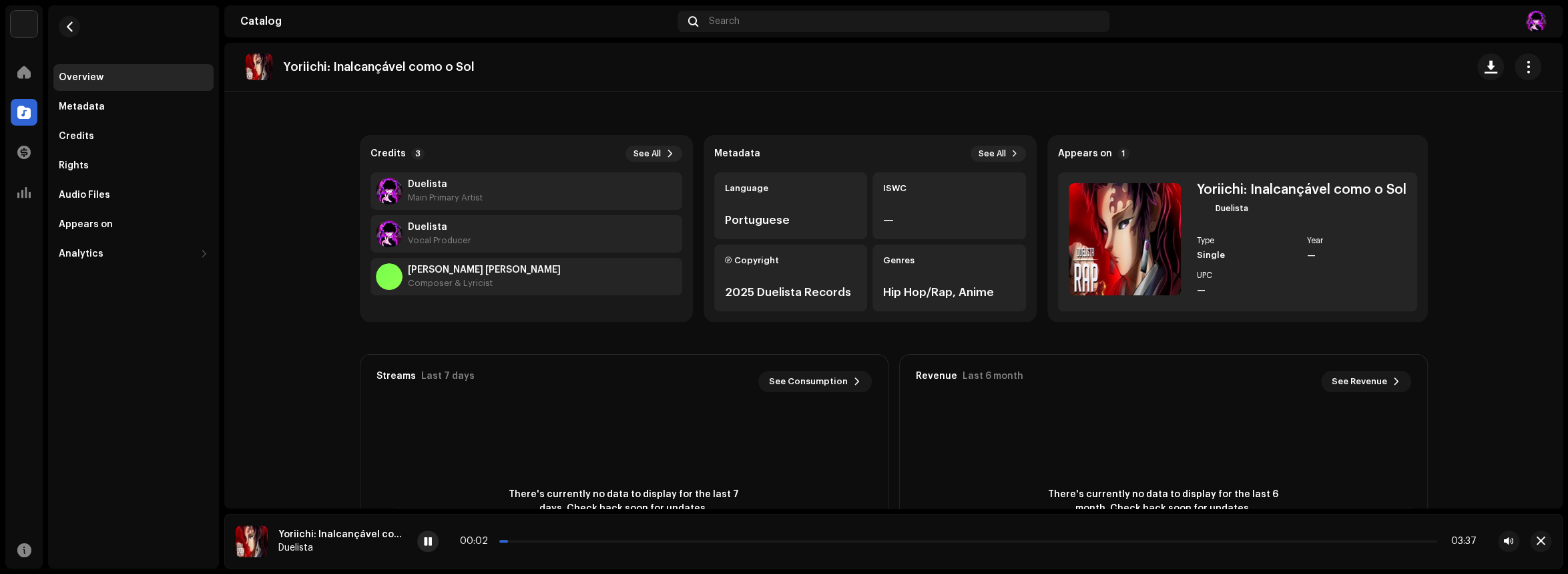
click at [425, 539] on span at bounding box center [427, 542] width 8 height 11
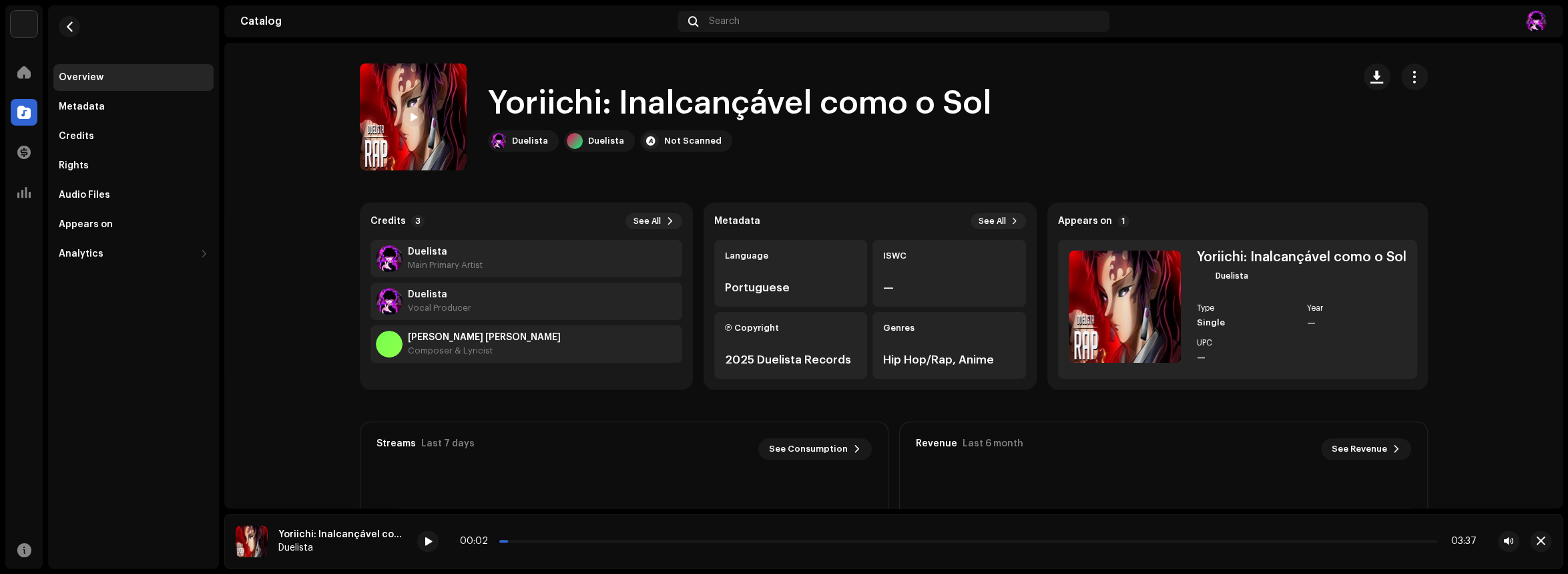
scroll to position [0, 0]
click at [1408, 72] on span "button" at bounding box center [1414, 77] width 13 height 11
click at [1448, 139] on div "Edit" at bounding box center [1471, 137] width 124 height 11
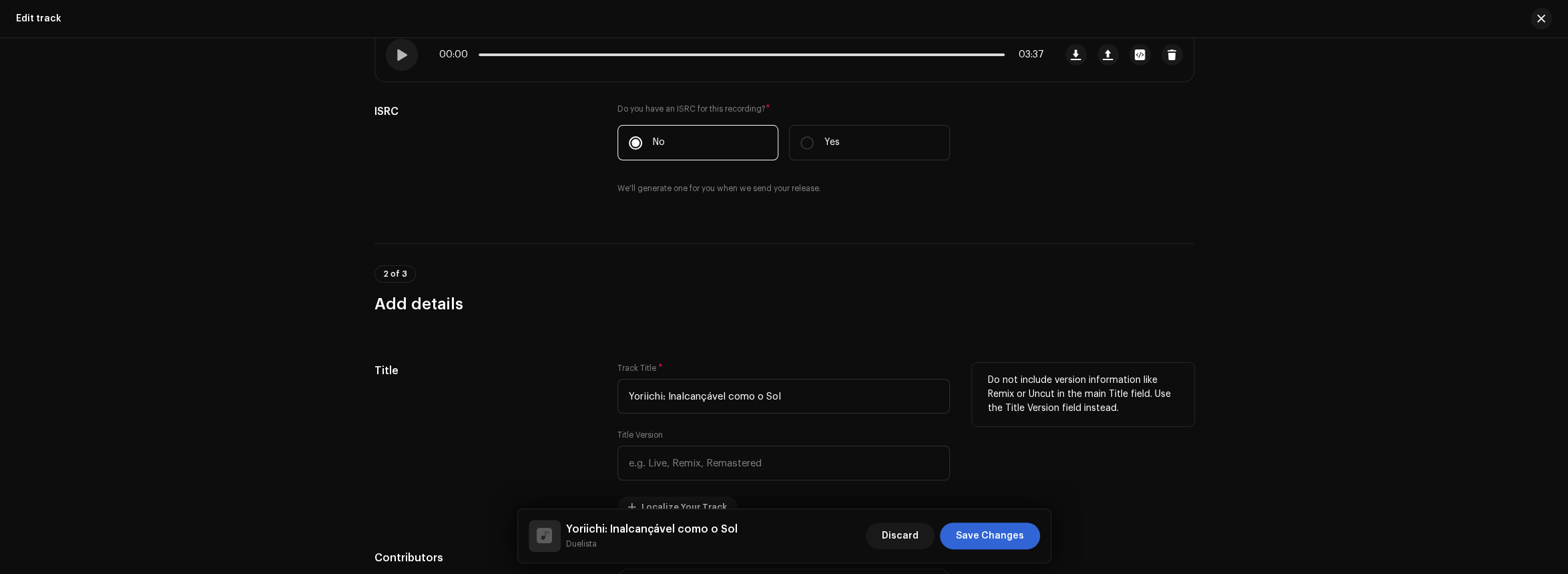
scroll to position [333, 0]
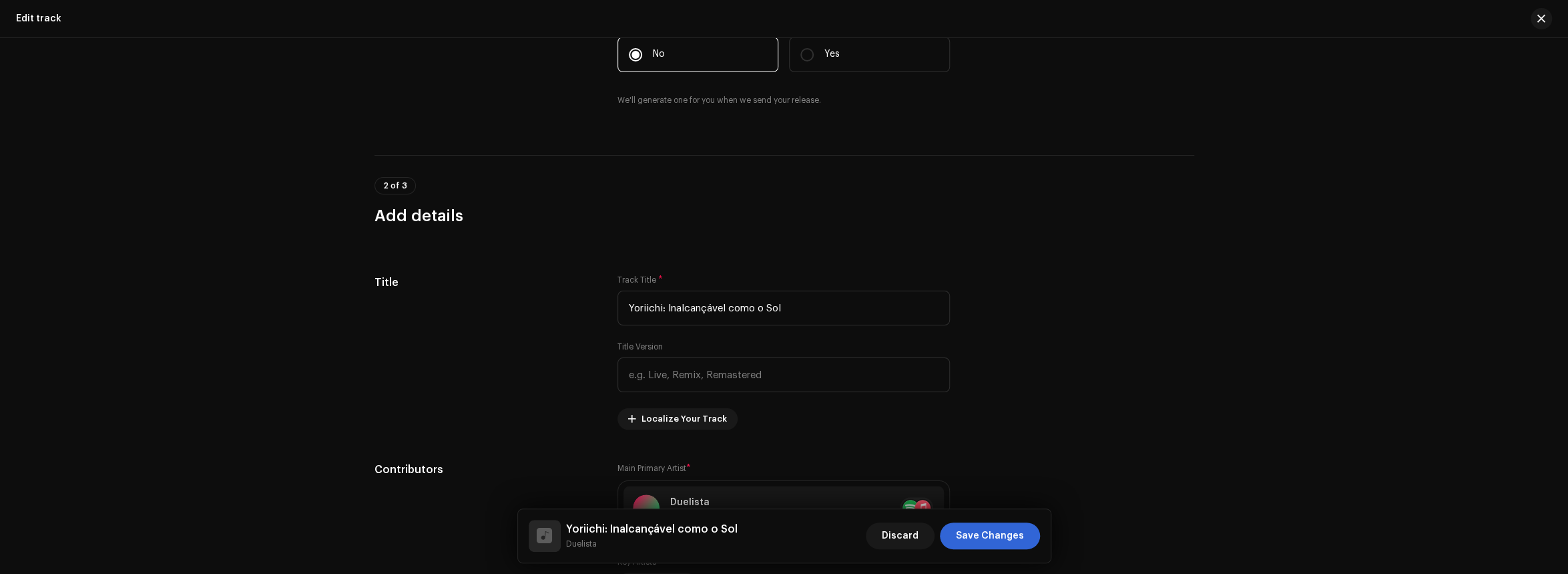
click at [379, 183] on p-tag "2 of 3" at bounding box center [396, 185] width 41 height 17
drag, startPoint x: 379, startPoint y: 183, endPoint x: 411, endPoint y: 183, distance: 32.0
click at [380, 183] on p-tag "2 of 3" at bounding box center [396, 185] width 41 height 17
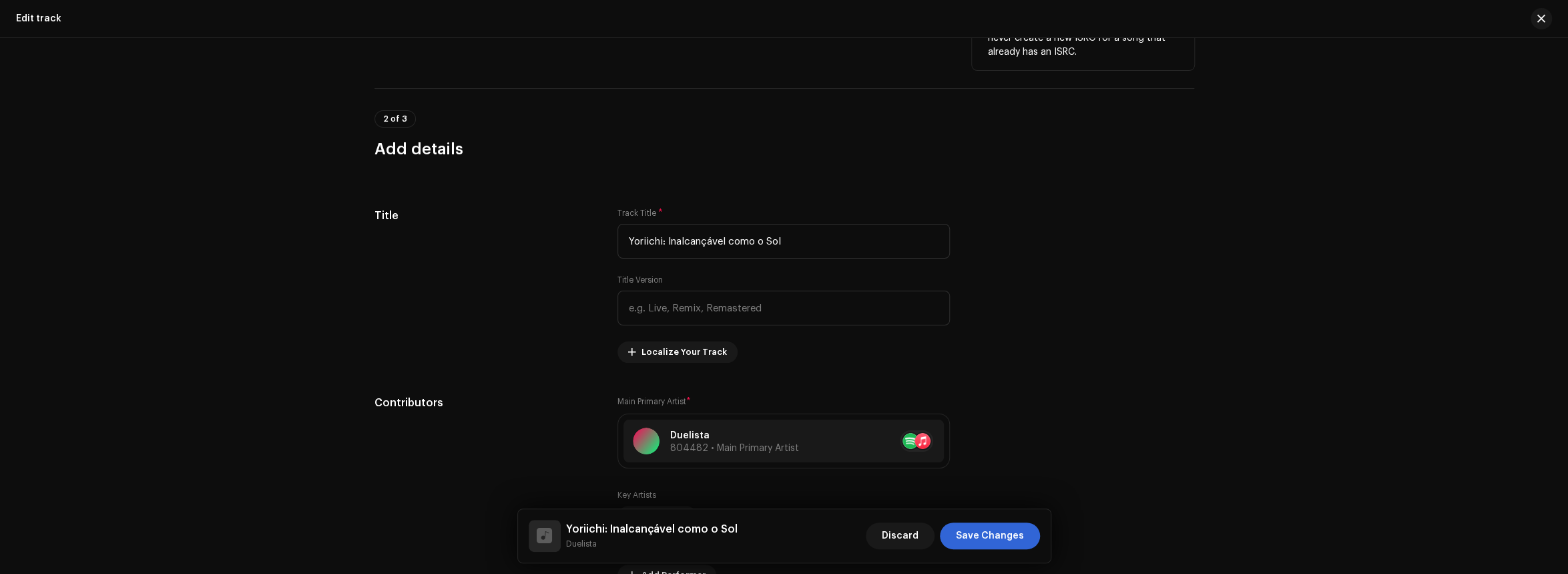
scroll to position [201, 0]
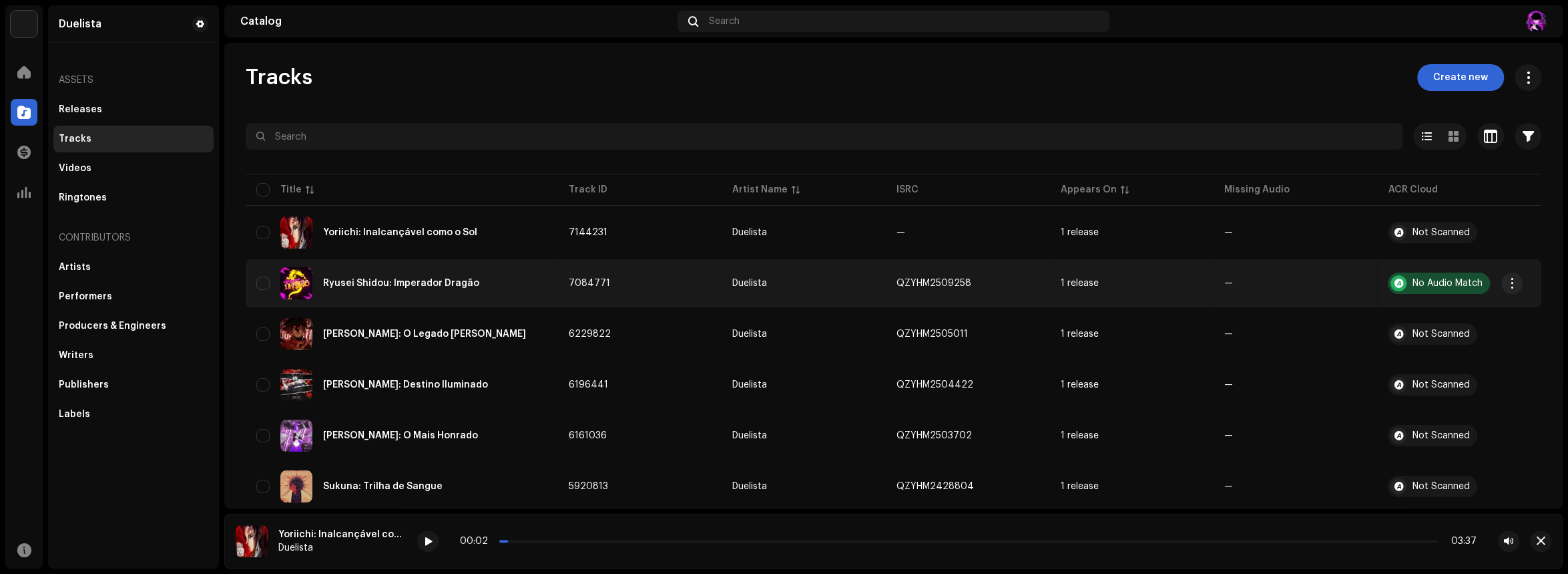
click at [1464, 280] on div "No Audio Match" at bounding box center [1447, 283] width 70 height 9
click at [1279, 280] on re-a-table-badge "—" at bounding box center [1296, 283] width 143 height 9
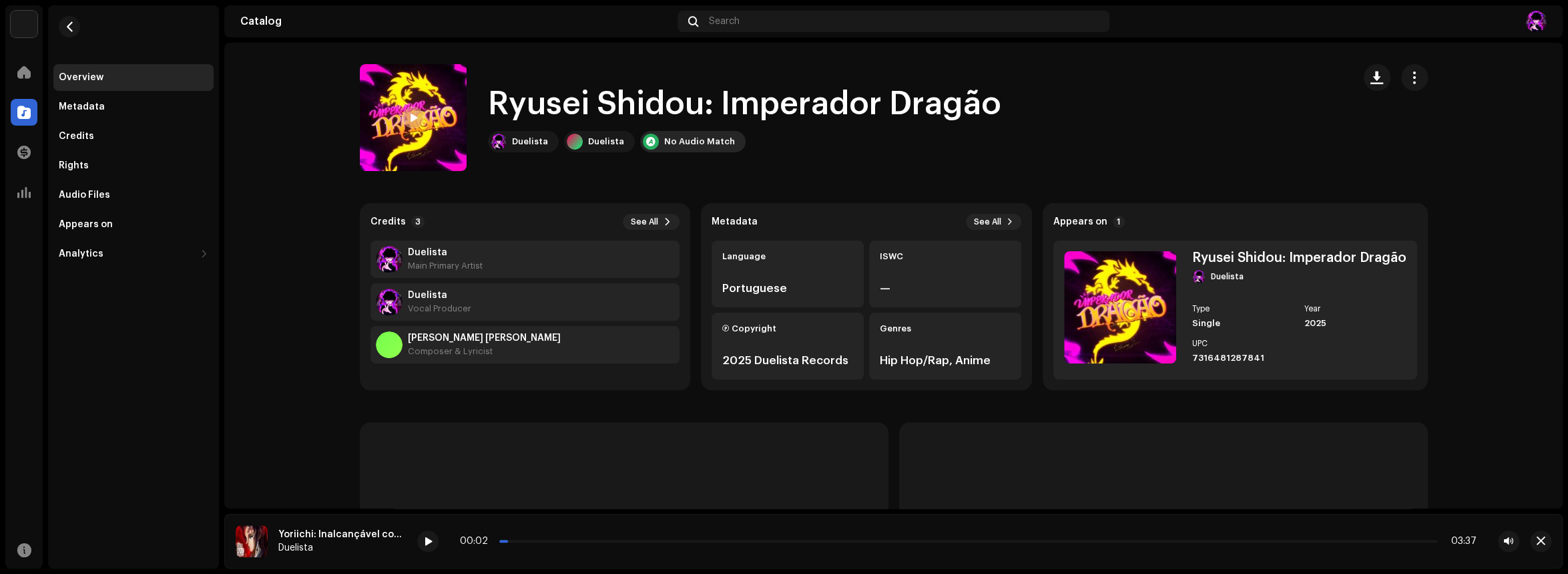
click at [685, 147] on div "No Audio Match" at bounding box center [699, 141] width 71 height 11
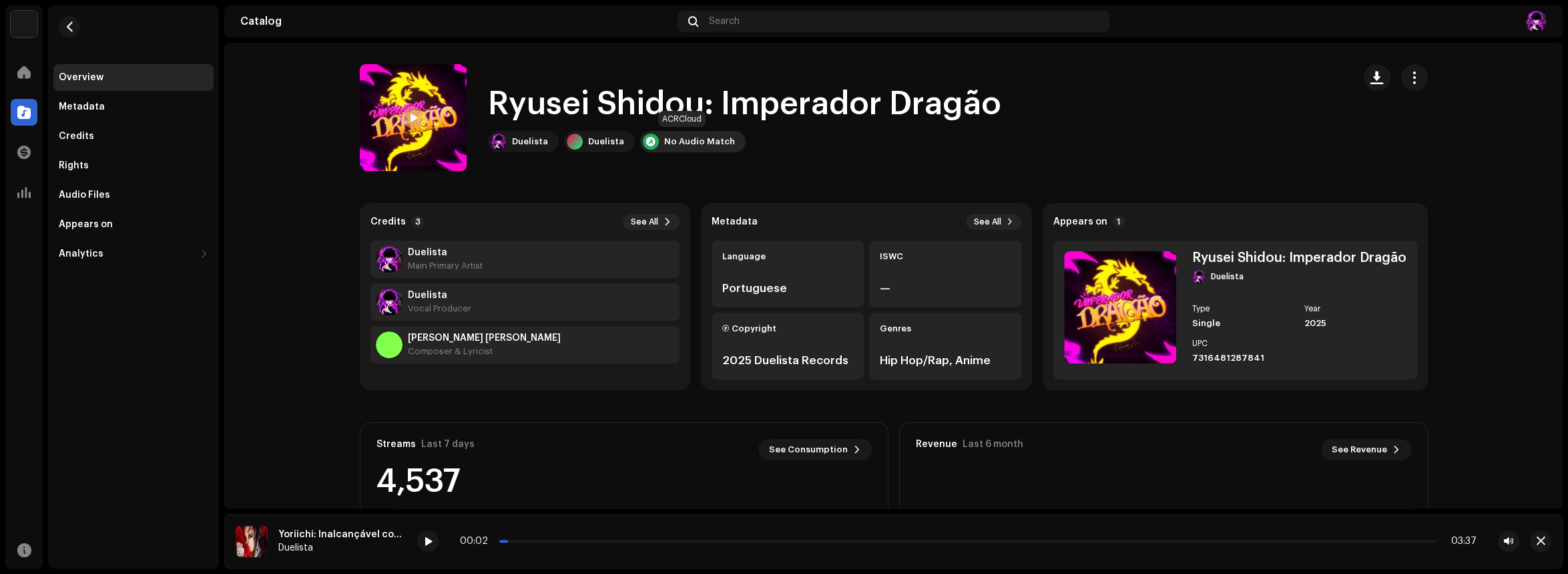
click at [665, 141] on div "No Audio Match" at bounding box center [699, 141] width 71 height 11
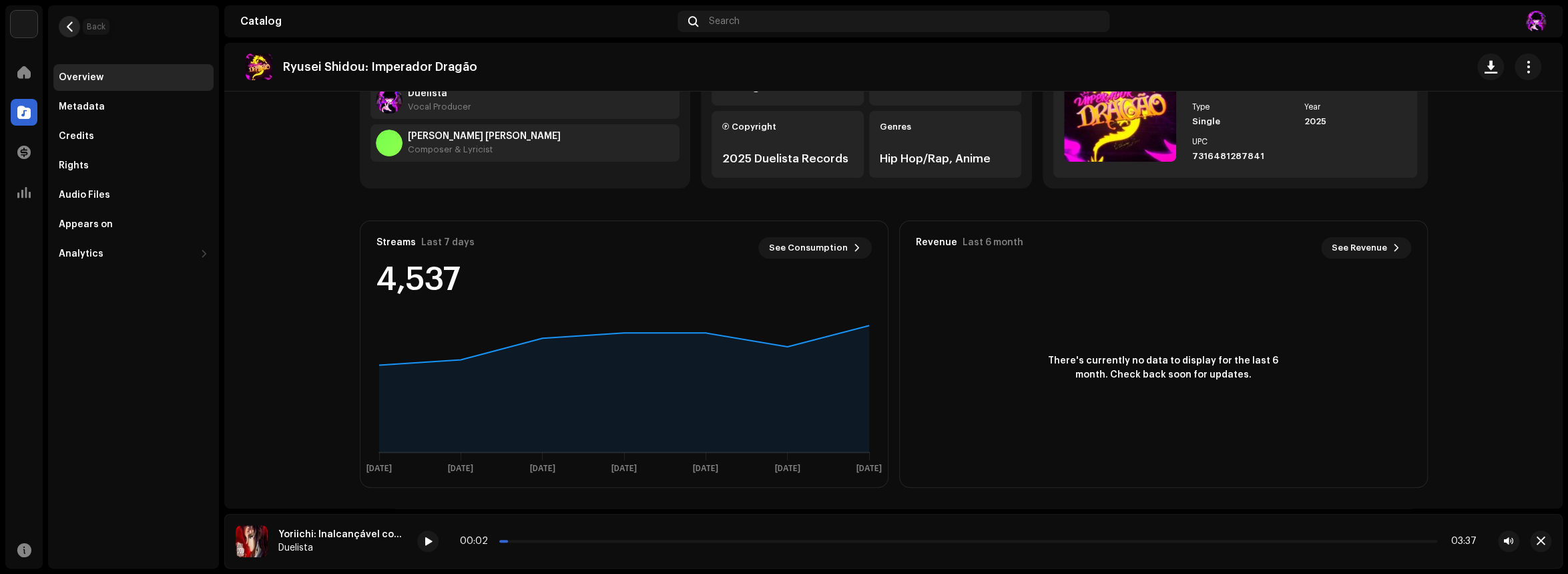
click at [77, 31] on button "button" at bounding box center [69, 27] width 22 height 22
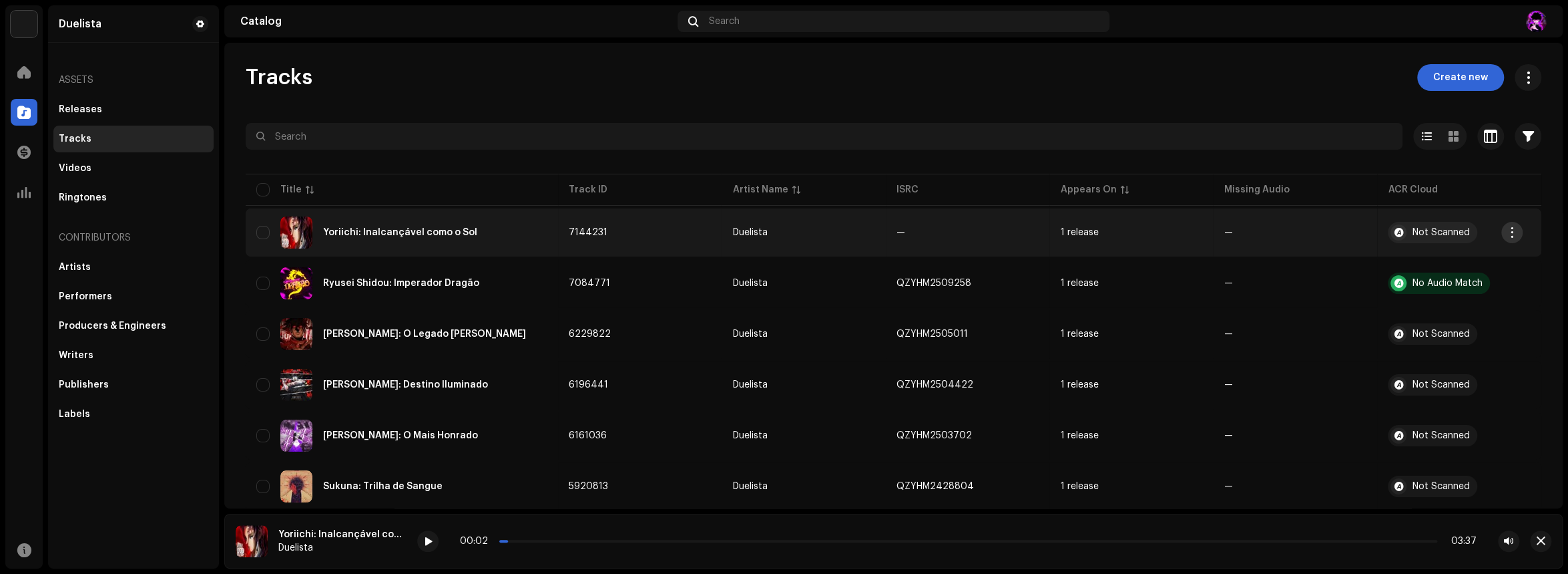
click at [1504, 238] on button "button" at bounding box center [1512, 232] width 22 height 22
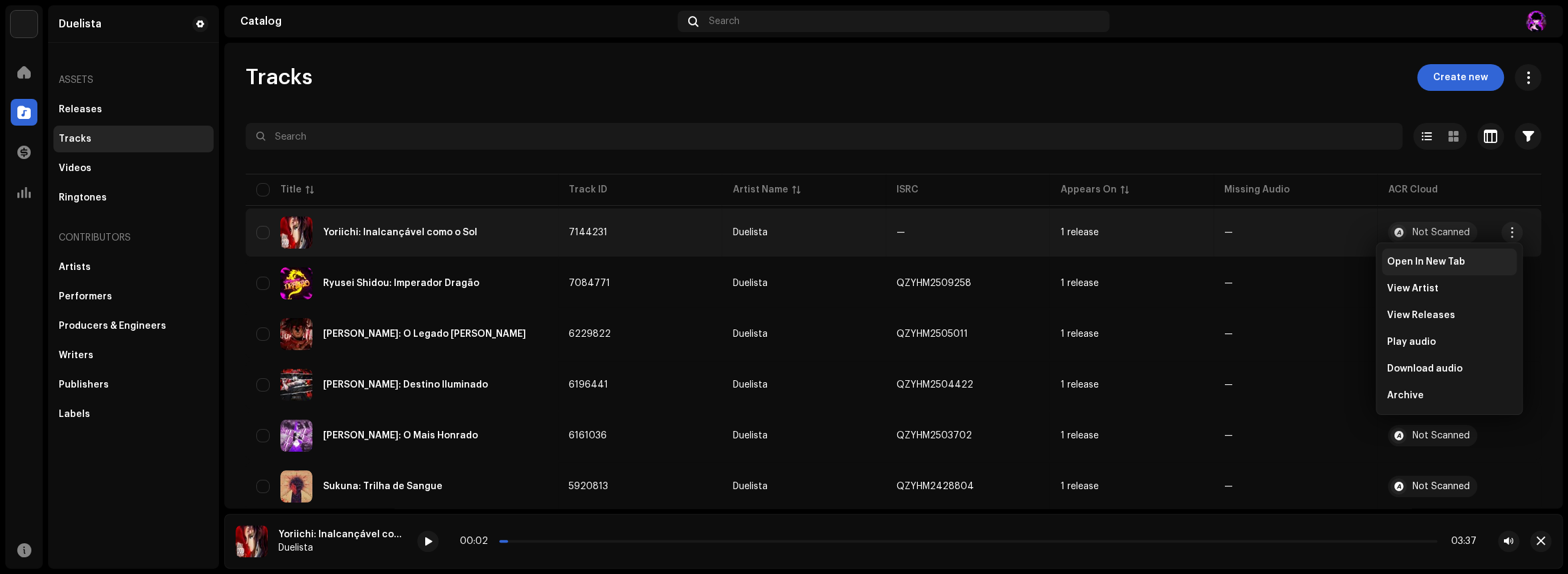
click at [1457, 266] on span "Open In New Tab" at bounding box center [1426, 262] width 78 height 11
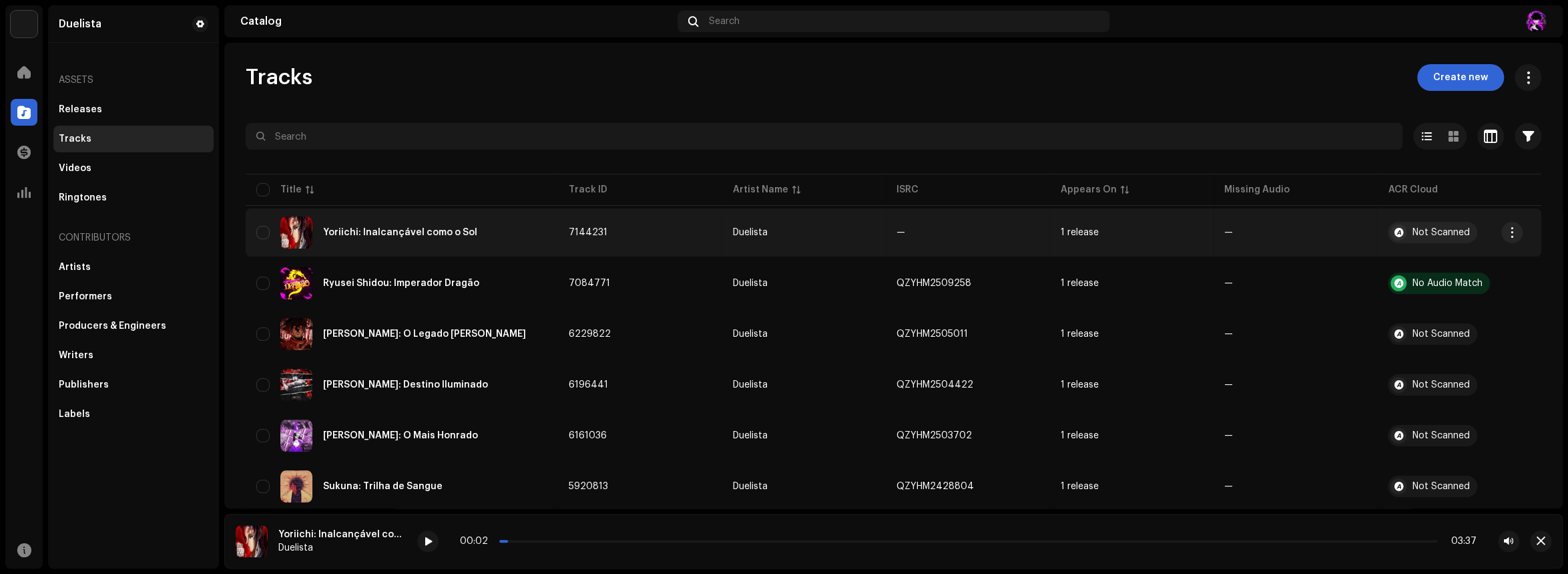
click at [1282, 238] on td "—" at bounding box center [1296, 232] width 165 height 48
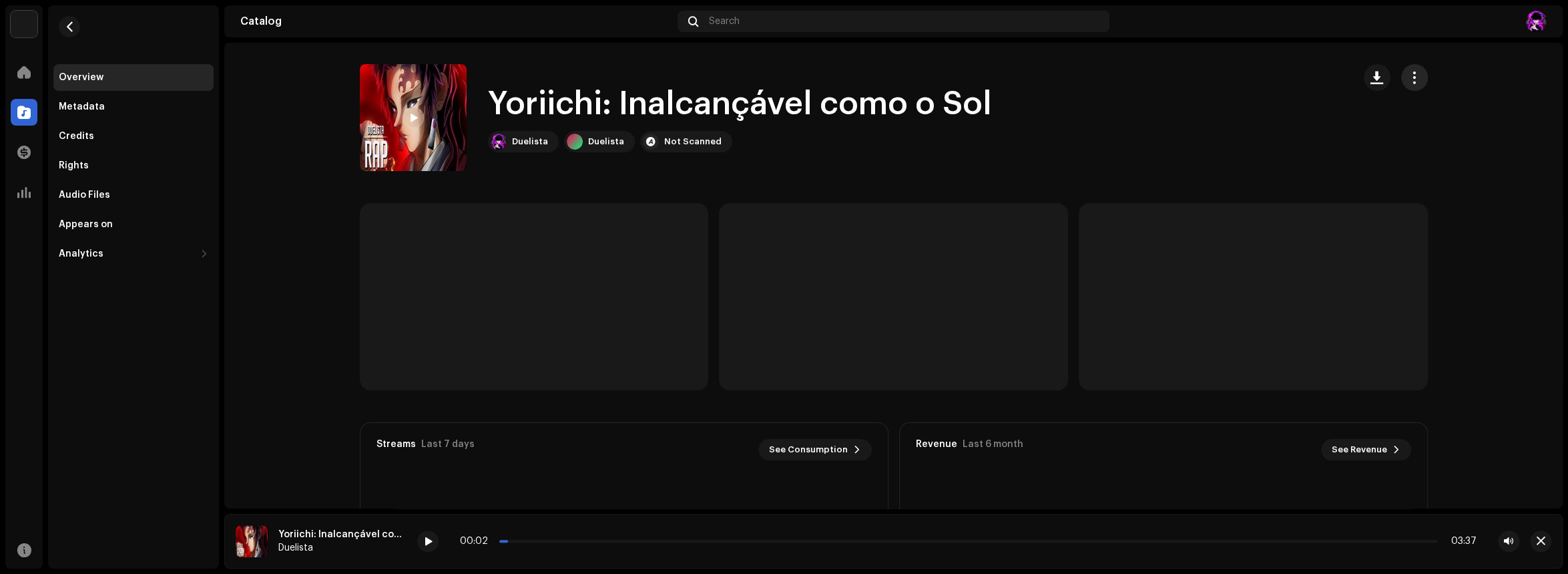
click at [1415, 85] on button "button" at bounding box center [1414, 77] width 27 height 27
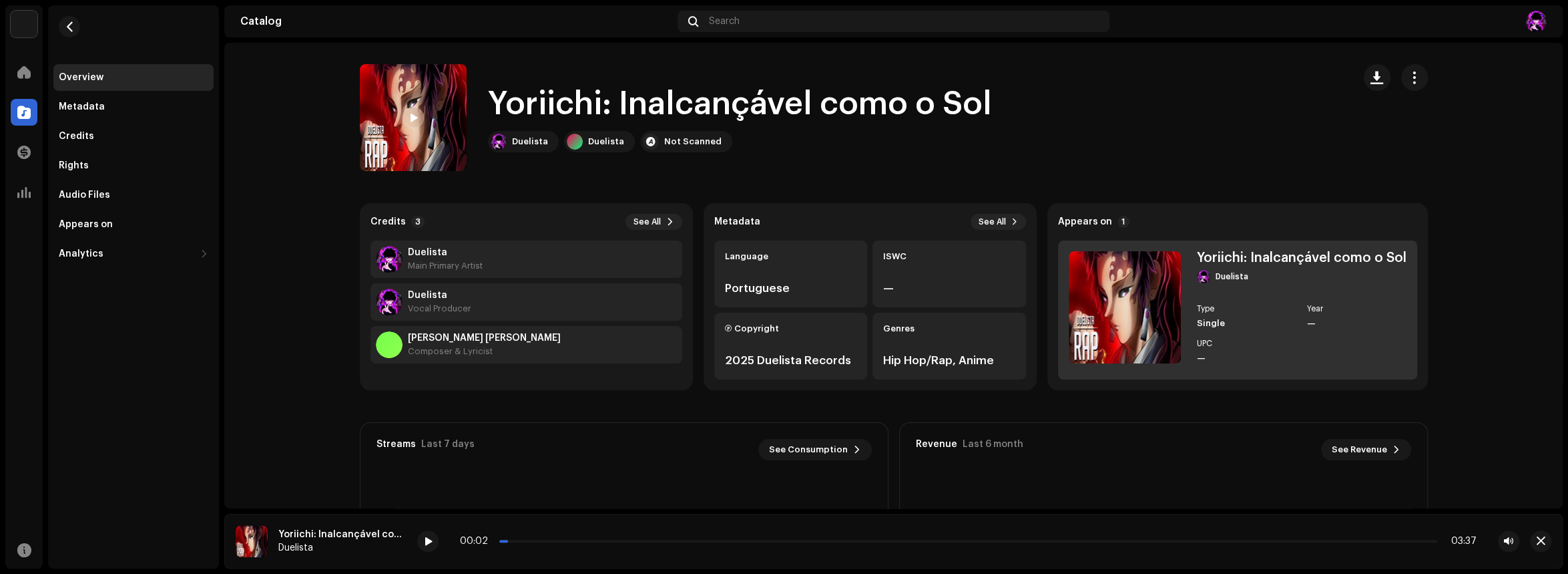
click at [1183, 260] on div "[PERSON_NAME]: Inalcançável como o Sol Duelista Type Single Year — UPC —" at bounding box center [1237, 309] width 359 height 139
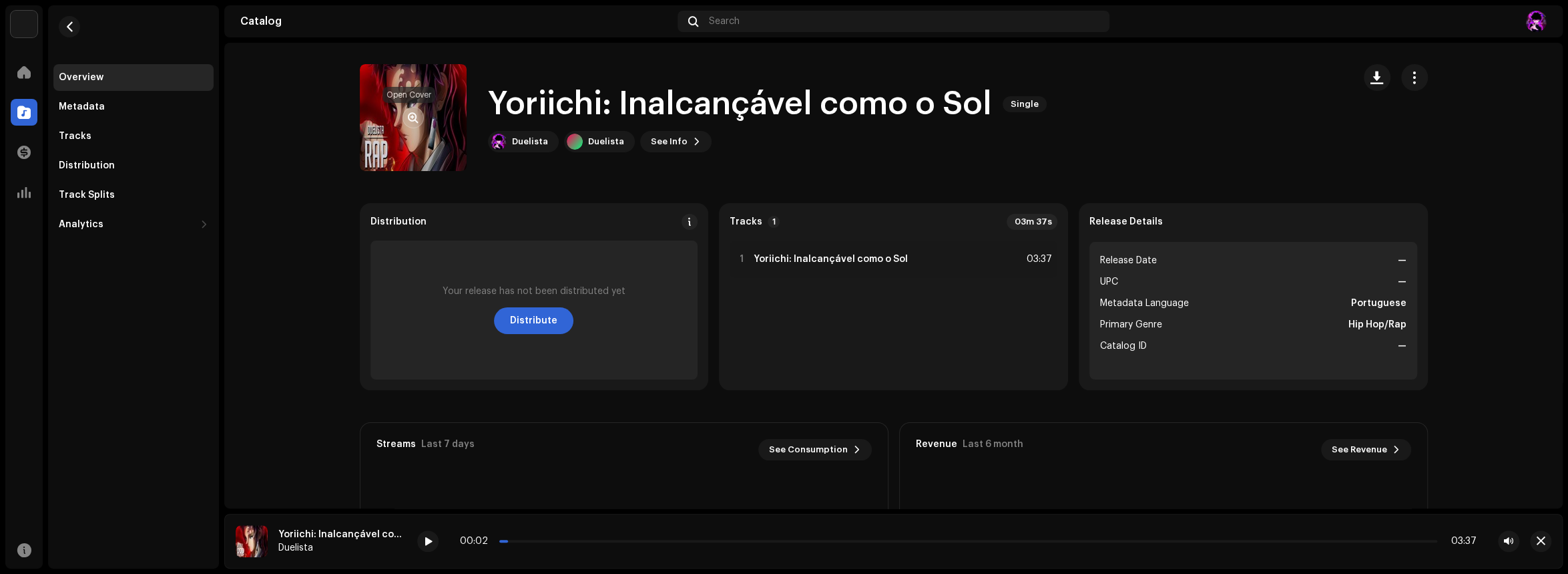
click at [414, 121] on button "button" at bounding box center [414, 118] width 22 height 22
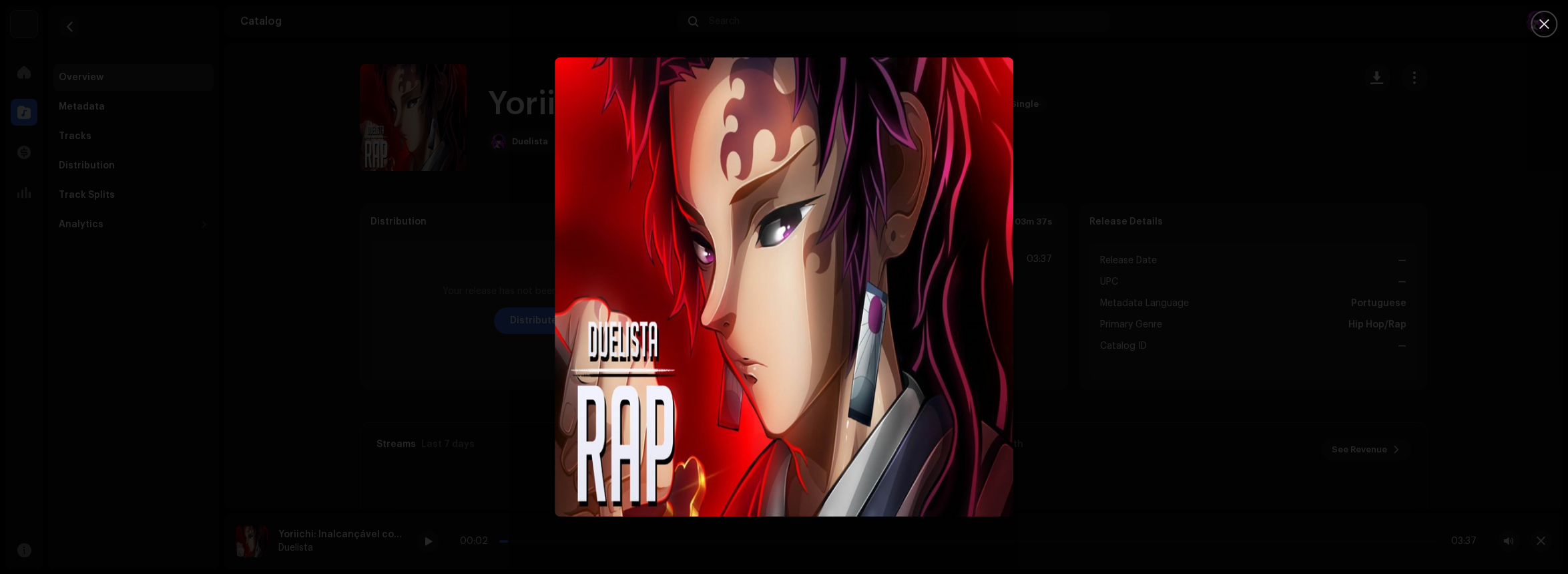
click at [810, 321] on img "1" at bounding box center [784, 287] width 459 height 459
click at [334, 188] on div at bounding box center [784, 287] width 1568 height 574
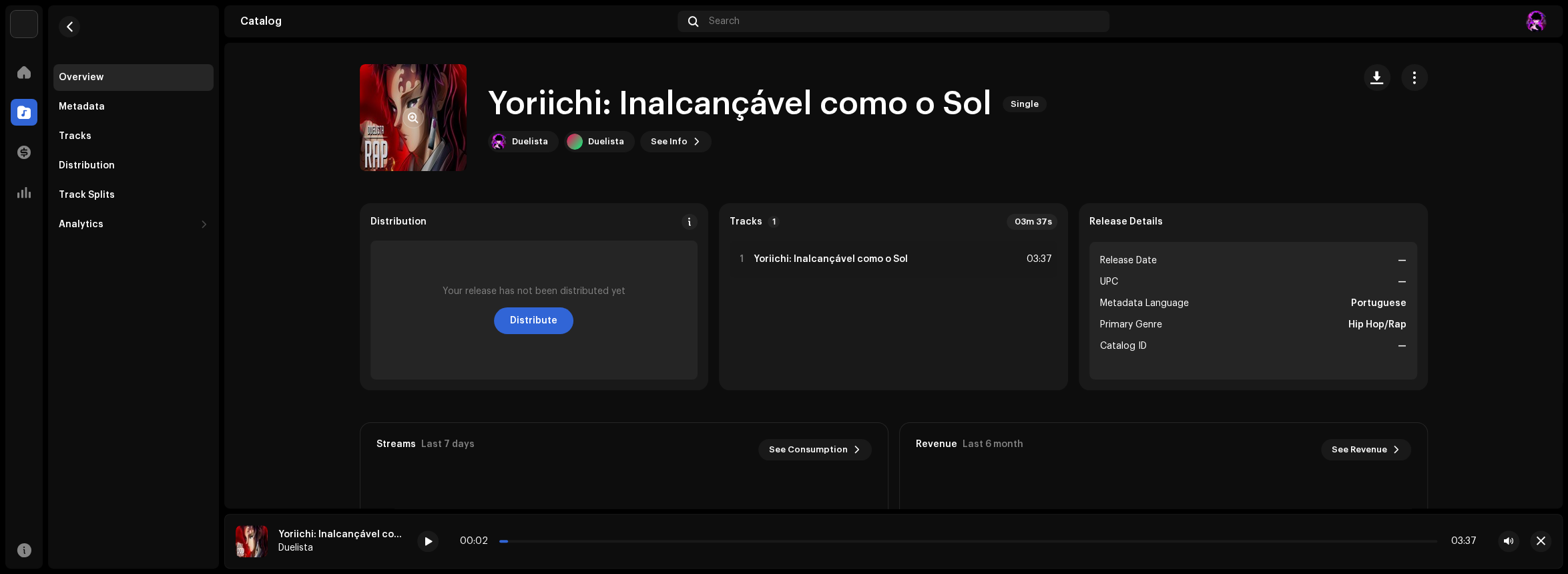
click at [393, 137] on re-a-cover at bounding box center [413, 117] width 107 height 107
click at [411, 123] on button "button" at bounding box center [414, 118] width 22 height 22
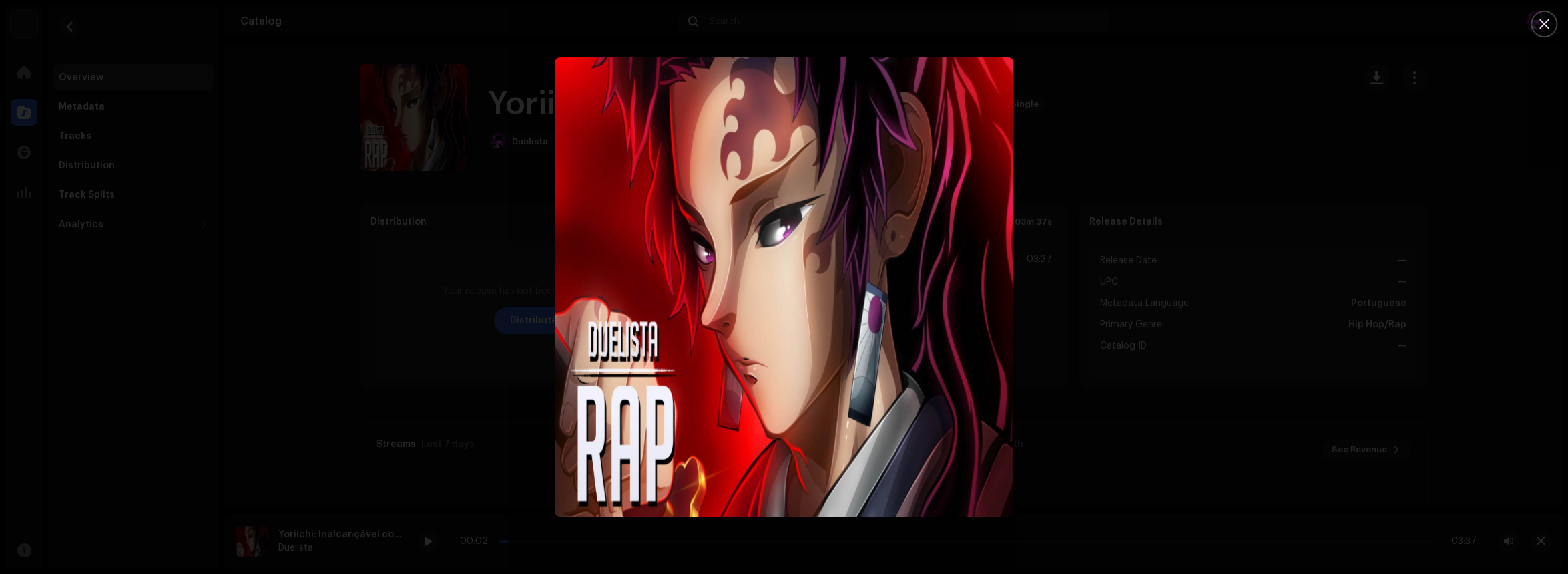
click at [398, 147] on div at bounding box center [784, 287] width 1568 height 574
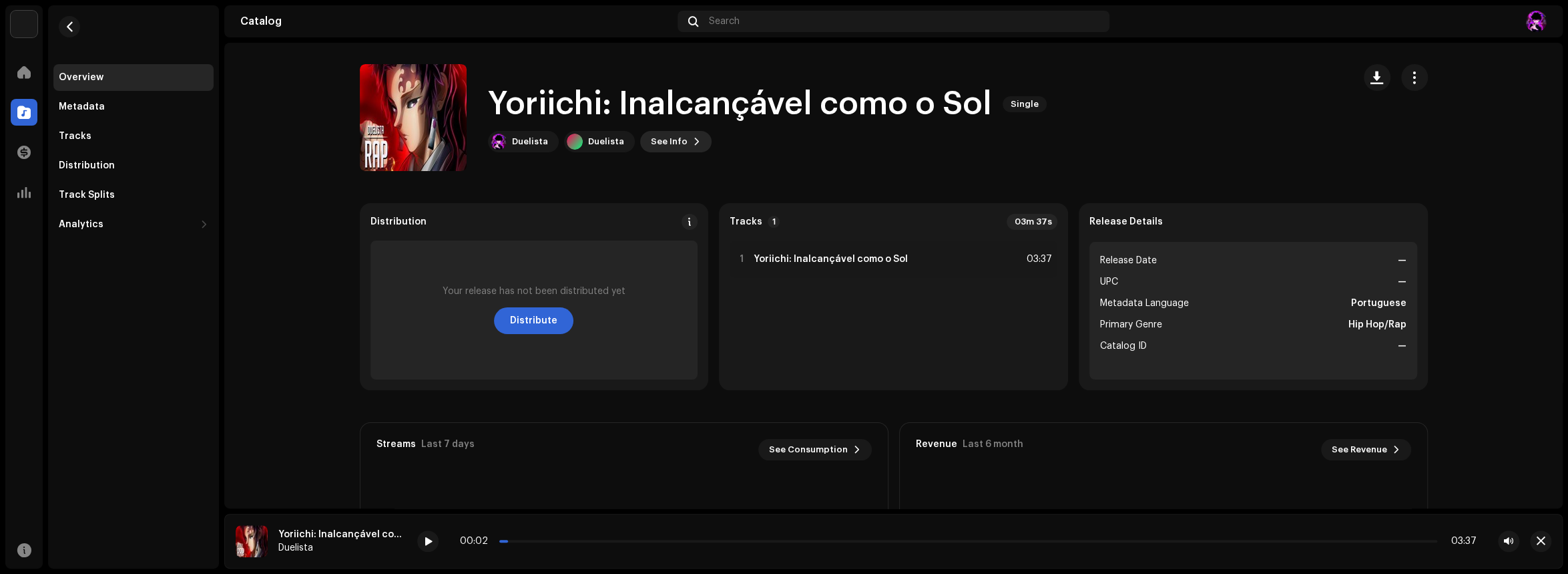
click at [662, 147] on span "See Info" at bounding box center [669, 142] width 37 height 27
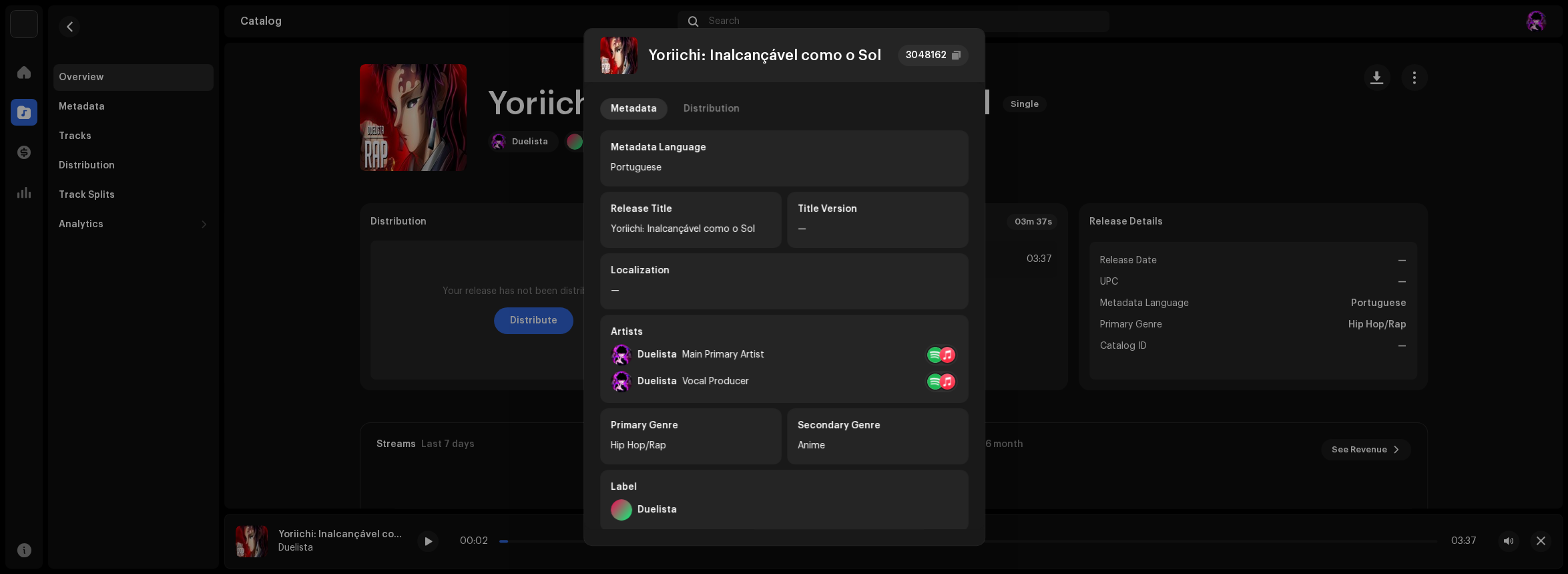
drag, startPoint x: 595, startPoint y: 48, endPoint x: 628, endPoint y: 64, distance: 36.7
click at [613, 58] on div "Yoriichi: Inalcançável como o Sol 3048162" at bounding box center [784, 55] width 400 height 53
click at [628, 64] on img at bounding box center [619, 56] width 38 height 38
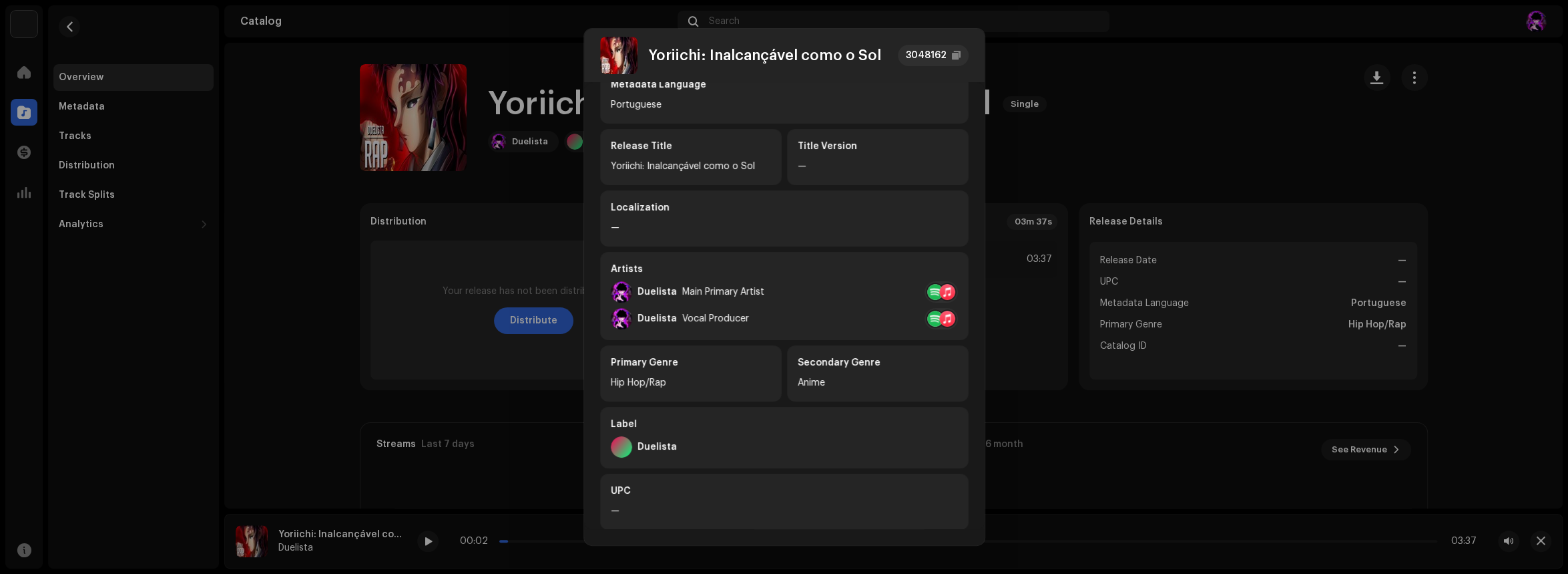
scroll to position [202, 0]
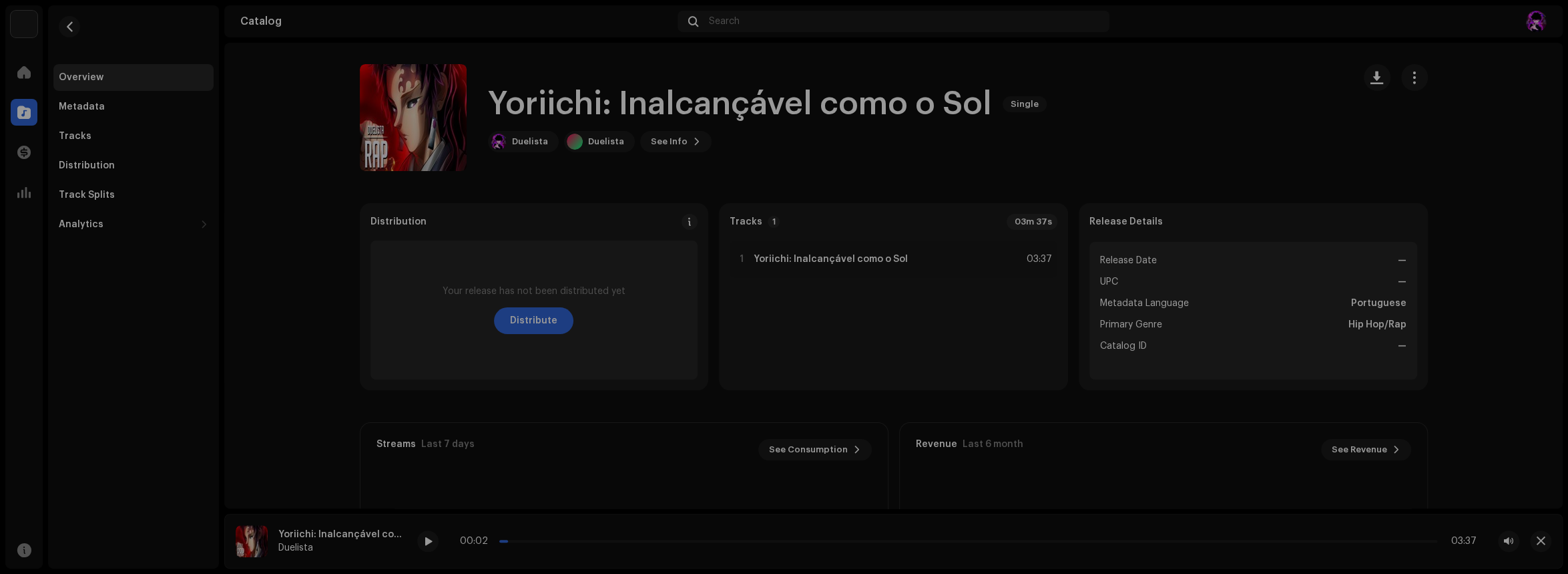
drag, startPoint x: 1014, startPoint y: 167, endPoint x: 1020, endPoint y: 157, distance: 11.7
click at [1014, 166] on div "Yoriichi: Inalcançável como o Sol 3048162 Metadata Distribution Metadata Langua…" at bounding box center [784, 287] width 1568 height 574
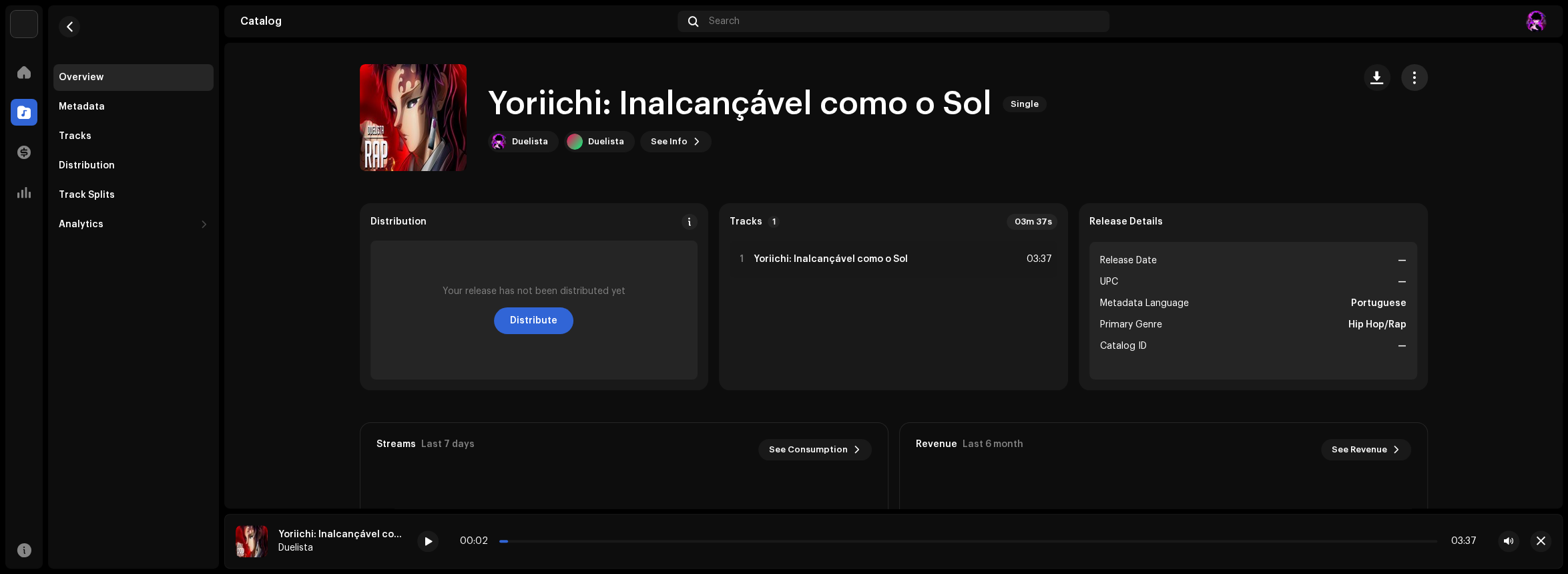
click at [1408, 77] on span "button" at bounding box center [1414, 77] width 13 height 11
click at [1449, 146] on div "Edit" at bounding box center [1471, 137] width 135 height 27
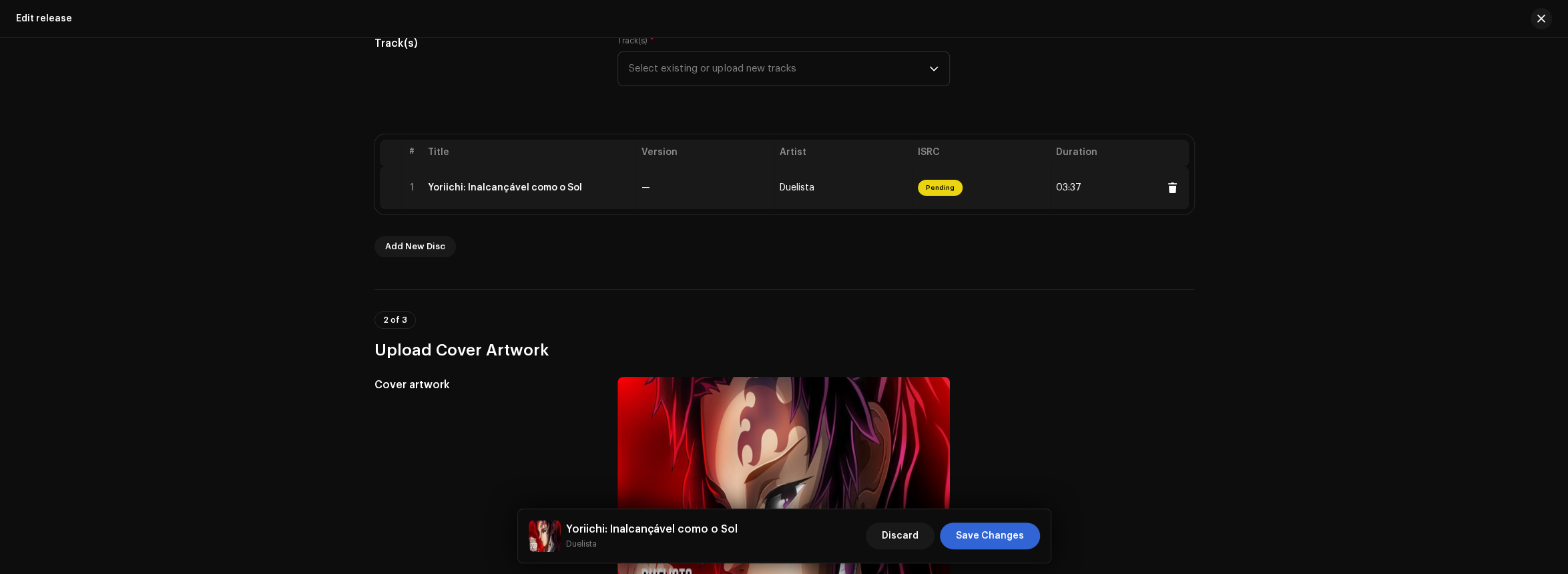
scroll to position [333, 0]
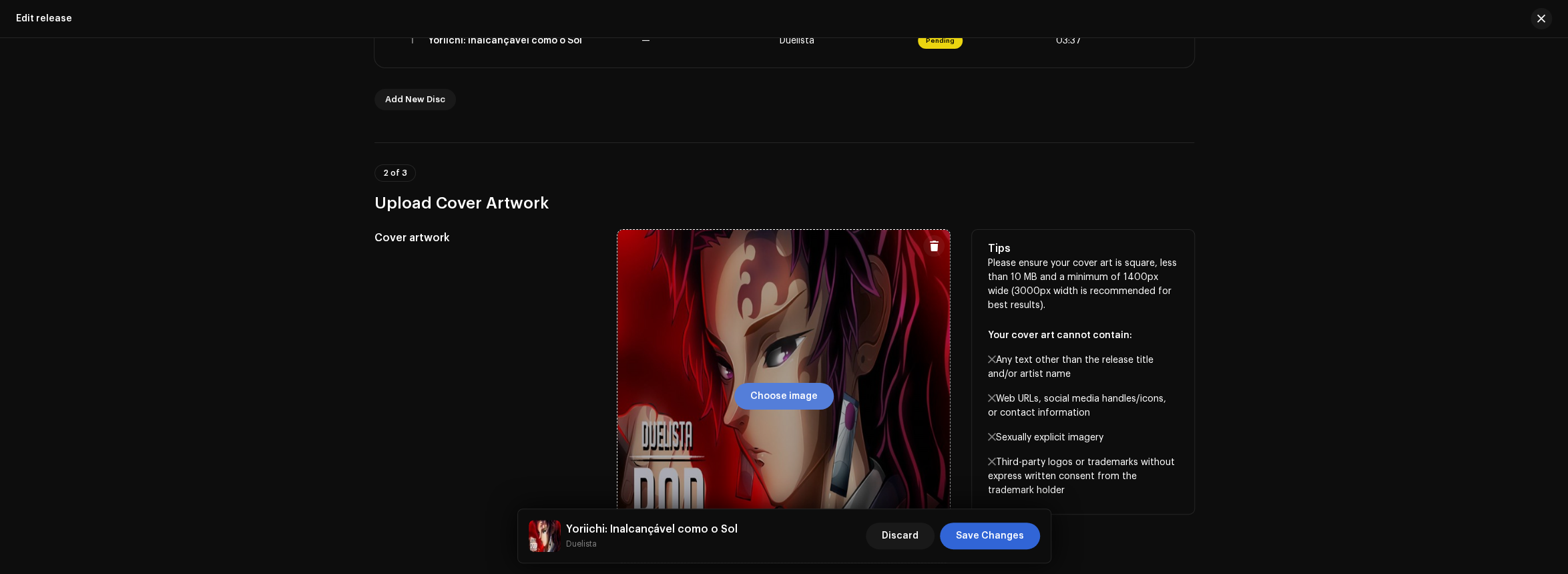
click at [776, 398] on span "Choose image" at bounding box center [783, 396] width 67 height 27
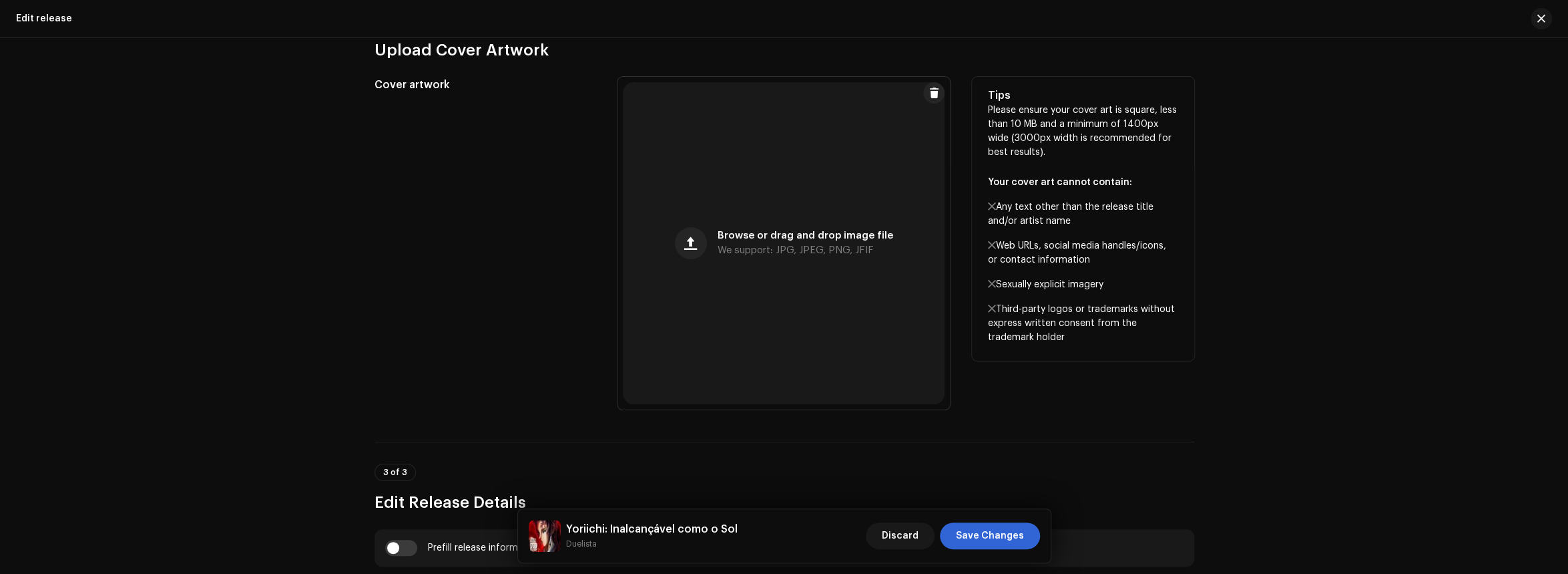
scroll to position [400, 0]
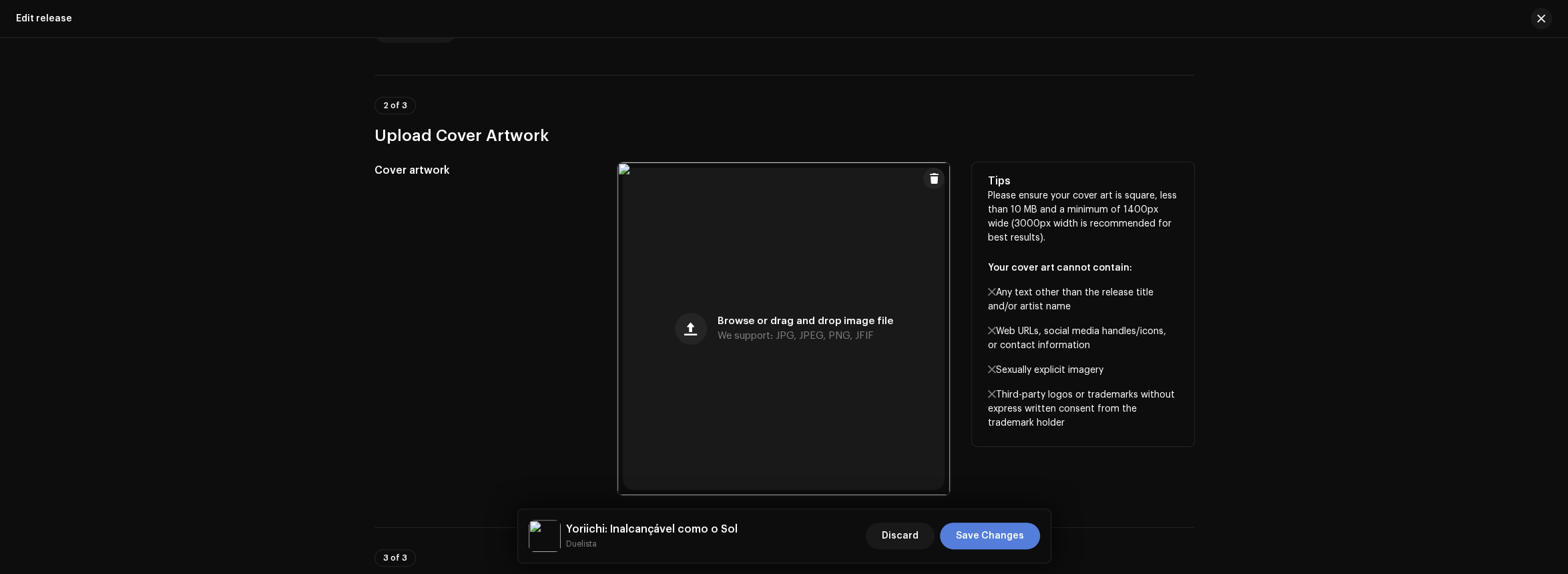
click at [996, 534] on span "Save Changes" at bounding box center [990, 536] width 68 height 27
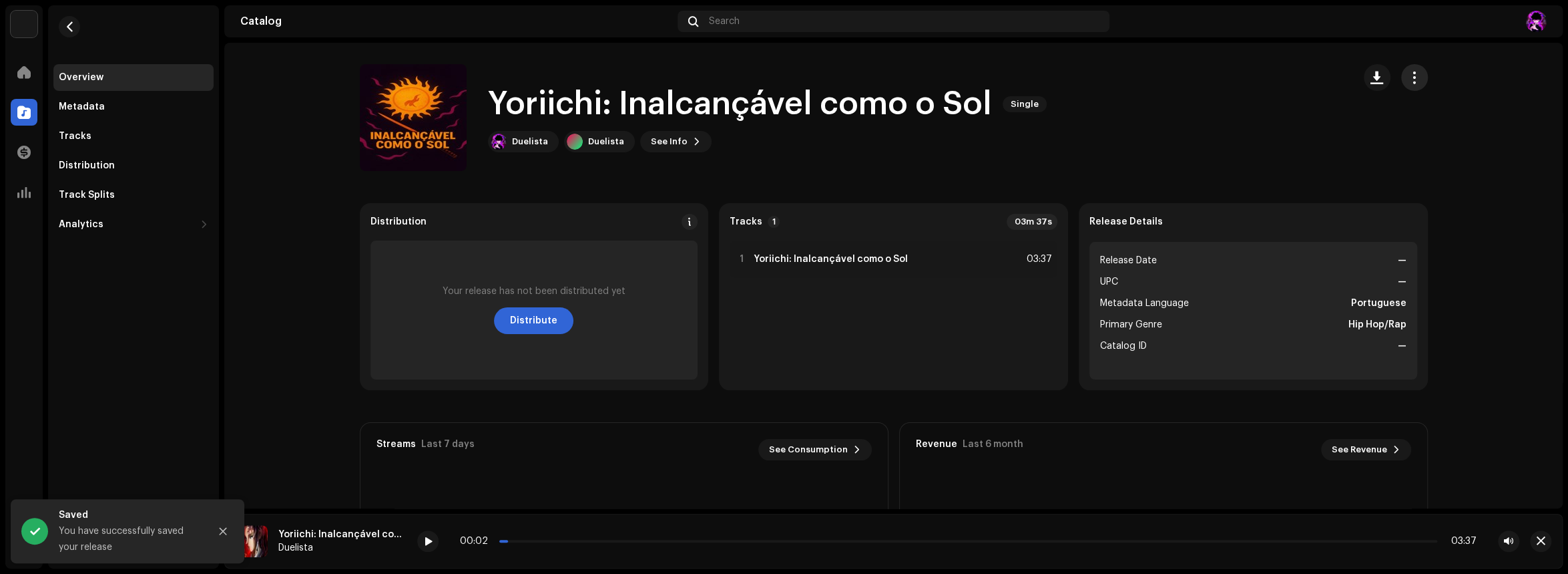
click at [1408, 76] on span "button" at bounding box center [1414, 77] width 13 height 11
click at [1445, 140] on div "Edit" at bounding box center [1471, 137] width 124 height 11
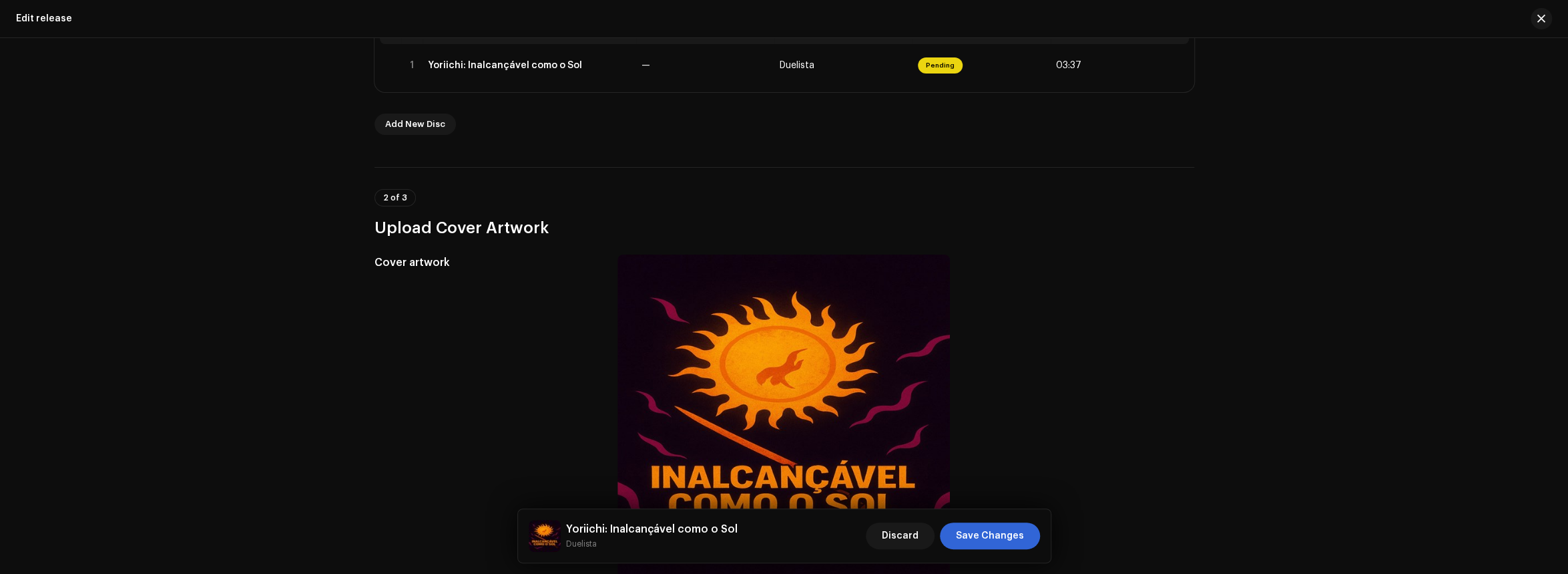
scroll to position [133, 0]
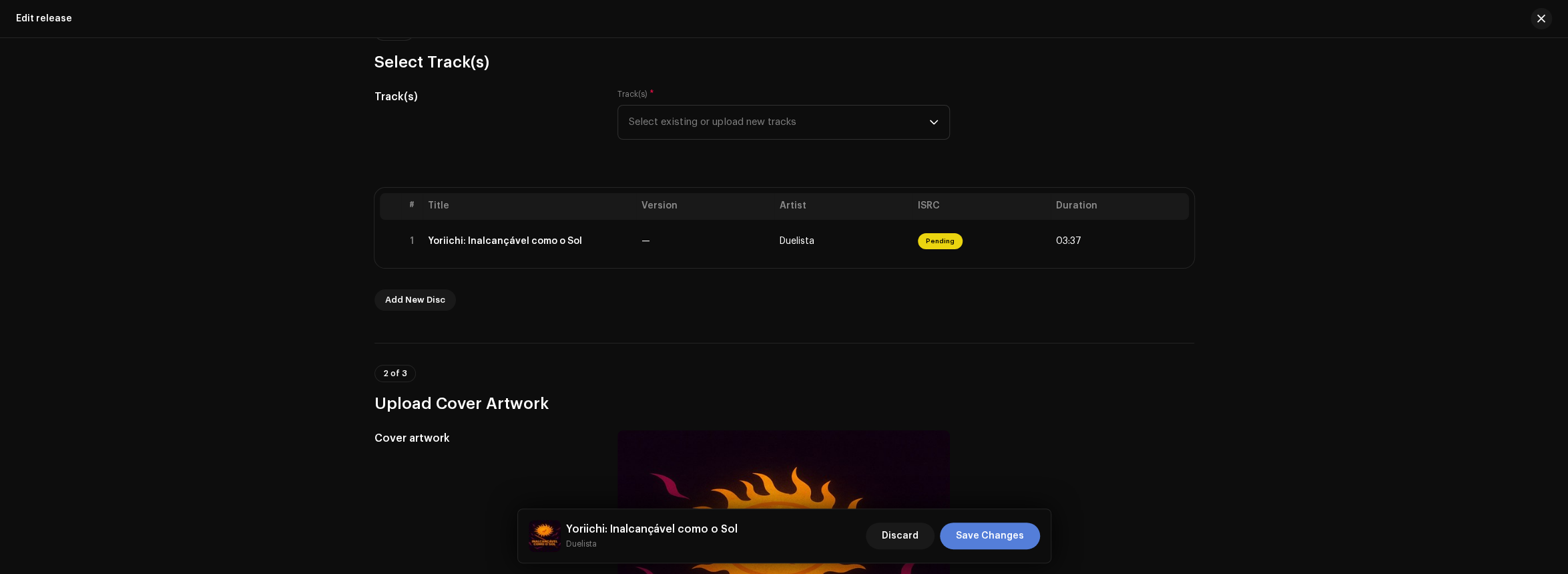
click at [953, 530] on button "Save Changes" at bounding box center [989, 536] width 100 height 27
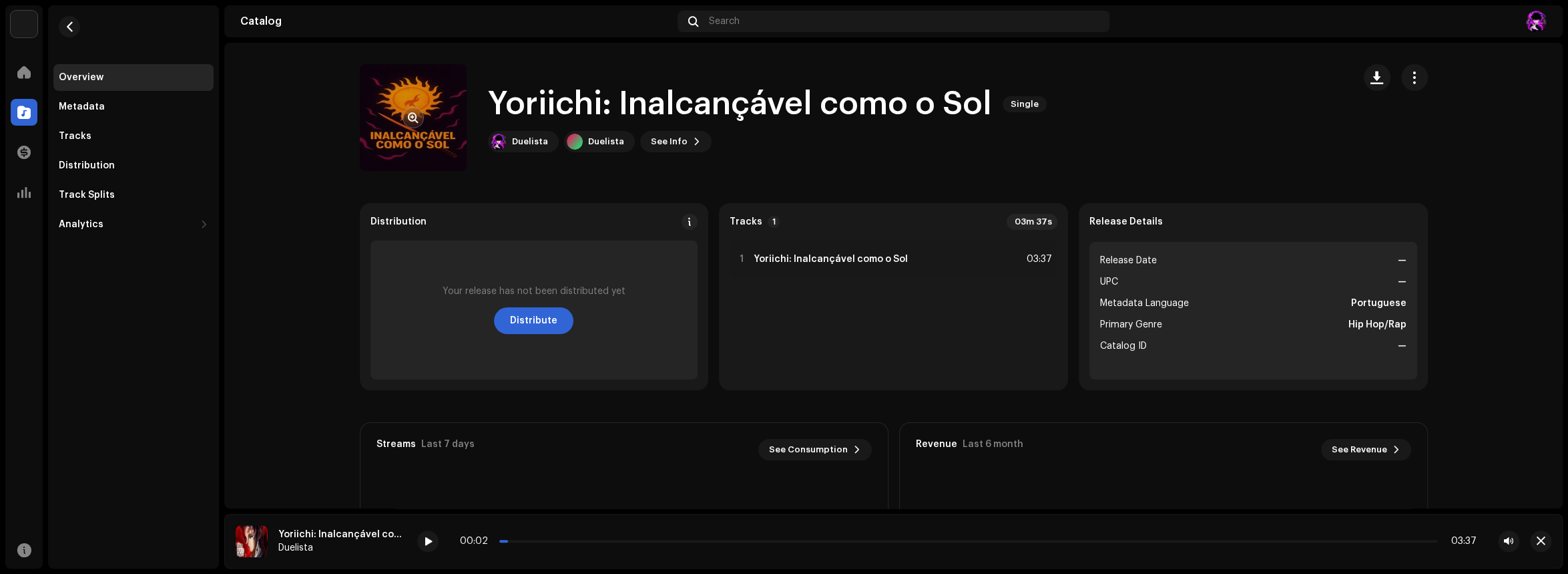
click at [453, 121] on re-a-cover at bounding box center [413, 117] width 107 height 107
click at [1408, 82] on span "button" at bounding box center [1414, 77] width 13 height 11
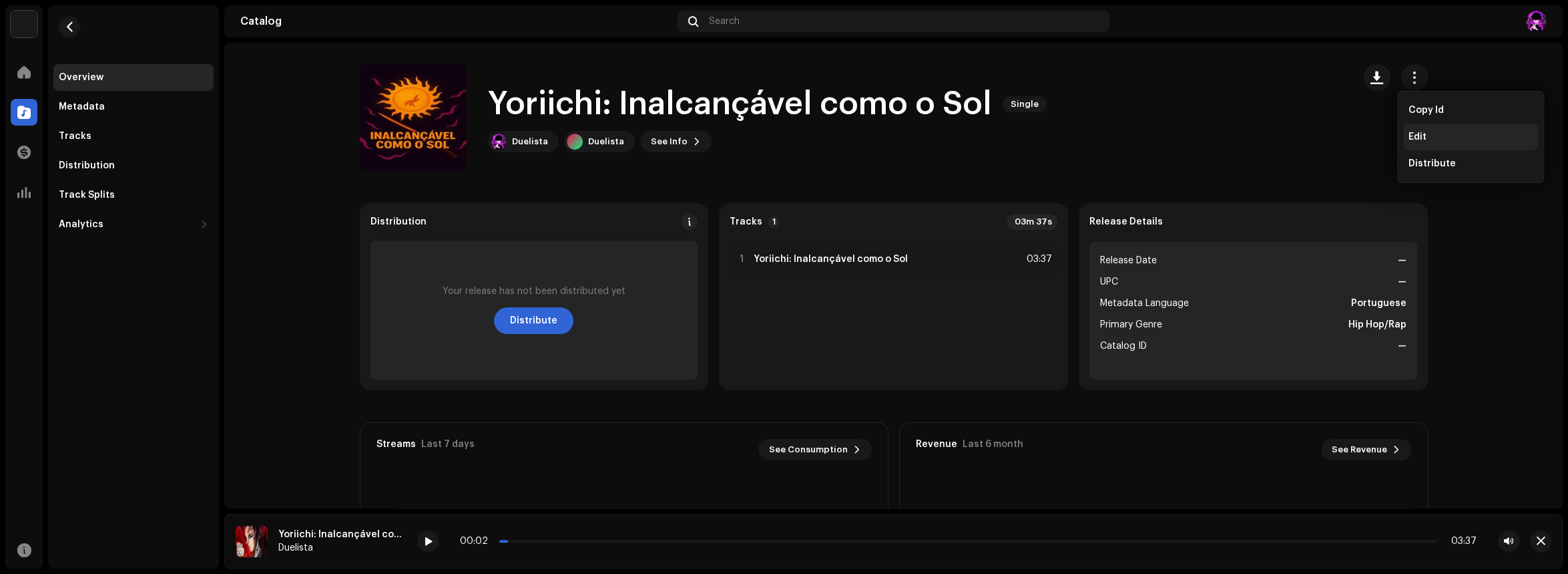
click at [1445, 129] on div "Edit" at bounding box center [1471, 137] width 135 height 27
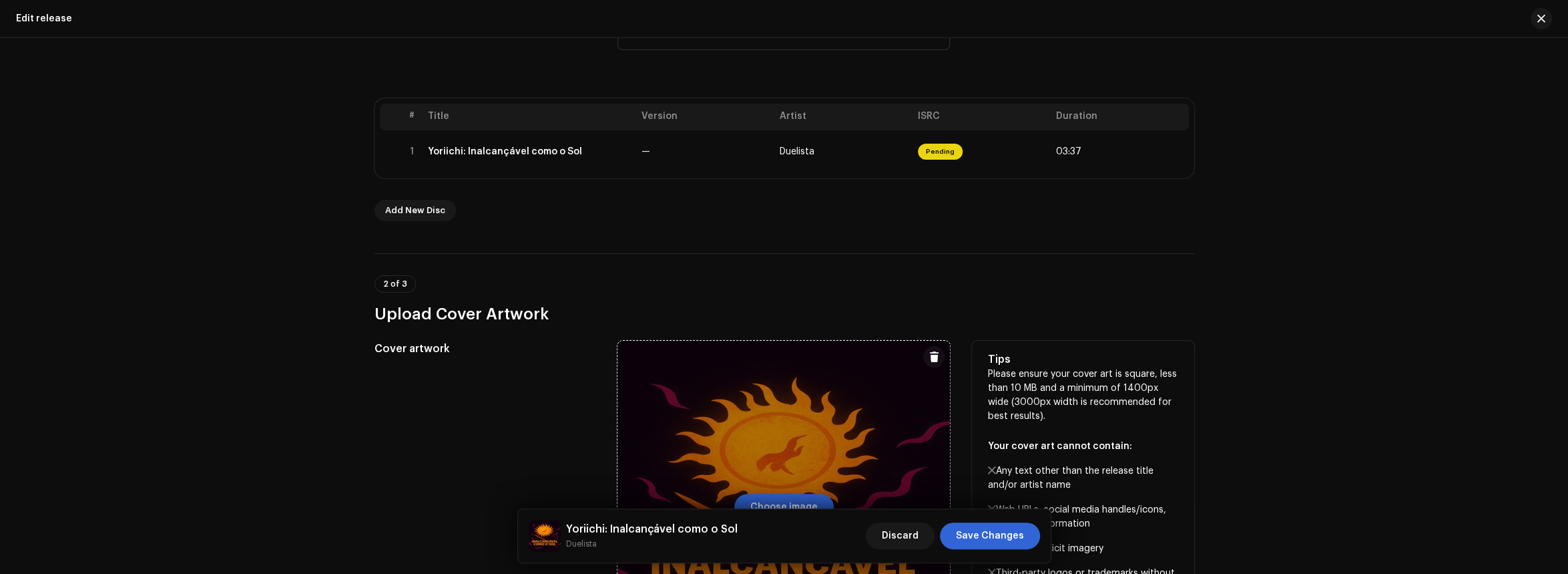
scroll to position [333, 0]
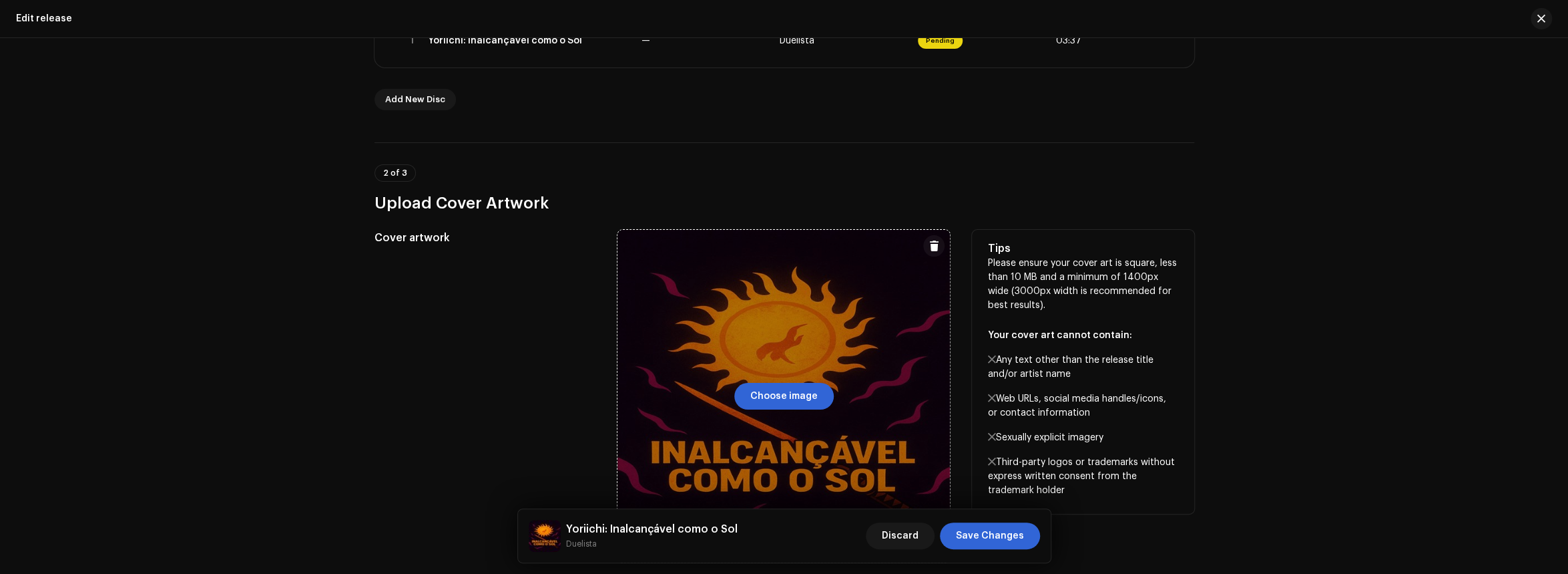
click at [739, 364] on div at bounding box center [784, 396] width 333 height 333
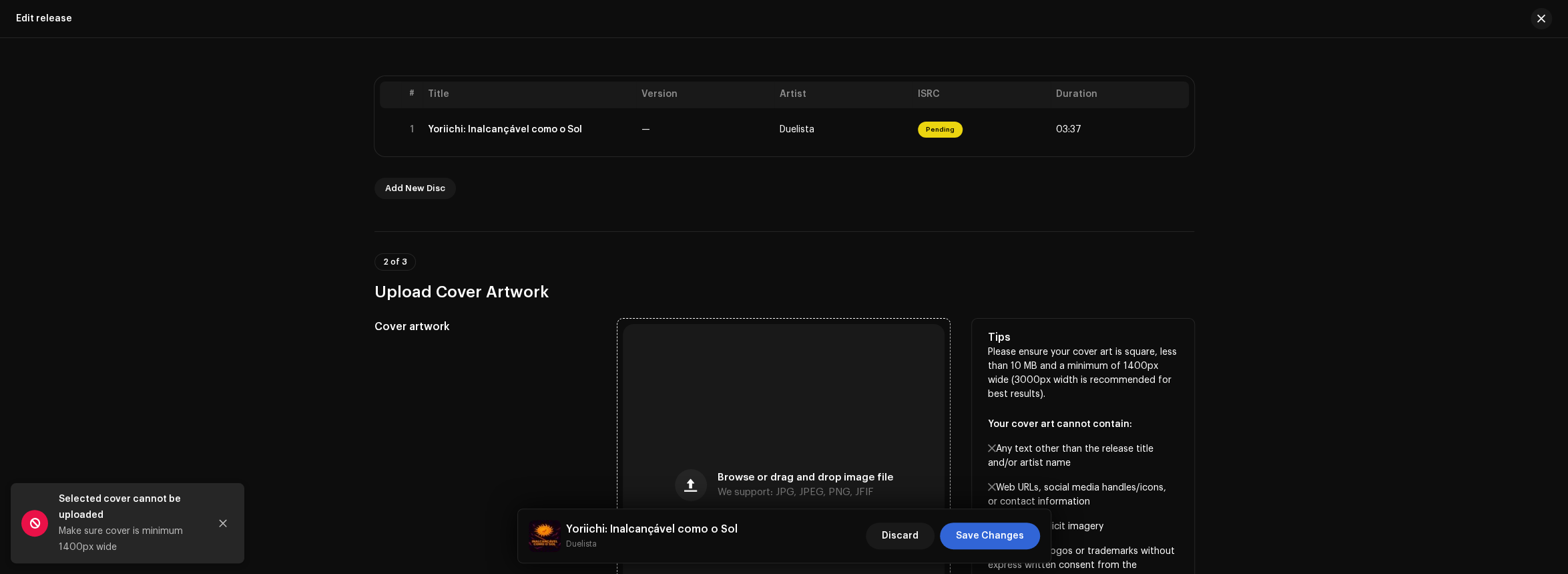
scroll to position [467, 0]
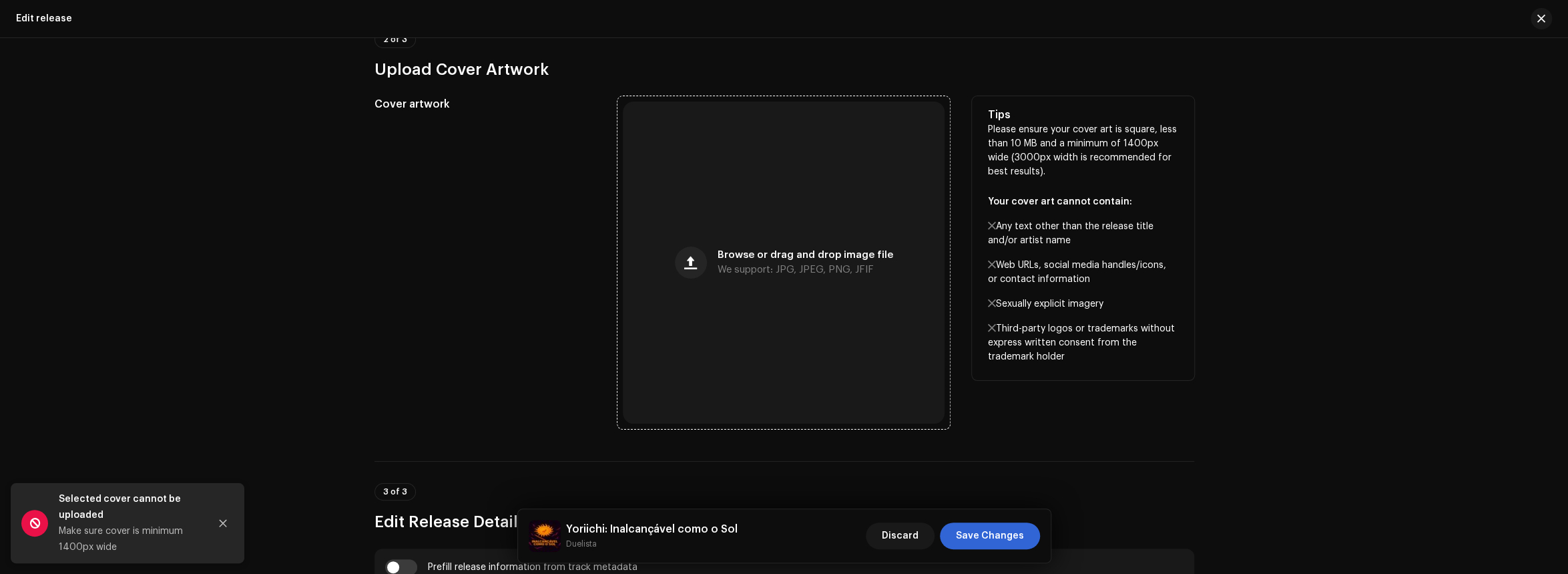
click at [727, 255] on span "Browse or drag and drop image file" at bounding box center [805, 255] width 175 height 9
click at [770, 265] on span "We support: JPG, JPEG, PNG, JFIF" at bounding box center [796, 270] width 156 height 9
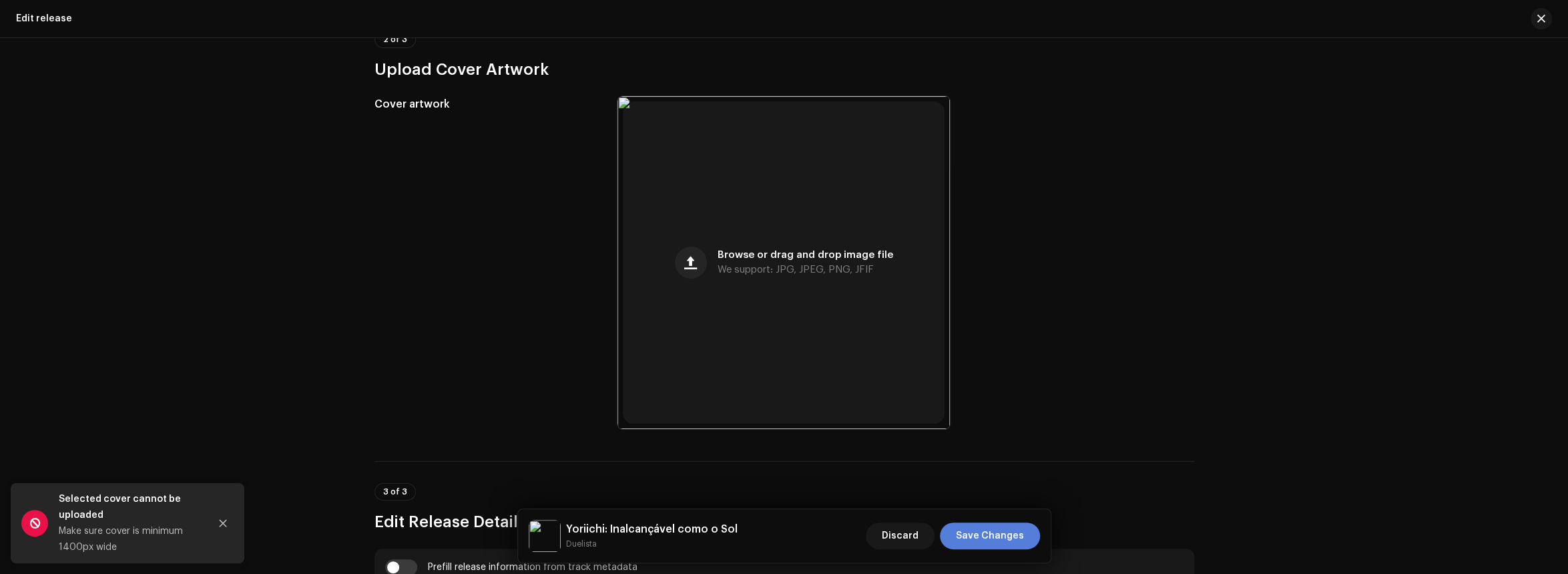
click at [989, 539] on span "Save Changes" at bounding box center [990, 536] width 68 height 27
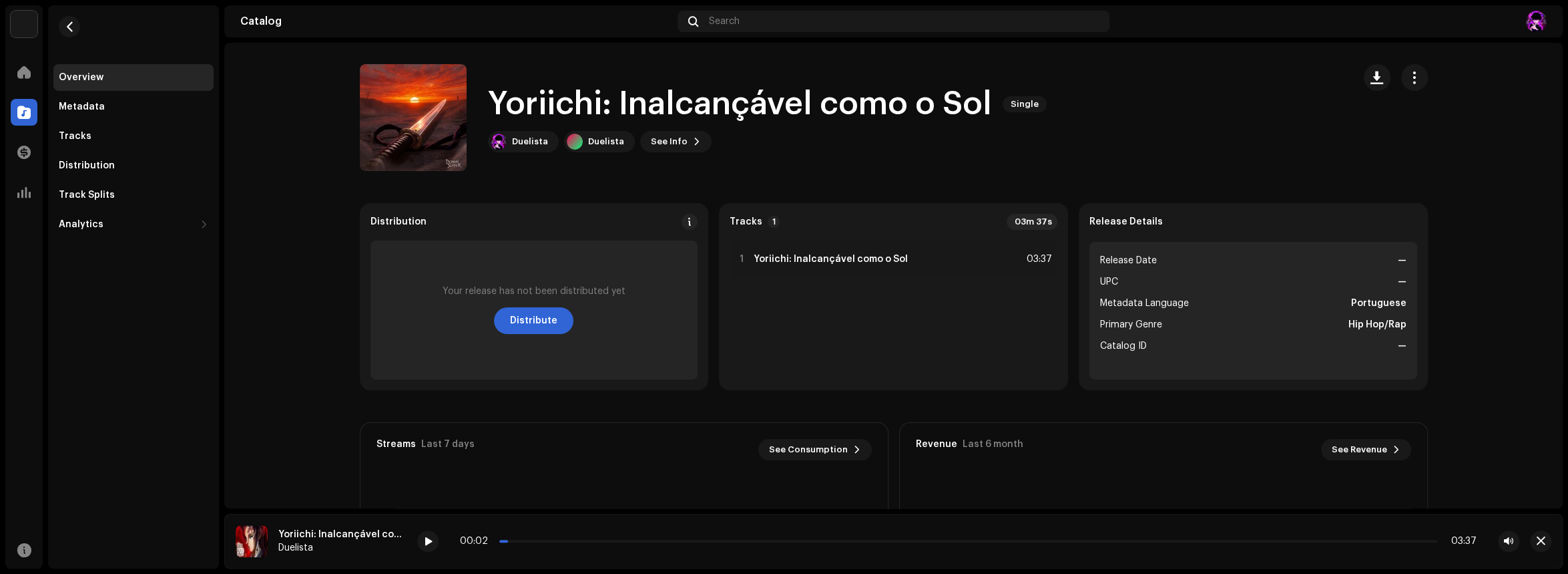
scroll to position [201, 0]
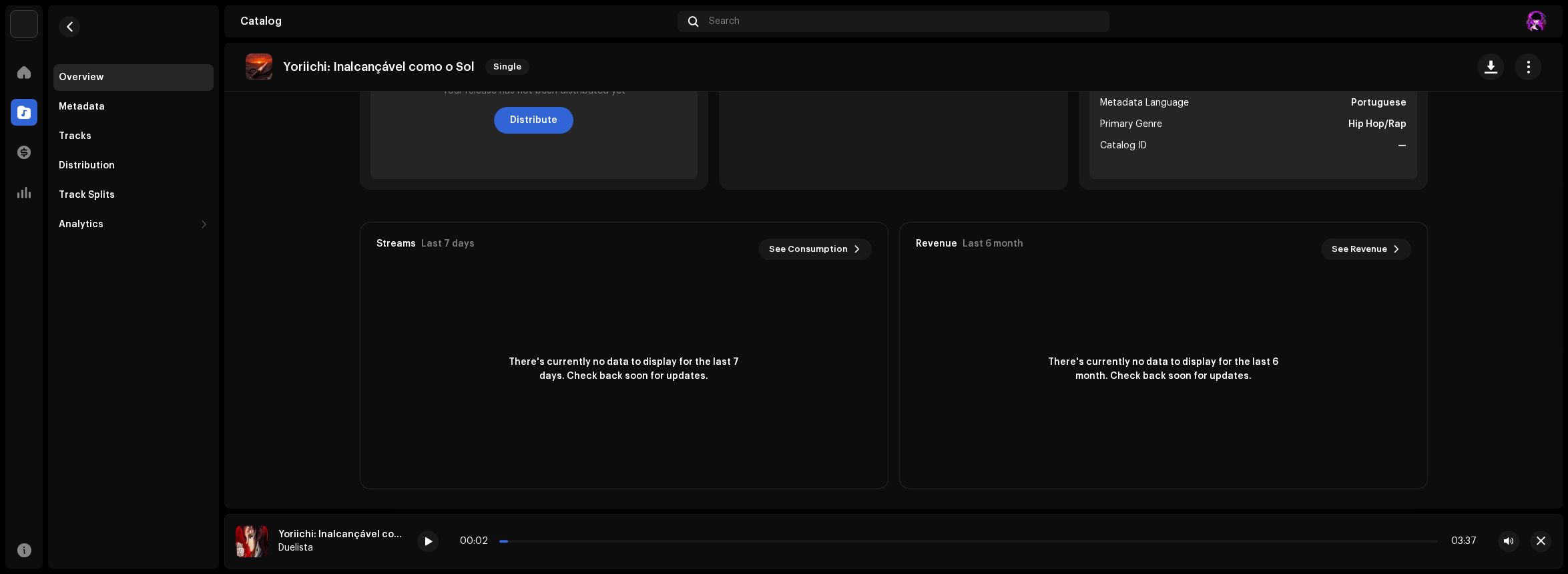
click at [536, 112] on re-o-release-hero "[PERSON_NAME]: Inalcançável como o Sol Single Yoriichi: Inalcançável como o Sol…" at bounding box center [893, 96] width 1339 height 107
drag, startPoint x: 529, startPoint y: 127, endPoint x: 536, endPoint y: 126, distance: 7.1
click at [531, 127] on re-o-release-hero "[PERSON_NAME]: Inalcançável como o Sol Single Yoriichi: Inalcançável como o Sol…" at bounding box center [893, 96] width 1339 height 107
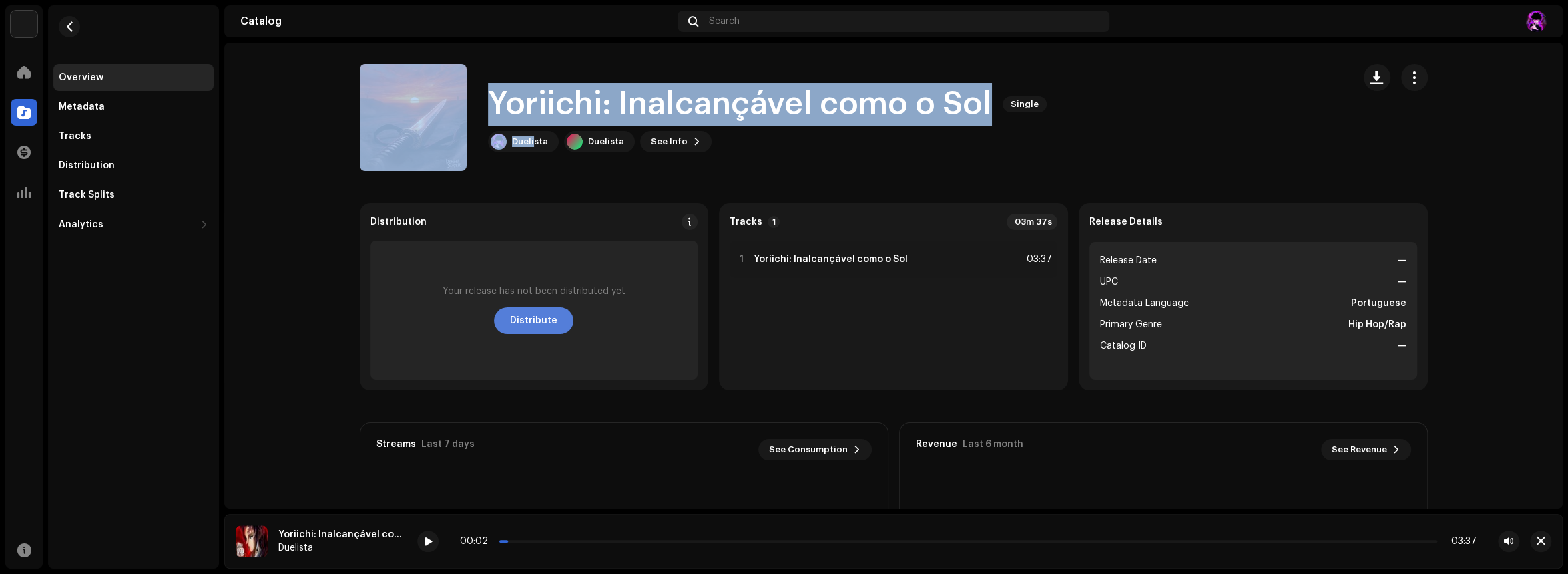
click at [523, 328] on span "Distribute" at bounding box center [533, 321] width 48 height 27
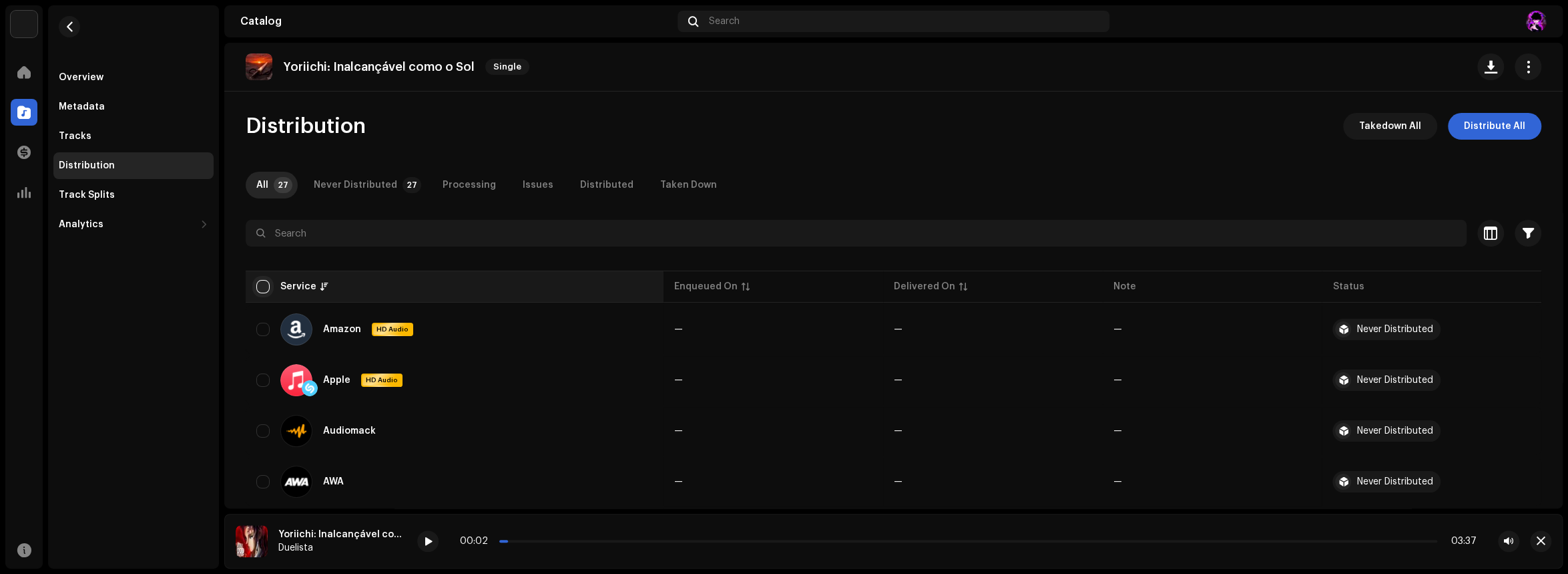
click at [268, 283] on input "checkbox" at bounding box center [263, 286] width 13 height 13
checkbox input "true"
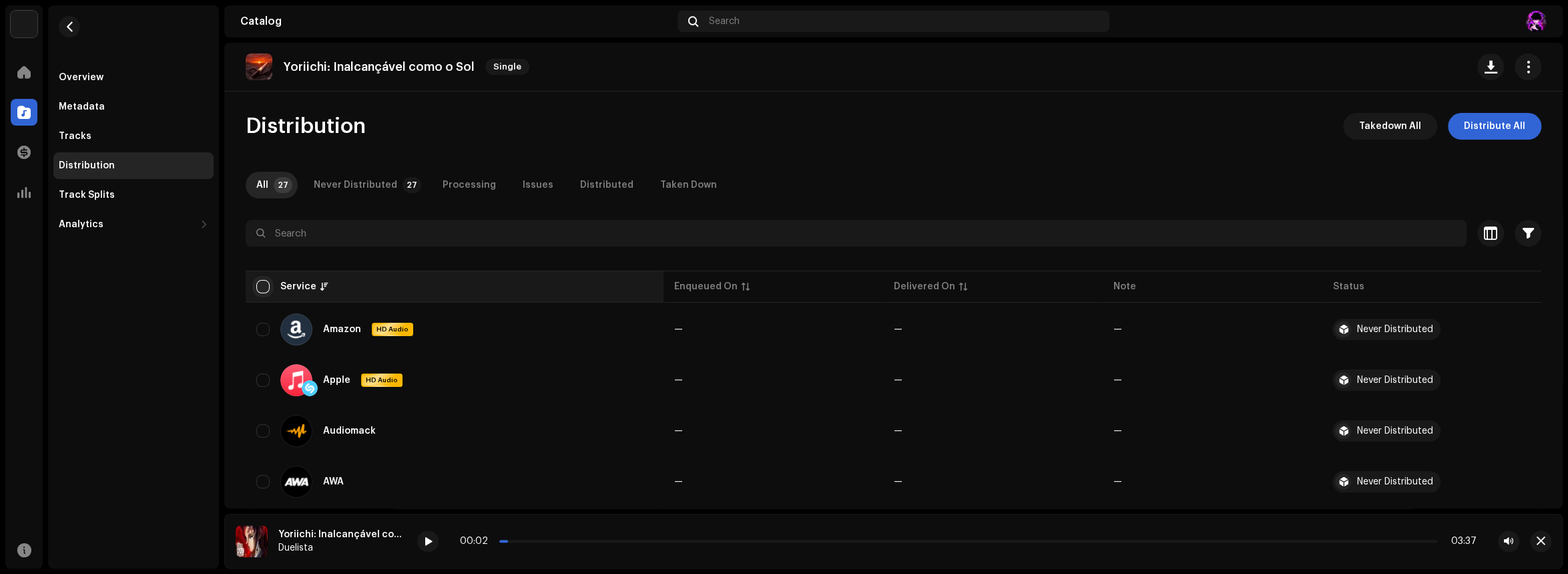
checkbox input "true"
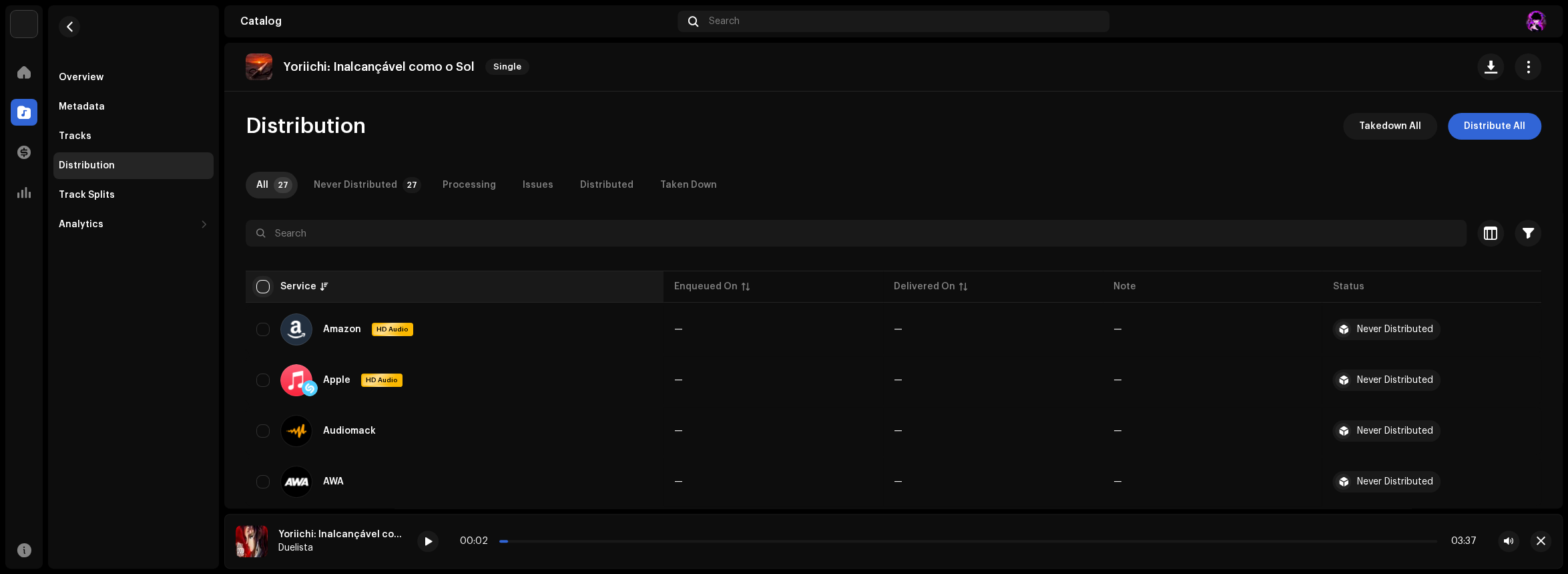
checkbox input "true"
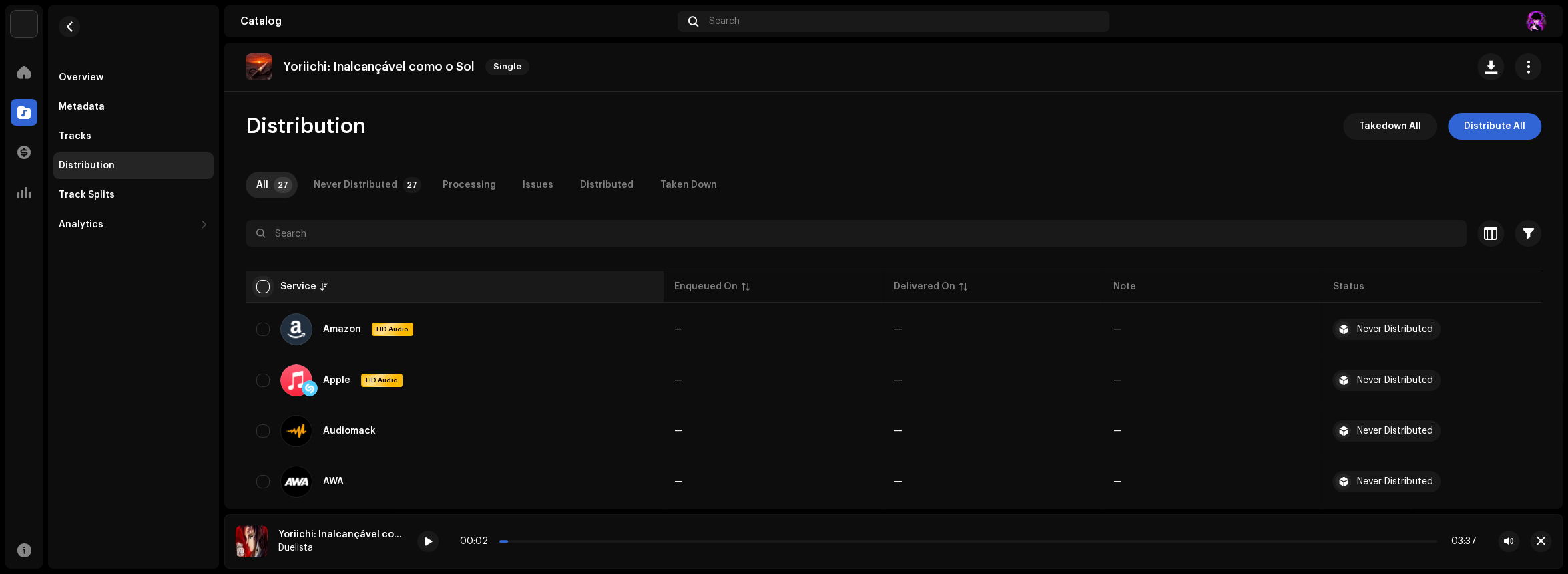
checkbox input "true"
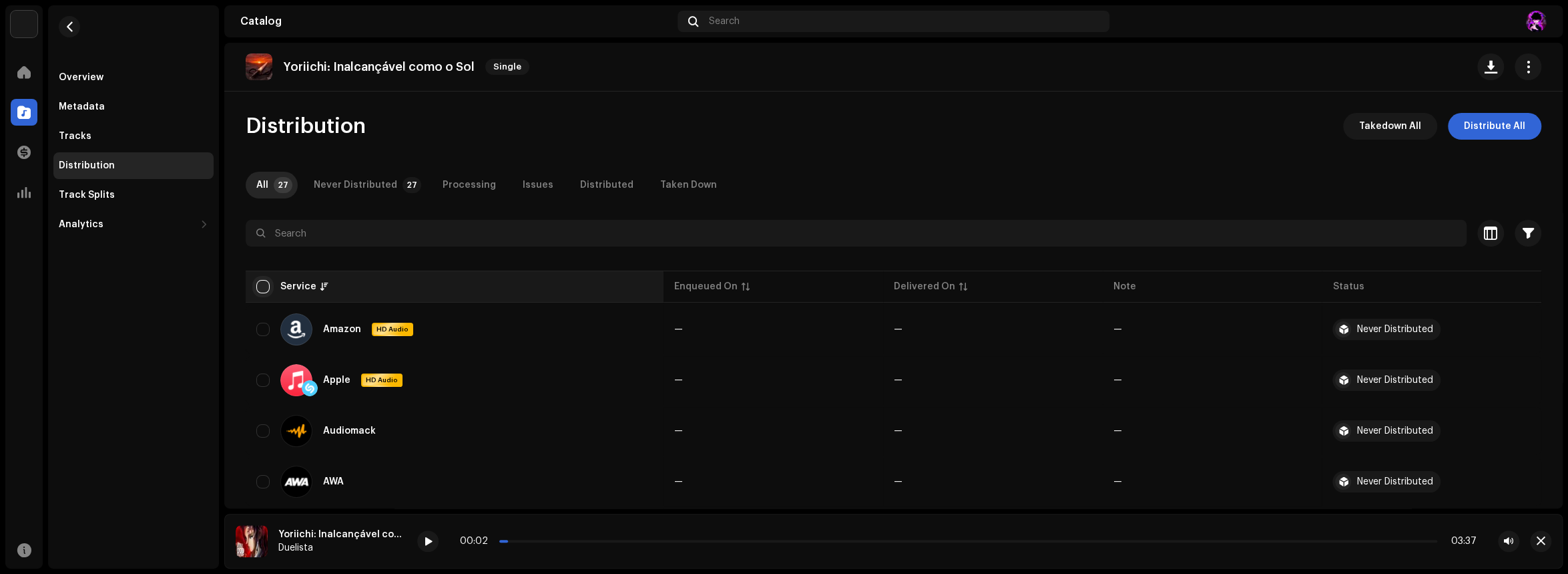
checkbox input "true"
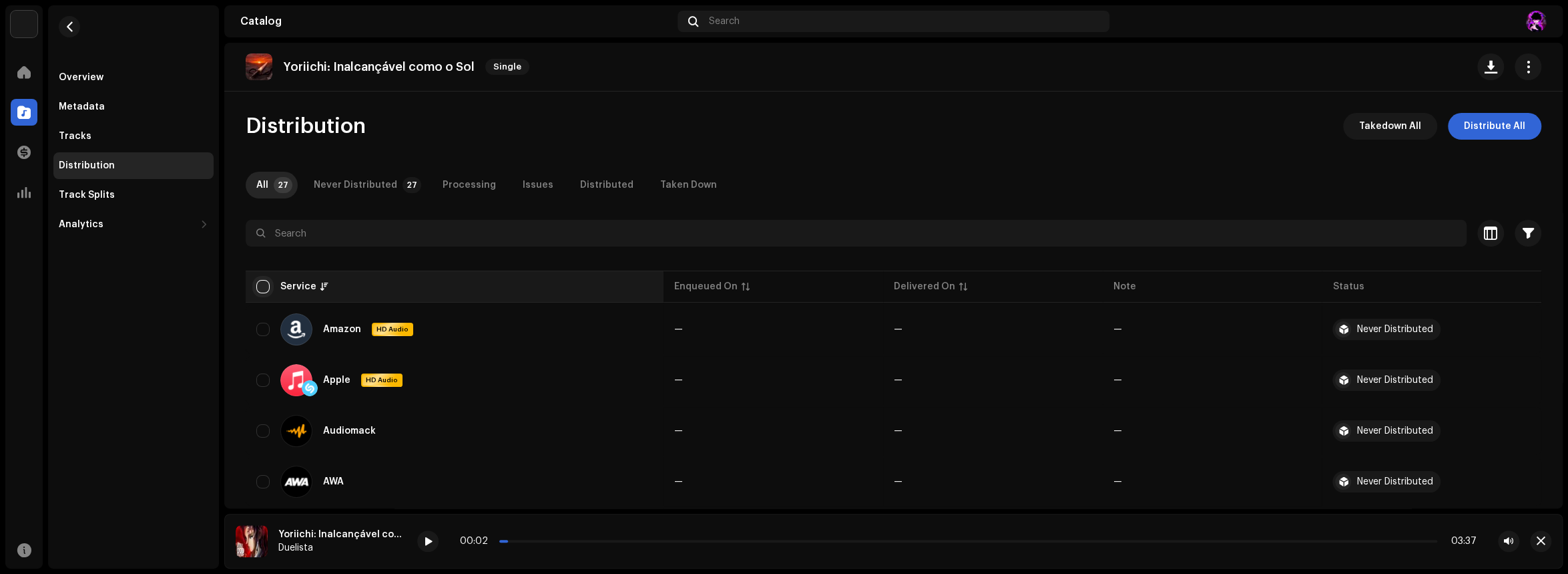
checkbox input "true"
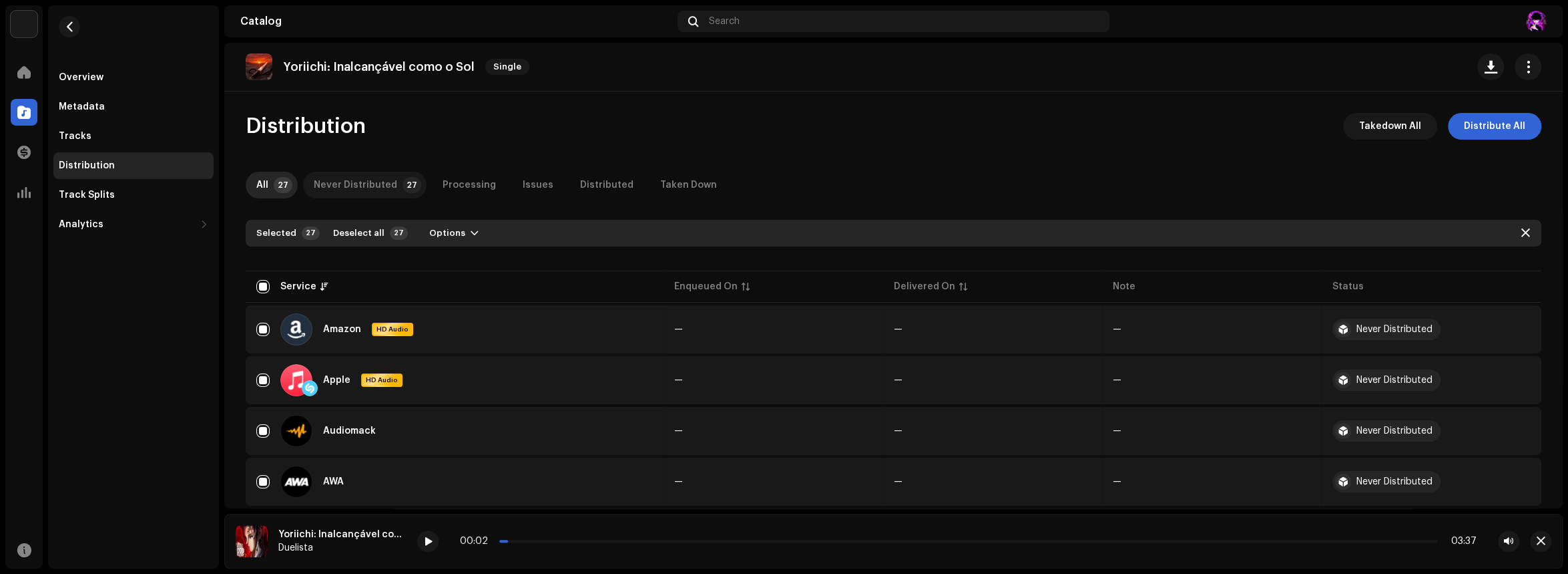
click at [359, 191] on div "Never Distributed" at bounding box center [355, 185] width 84 height 27
checkbox input "false"
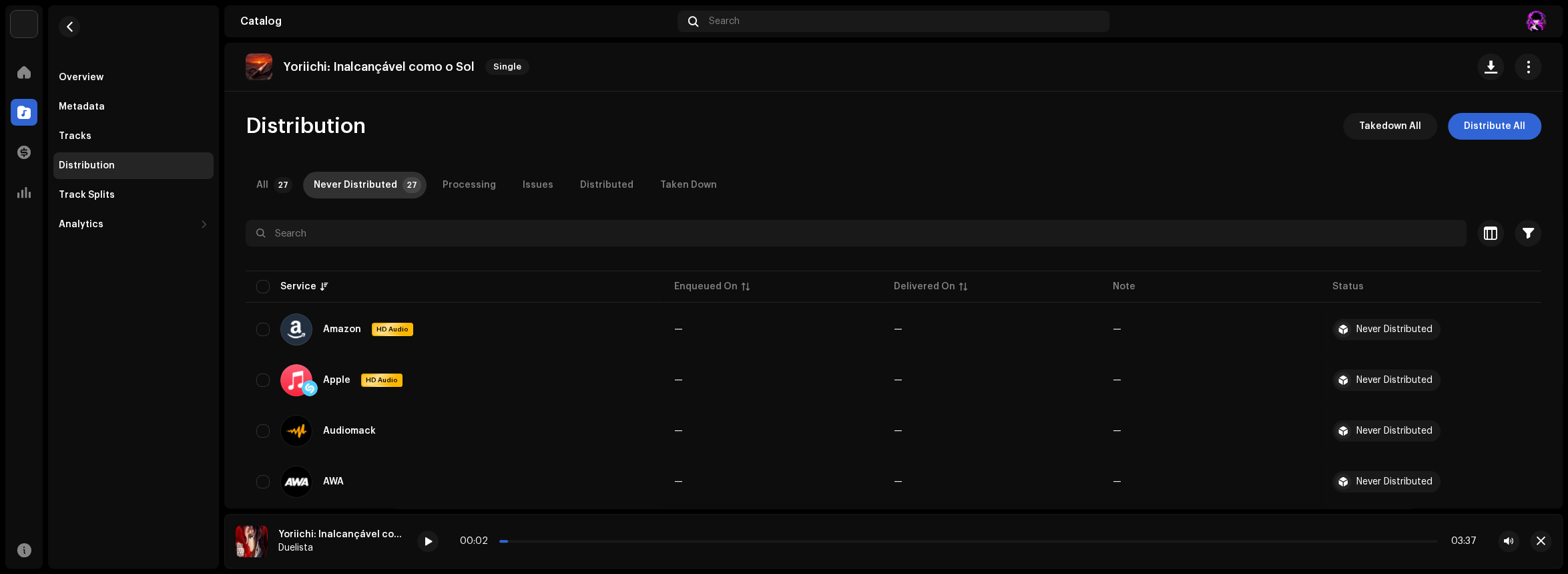
click at [305, 184] on p-tab "Never Distributed 27" at bounding box center [364, 185] width 123 height 27
click at [303, 183] on p-tab "Never Distributed 27" at bounding box center [364, 185] width 123 height 27
click at [286, 180] on p-badge "27" at bounding box center [282, 185] width 19 height 16
click at [68, 23] on span "button" at bounding box center [69, 27] width 10 height 11
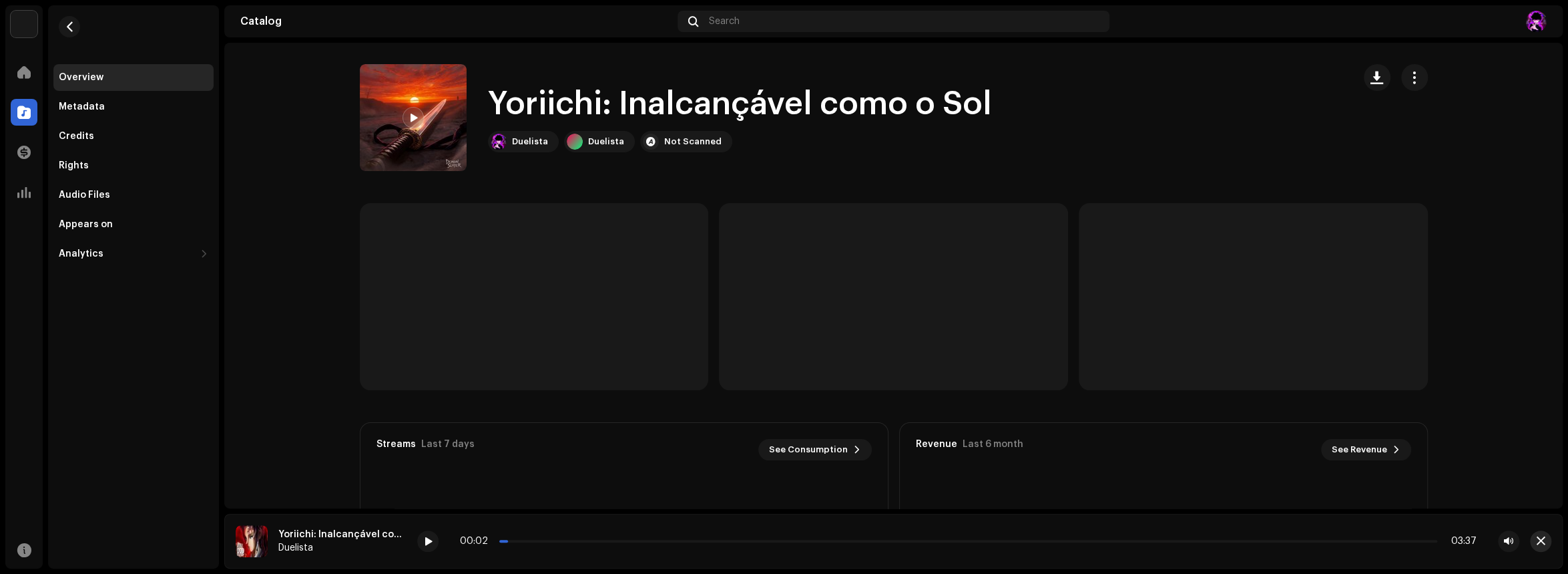
click at [1544, 538] on span "button" at bounding box center [1541, 541] width 9 height 11
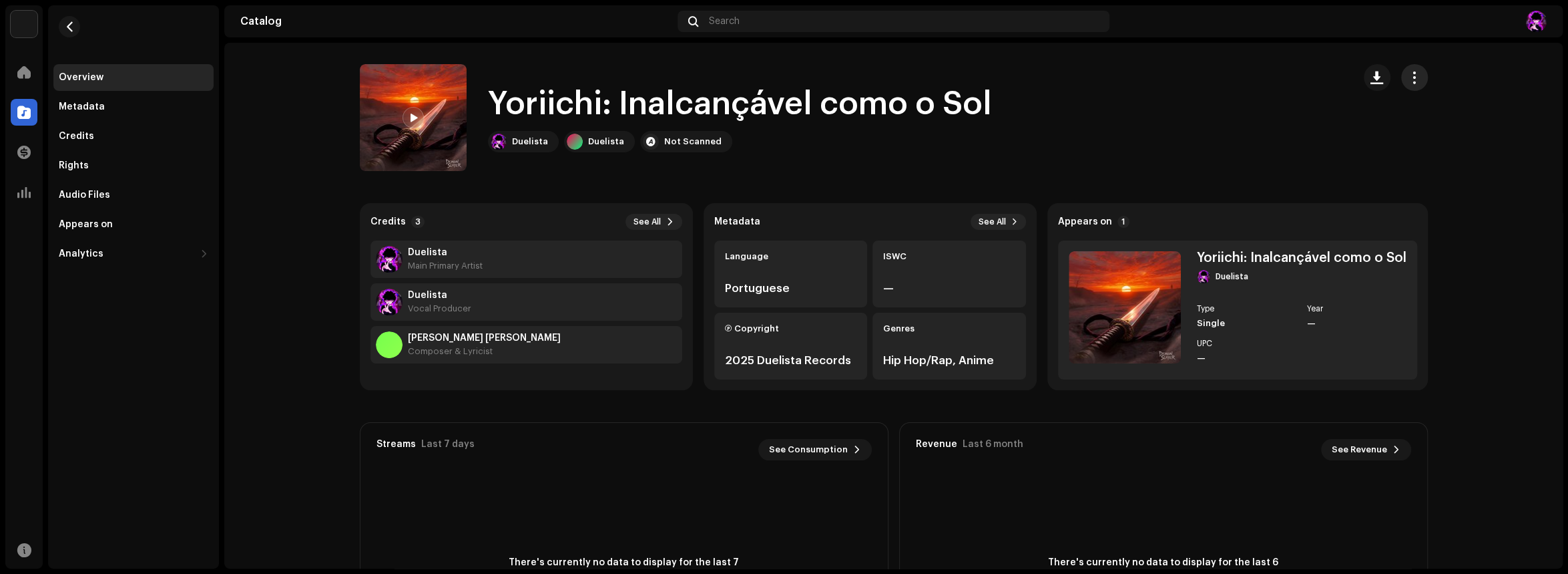
click at [1408, 82] on span "button" at bounding box center [1414, 77] width 13 height 11
click at [1113, 129] on div "[PERSON_NAME]: Inalcançável como o Sol Duelista Duelista Not Scanned" at bounding box center [851, 117] width 983 height 107
click at [414, 87] on img at bounding box center [413, 117] width 107 height 107
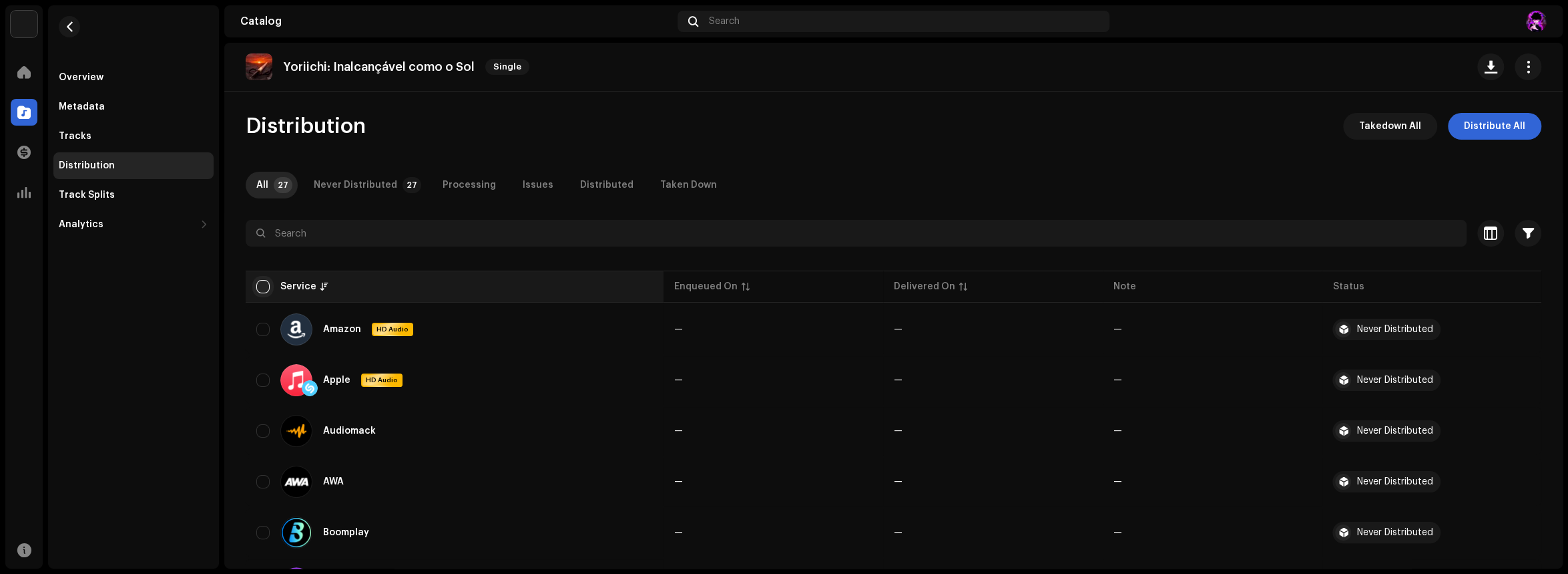
click at [266, 280] on input "checkbox" at bounding box center [263, 286] width 13 height 13
checkbox input "true"
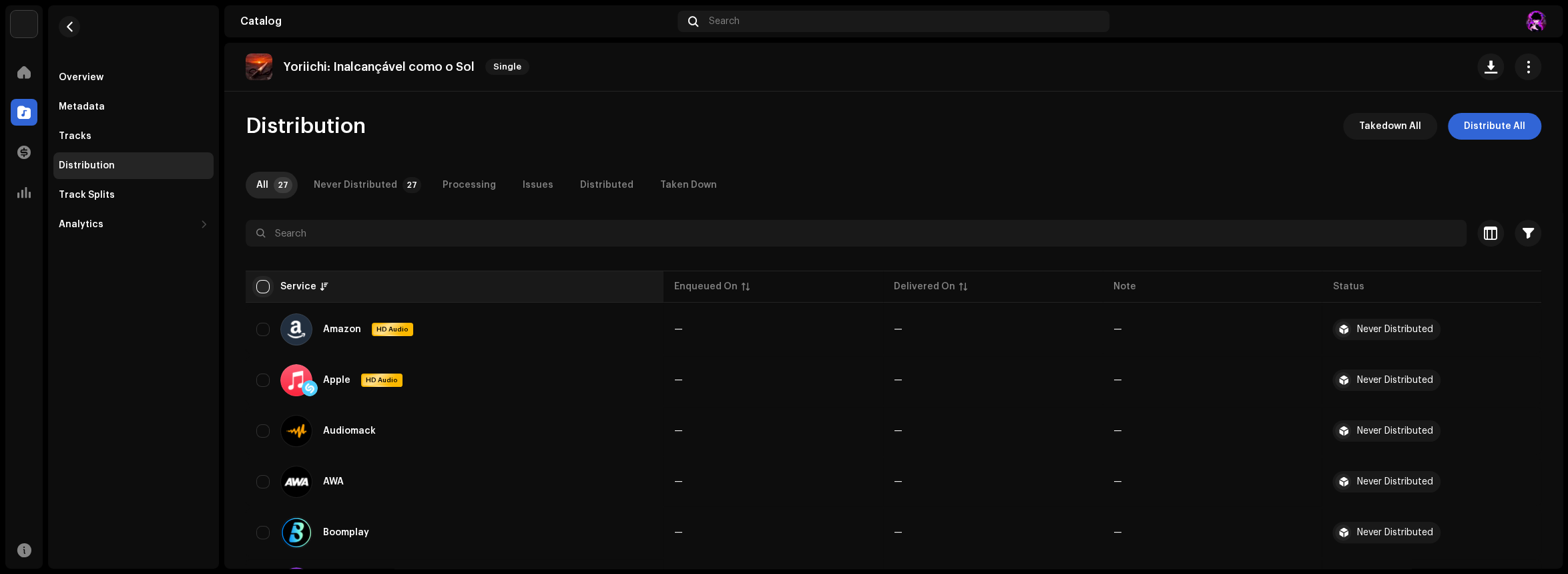
checkbox input "true"
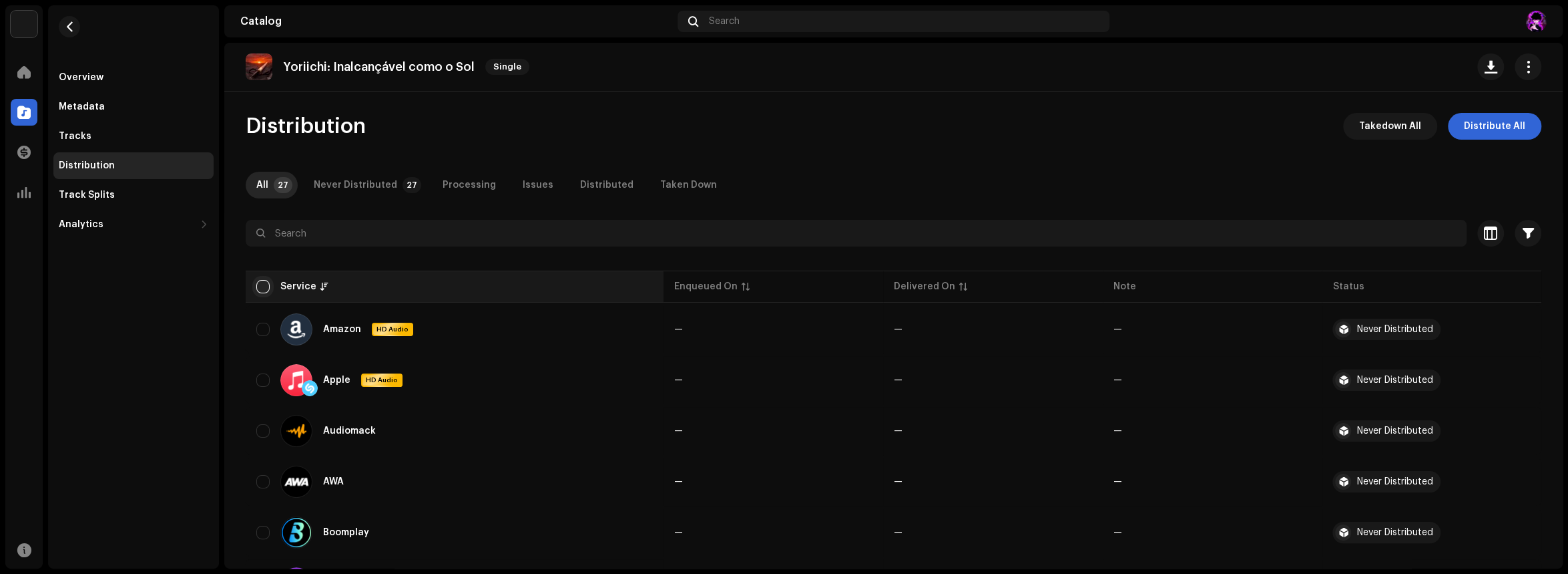
checkbox input "true"
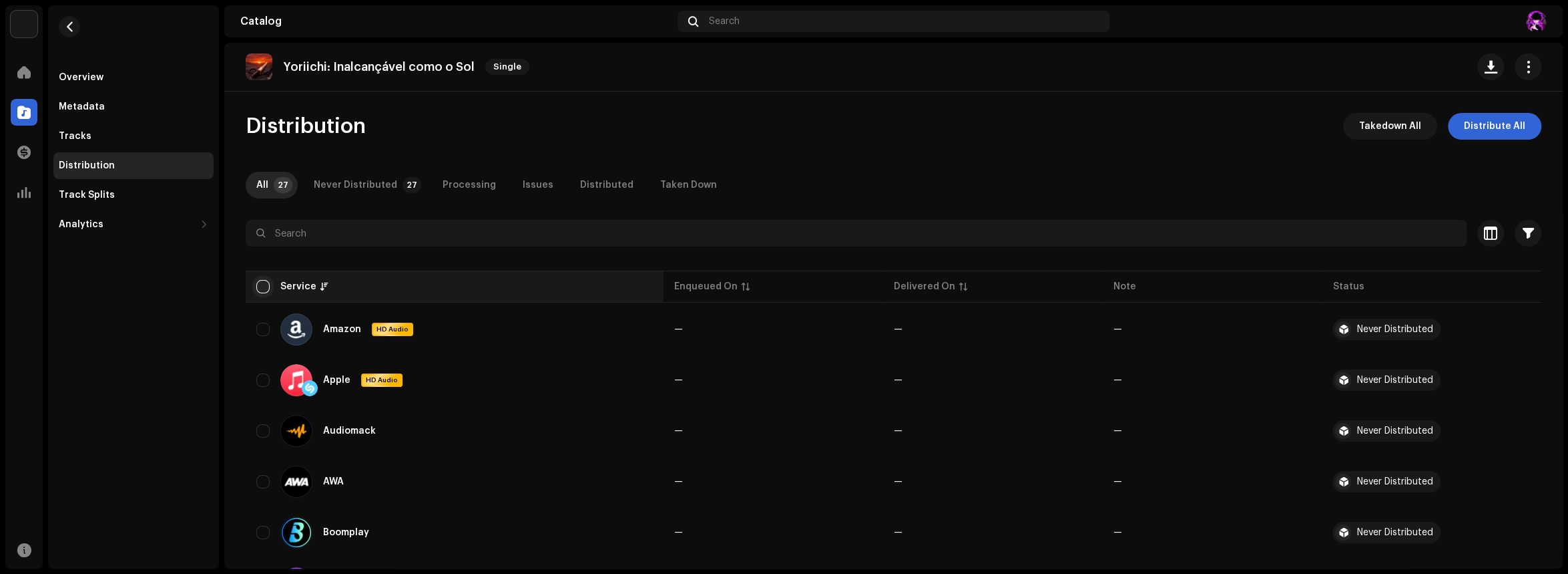
checkbox input "true"
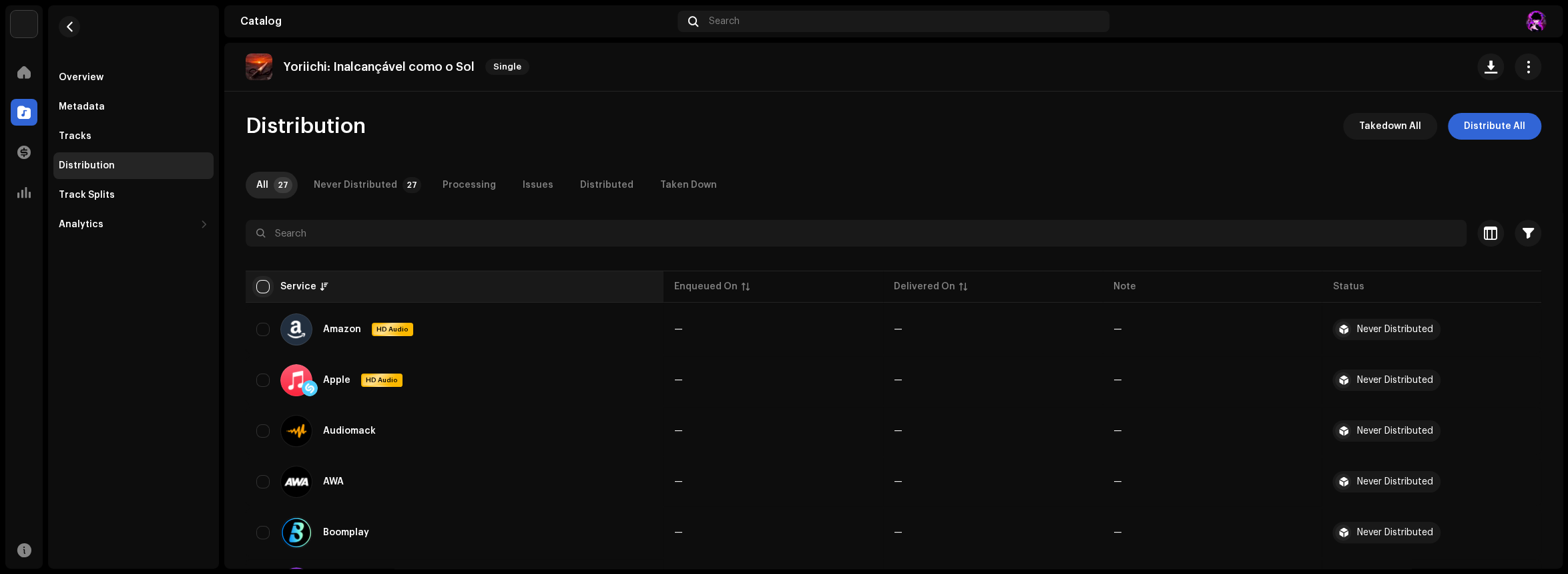
checkbox input "true"
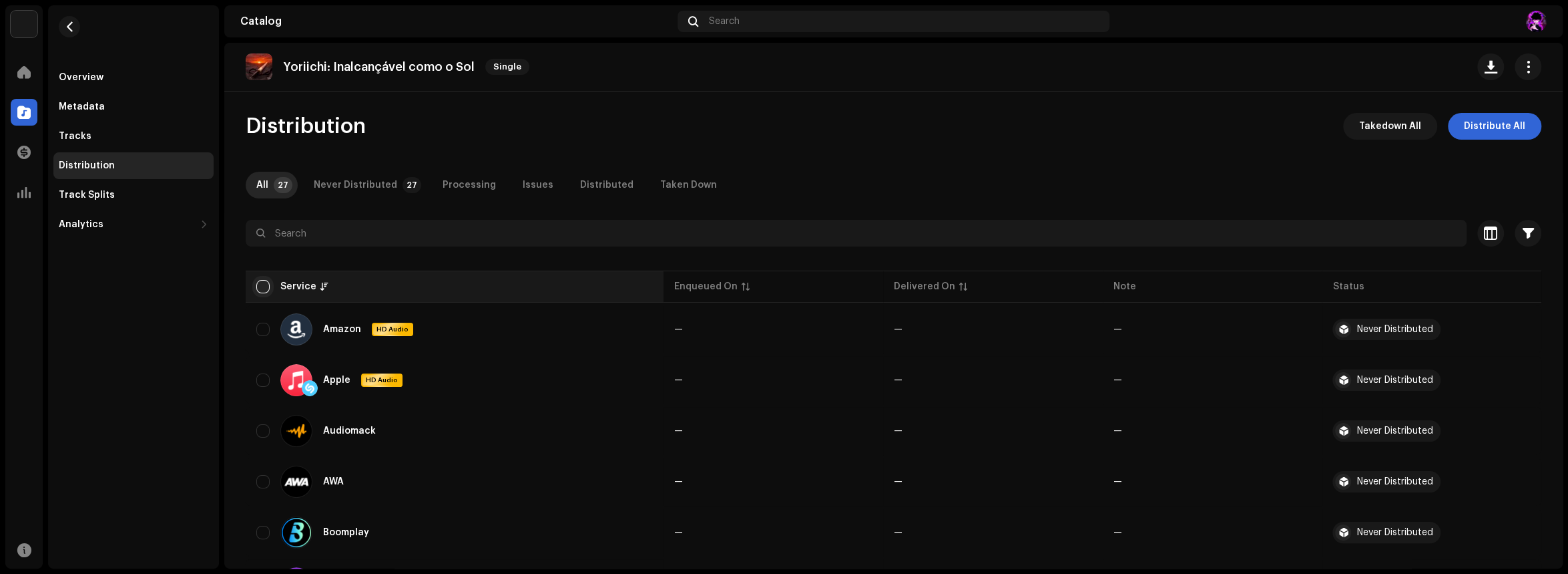
checkbox input "true"
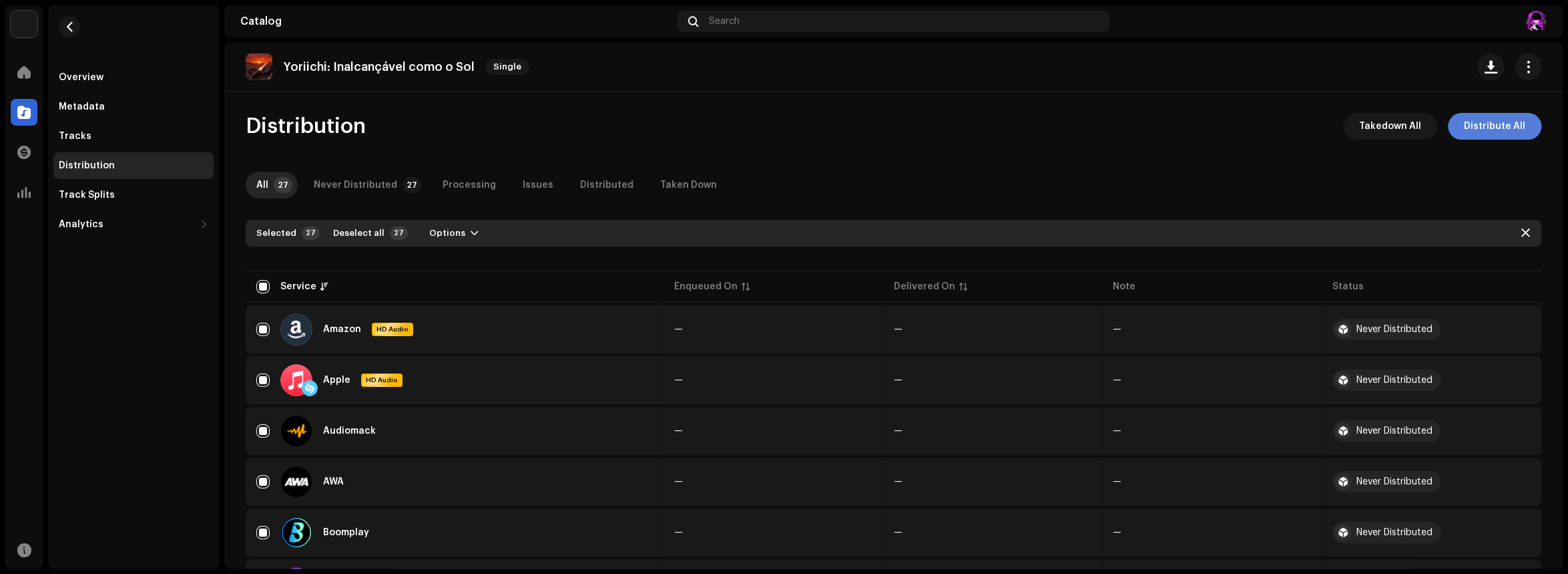
click at [1486, 131] on span "Distribute All" at bounding box center [1494, 126] width 61 height 27
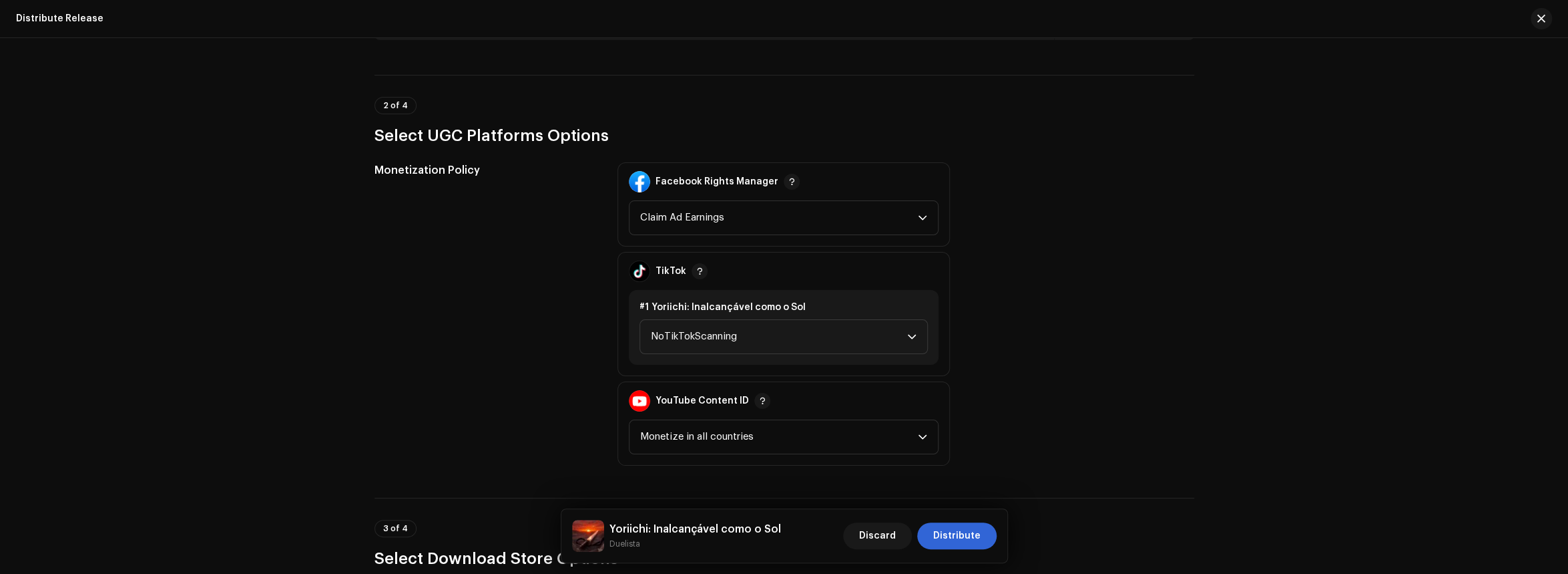
scroll to position [1335, 0]
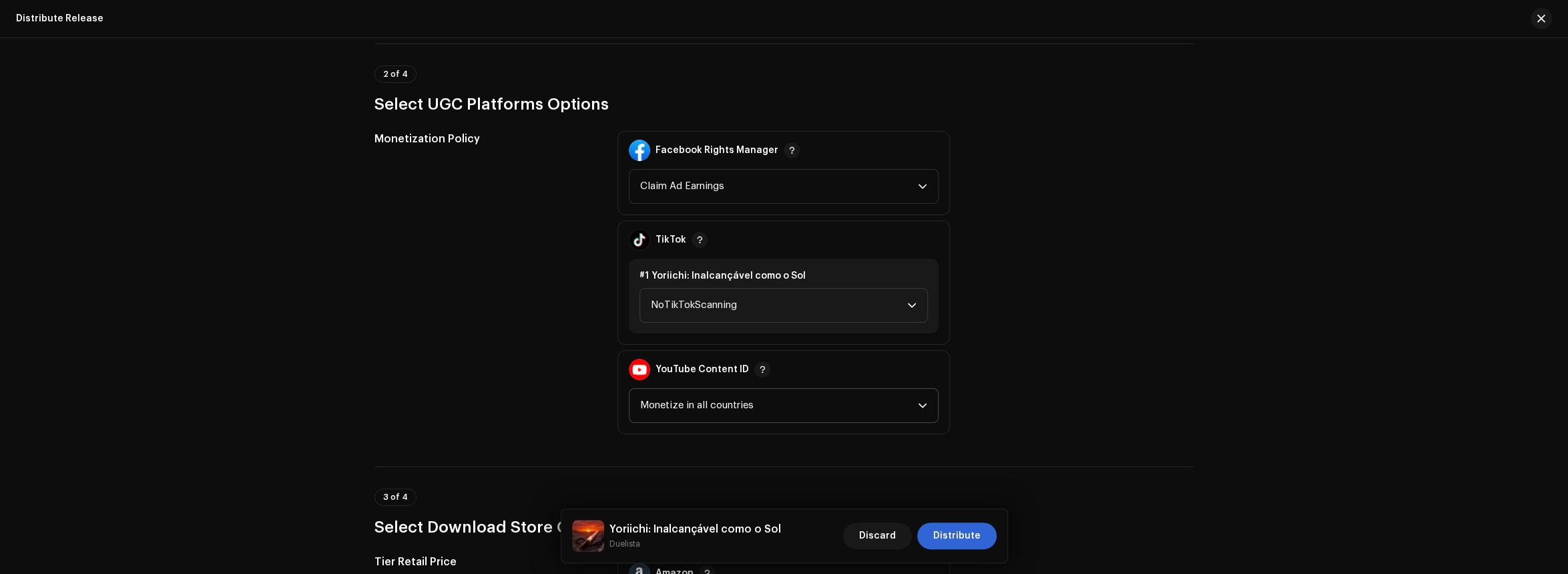
click at [797, 404] on span "Monetize in all countries" at bounding box center [779, 405] width 278 height 33
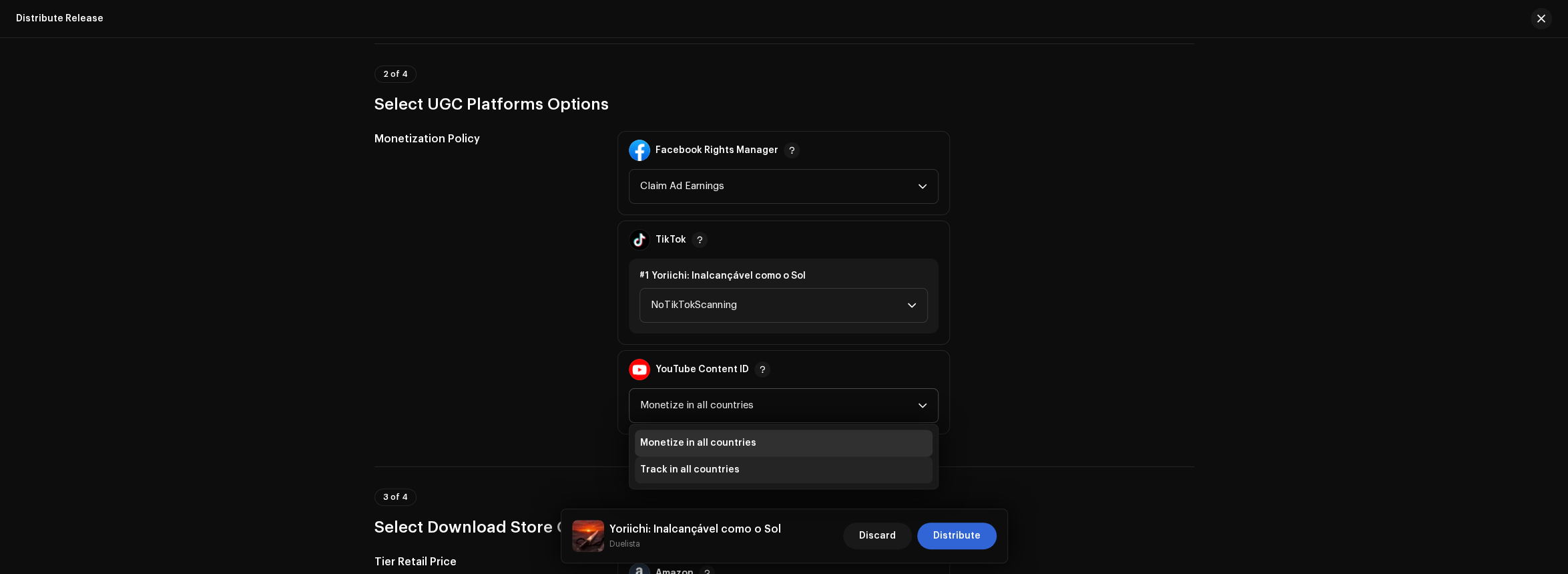
click at [744, 465] on li "Track in all countries" at bounding box center [783, 470] width 298 height 27
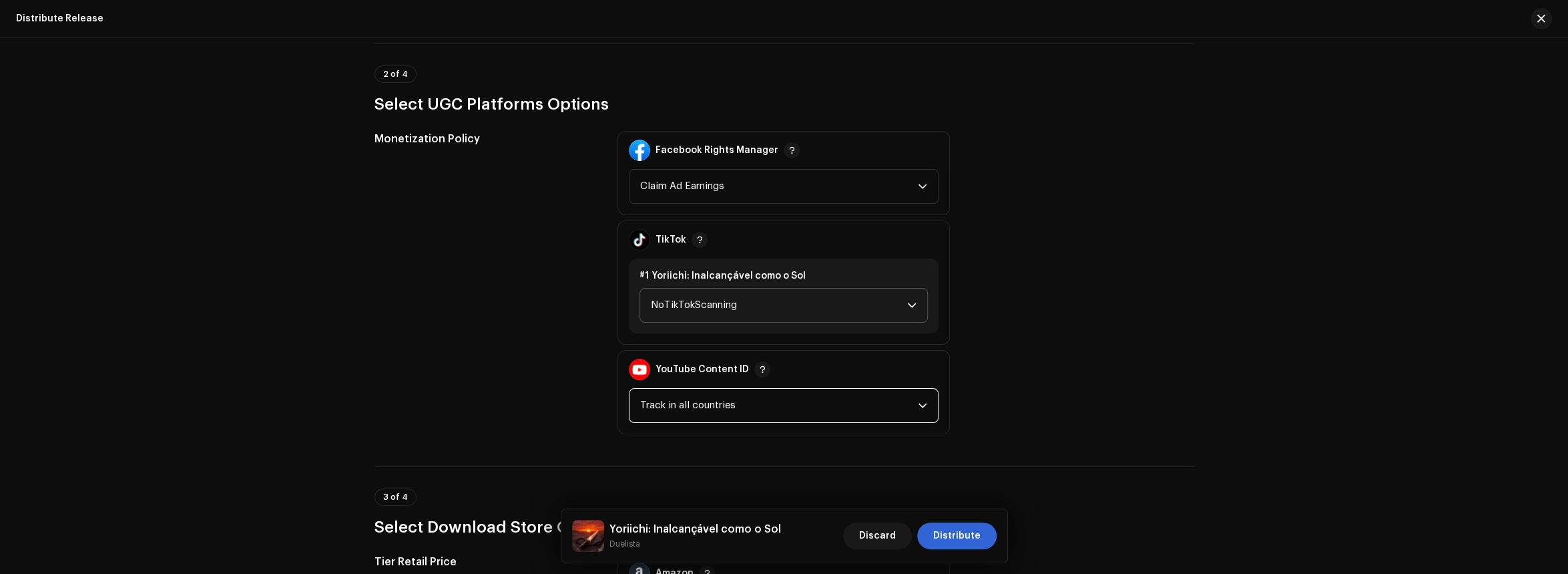
click at [843, 299] on span "NoTikTokScanning" at bounding box center [779, 305] width 256 height 33
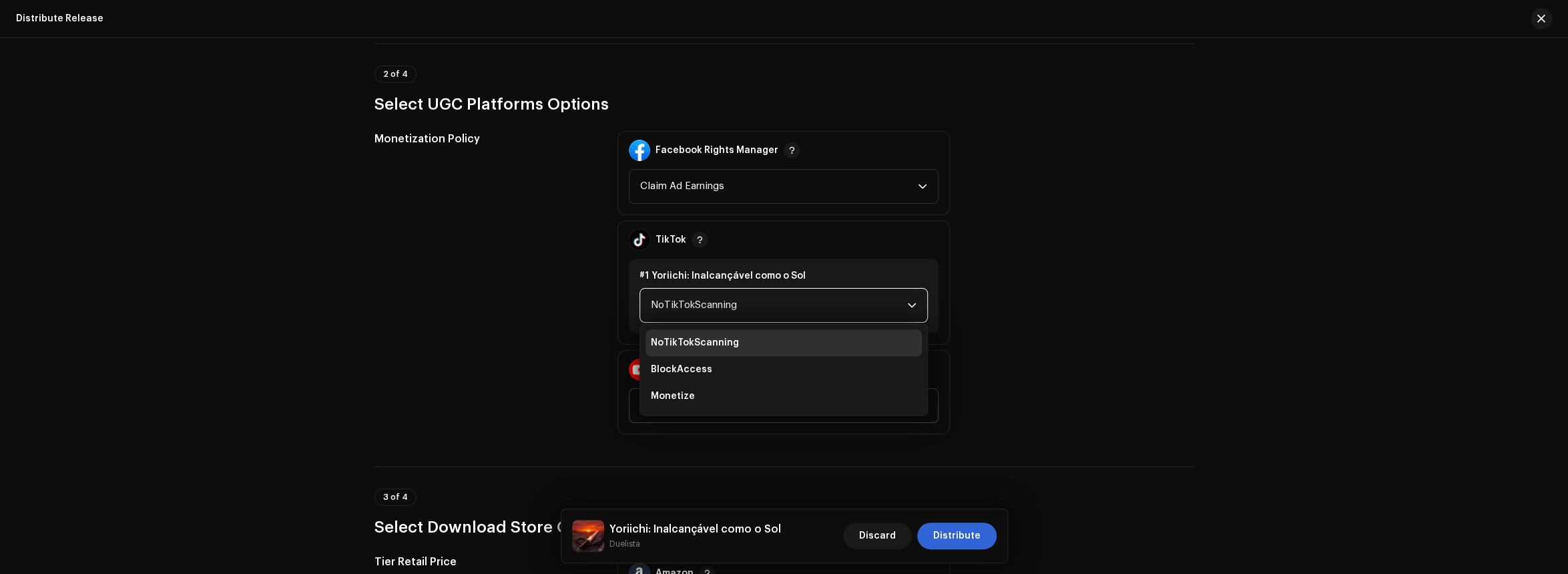
click at [1072, 282] on div "Monetization Policy Facebook Rights Manager Claim Ad Earnings TikTok #1 Yoriich…" at bounding box center [785, 283] width 820 height 303
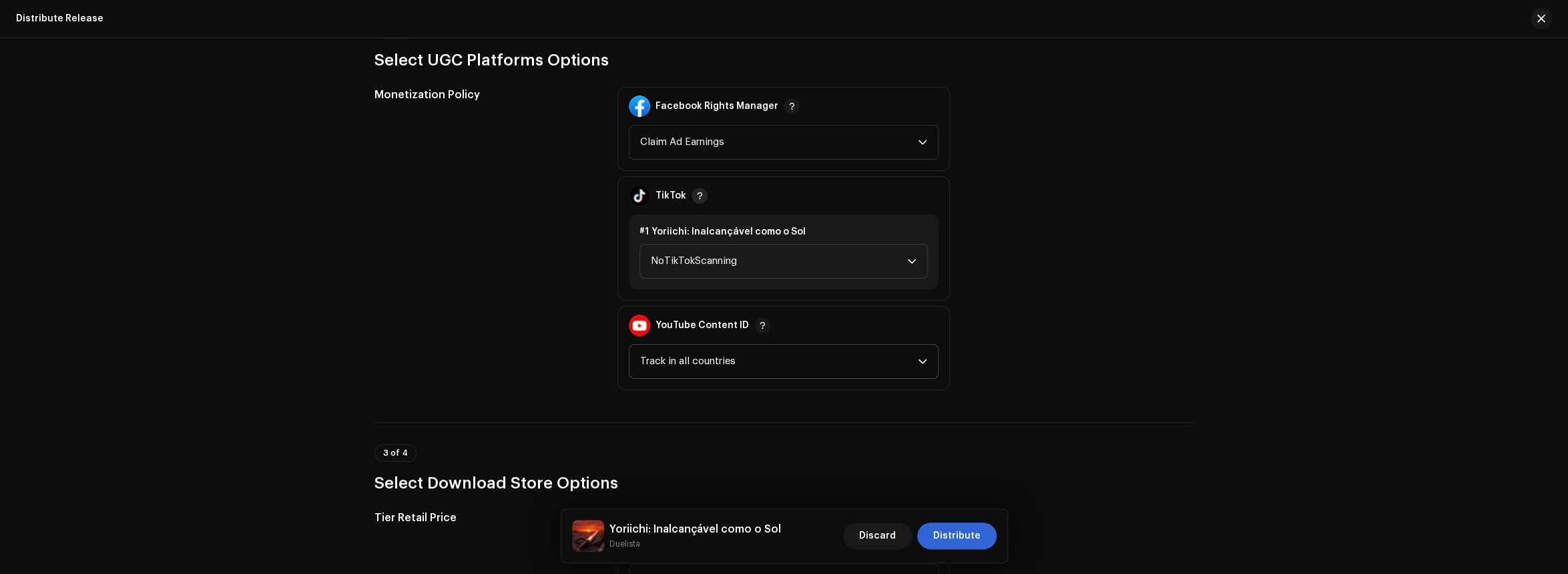
scroll to position [1403, 0]
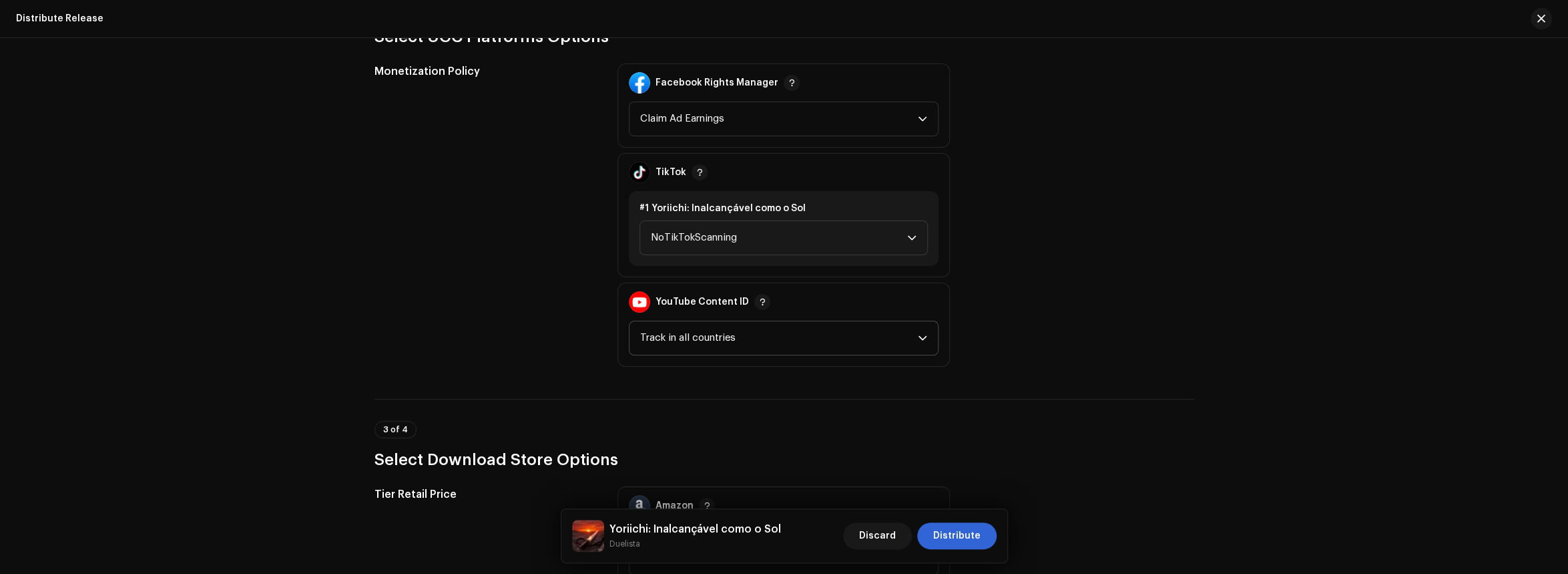
click at [1132, 155] on div "Monetization Policy Facebook Rights Manager Claim Ad Earnings TikTok #1 [PERSON…" at bounding box center [785, 215] width 820 height 303
click at [831, 109] on span "Claim Ad Earnings" at bounding box center [779, 119] width 278 height 33
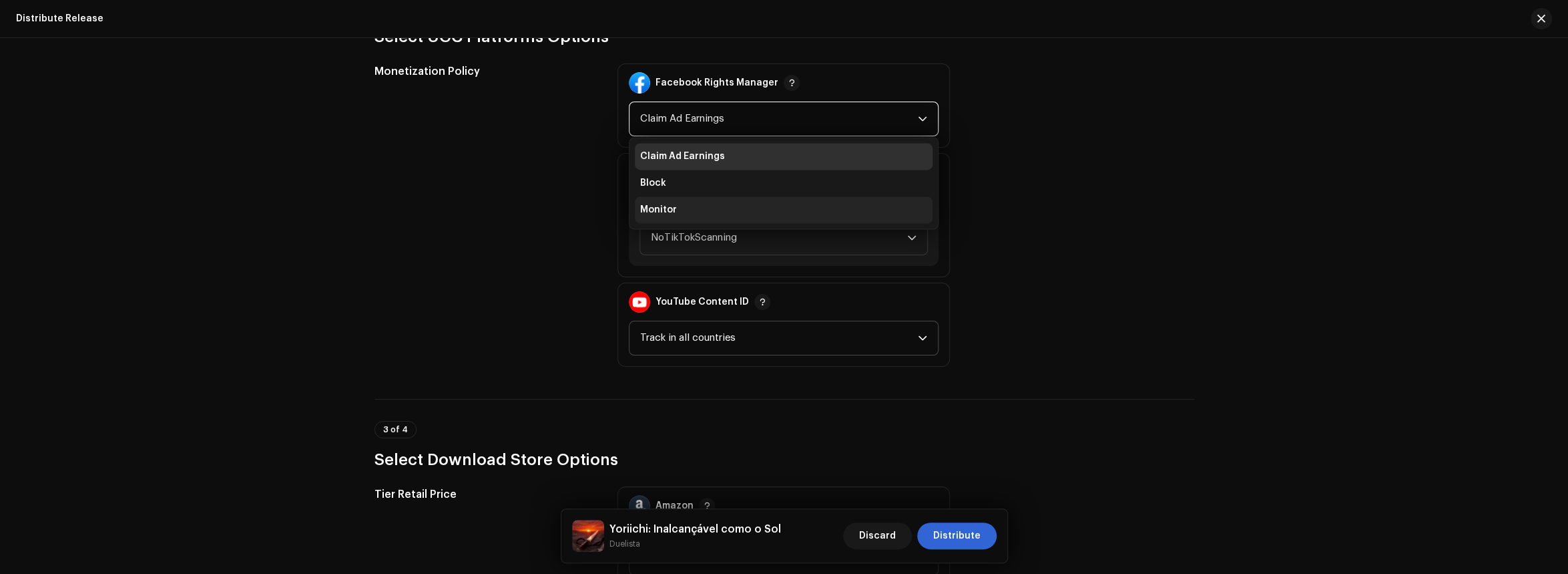
click at [766, 196] on li "Monitor" at bounding box center [783, 210] width 298 height 27
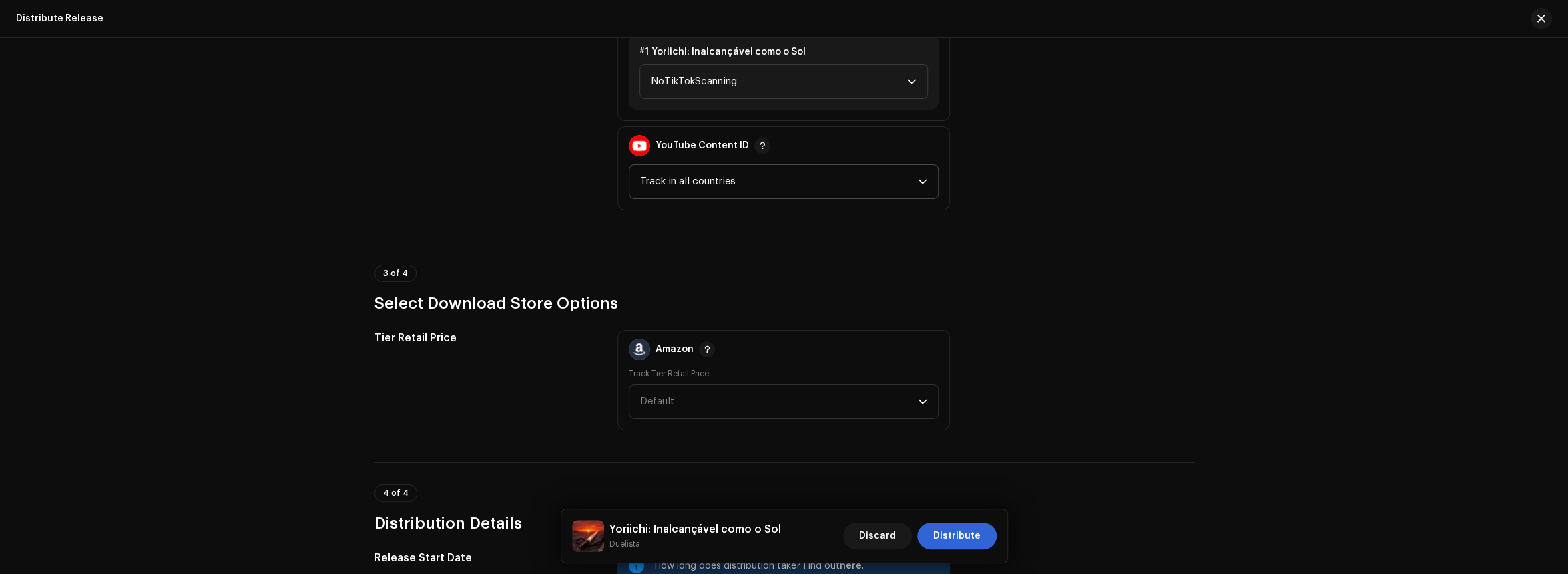
scroll to position [1736, 0]
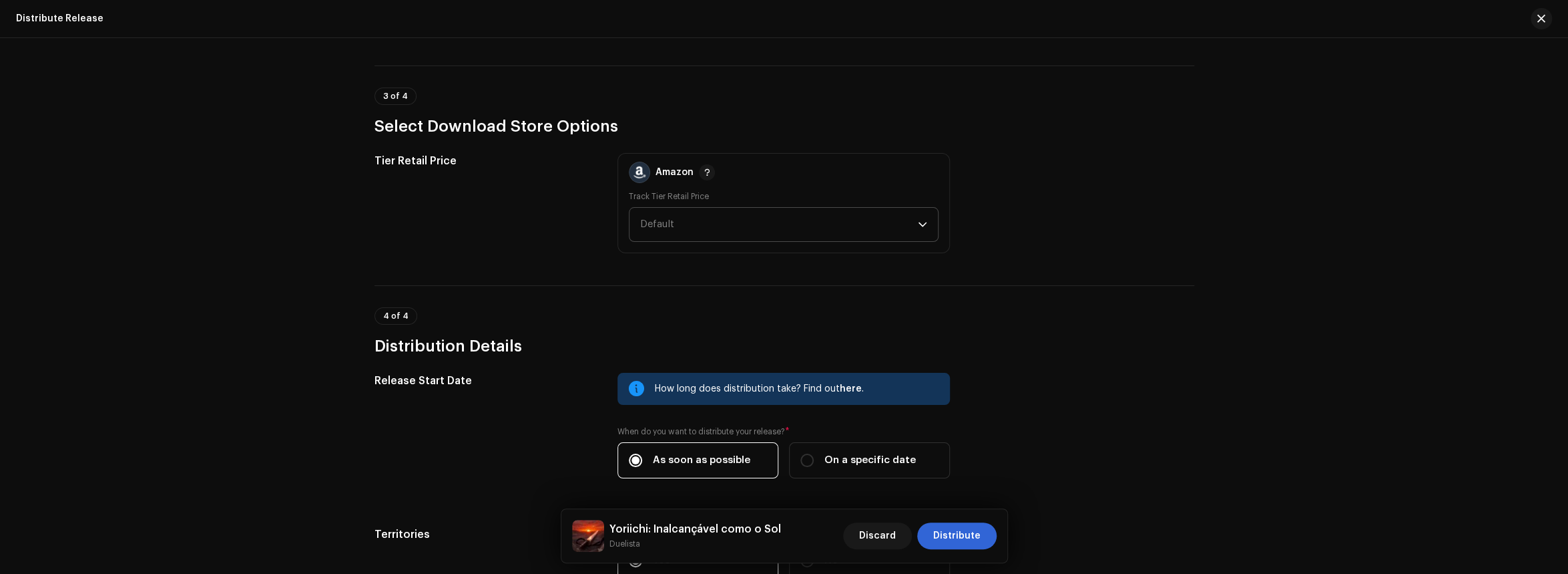
click at [833, 211] on span "Default" at bounding box center [779, 224] width 278 height 33
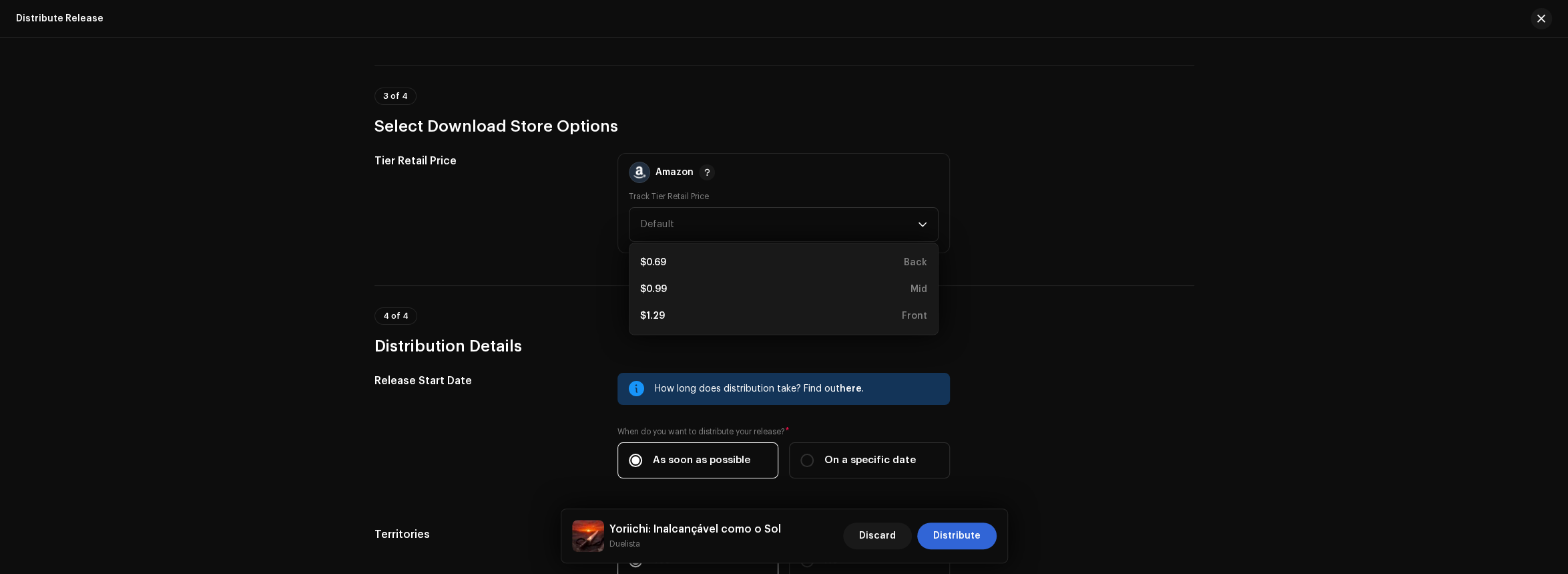
click at [1056, 165] on div "Tier Retail Price Amazon Track Tier Retail Price Default $0.69 Back $0.99 Mid $…" at bounding box center [785, 202] width 820 height 100
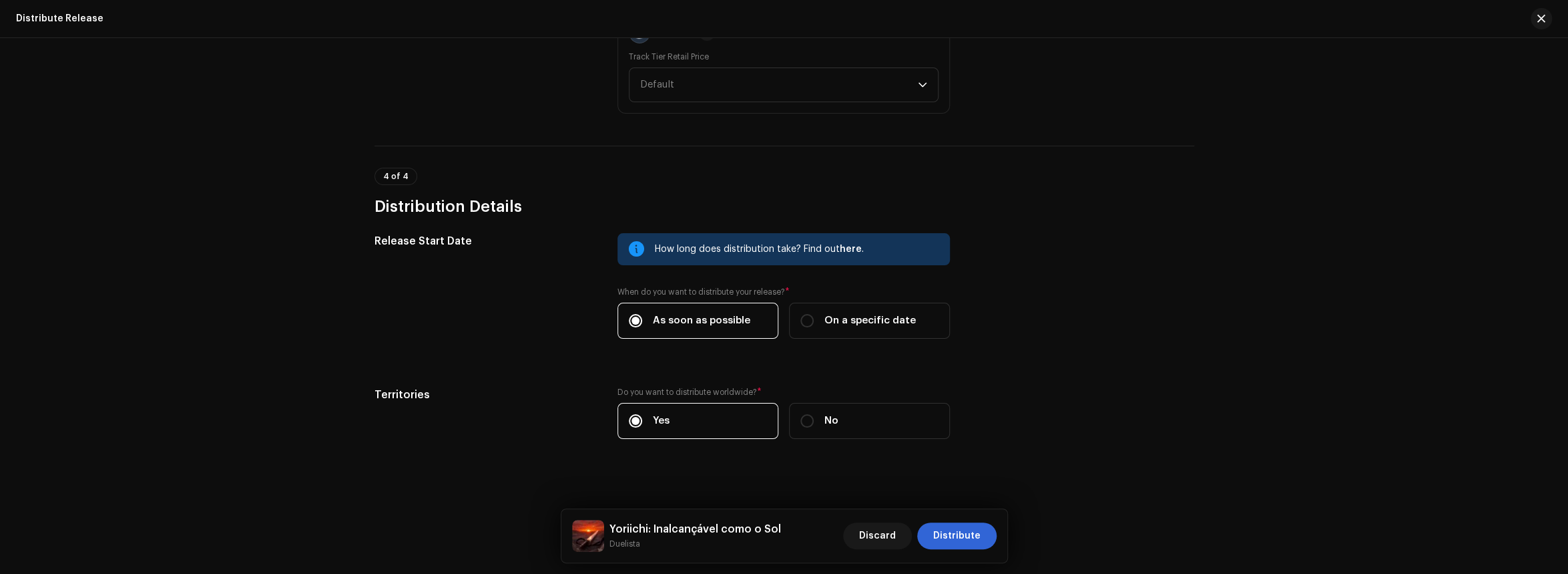
scroll to position [1879, 0]
click at [960, 543] on span "Distribute" at bounding box center [957, 536] width 48 height 27
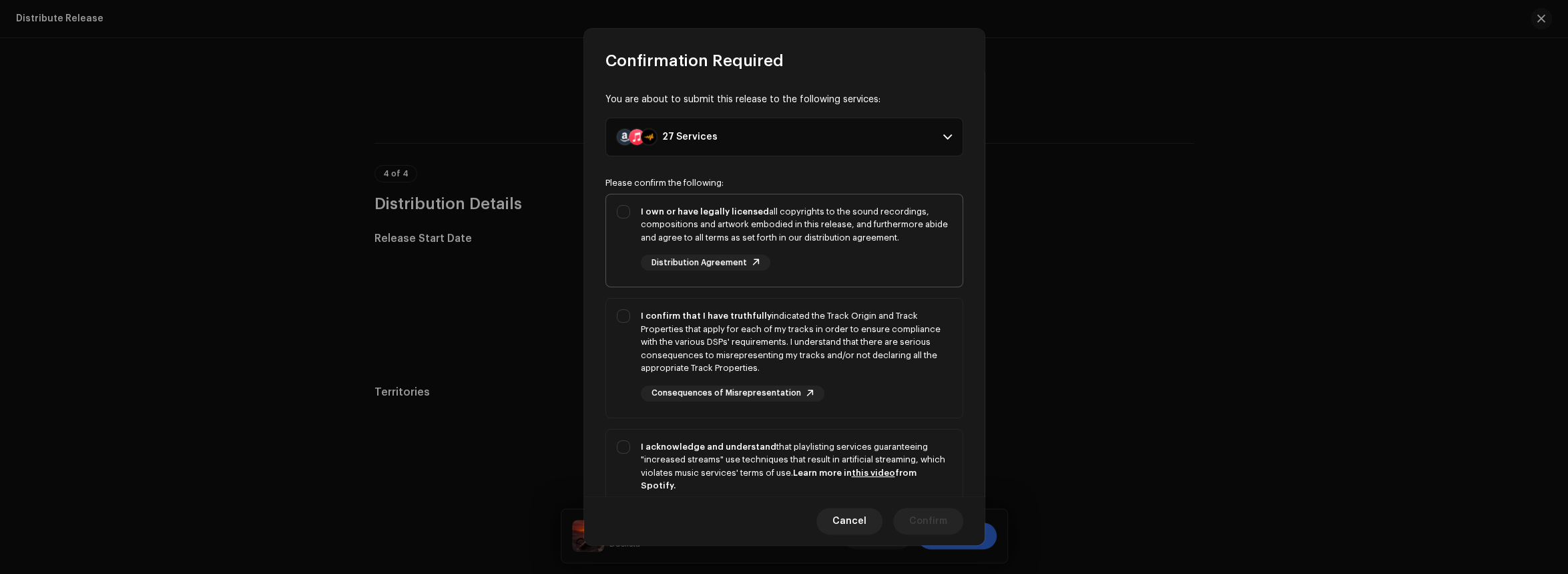
click at [630, 209] on div "I own or have legally licensed all copyrights to the sound recordings, composit…" at bounding box center [784, 238] width 356 height 87
checkbox input "true"
click at [639, 356] on div "I confirm that I have truthfully indicated the Track Origin and Track Propertie…" at bounding box center [784, 355] width 356 height 113
checkbox input "true"
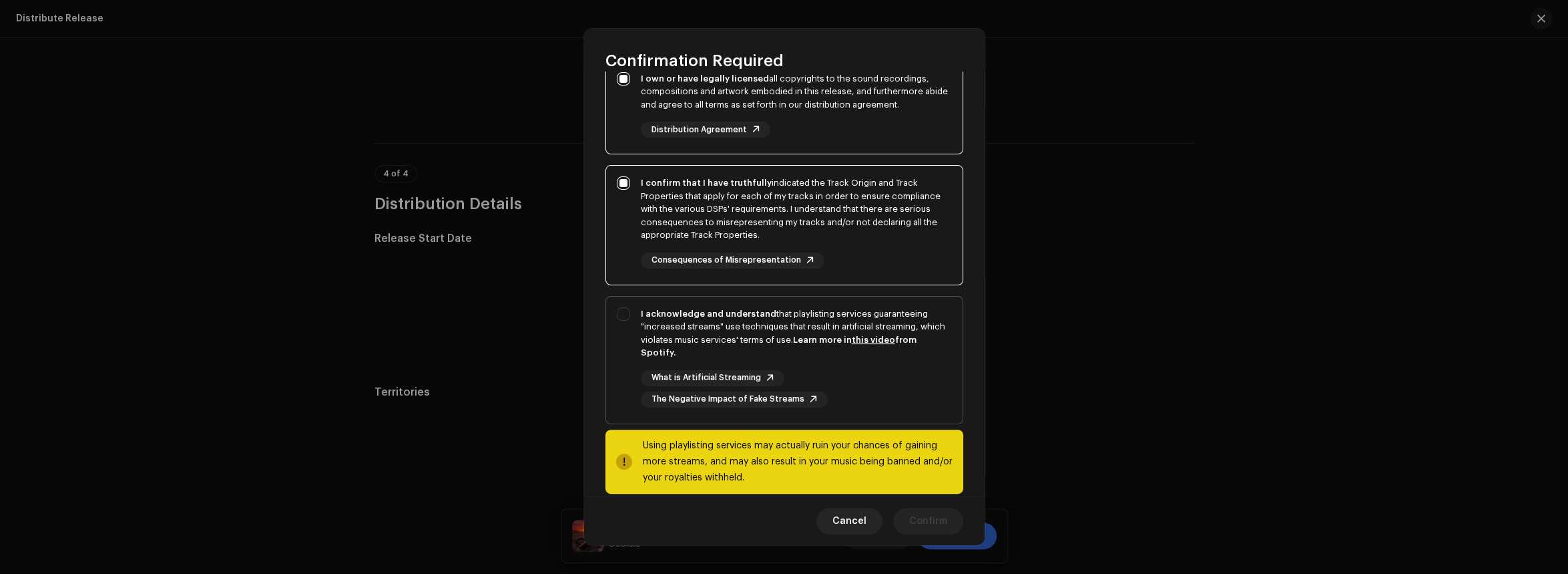
click at [670, 326] on div "I acknowledge and understand that playlisting services guaranteeing "increased …" at bounding box center [797, 334] width 311 height 52
checkbox input "true"
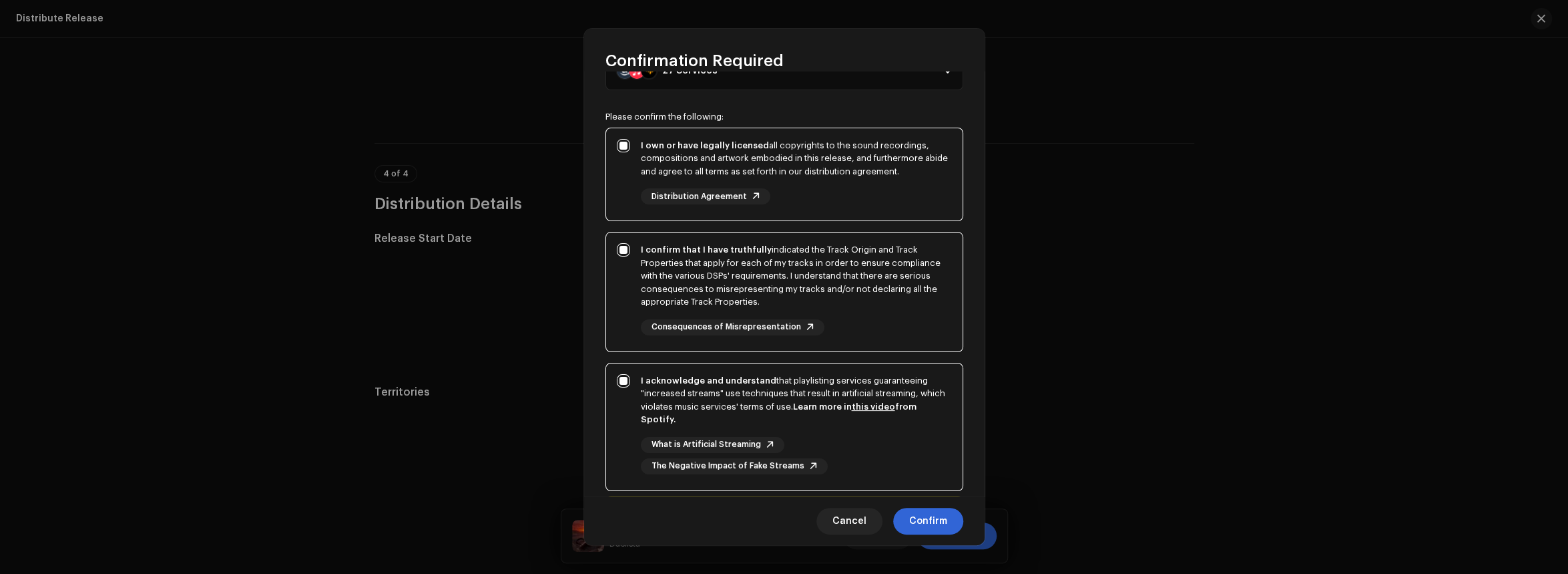
scroll to position [151, 0]
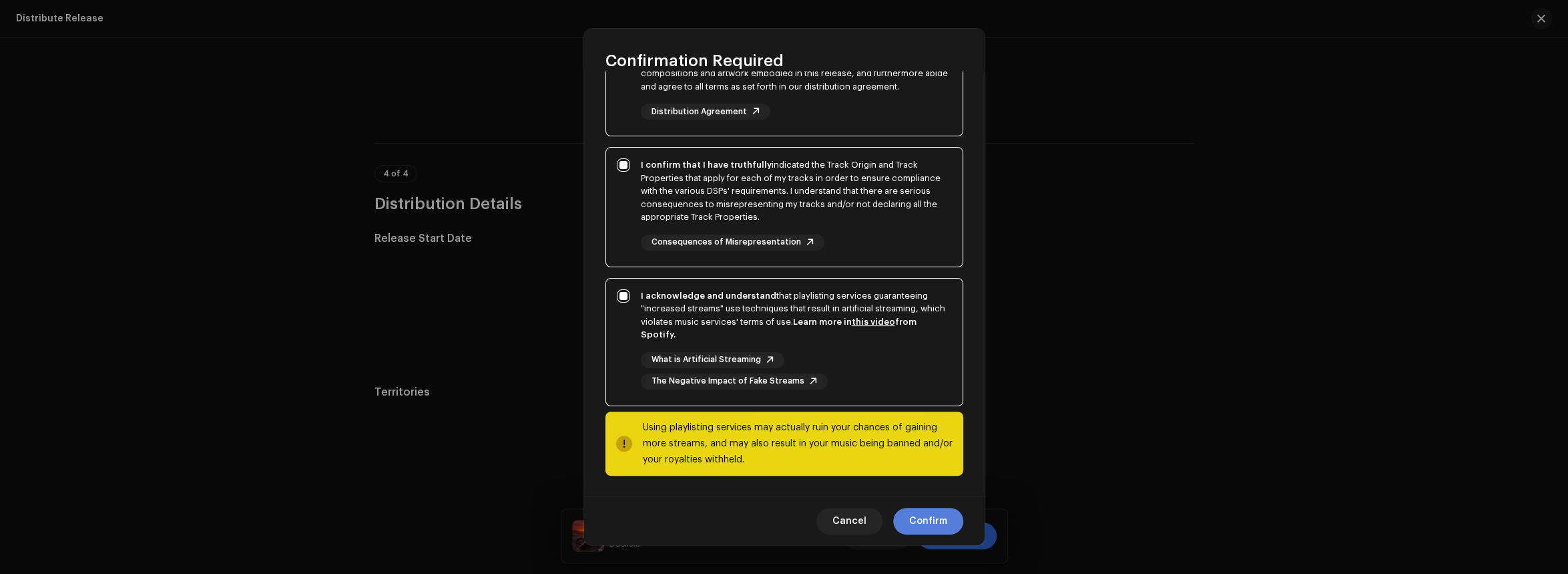
click at [946, 511] on span "Confirm" at bounding box center [928, 521] width 38 height 27
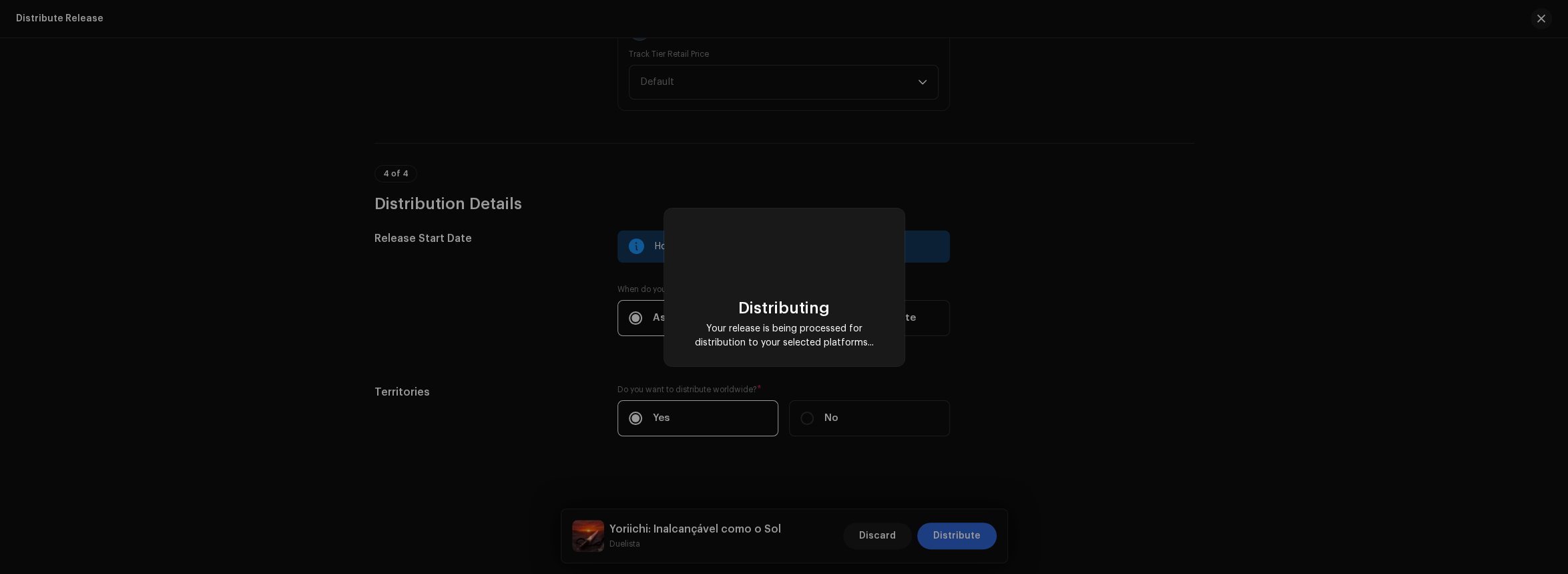
checkbox input "false"
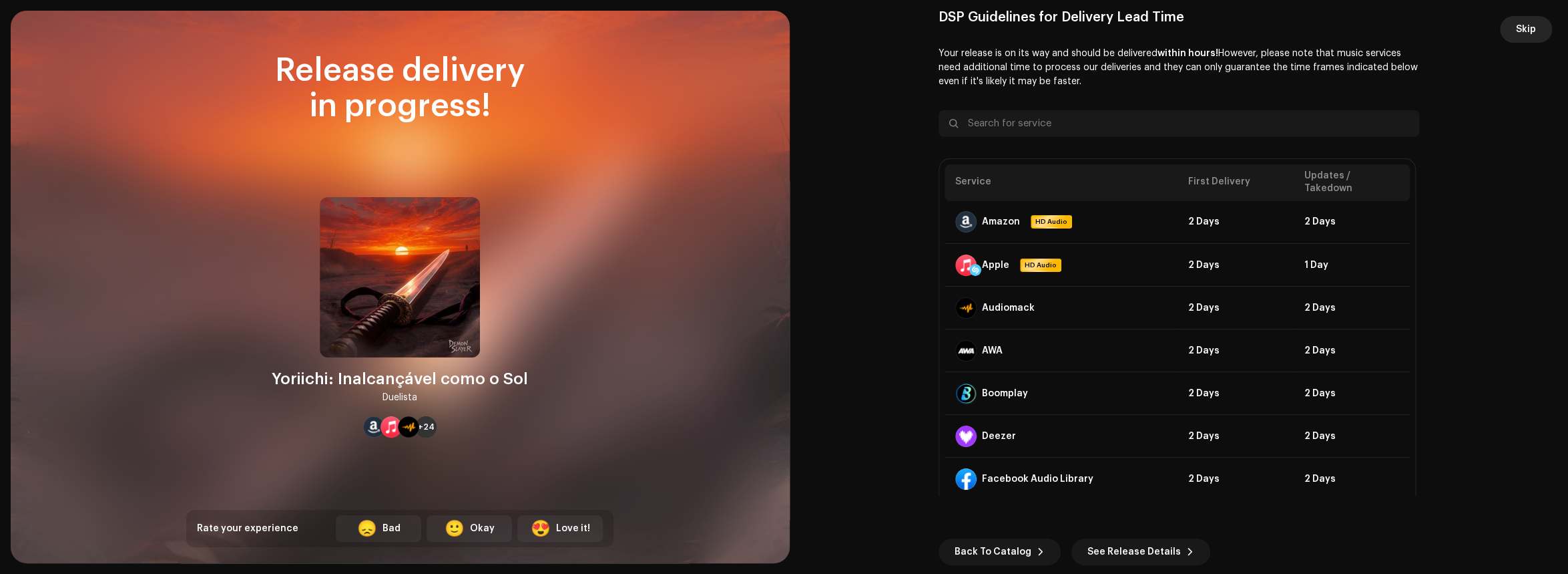
click at [1522, 35] on span "Skip" at bounding box center [1526, 30] width 20 height 27
